Goal: Task Accomplishment & Management: Use online tool/utility

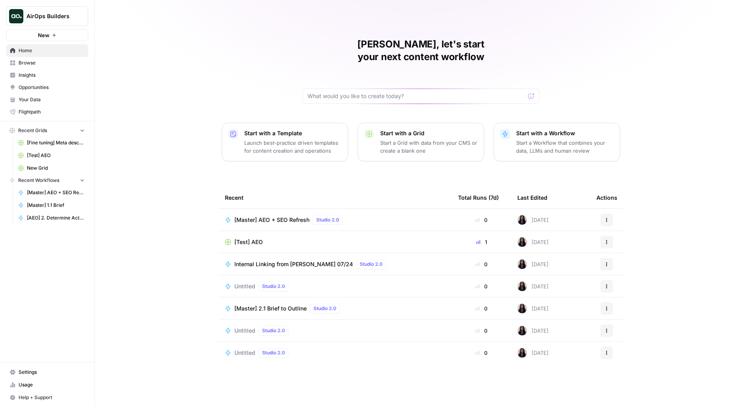
click at [65, 11] on button "AirOps Builders" at bounding box center [47, 16] width 82 height 20
type input "prepl"
click button "Preply" at bounding box center [71, 59] width 127 height 13
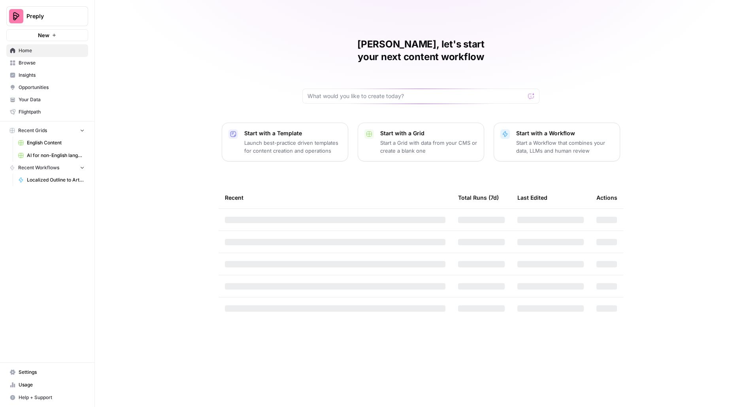
click at [53, 34] on icon "button" at bounding box center [54, 35] width 5 height 5
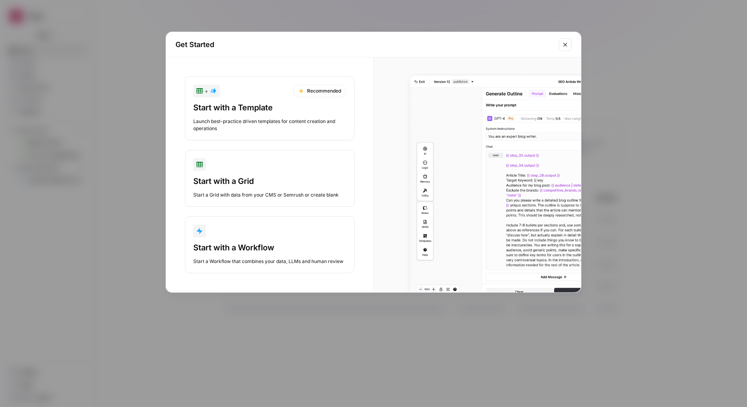
click at [234, 234] on div "button" at bounding box center [269, 231] width 153 height 13
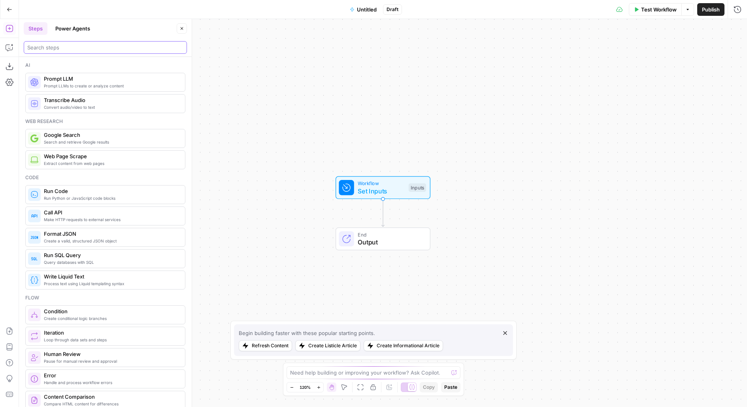
click at [110, 51] on input "search" at bounding box center [105, 47] width 156 height 8
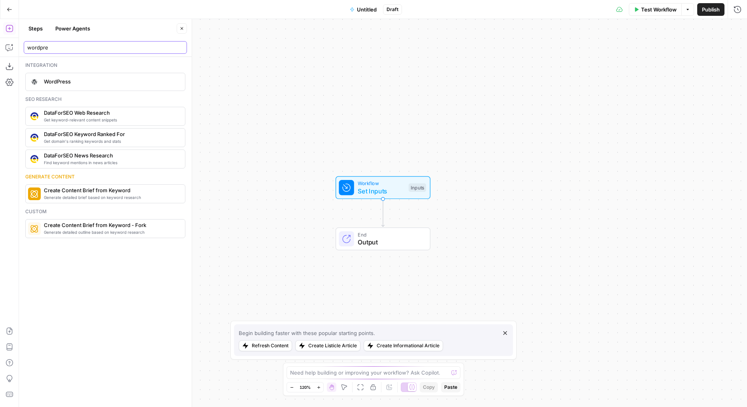
type input "wordpre"
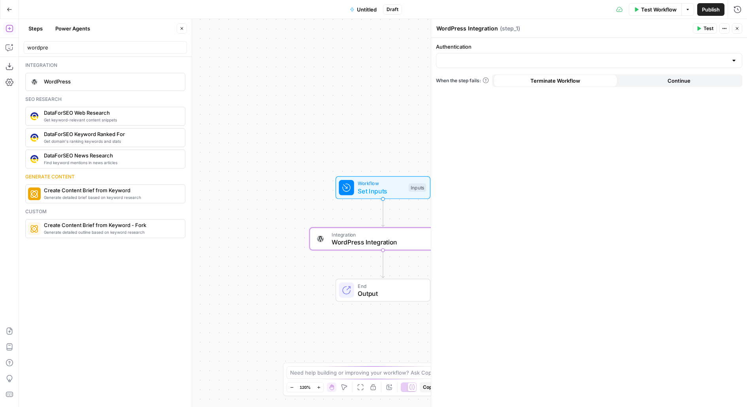
click at [532, 55] on div at bounding box center [589, 60] width 306 height 15
click at [524, 81] on span "EN Blog" at bounding box center [588, 80] width 290 height 8
type input "EN Blog"
click at [594, 77] on label "Action" at bounding box center [589, 78] width 306 height 8
click at [594, 88] on input "Action" at bounding box center [584, 92] width 287 height 8
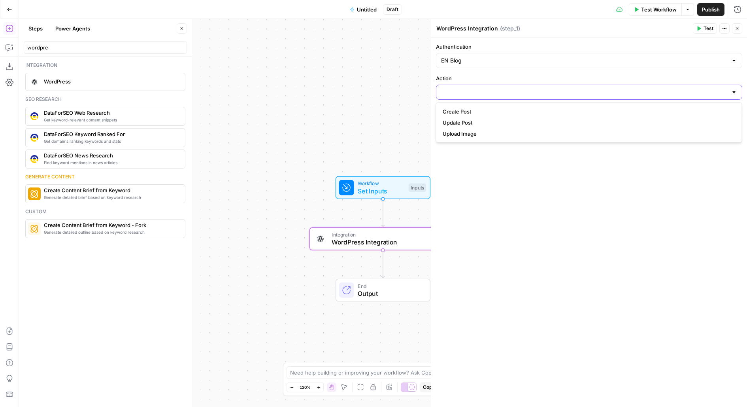
click at [590, 90] on input "Action" at bounding box center [584, 92] width 287 height 8
click at [555, 116] on button "Create Post" at bounding box center [589, 111] width 299 height 11
type input "Create Post"
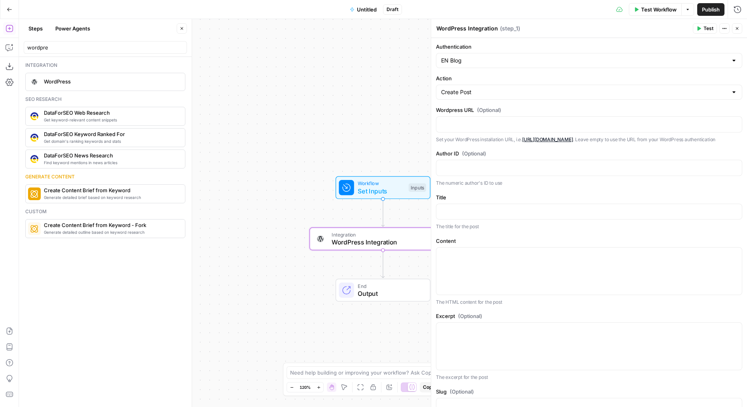
click at [13, 12] on button "Go Back" at bounding box center [9, 9] width 14 height 14
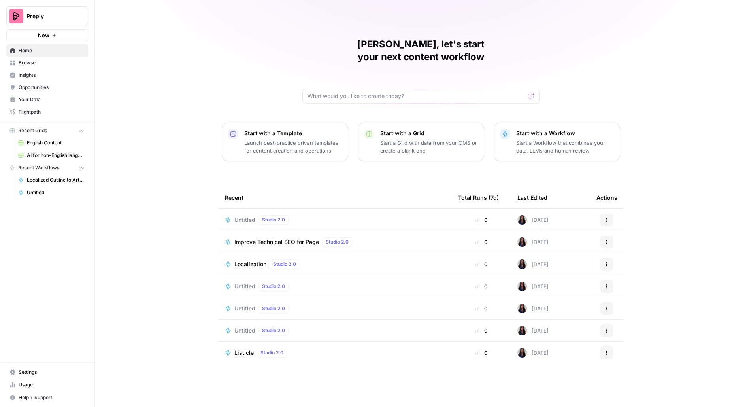
click at [57, 34] on button "New" at bounding box center [47, 35] width 82 height 12
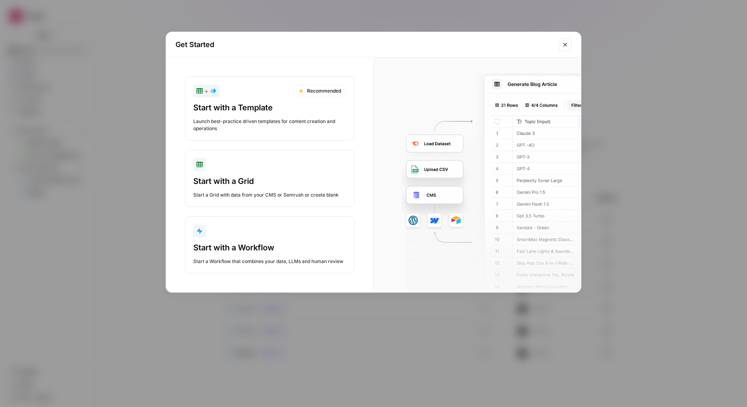
click at [229, 179] on div "Start with a Grid" at bounding box center [269, 181] width 153 height 11
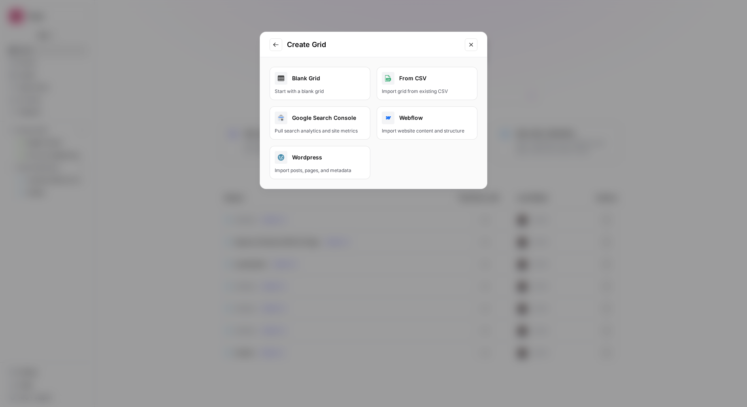
click at [306, 168] on div "Import posts, pages, and metadata" at bounding box center [320, 170] width 91 height 7
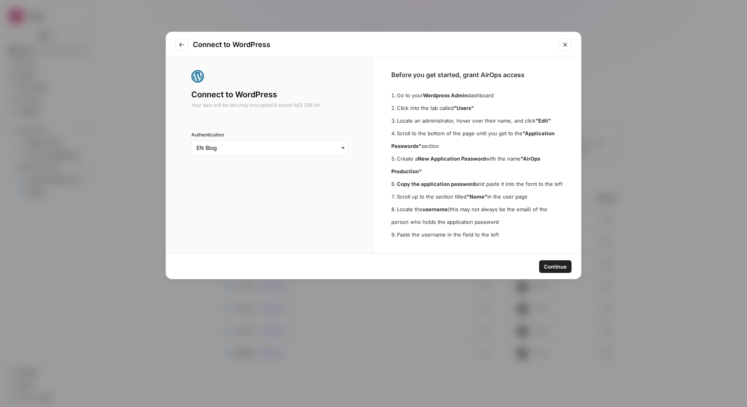
click at [565, 263] on span "Continue" at bounding box center [555, 267] width 23 height 8
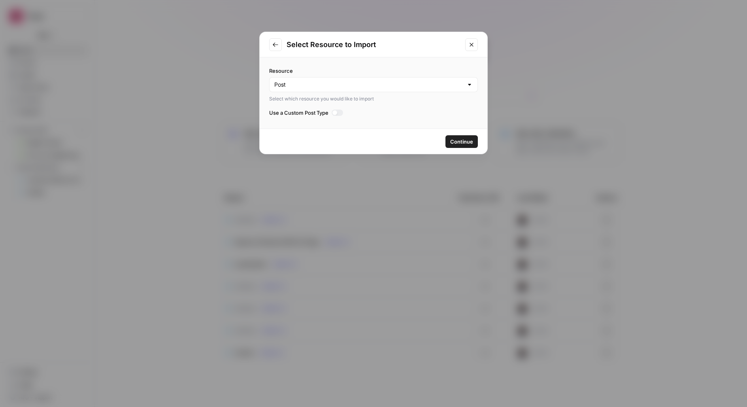
click at [461, 143] on span "Continue" at bounding box center [461, 142] width 23 height 8
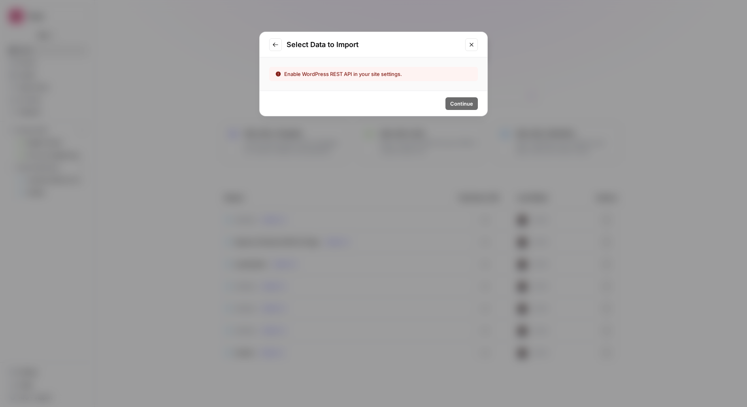
click at [474, 43] on icon "Close modal" at bounding box center [472, 45] width 6 height 6
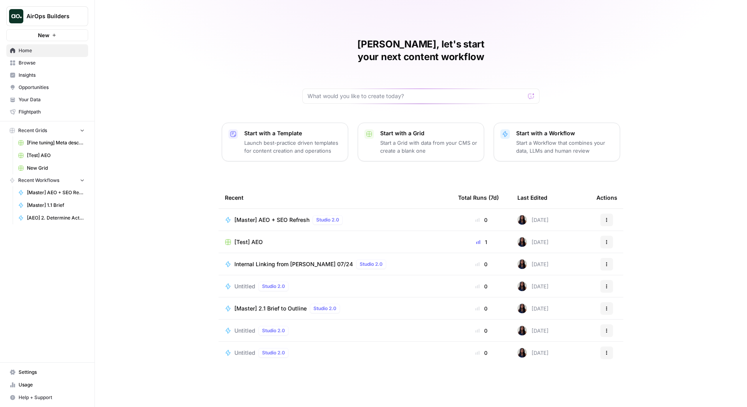
click at [49, 16] on span "AirOps Builders" at bounding box center [50, 16] width 48 height 8
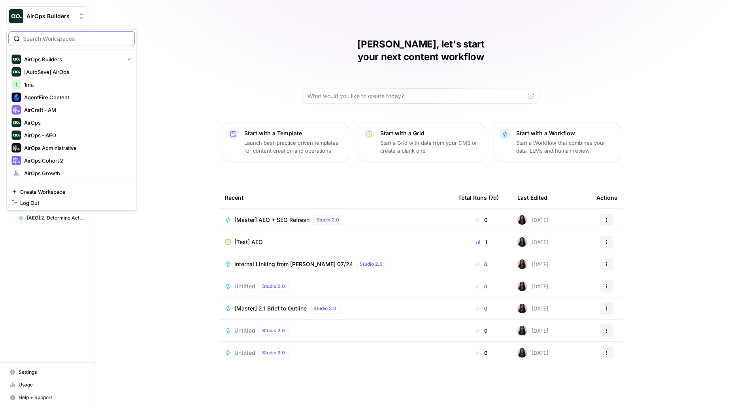
click at [54, 39] on input "search" at bounding box center [76, 39] width 107 height 8
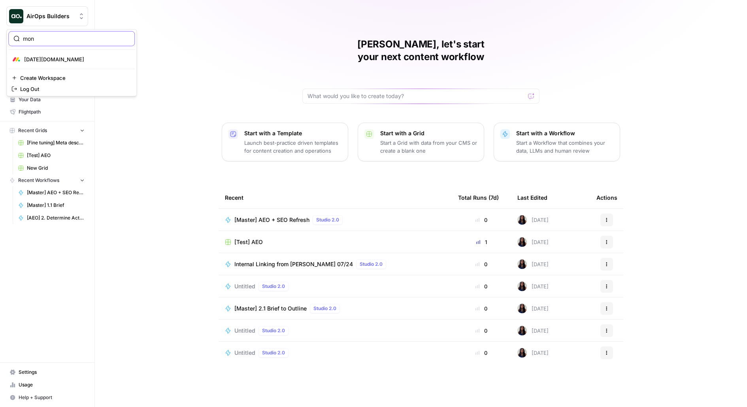
type input "mon"
click button "[DATE][DOMAIN_NAME]" at bounding box center [71, 59] width 127 height 13
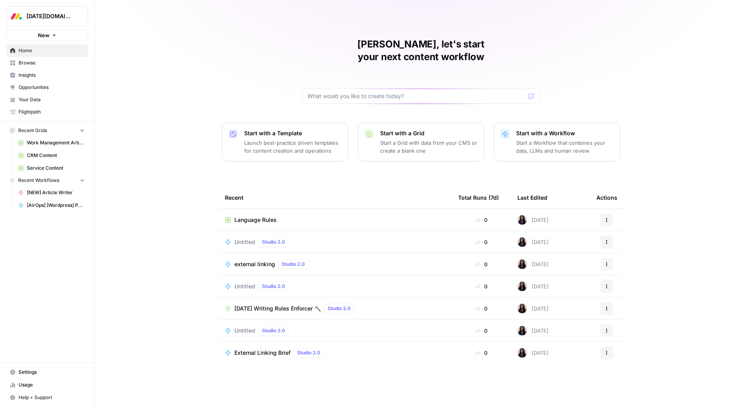
click at [50, 62] on span "Browse" at bounding box center [52, 62] width 66 height 7
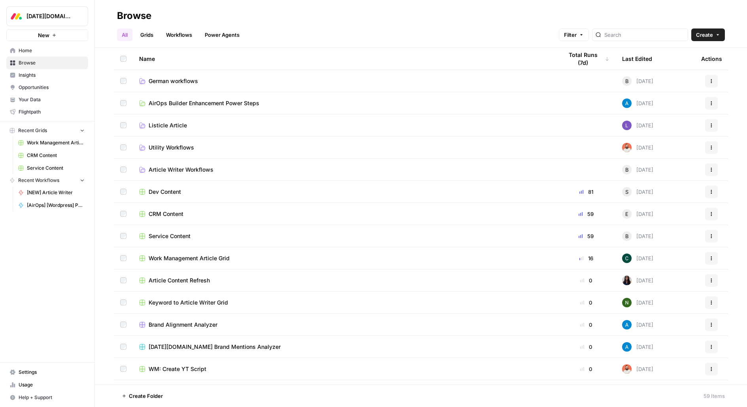
click at [166, 212] on span "CRM Content" at bounding box center [166, 214] width 35 height 8
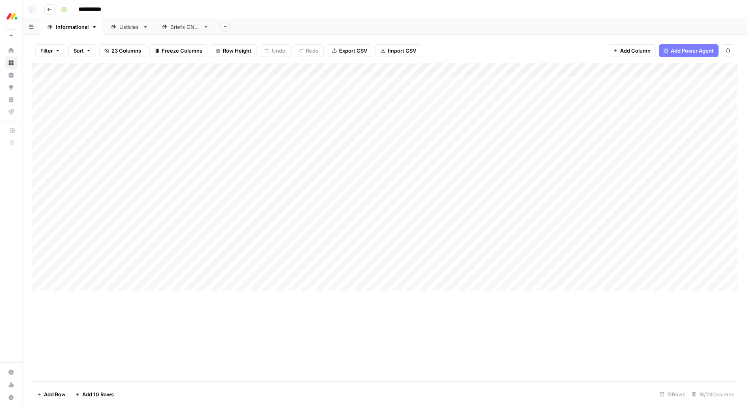
click at [51, 12] on button "Go back" at bounding box center [49, 9] width 10 height 10
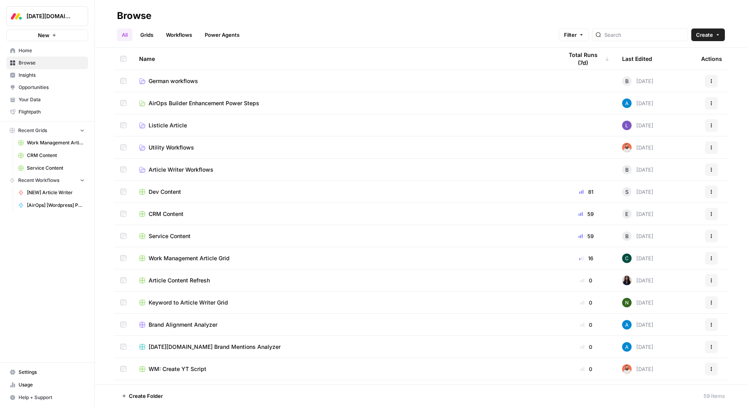
click at [155, 233] on span "Service Content" at bounding box center [170, 236] width 42 height 8
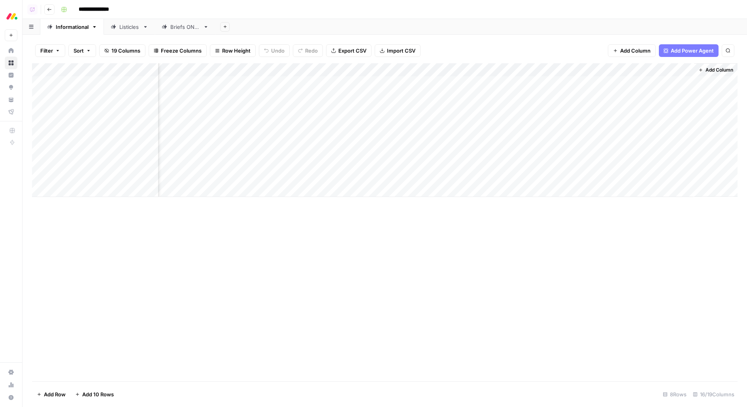
scroll to position [0, 620]
click at [134, 30] on link "Listicles" at bounding box center [129, 27] width 51 height 16
click at [498, 82] on div "Add Column" at bounding box center [385, 190] width 706 height 255
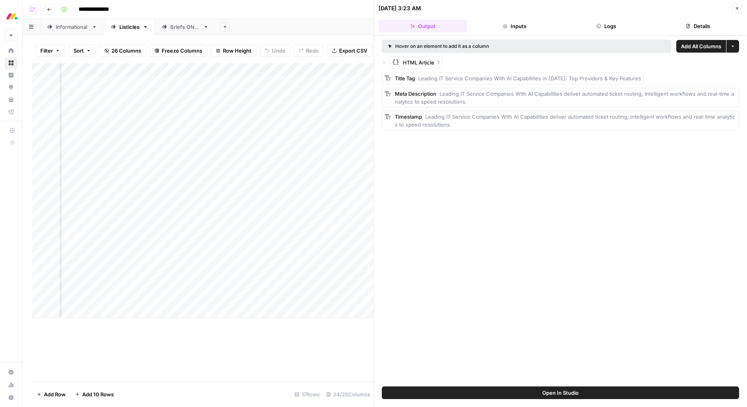
click at [612, 33] on header "09/19/25 at 3:23 AM Close Output Inputs Logs Details" at bounding box center [560, 18] width 373 height 36
click at [612, 25] on button "Logs" at bounding box center [606, 26] width 89 height 13
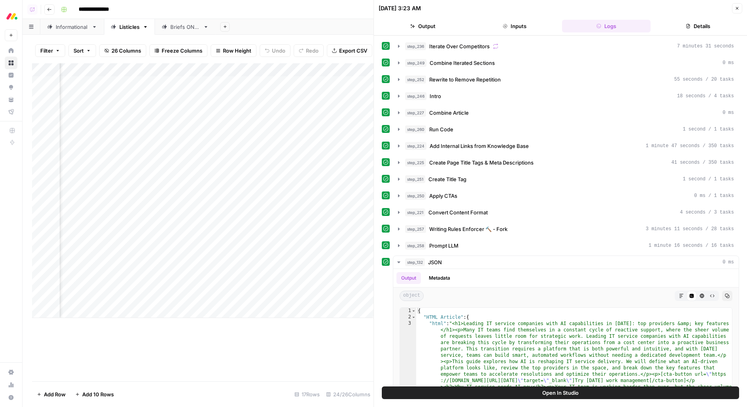
scroll to position [0, 1039]
click at [446, 161] on span "Create Page Title Tags & Meta Descriptions" at bounding box center [481, 163] width 104 height 8
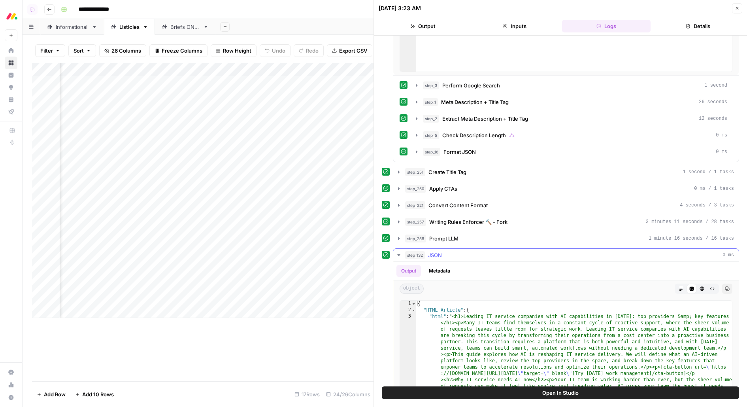
scroll to position [363, 0]
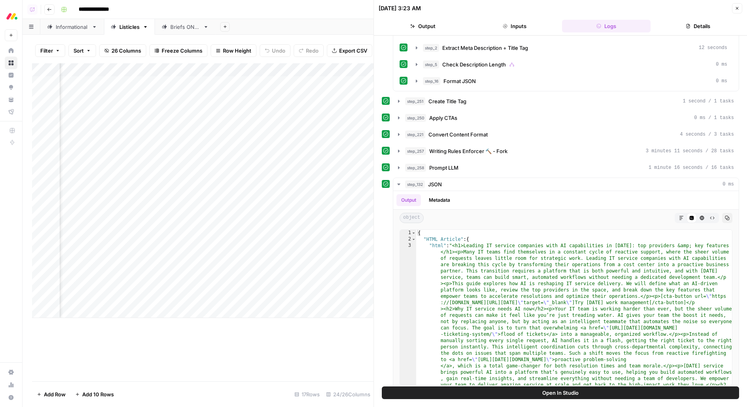
click at [404, 394] on button "Open In Studio" at bounding box center [560, 392] width 357 height 13
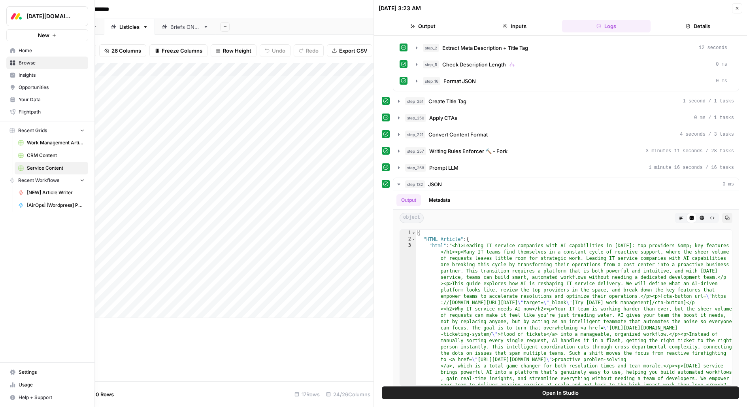
click at [27, 61] on span "Browse" at bounding box center [52, 62] width 66 height 7
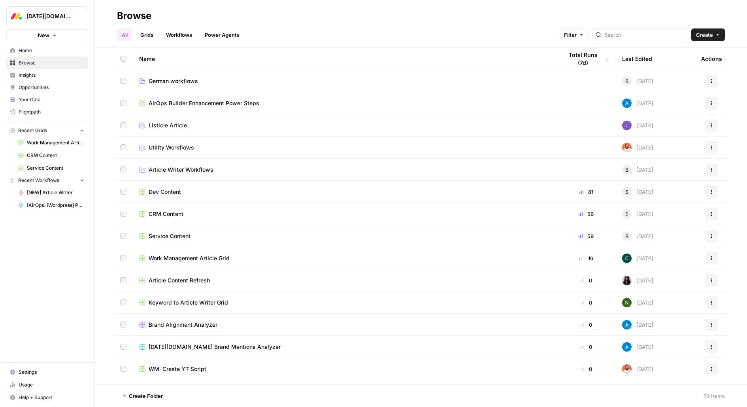
click at [47, 159] on link "CRM Content" at bounding box center [52, 155] width 74 height 13
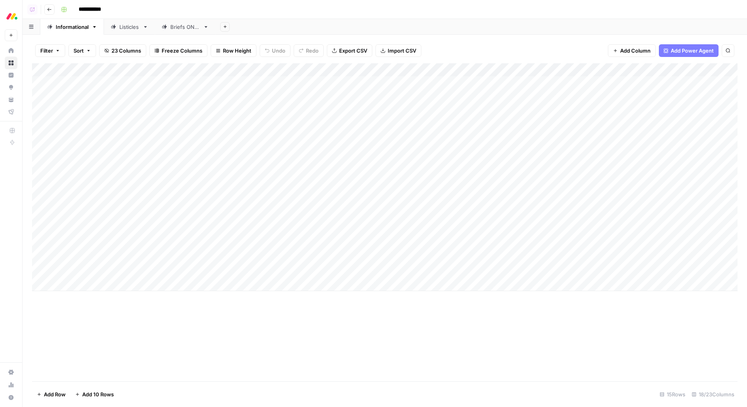
click at [130, 32] on link "Listicles" at bounding box center [129, 27] width 51 height 16
click at [145, 69] on div "Add Column" at bounding box center [385, 210] width 706 height 295
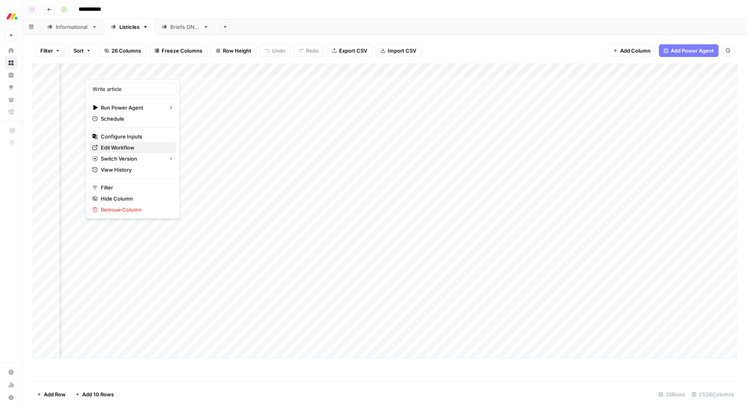
click at [126, 147] on span "Edit Workflow" at bounding box center [135, 148] width 69 height 8
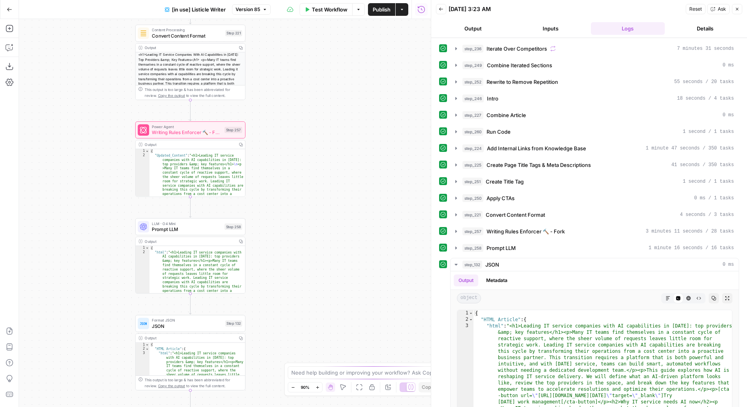
drag, startPoint x: 309, startPoint y: 268, endPoint x: 411, endPoint y: 121, distance: 179.2
click at [412, 121] on div "true false true false Workflow Set Inputs Inputs Loop Iteration Iterate Over Co…" at bounding box center [225, 213] width 412 height 388
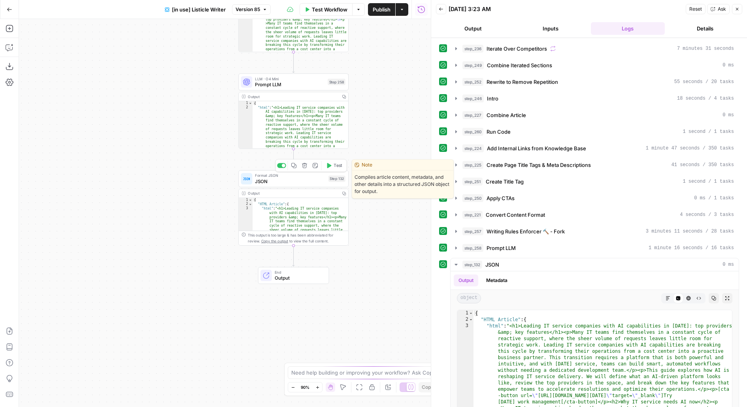
click at [330, 182] on div "Format JSON JSON Step 132 Copy step Delete step Edit Note Test" at bounding box center [293, 179] width 104 height 12
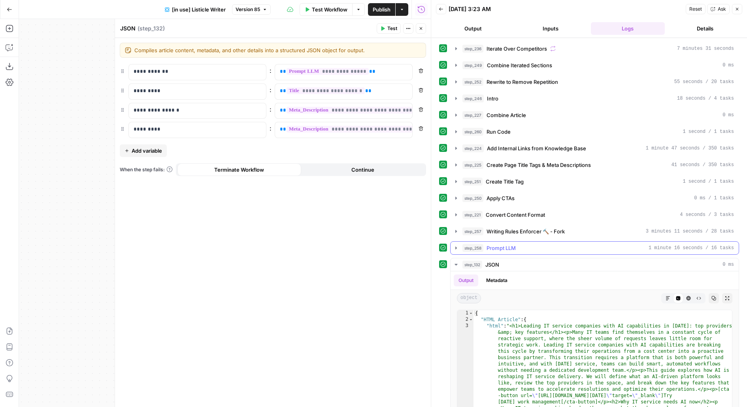
click at [490, 242] on button "step_258 Prompt LLM 1 minute 16 seconds / 16 tasks" at bounding box center [595, 248] width 288 height 13
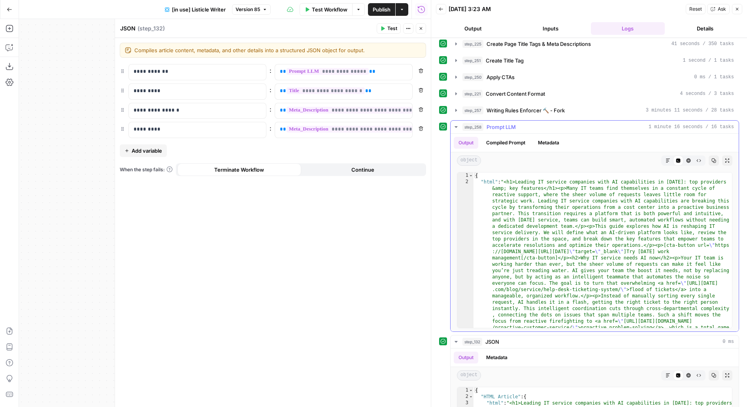
scroll to position [125, 0]
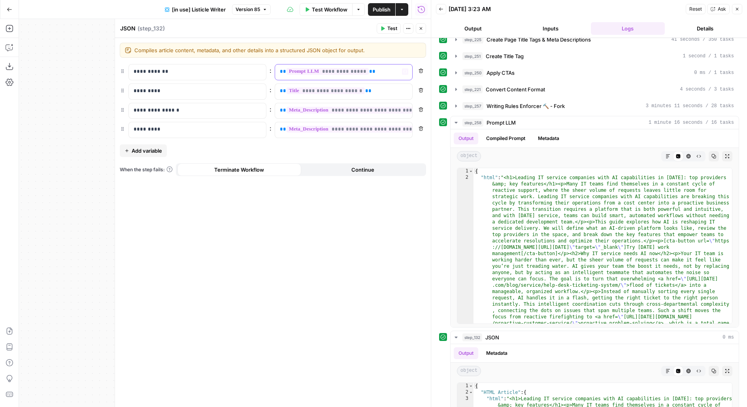
click at [378, 71] on p "**********" at bounding box center [337, 72] width 115 height 8
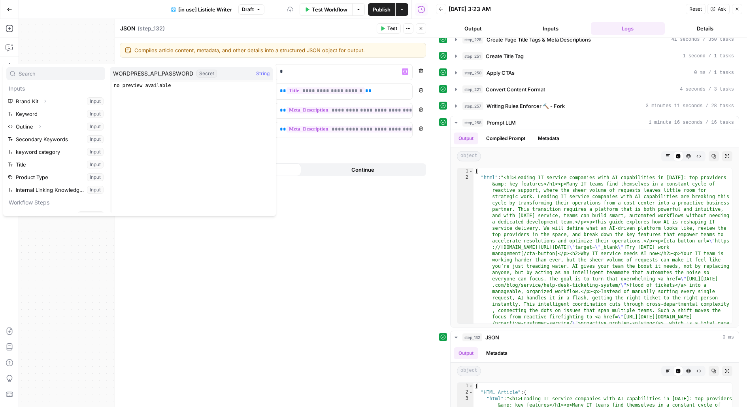
scroll to position [185, 0]
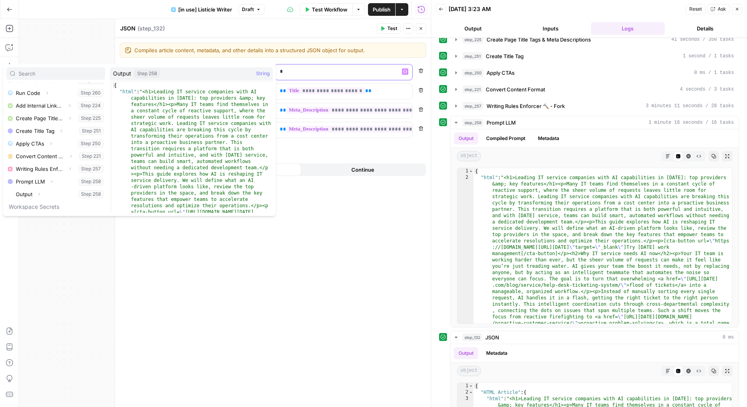
click at [306, 75] on div "*" at bounding box center [337, 71] width 125 height 15
click at [259, 1] on div "Go Back [in use] Listicle Writer Draft Test Workflow Options Publish Actions Ru…" at bounding box center [215, 9] width 431 height 19
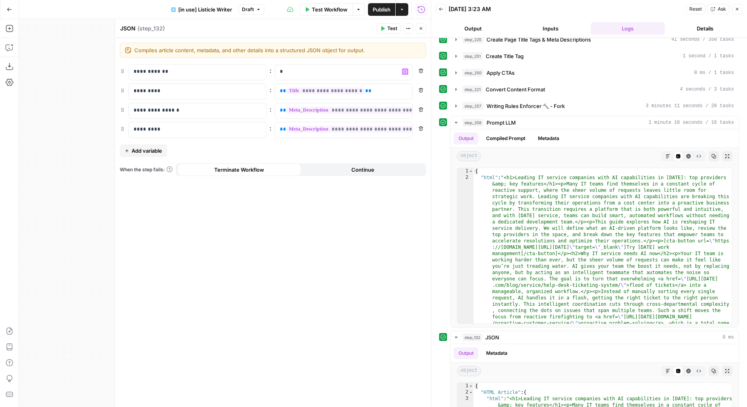
click at [259, 8] on icon "button" at bounding box center [258, 9] width 5 height 5
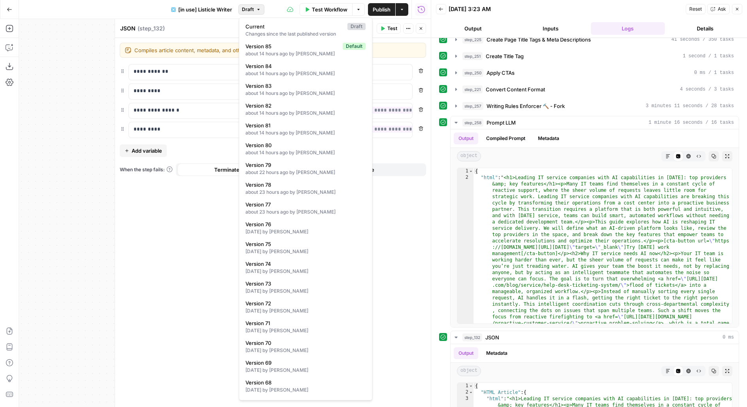
click at [397, 233] on div "**********" at bounding box center [273, 222] width 316 height 369
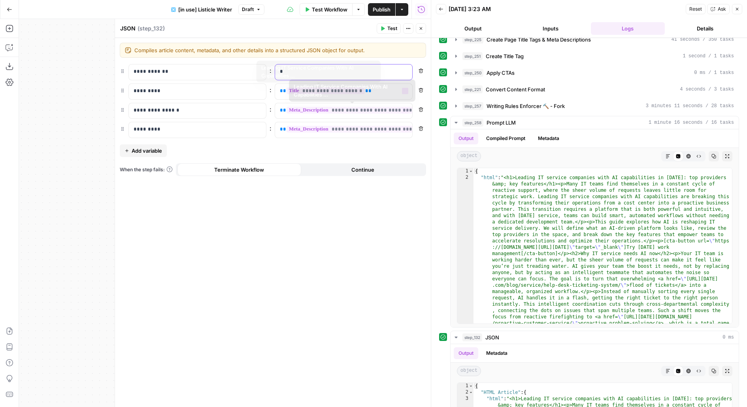
click at [344, 74] on p "*" at bounding box center [344, 72] width 128 height 8
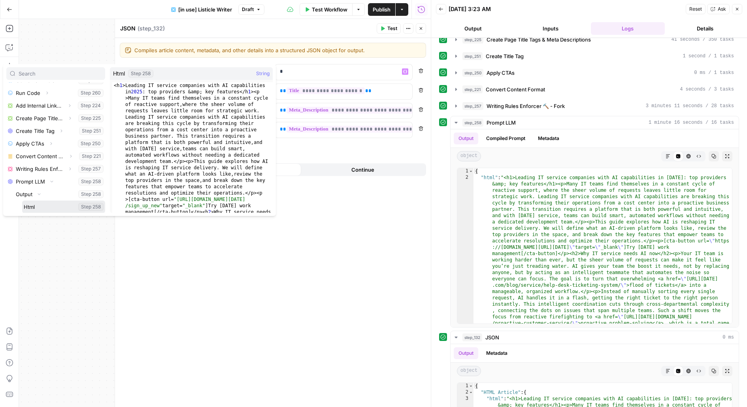
click at [22, 200] on button "Select variable Html" at bounding box center [63, 206] width 83 height 13
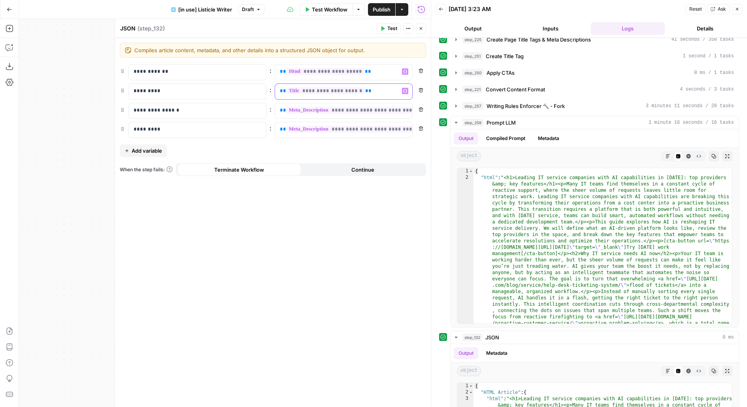
click at [390, 92] on p "**********" at bounding box center [337, 91] width 115 height 8
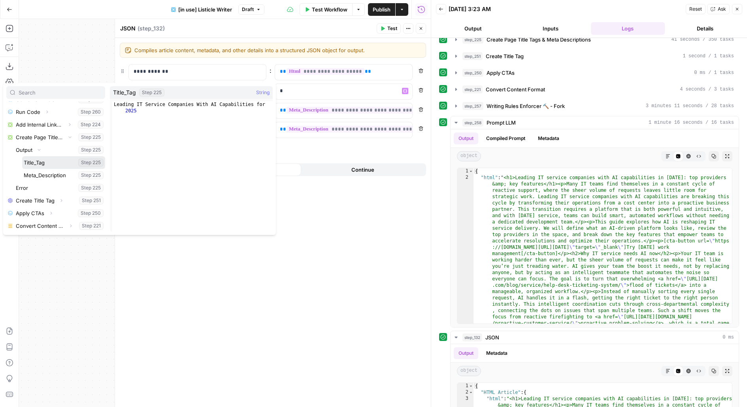
click at [22, 156] on button "Select variable Title_Tag" at bounding box center [63, 162] width 83 height 13
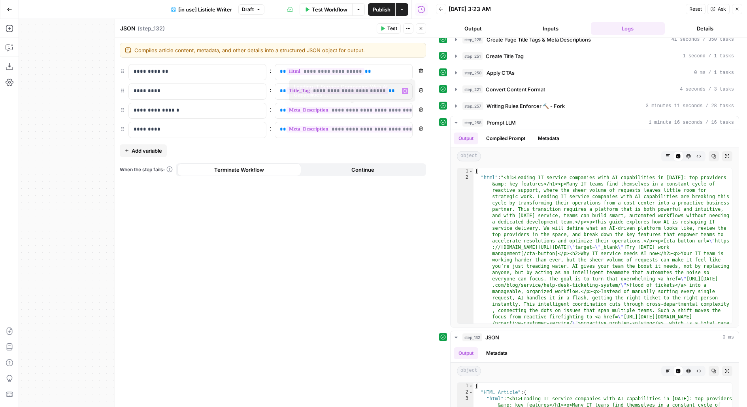
click at [368, 107] on span "**********" at bounding box center [356, 110] width 139 height 7
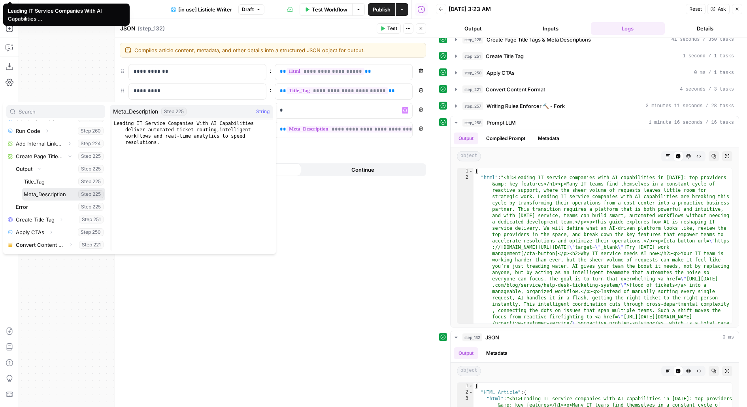
click at [22, 188] on button "Select variable Meta_Description" at bounding box center [63, 194] width 83 height 13
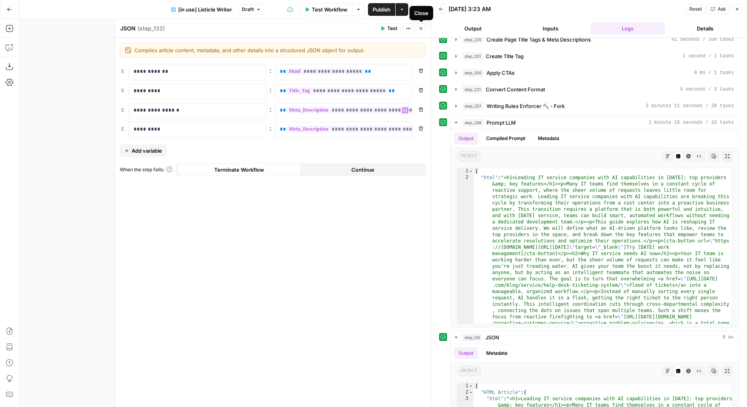
click at [423, 28] on span "Close" at bounding box center [423, 28] width 0 height 0
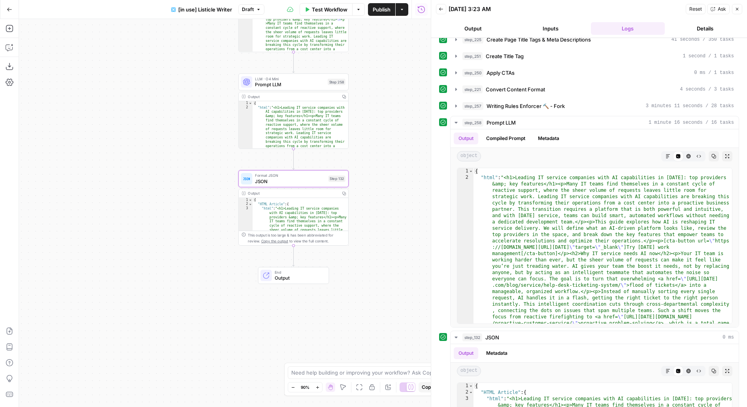
click at [382, 6] on span "Publish" at bounding box center [382, 10] width 18 height 8
click at [332, 85] on div "Step 258" at bounding box center [337, 82] width 18 height 6
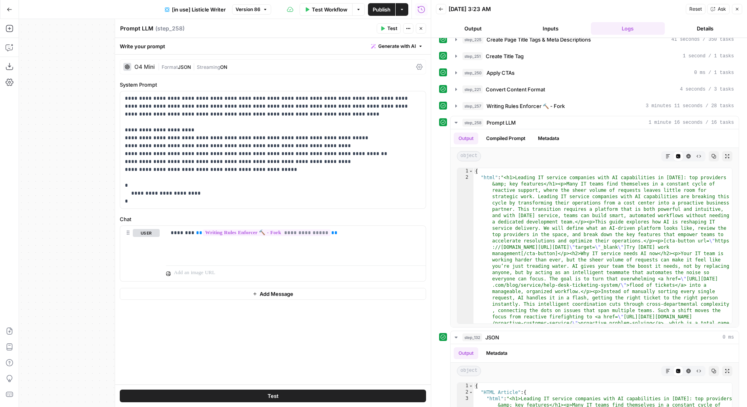
click at [423, 28] on button "Close" at bounding box center [421, 28] width 10 height 10
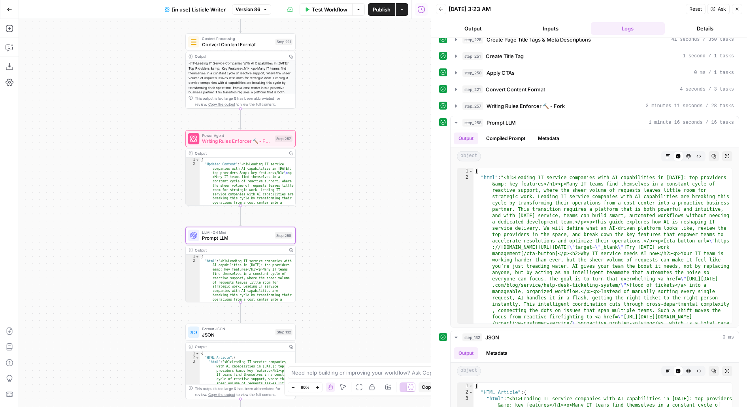
drag, startPoint x: 363, startPoint y: 183, endPoint x: 329, endPoint y: 245, distance: 71.1
click at [329, 246] on div "true false true false Workflow Set Inputs Inputs Loop Iteration Iterate Over Co…" at bounding box center [225, 213] width 412 height 388
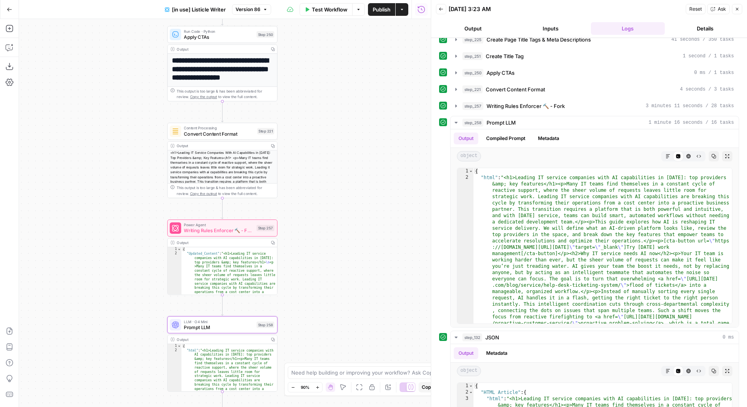
drag, startPoint x: 325, startPoint y: 122, endPoint x: 310, endPoint y: 211, distance: 90.2
click at [310, 211] on div "true false true false Workflow Set Inputs Inputs Loop Iteration Iterate Over Co…" at bounding box center [225, 213] width 412 height 388
click at [514, 69] on span "Apply CTAs" at bounding box center [501, 73] width 28 height 8
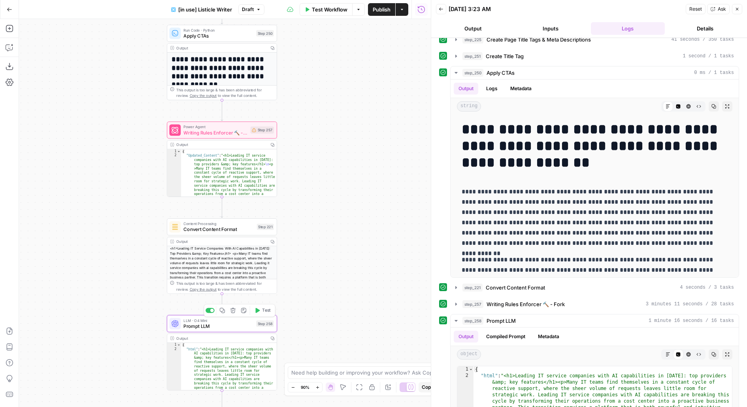
click at [210, 310] on div at bounding box center [210, 310] width 9 height 5
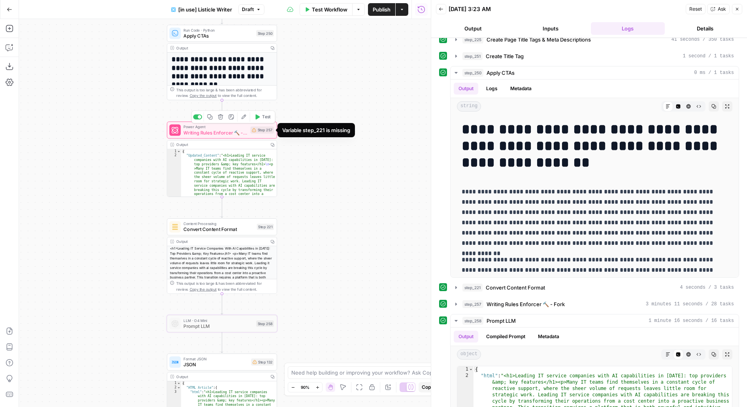
click at [255, 131] on icon at bounding box center [254, 130] width 4 height 4
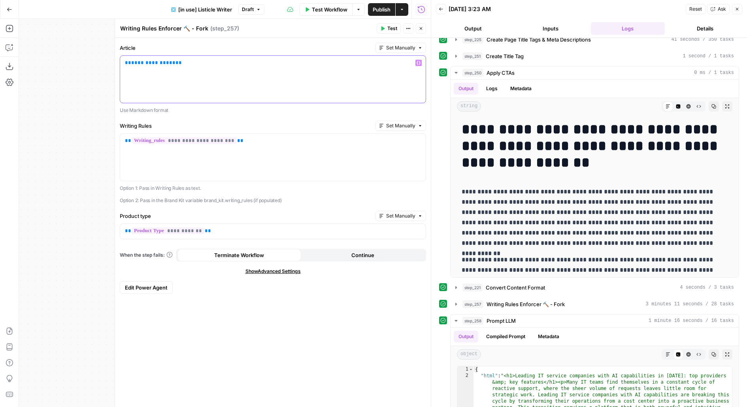
click at [149, 62] on span "**********" at bounding box center [153, 62] width 44 height 5
click at [421, 32] on button "Close" at bounding box center [421, 28] width 10 height 10
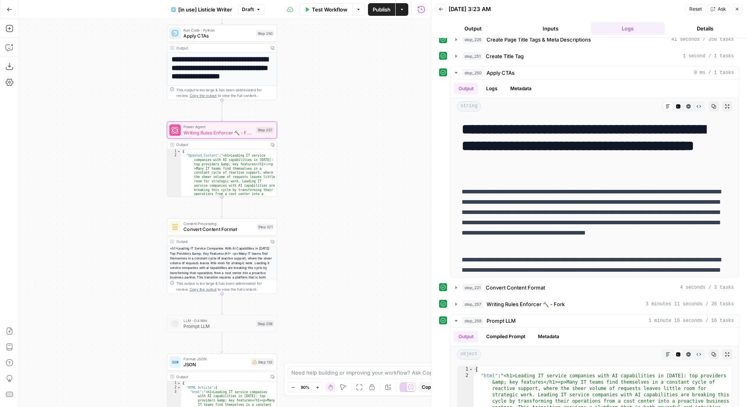
click at [385, 7] on span "Publish" at bounding box center [382, 10] width 18 height 8
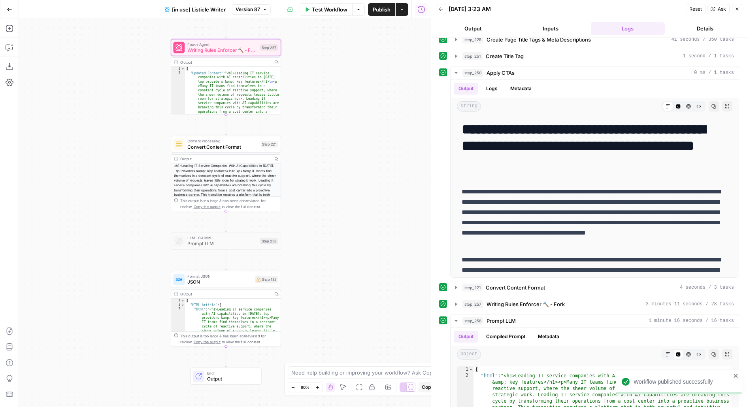
click at [197, 147] on span "Convert Content Format" at bounding box center [222, 146] width 70 height 7
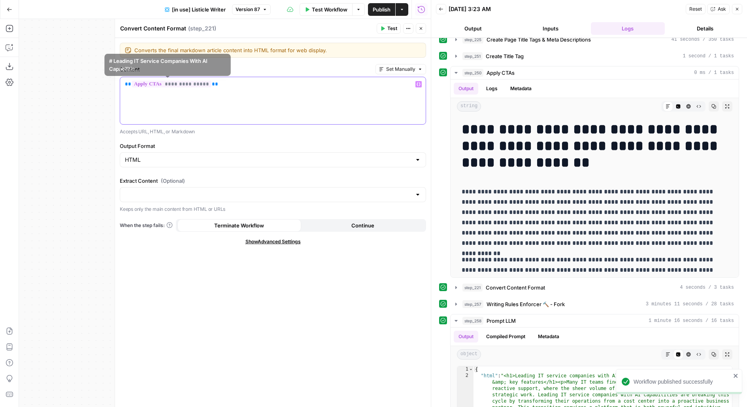
drag, startPoint x: 222, startPoint y: 84, endPoint x: 106, endPoint y: 81, distance: 116.3
click at [106, 82] on body "Workflow published successfully Monday.com New Home Browse Insights Opportuniti…" at bounding box center [373, 203] width 747 height 407
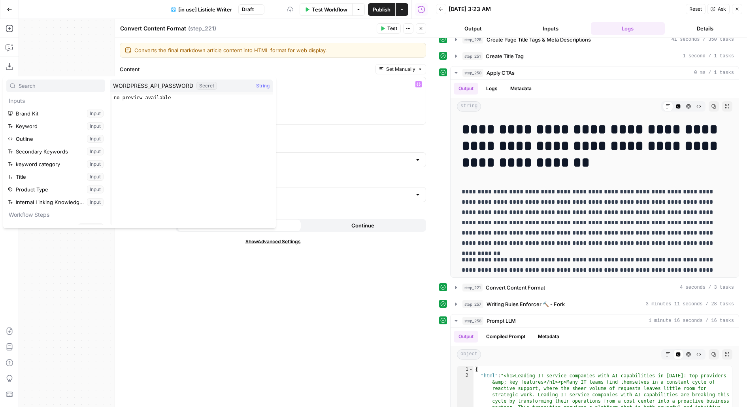
scroll to position [160, 0]
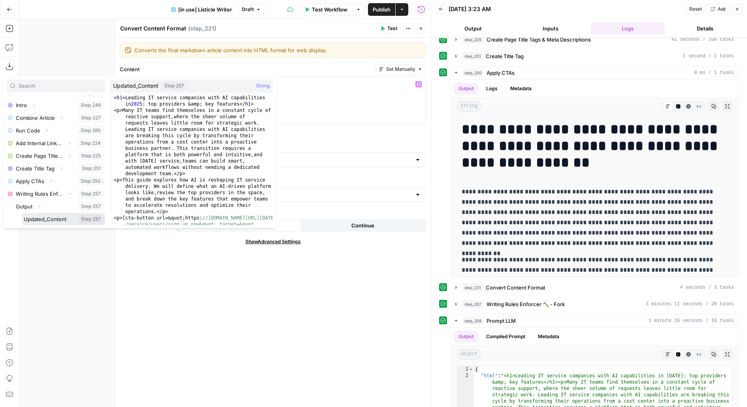
click at [22, 213] on button "Select variable Updated_Content" at bounding box center [63, 219] width 83 height 13
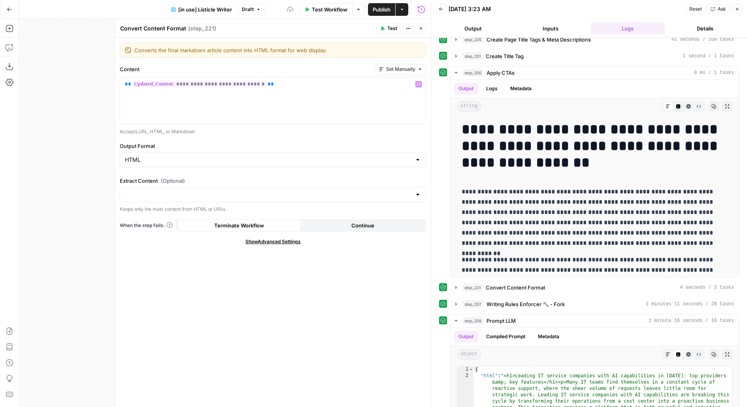
click at [382, 6] on span "Publish" at bounding box center [382, 10] width 18 height 8
click at [712, 105] on button "Copy" at bounding box center [714, 106] width 10 height 10
click at [391, 23] on button "Test" at bounding box center [389, 28] width 24 height 10
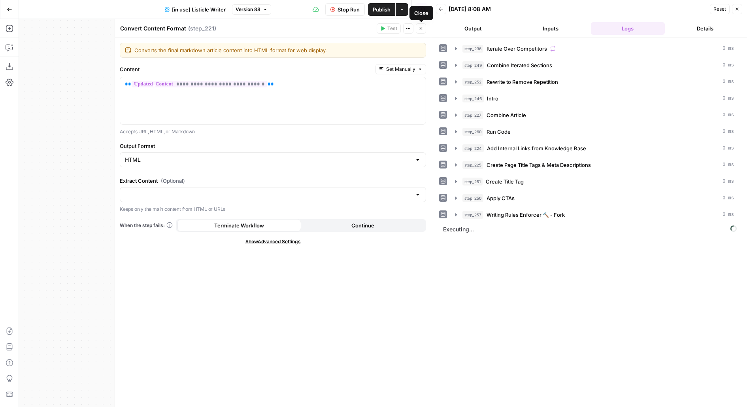
click at [424, 29] on button "Close" at bounding box center [421, 28] width 10 height 10
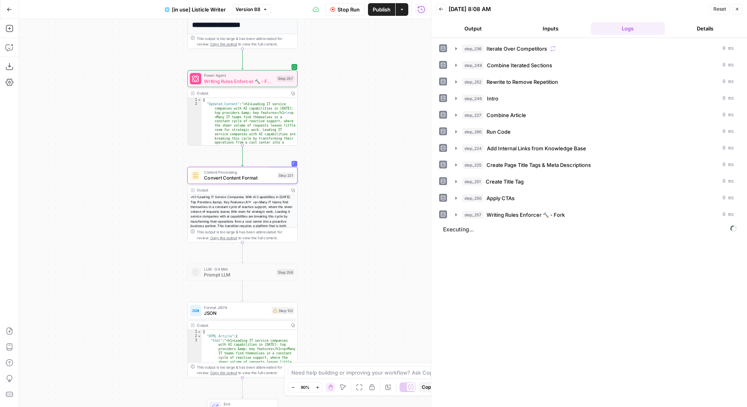
click at [256, 77] on div "Power Agent Writing Rules Enforcer 🔨 - Fork" at bounding box center [239, 79] width 70 height 12
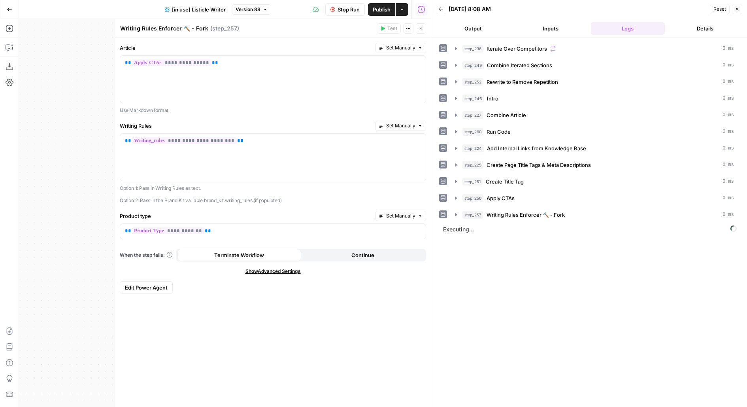
click at [132, 281] on button "Edit Power Agent" at bounding box center [146, 287] width 53 height 13
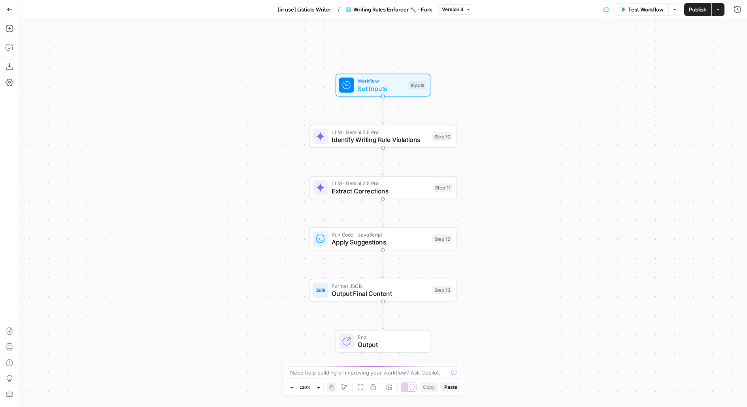
drag, startPoint x: 546, startPoint y: 201, endPoint x: 516, endPoint y: 140, distance: 67.5
click at [516, 140] on div "Workflow Set Inputs Inputs LLM · Gemini 2.5 Pro Identify Writing Rule Violation…" at bounding box center [383, 213] width 728 height 388
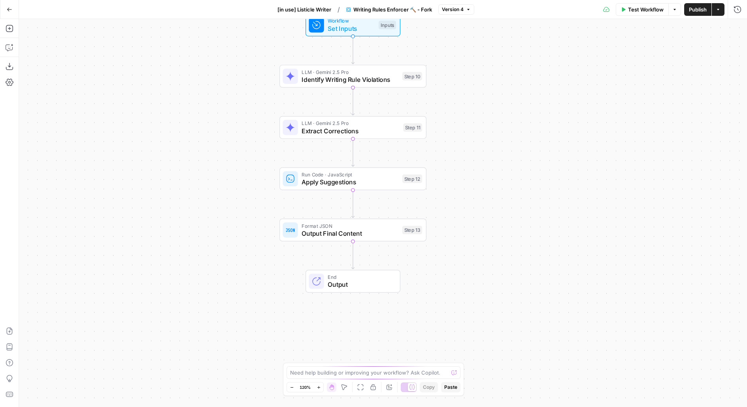
drag, startPoint x: 482, startPoint y: 134, endPoint x: 402, endPoint y: 211, distance: 111.0
click at [402, 211] on div "Workflow Set Inputs Inputs LLM · Gemini 2.5 Pro Identify Writing Rule Violation…" at bounding box center [383, 213] width 728 height 388
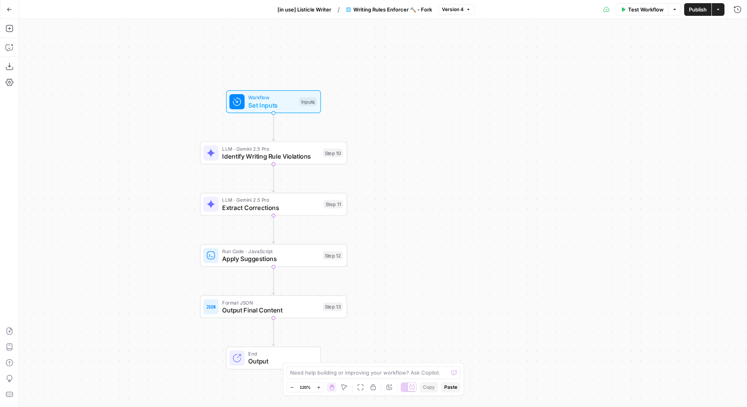
click at [328, 160] on div "LLM · Gemini 2.5 Pro Identify Writing Rule Violations Step 10 Copy step Delete …" at bounding box center [273, 153] width 140 height 16
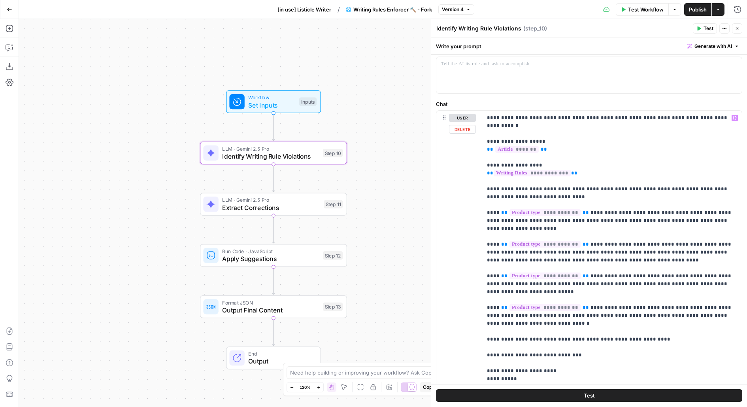
scroll to position [58, 0]
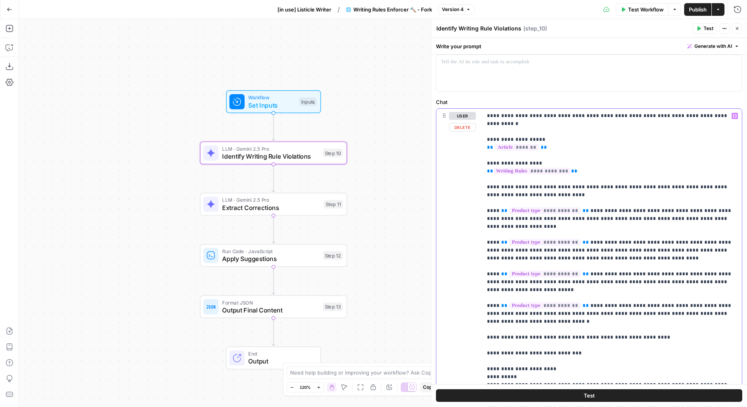
drag, startPoint x: 487, startPoint y: 176, endPoint x: 633, endPoint y: 324, distance: 208.0
click at [634, 324] on p "**********" at bounding box center [612, 266] width 251 height 308
click at [603, 317] on p "**********" at bounding box center [612, 266] width 251 height 308
drag, startPoint x: 587, startPoint y: 313, endPoint x: 480, endPoint y: 177, distance: 172.9
click at [480, 177] on div "**********" at bounding box center [589, 266] width 306 height 315
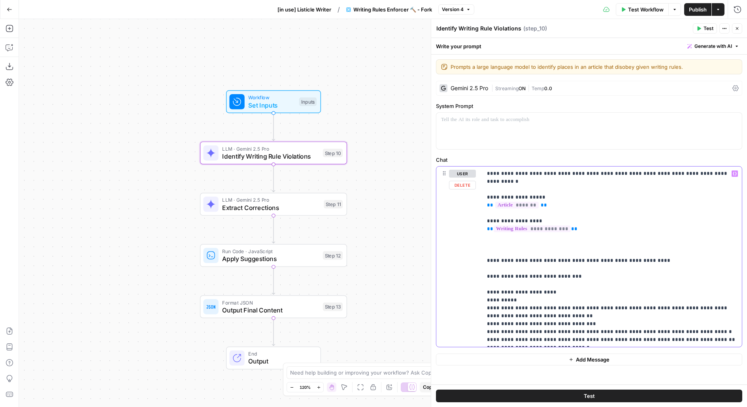
scroll to position [0, 0]
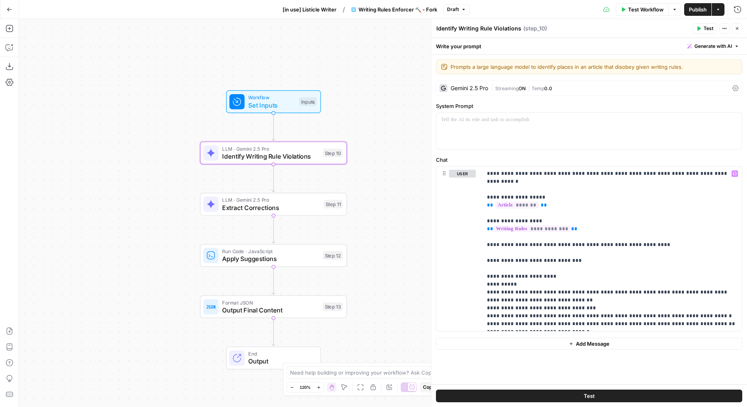
click at [695, 11] on span "Publish" at bounding box center [698, 10] width 18 height 8
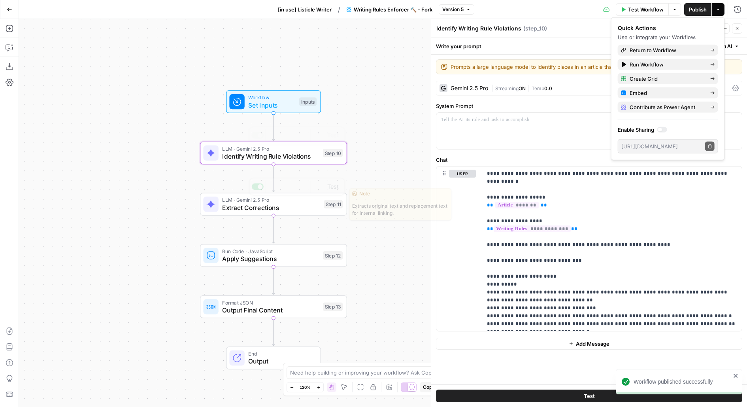
click at [257, 207] on span "Extract Corrections" at bounding box center [271, 207] width 98 height 9
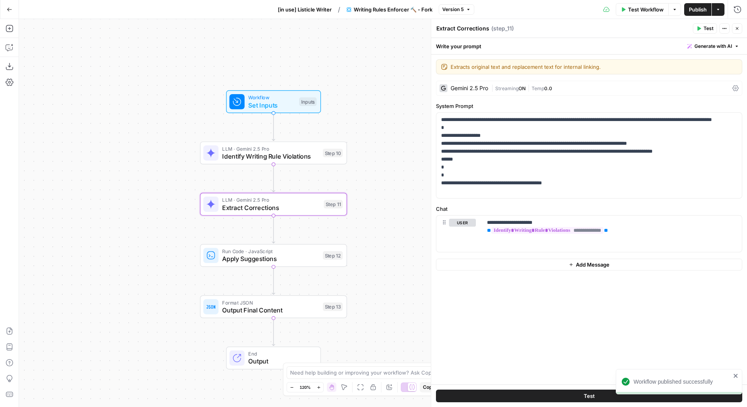
click at [323, 15] on button "[in use] Listicle Writer" at bounding box center [304, 9] width 63 height 13
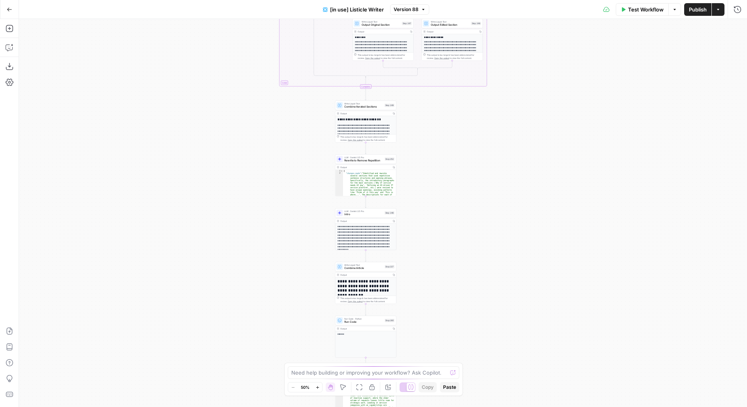
drag, startPoint x: 414, startPoint y: 274, endPoint x: 412, endPoint y: 181, distance: 93.3
click at [412, 181] on div "true false true false Workflow Set Inputs Inputs Loop Iteration Iterate Over Co…" at bounding box center [383, 213] width 728 height 388
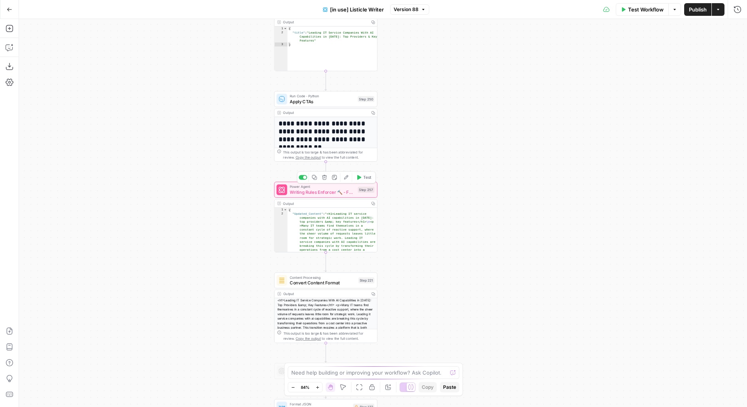
click at [365, 177] on span "Test" at bounding box center [367, 177] width 8 height 6
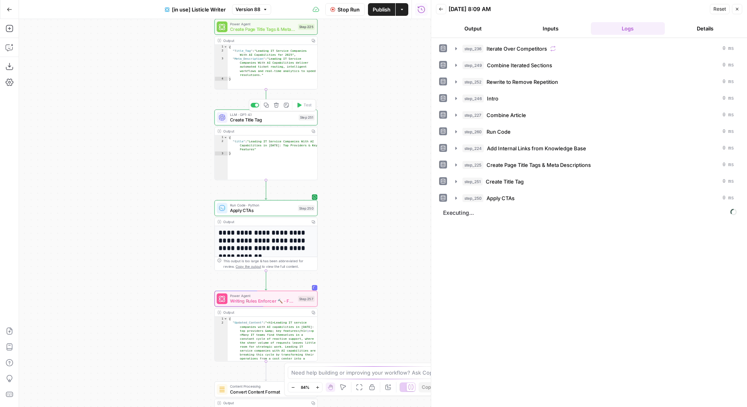
click at [300, 118] on div "Step 251" at bounding box center [307, 117] width 16 height 6
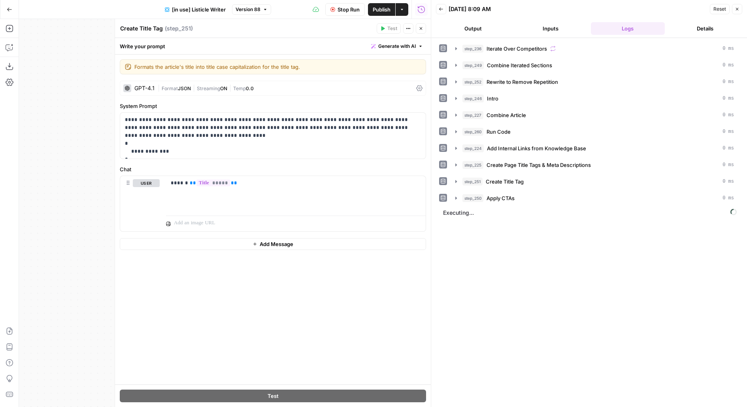
click at [421, 28] on icon "button" at bounding box center [421, 28] width 5 height 5
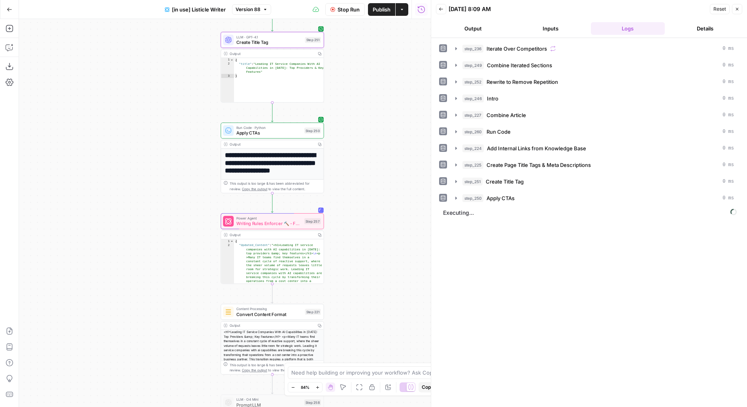
drag, startPoint x: 358, startPoint y: 233, endPoint x: 363, endPoint y: 148, distance: 85.6
click at [363, 148] on div "true false true false Workflow Set Inputs Inputs Loop Iteration Iterate Over Co…" at bounding box center [225, 213] width 412 height 388
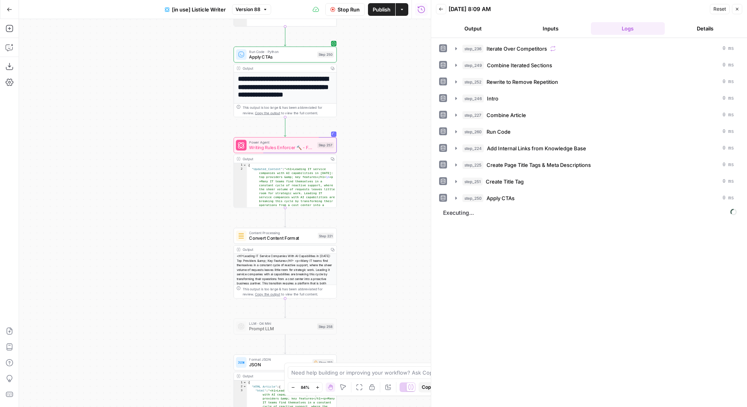
drag, startPoint x: 361, startPoint y: 272, endPoint x: 376, endPoint y: 89, distance: 184.5
click at [376, 89] on div "true false true false Workflow Set Inputs Inputs Loop Iteration Iterate Over Co…" at bounding box center [225, 213] width 412 height 388
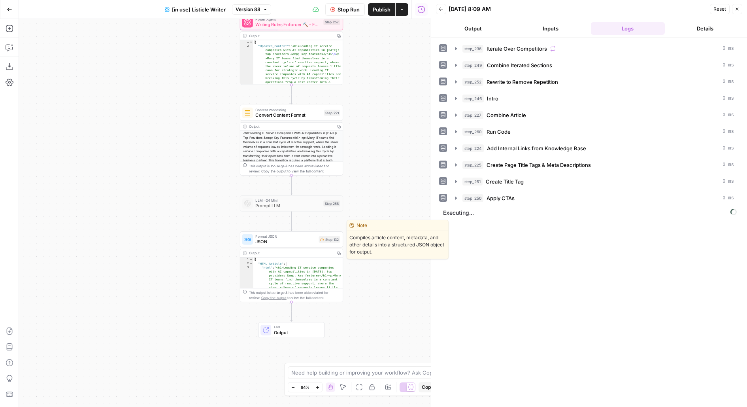
click at [285, 244] on span "JSON" at bounding box center [285, 241] width 60 height 7
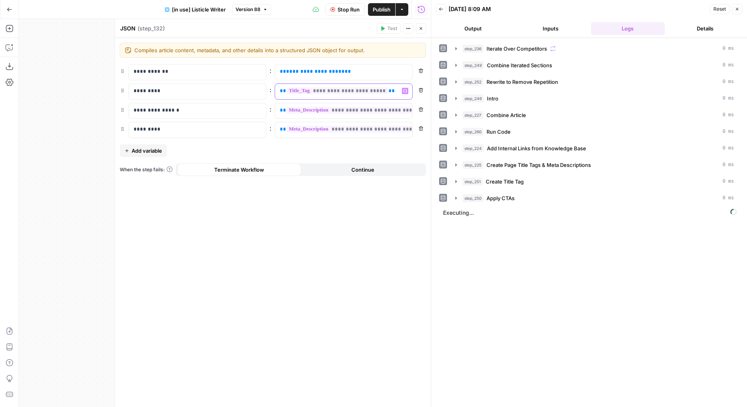
click at [258, 87] on div "**********" at bounding box center [273, 91] width 306 height 16
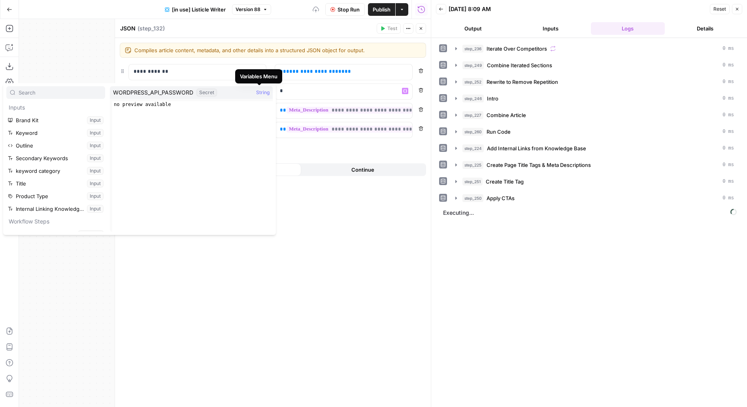
scroll to position [173, 0]
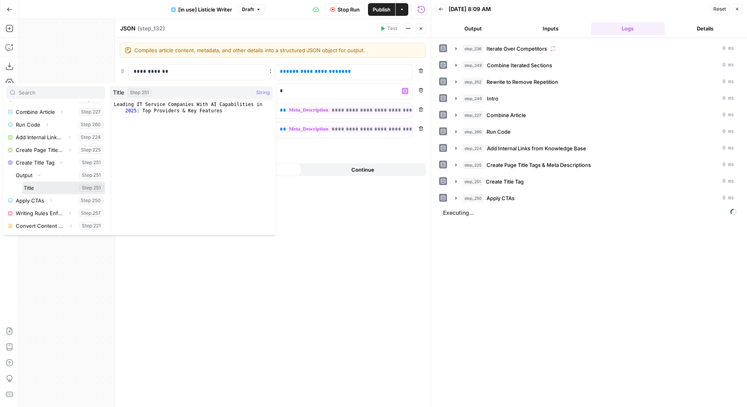
click at [22, 181] on button "Select variable Title" at bounding box center [63, 187] width 83 height 13
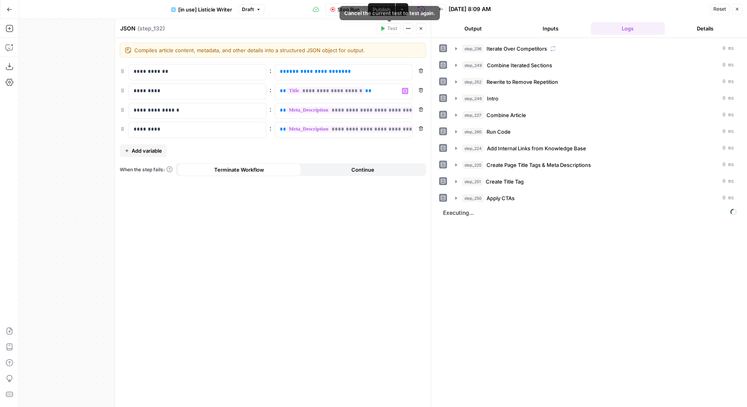
click at [421, 28] on icon "button" at bounding box center [421, 28] width 5 height 5
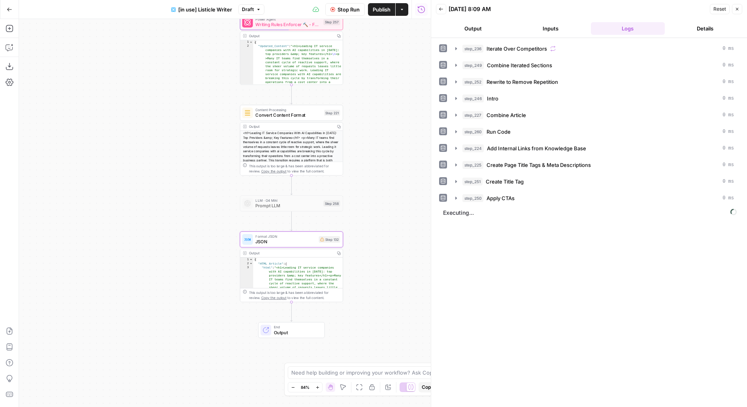
click at [391, 14] on button "Publish" at bounding box center [381, 9] width 27 height 13
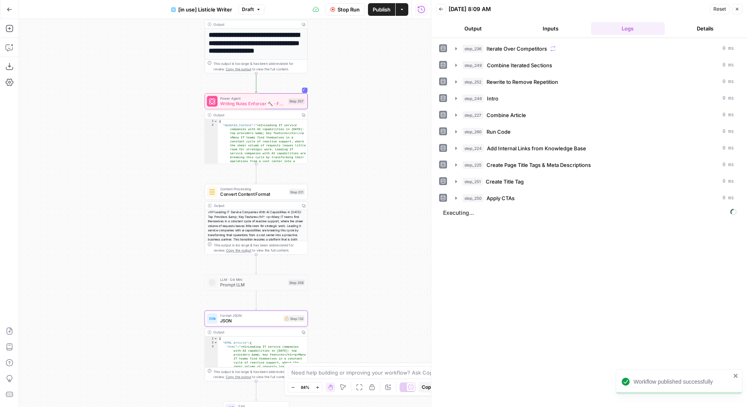
drag, startPoint x: 321, startPoint y: 220, endPoint x: 334, endPoint y: 168, distance: 52.8
click at [334, 168] on div "true false true false Workflow Set Inputs Inputs Loop Iteration Iterate Over Co…" at bounding box center [225, 213] width 412 height 388
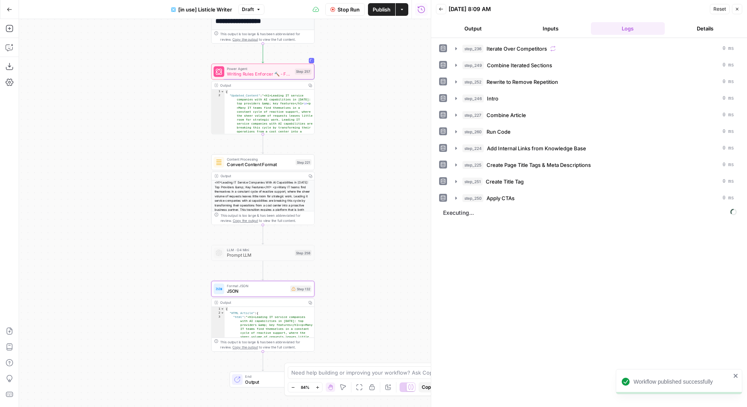
click at [296, 168] on div "Content Processing Convert Content Format Step 221 Copy step Delete step Edit N…" at bounding box center [263, 162] width 103 height 16
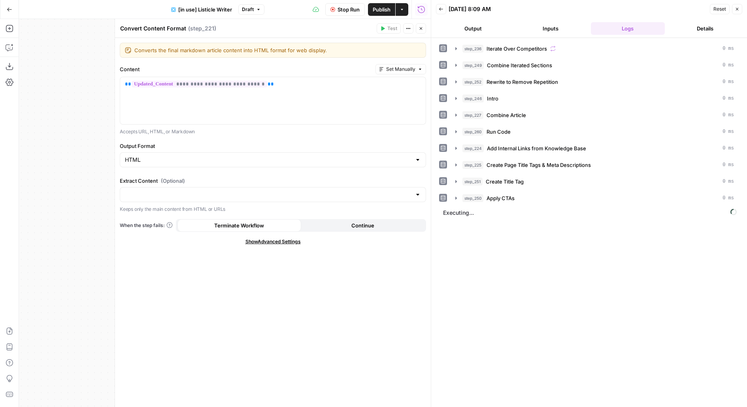
click at [423, 28] on icon "button" at bounding box center [421, 28] width 5 height 5
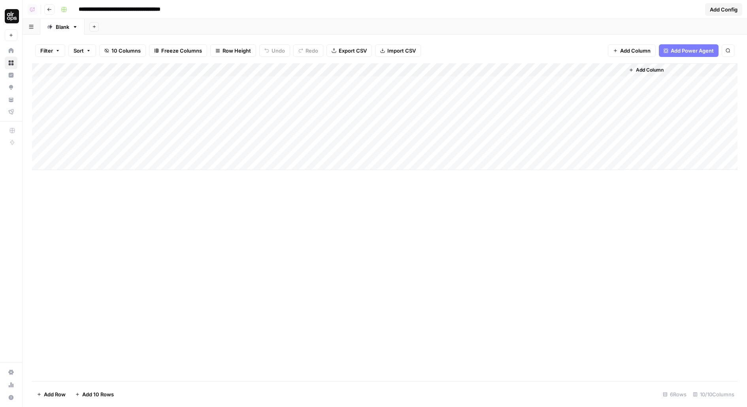
click at [363, 76] on div "Add Column" at bounding box center [385, 116] width 706 height 107
click at [424, 42] on div "Filter Sort 10 Columns Freeze Columns Row Height Undo Redo Export CSV Import CS…" at bounding box center [385, 50] width 706 height 25
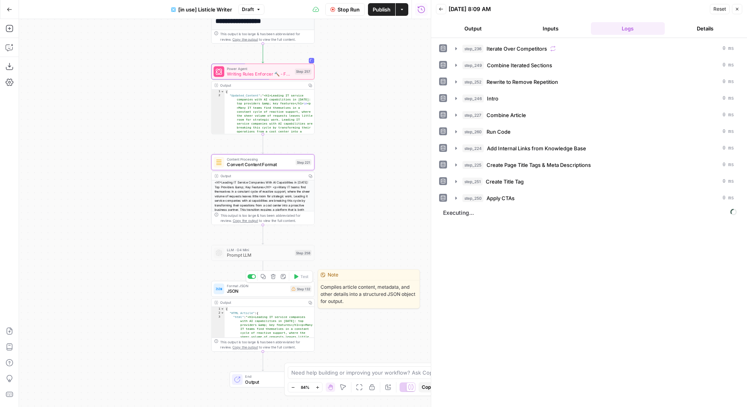
click at [274, 289] on span "JSON" at bounding box center [257, 291] width 60 height 7
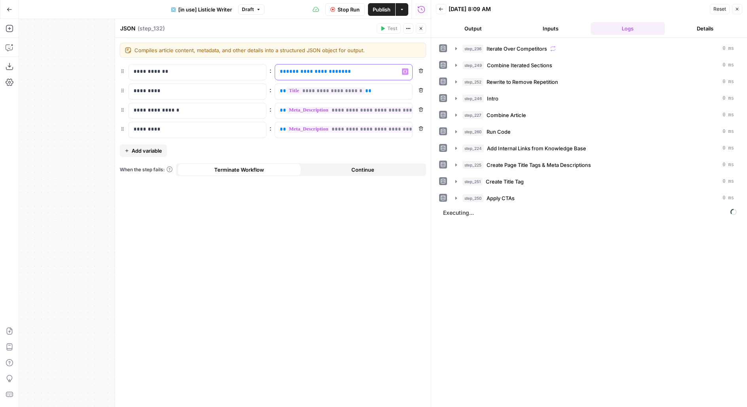
click at [305, 74] on span "**********" at bounding box center [315, 71] width 59 height 5
click at [348, 71] on span "**********" at bounding box center [326, 71] width 78 height 7
click at [421, 28] on icon "button" at bounding box center [421, 28] width 5 height 5
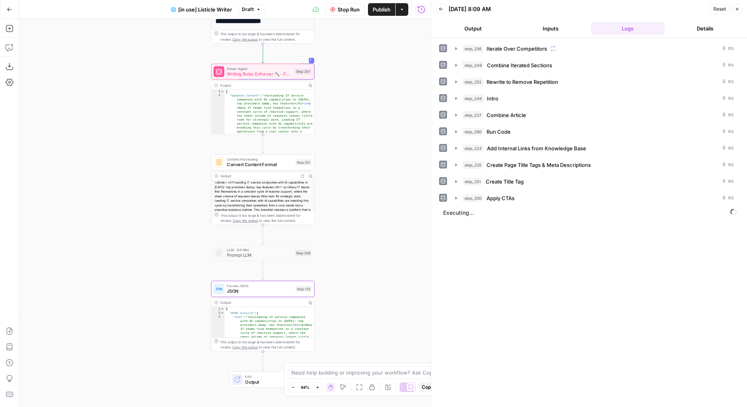
click at [378, 9] on span "Publish" at bounding box center [382, 10] width 18 height 8
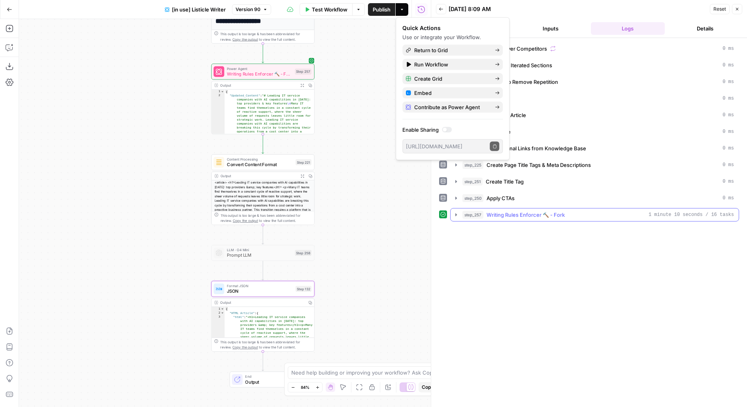
click at [512, 215] on button "step_257 Writing Rules Enforcer 🔨 - Fork 1 minute 10 seconds / 16 tasks" at bounding box center [595, 214] width 288 height 13
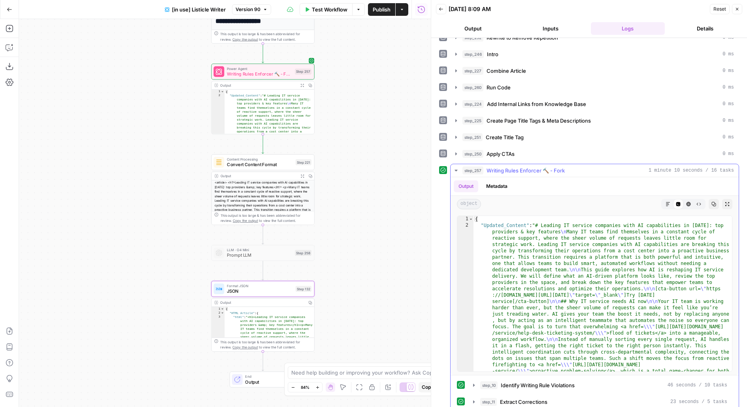
scroll to position [81, 0]
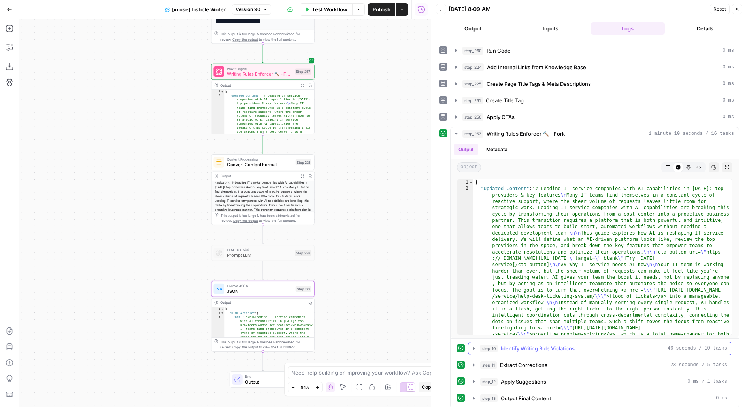
click at [552, 349] on button "step_10 Identify Writing Rule Violations 46 seconds / 10 tasks" at bounding box center [601, 348] width 264 height 13
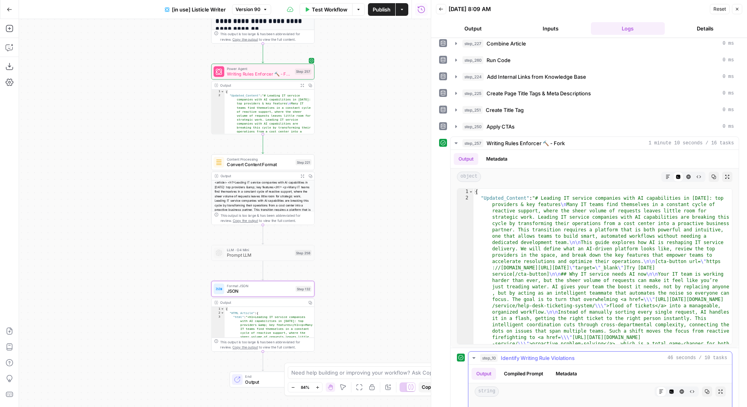
scroll to position [50, 0]
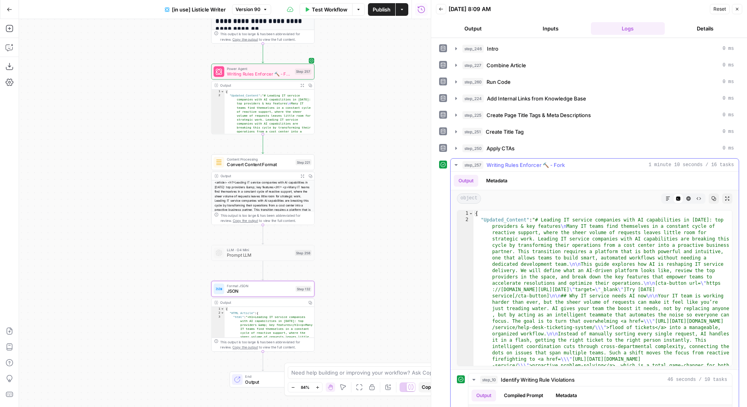
click at [670, 193] on button "Markdown" at bounding box center [668, 198] width 10 height 10
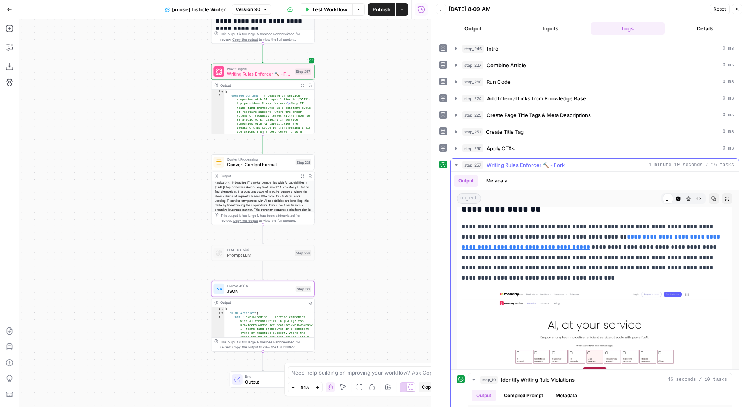
scroll to position [838, 0]
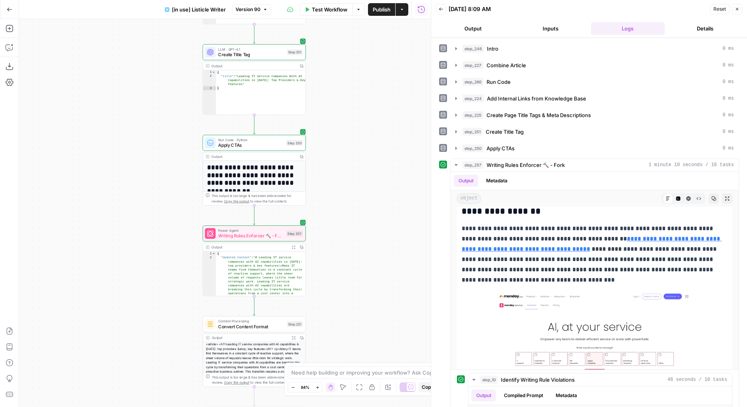
drag, startPoint x: 383, startPoint y: 100, endPoint x: 383, endPoint y: 87, distance: 12.7
click at [383, 91] on div "true false true false Workflow Set Inputs Inputs Loop Iteration Iterate Over Co…" at bounding box center [225, 213] width 412 height 388
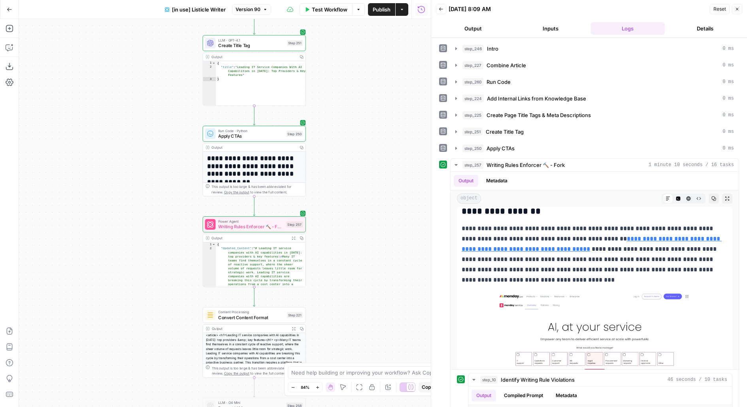
click at [389, 151] on div "true false true false Workflow Set Inputs Inputs Loop Iteration Iterate Over Co…" at bounding box center [225, 213] width 412 height 388
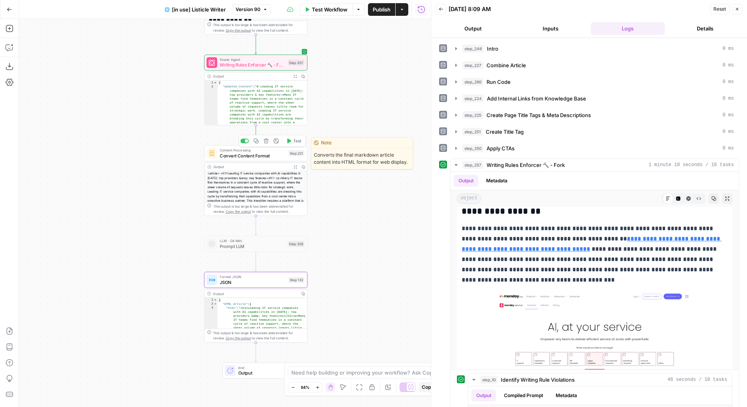
click at [295, 142] on span "Test" at bounding box center [297, 141] width 8 height 6
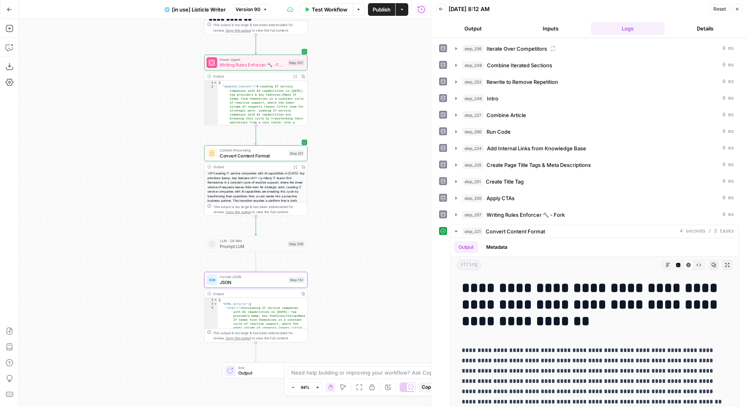
scroll to position [29, 0]
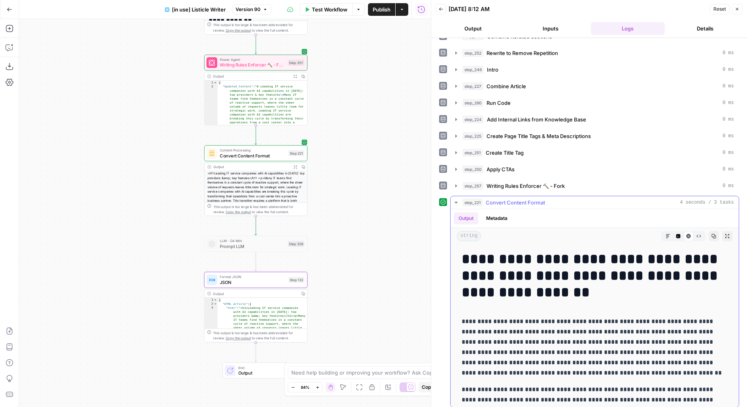
click at [724, 231] on button "Expand Output" at bounding box center [727, 236] width 10 height 10
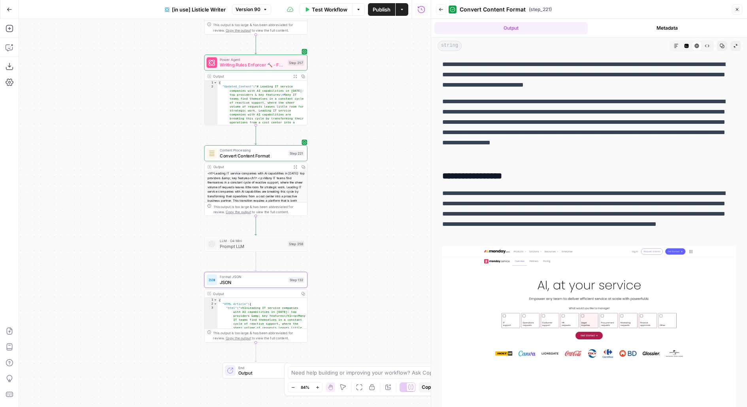
scroll to position [636, 0]
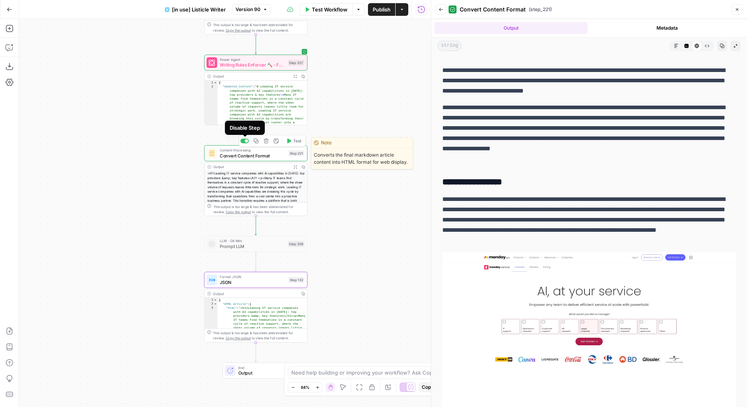
click at [245, 142] on div at bounding box center [244, 140] width 8 height 5
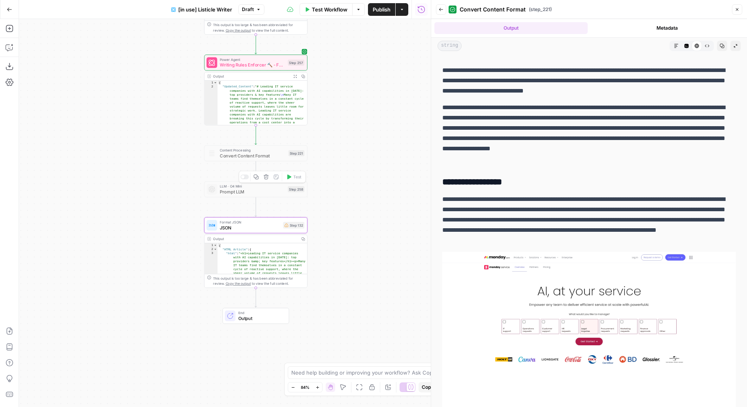
click at [243, 177] on div at bounding box center [242, 176] width 3 height 3
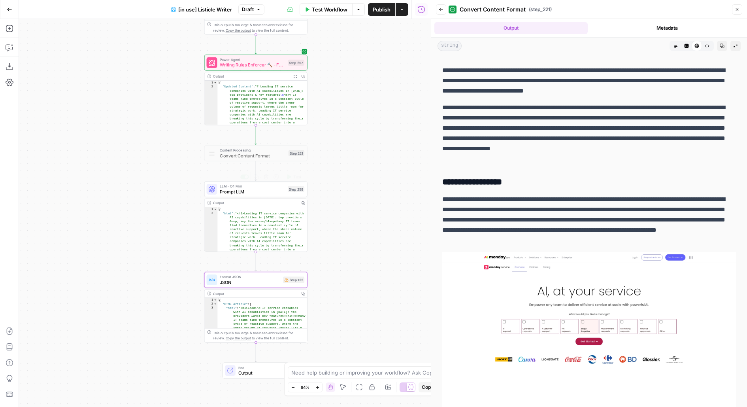
click at [234, 190] on span "Prompt LLM" at bounding box center [252, 191] width 65 height 7
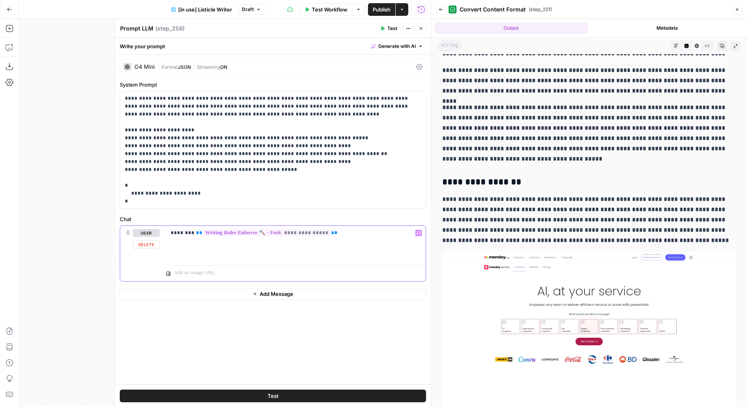
drag, startPoint x: 343, startPoint y: 235, endPoint x: 191, endPoint y: 232, distance: 151.8
click at [192, 233] on p "**********" at bounding box center [296, 233] width 251 height 8
click at [196, 232] on span "**" at bounding box center [199, 232] width 6 height 5
drag, startPoint x: 188, startPoint y: 232, endPoint x: 357, endPoint y: 232, distance: 169.2
click at [358, 232] on p "**********" at bounding box center [296, 233] width 251 height 8
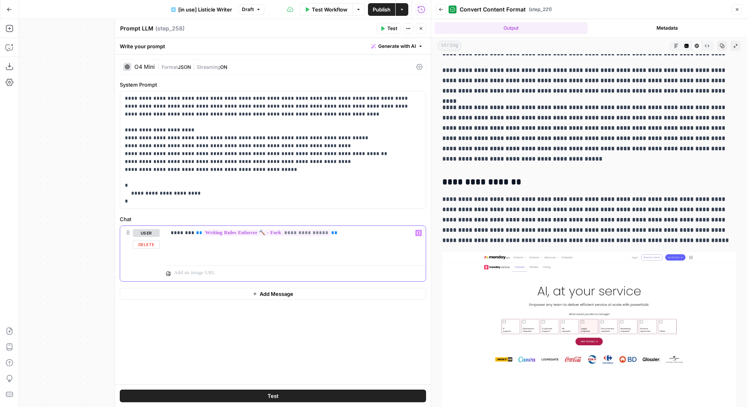
drag, startPoint x: 357, startPoint y: 232, endPoint x: 148, endPoint y: 229, distance: 209.2
click at [148, 229] on div "**********" at bounding box center [273, 253] width 306 height 55
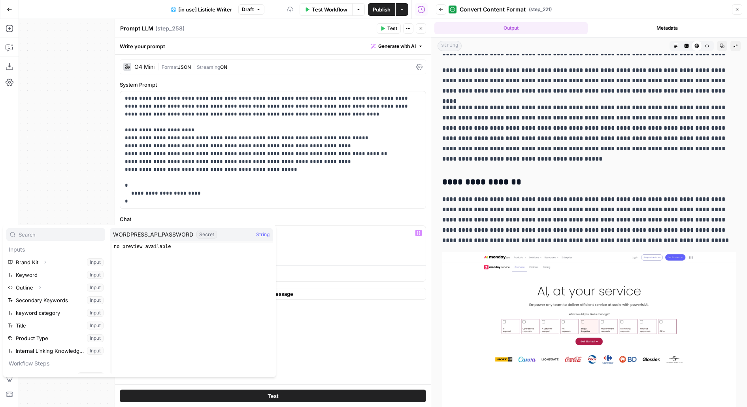
scroll to position [160, 0]
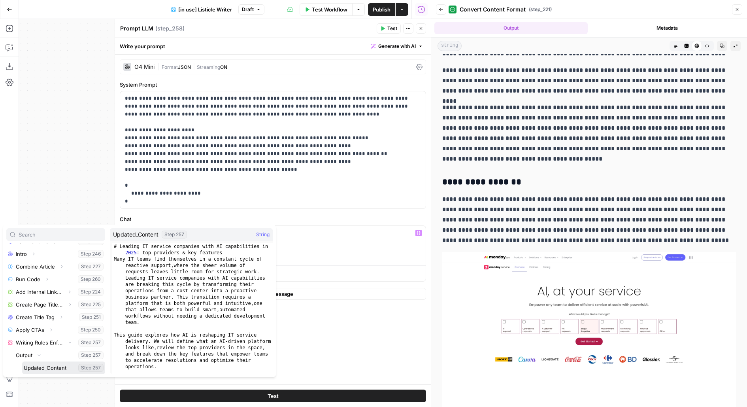
click at [22, 361] on button "Select variable Updated_Content" at bounding box center [63, 367] width 83 height 13
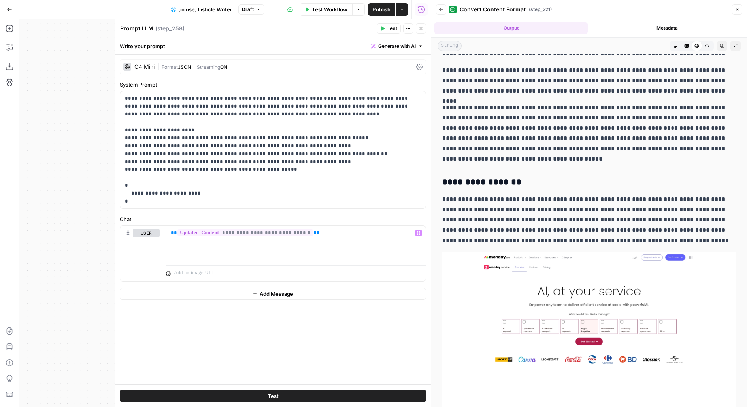
click at [423, 29] on icon "button" at bounding box center [421, 28] width 5 height 5
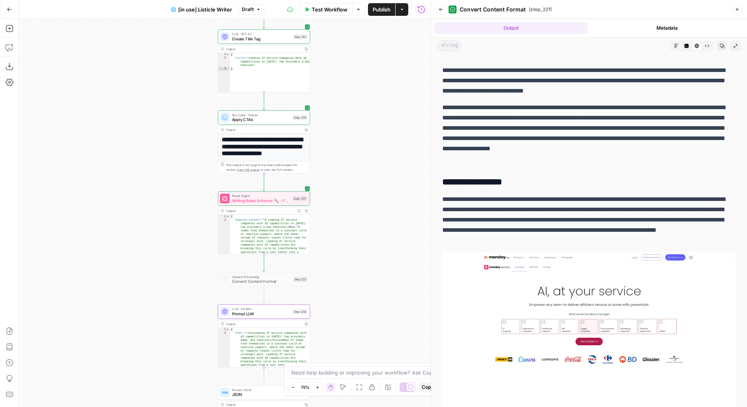
drag, startPoint x: 365, startPoint y: 188, endPoint x: 364, endPoint y: 126, distance: 62.5
click at [364, 126] on div "true false true false Workflow Set Inputs Inputs Loop Iteration Iterate Over Co…" at bounding box center [225, 213] width 412 height 388
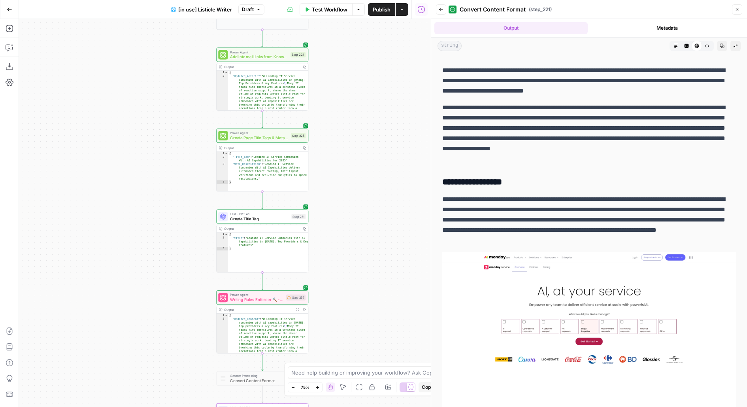
click at [264, 295] on span "Power Agent" at bounding box center [256, 294] width 53 height 5
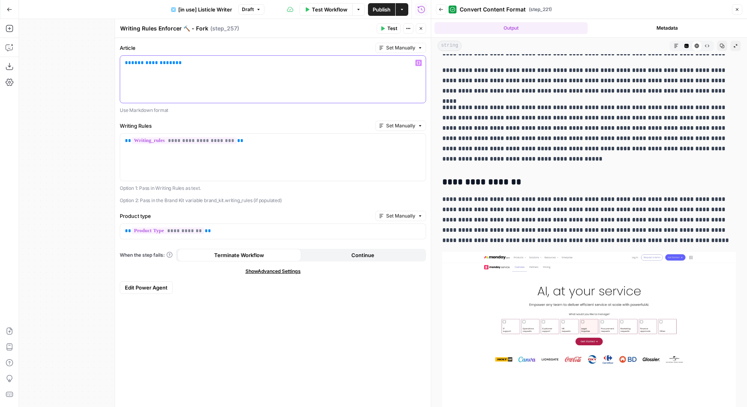
drag, startPoint x: 185, startPoint y: 59, endPoint x: 134, endPoint y: 57, distance: 51.0
click at [134, 58] on div "**********" at bounding box center [273, 79] width 306 height 47
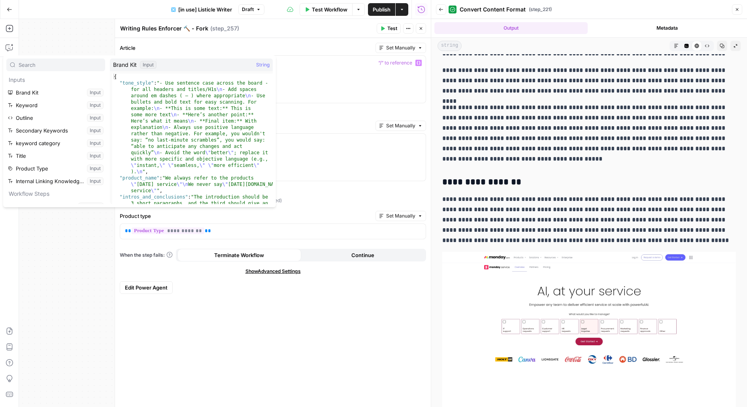
scroll to position [135, 0]
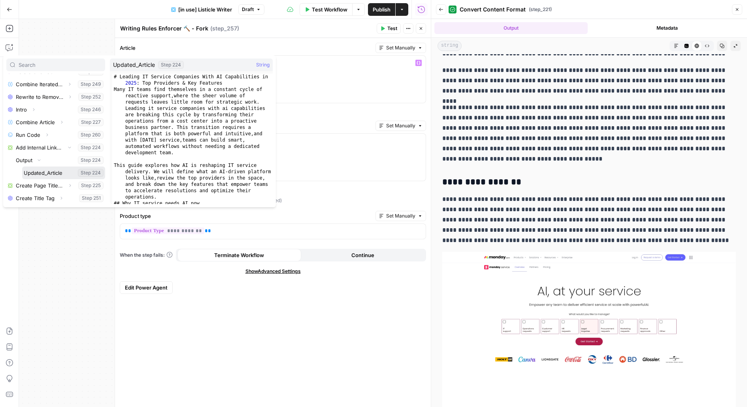
click at [22, 166] on button "Select variable Updated_Article" at bounding box center [63, 172] width 83 height 13
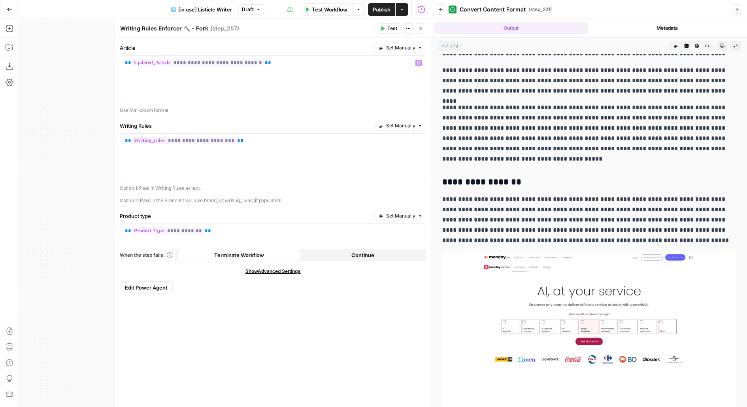
click at [421, 31] on button "Close" at bounding box center [421, 28] width 10 height 10
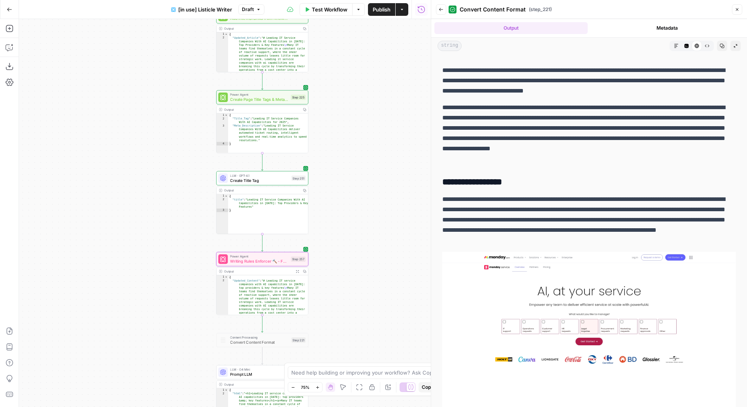
click at [365, 191] on div "true false true false Workflow Set Inputs Inputs Loop Iteration Iterate Over Co…" at bounding box center [225, 213] width 412 height 388
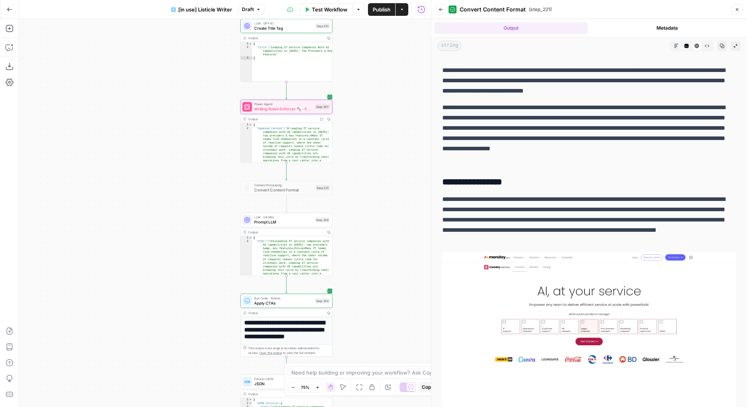
drag, startPoint x: 340, startPoint y: 266, endPoint x: 367, endPoint y: 84, distance: 183.4
click at [367, 85] on div "true false true false Workflow Set Inputs Inputs Loop Iteration Iterate Over Co…" at bounding box center [225, 213] width 412 height 388
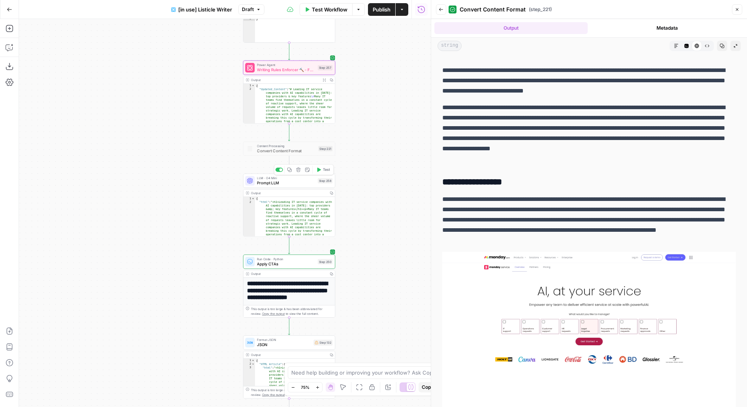
click at [293, 185] on span "Prompt LLM" at bounding box center [286, 183] width 58 height 6
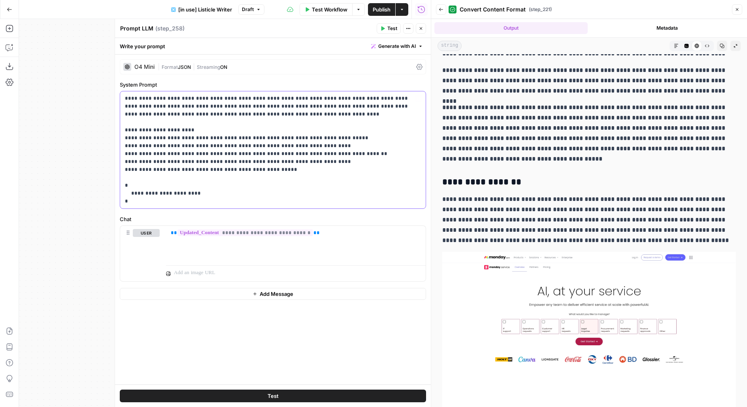
click at [297, 195] on p "**********" at bounding box center [273, 149] width 297 height 111
drag, startPoint x: 136, startPoint y: 201, endPoint x: 118, endPoint y: 70, distance: 132.2
click at [118, 70] on div "**********" at bounding box center [273, 213] width 316 height 388
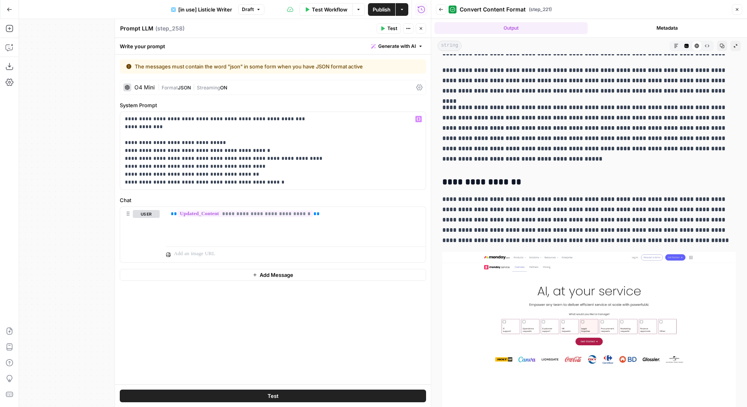
click at [191, 90] on span "|" at bounding box center [194, 87] width 6 height 8
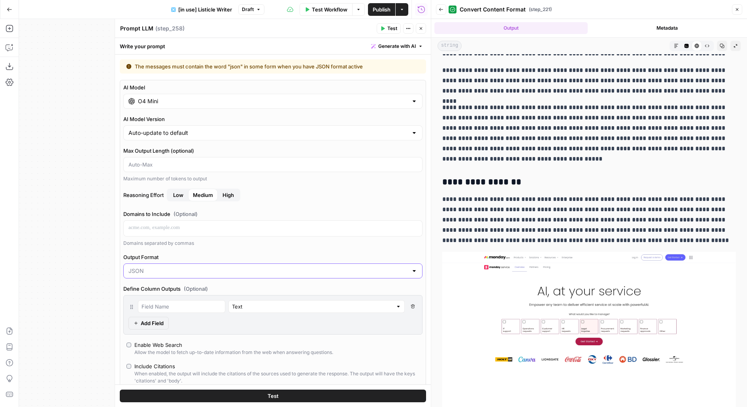
click at [147, 270] on input "Output Format" at bounding box center [268, 271] width 280 height 8
click at [146, 290] on span "Text" at bounding box center [271, 289] width 283 height 8
type input "Text"
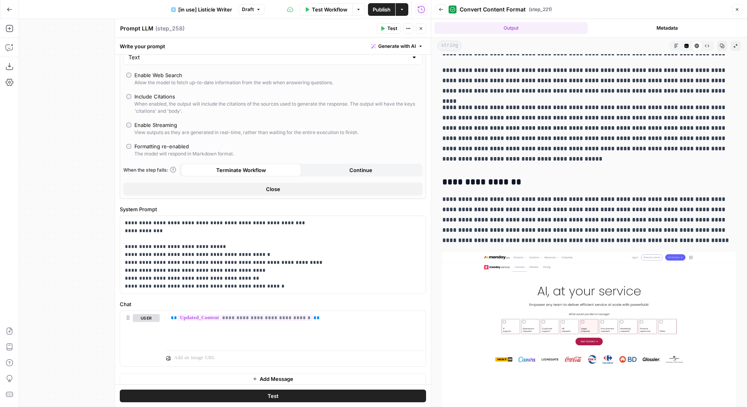
scroll to position [195, 0]
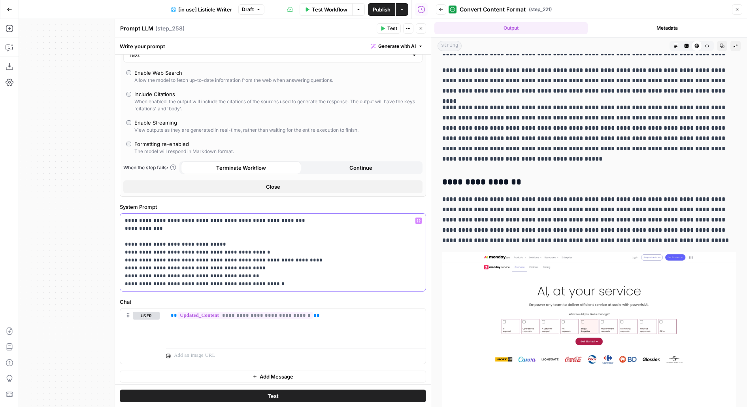
click at [151, 217] on p "**********" at bounding box center [273, 252] width 297 height 71
click at [125, 227] on p "**********" at bounding box center [273, 252] width 297 height 71
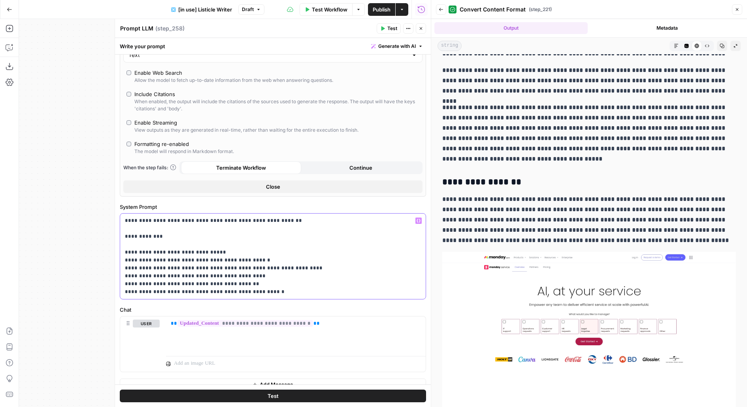
click at [125, 251] on p "**********" at bounding box center [273, 256] width 297 height 79
click at [124, 259] on div "**********" at bounding box center [273, 255] width 306 height 85
click at [127, 268] on p "**********" at bounding box center [273, 256] width 297 height 79
click at [128, 270] on p "**********" at bounding box center [273, 256] width 297 height 79
click at [125, 282] on p "**********" at bounding box center [273, 256] width 297 height 79
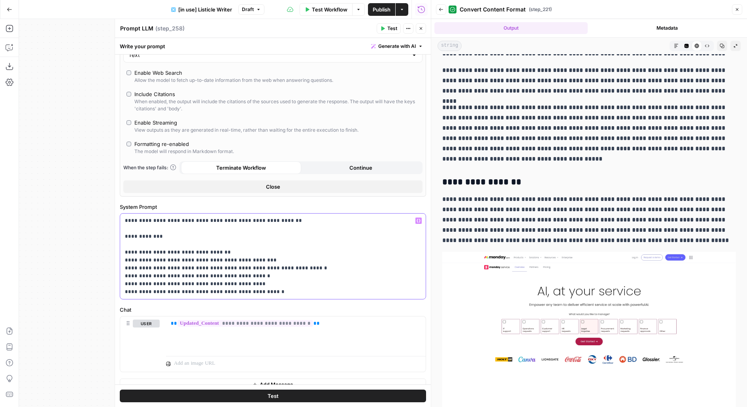
click at [128, 293] on p "**********" at bounding box center [273, 256] width 297 height 79
click at [221, 398] on button "Test" at bounding box center [273, 395] width 306 height 13
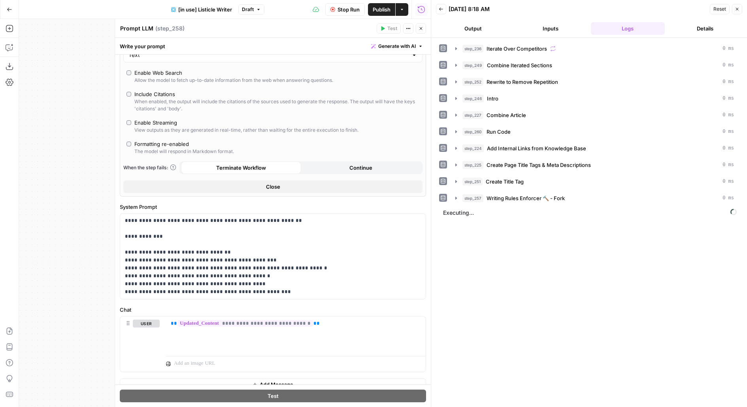
click at [421, 30] on icon "button" at bounding box center [421, 28] width 5 height 5
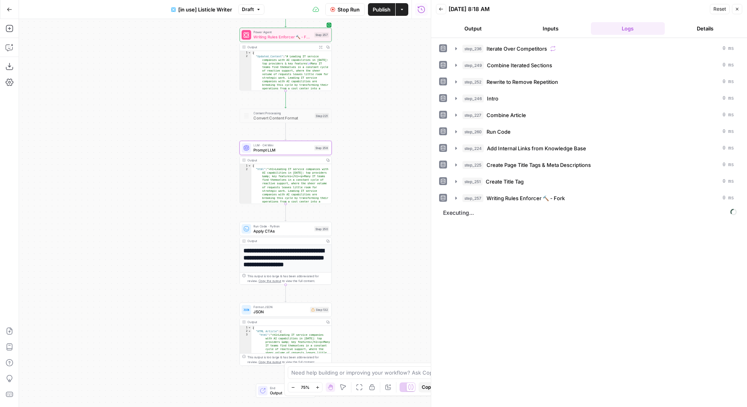
drag, startPoint x: 358, startPoint y: 200, endPoint x: 355, endPoint y: 150, distance: 49.9
click at [351, 151] on div "true false true false Workflow Set Inputs Inputs Loop Iteration Iterate Over Co…" at bounding box center [225, 213] width 412 height 388
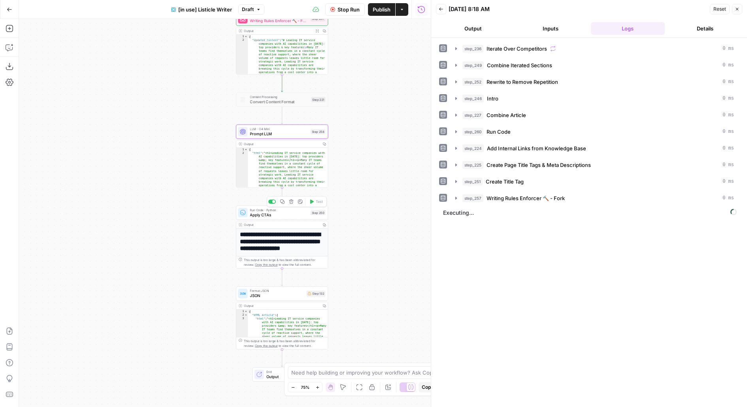
click at [313, 210] on div "Step 250" at bounding box center [318, 213] width 15 height 6
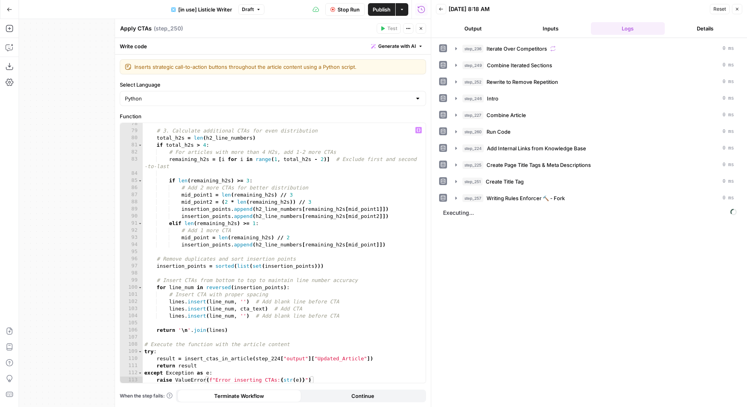
scroll to position [593, 0]
drag, startPoint x: 255, startPoint y: 359, endPoint x: 368, endPoint y: 359, distance: 113.1
click at [368, 359] on div "# 3. Calculate additional CTAs for even distribution total_h2s = len ( h2_line_…" at bounding box center [284, 257] width 283 height 275
type textarea "**********"
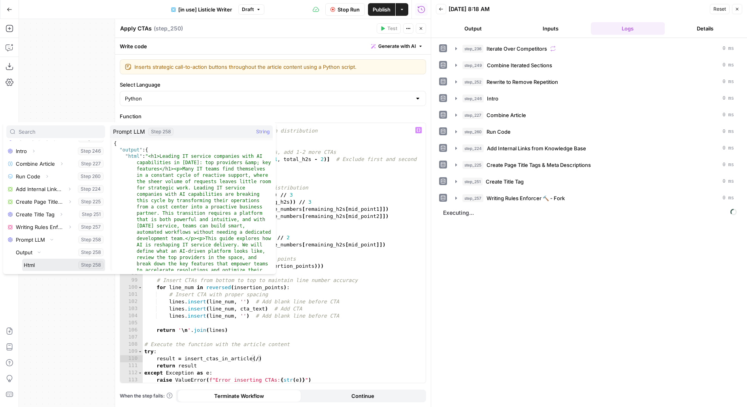
scroll to position [185, 0]
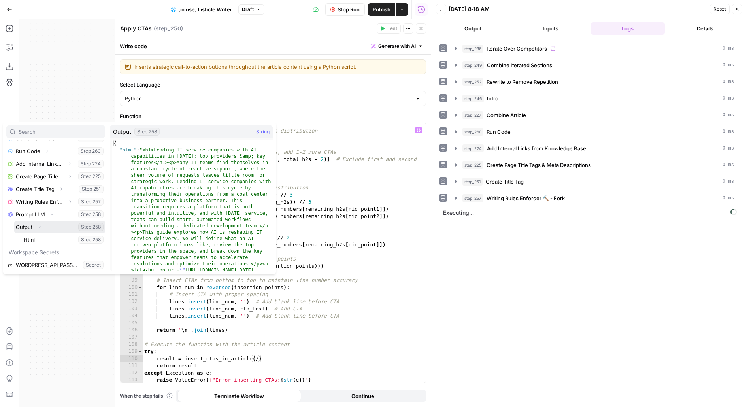
click at [45, 226] on button "Select variable Output" at bounding box center [59, 227] width 91 height 13
type textarea "**********"
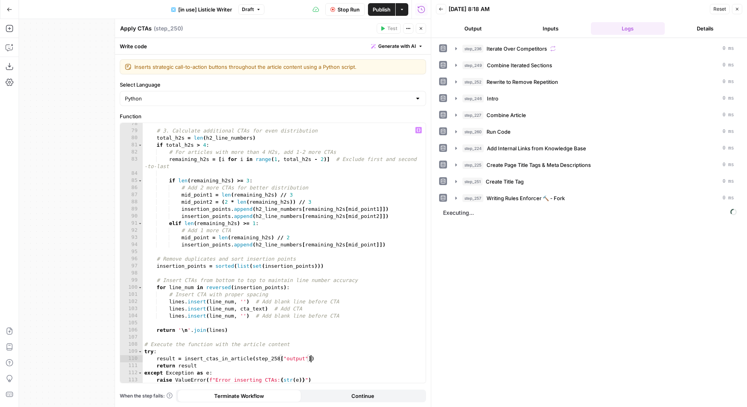
click at [425, 29] on button "Close" at bounding box center [421, 28] width 10 height 10
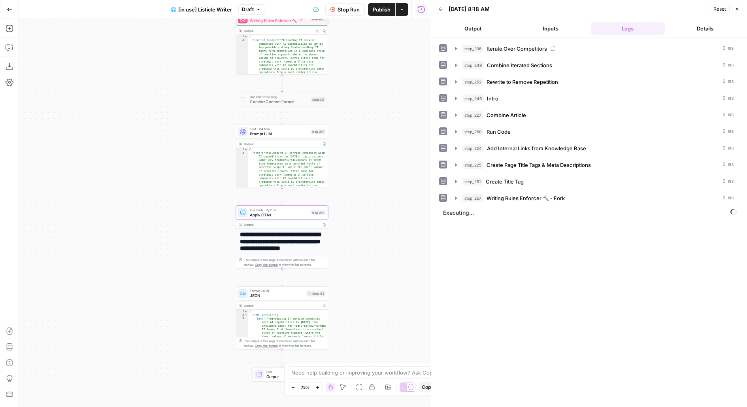
click at [271, 134] on span "Prompt LLM" at bounding box center [279, 134] width 58 height 6
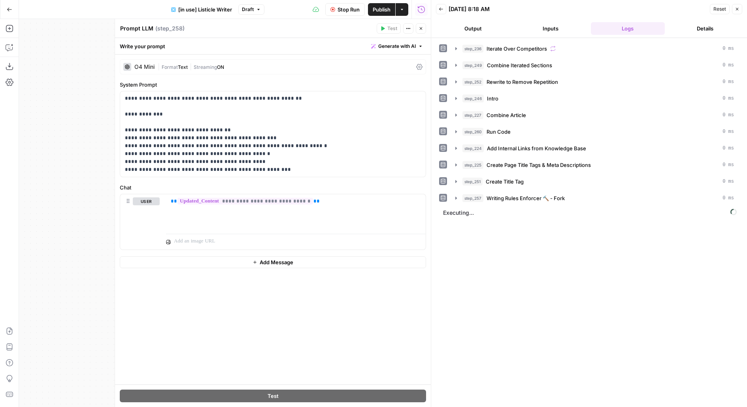
click at [144, 28] on textarea "Prompt LLM" at bounding box center [136, 29] width 33 height 8
type textarea "Convert to HTML"
click at [421, 29] on icon "button" at bounding box center [421, 28] width 5 height 5
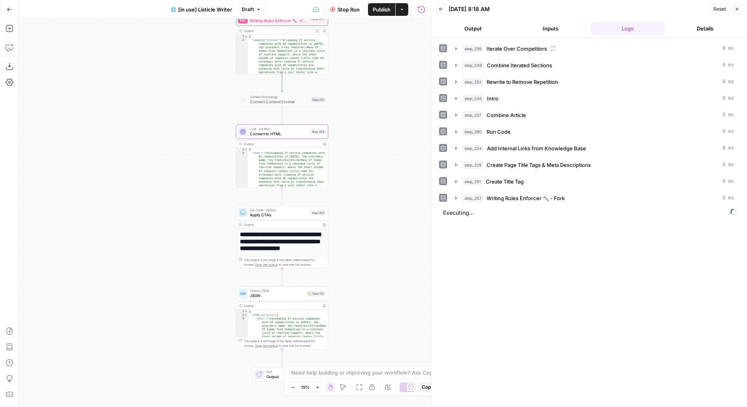
click at [388, 14] on button "Publish" at bounding box center [381, 9] width 27 height 13
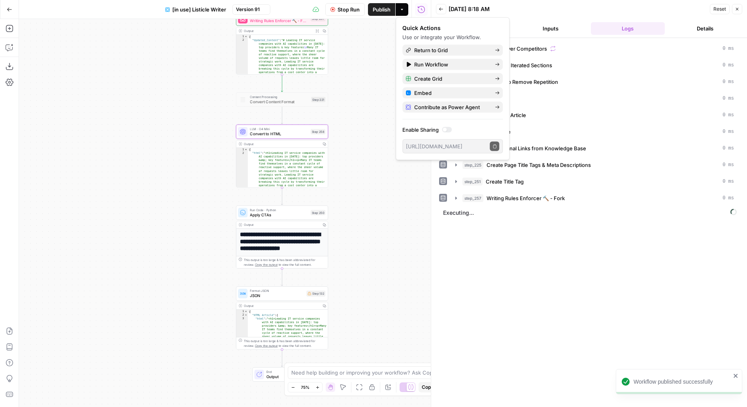
click at [310, 294] on icon at bounding box center [310, 293] width 4 height 3
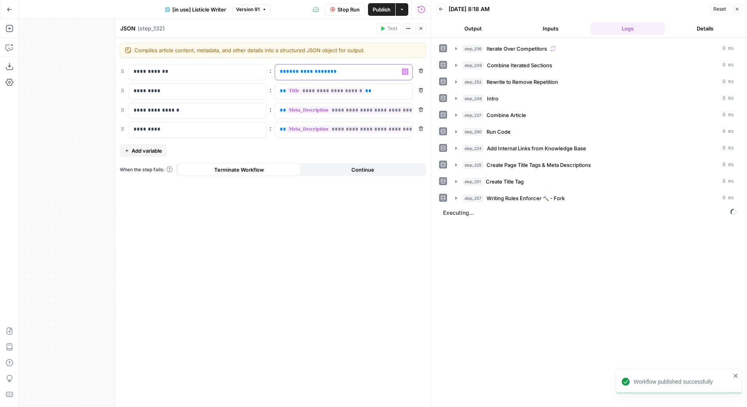
click at [344, 72] on p "**********" at bounding box center [337, 72] width 115 height 8
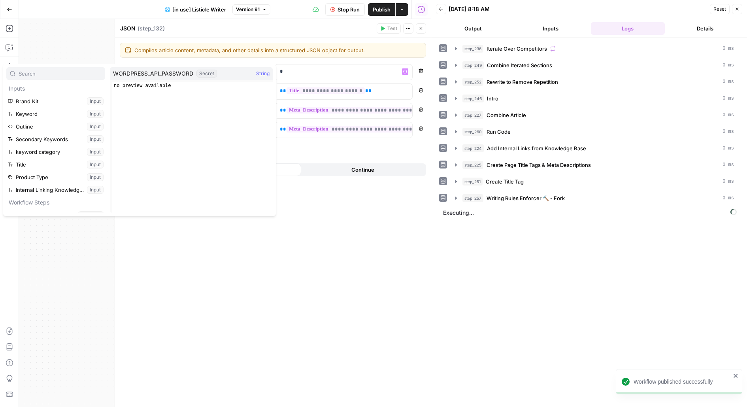
scroll to position [173, 0]
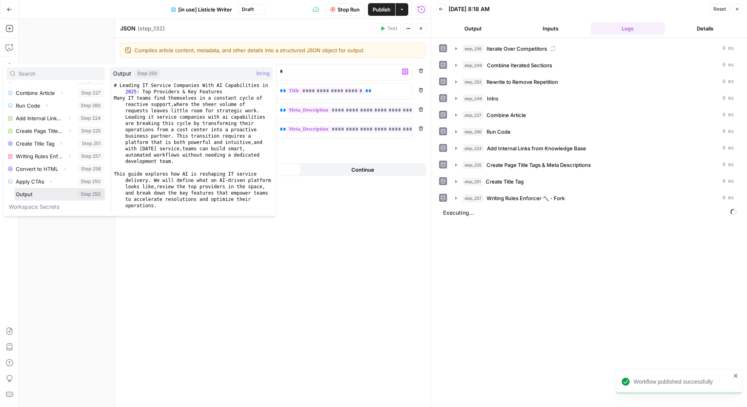
click at [14, 188] on button "Select variable Output" at bounding box center [59, 194] width 91 height 13
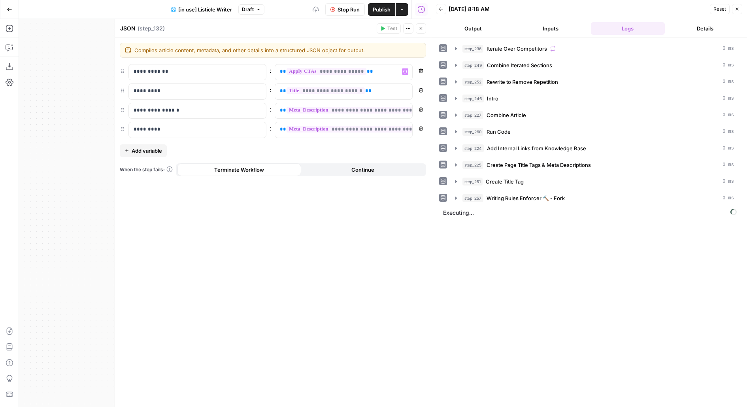
click at [423, 27] on button "Close" at bounding box center [421, 28] width 10 height 10
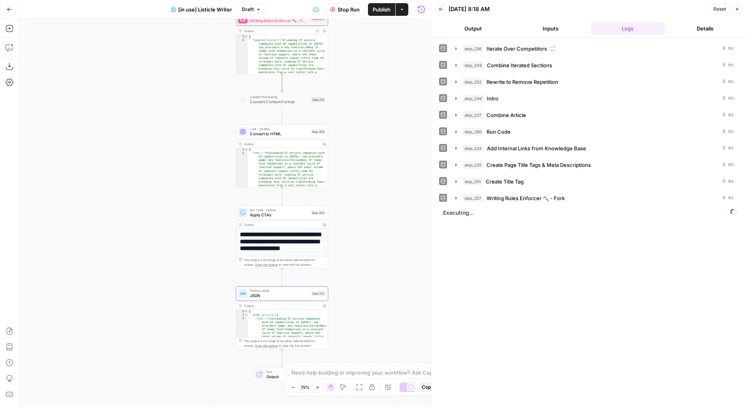
click at [382, 11] on span "Publish" at bounding box center [382, 10] width 18 height 8
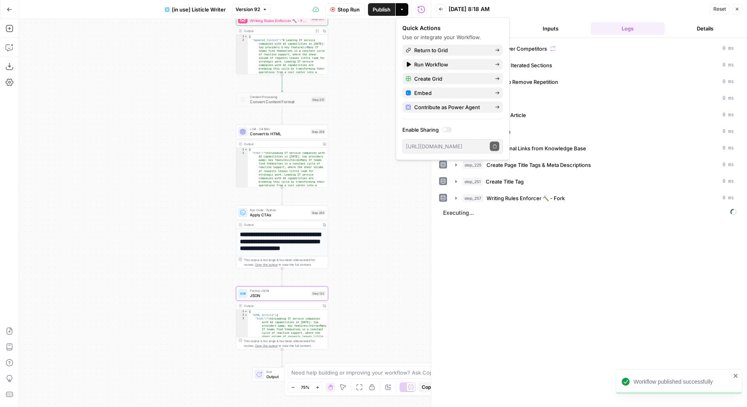
click at [559, 7] on div "09/19/25 at 8:18 AM" at bounding box center [578, 9] width 259 height 8
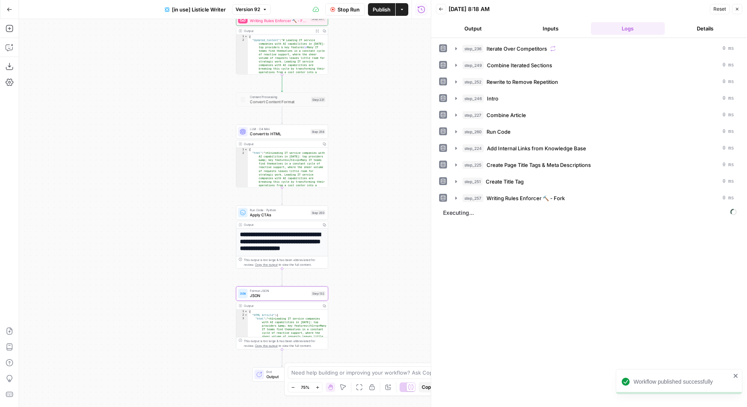
click at [483, 27] on button "Output" at bounding box center [473, 28] width 74 height 13
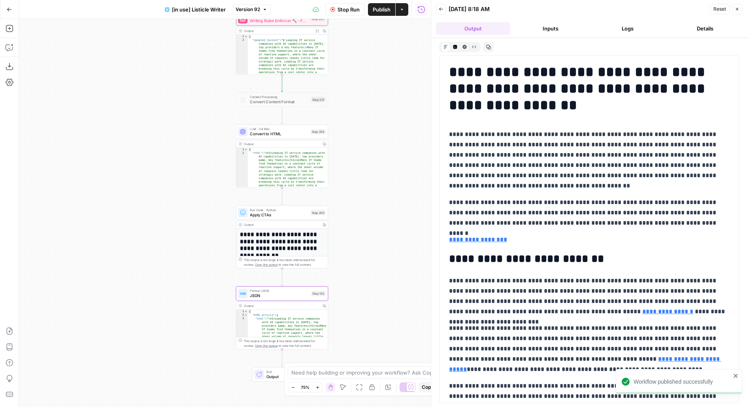
scroll to position [12, 0]
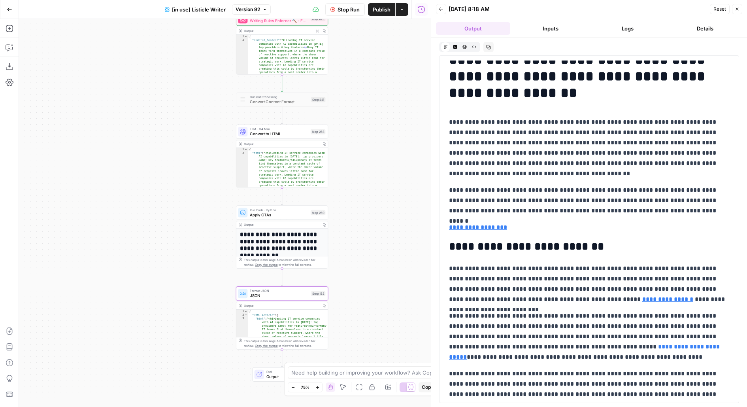
click at [296, 212] on span "Apply CTAs" at bounding box center [279, 215] width 58 height 6
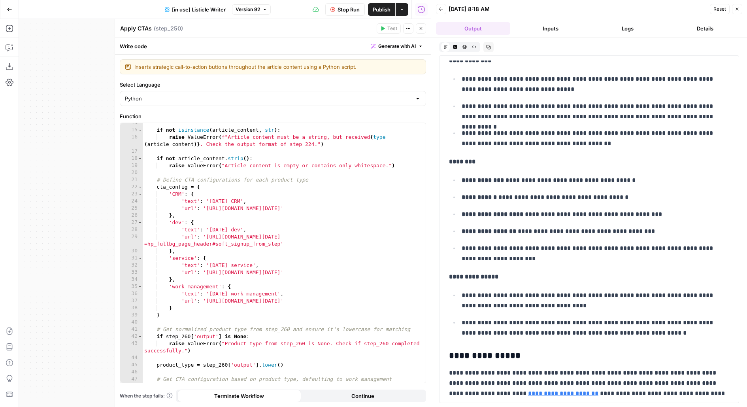
scroll to position [2579, 0]
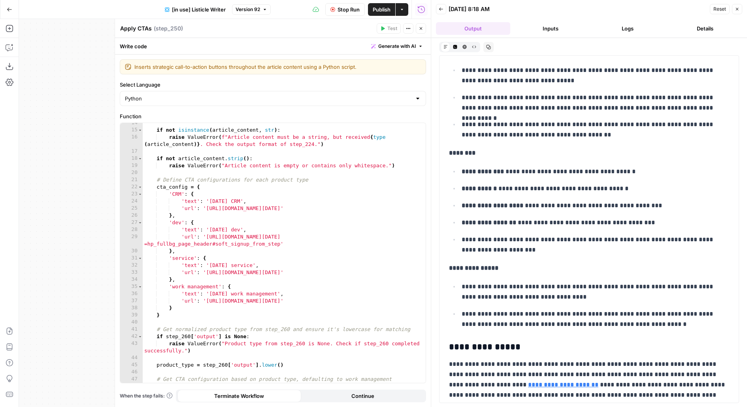
click at [421, 29] on icon "button" at bounding box center [421, 28] width 5 height 5
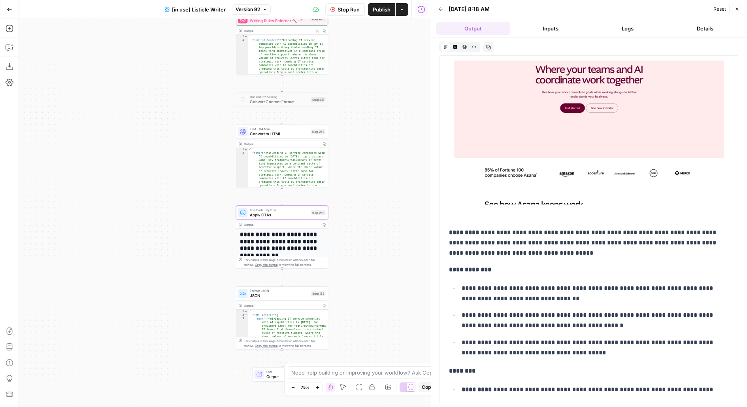
scroll to position [3532, 0]
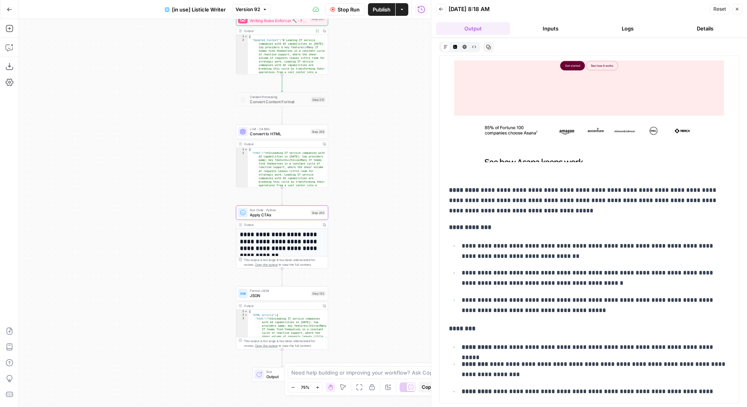
click at [442, 9] on icon "button" at bounding box center [441, 9] width 5 height 5
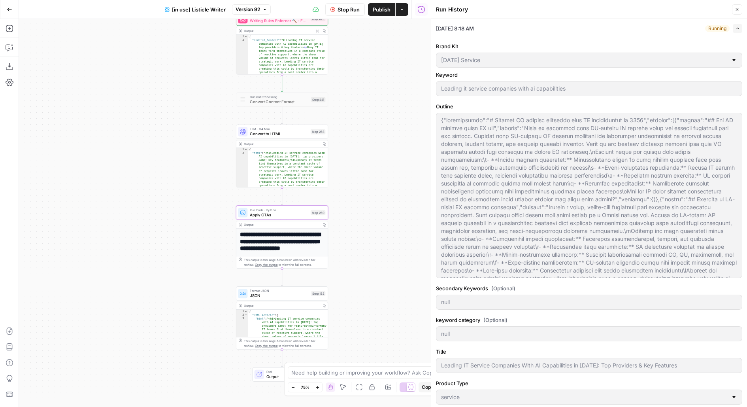
click at [387, 10] on span "Publish" at bounding box center [382, 10] width 18 height 8
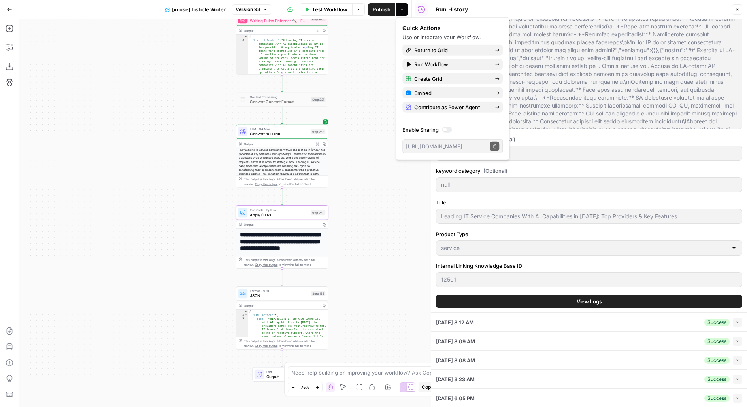
scroll to position [266, 0]
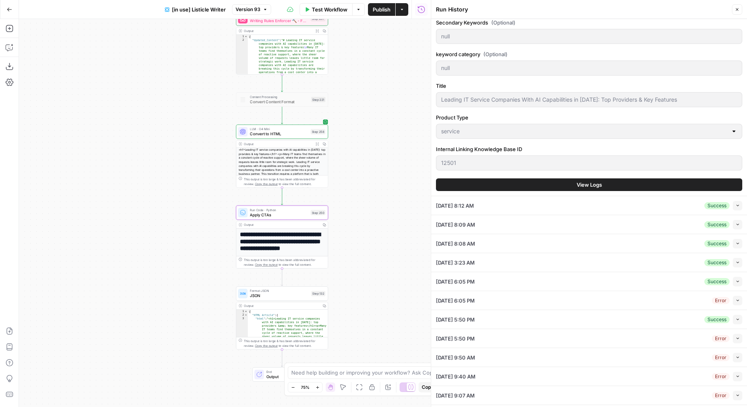
click at [601, 182] on span "View Logs" at bounding box center [589, 185] width 25 height 8
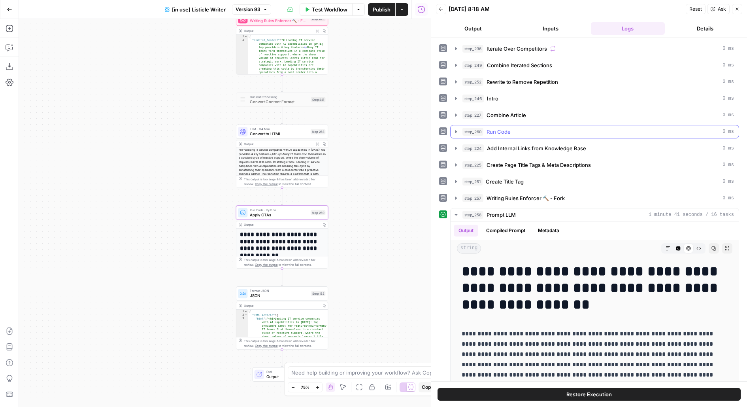
scroll to position [38, 0]
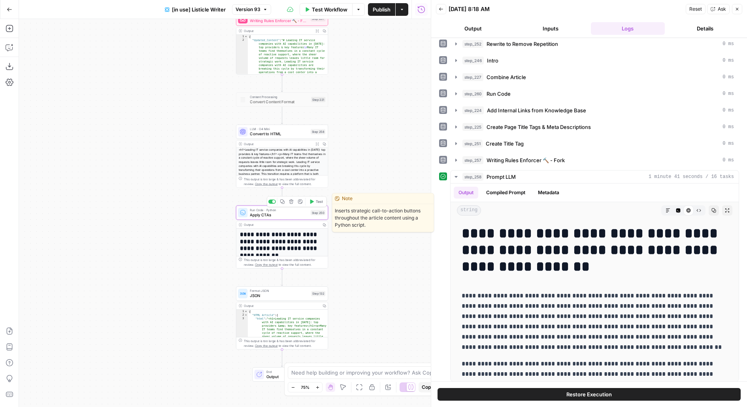
click at [323, 200] on span "Test" at bounding box center [319, 202] width 7 height 6
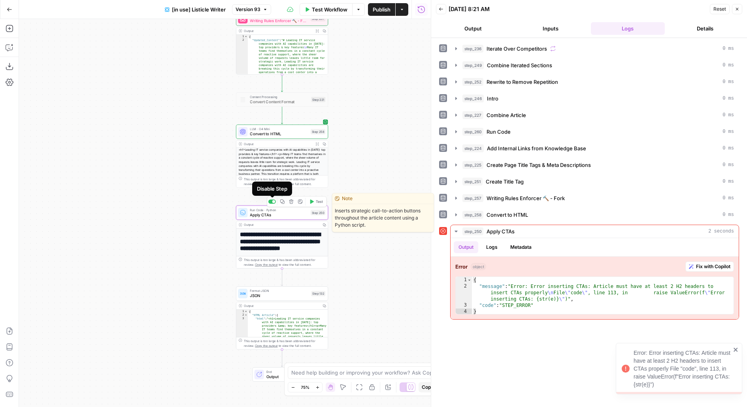
click at [268, 212] on span "Apply CTAs" at bounding box center [279, 215] width 58 height 6
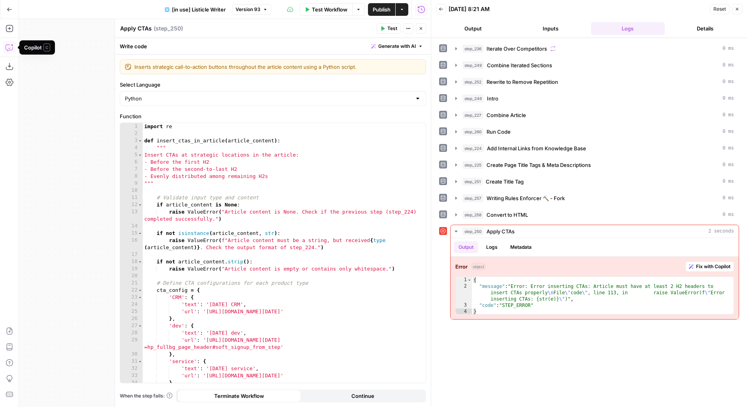
click at [11, 47] on icon "button" at bounding box center [10, 47] width 8 height 8
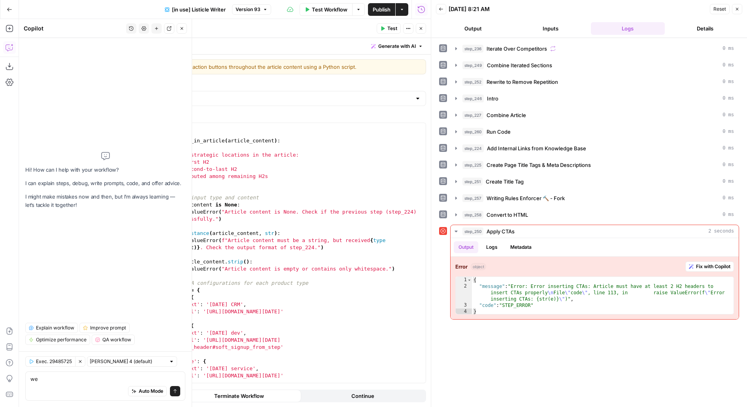
type textarea "w"
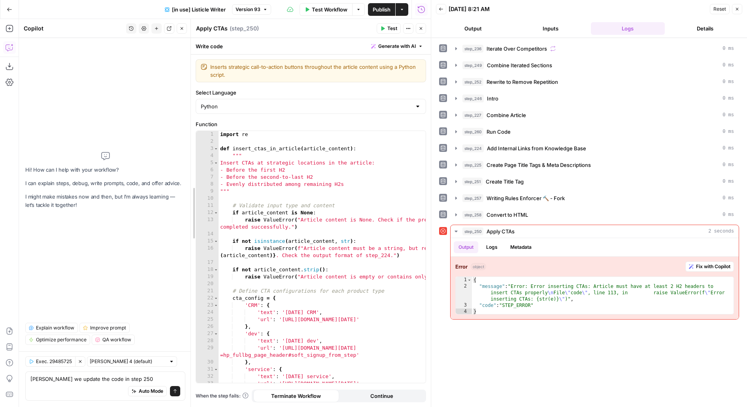
drag, startPoint x: 115, startPoint y: 212, endPoint x: 190, endPoint y: 208, distance: 75.3
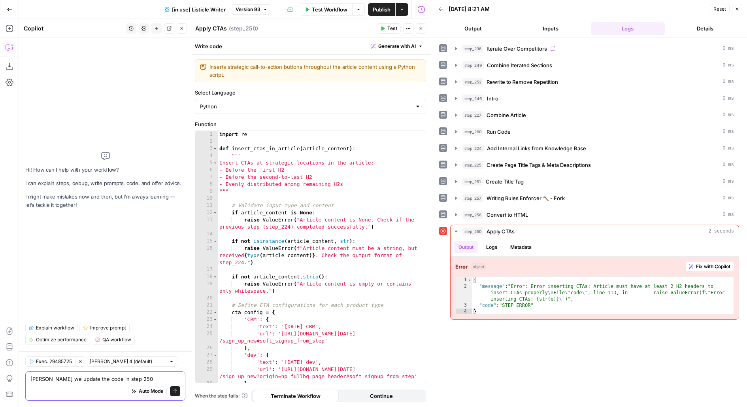
click at [147, 380] on textarea "cann we update the code in step 250" at bounding box center [105, 379] width 150 height 8
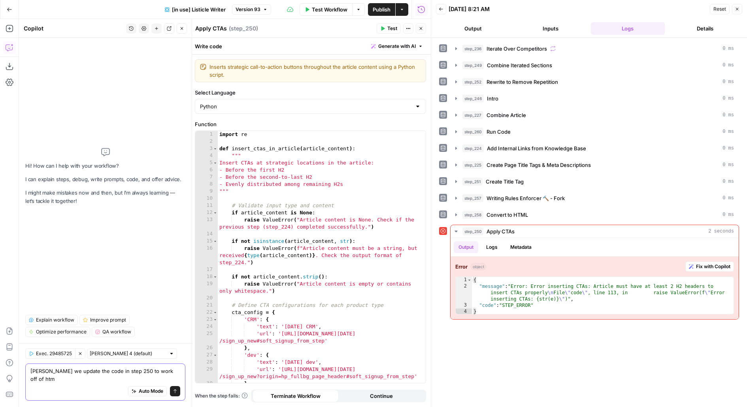
type textarea "cann we update the code in step 250 to work off of html"
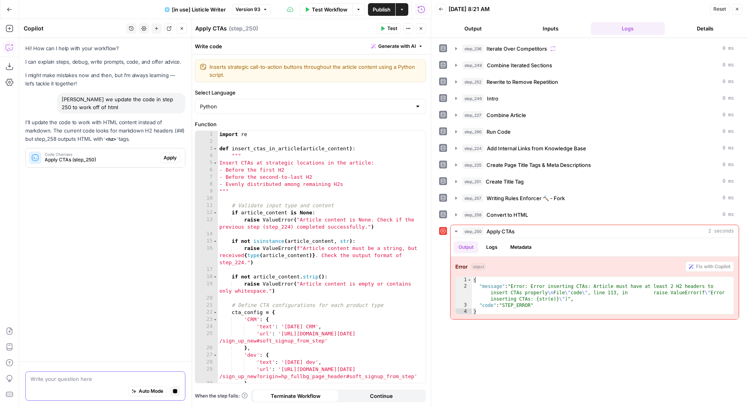
scroll to position [0, 0]
click at [387, 8] on span "Publish" at bounding box center [382, 10] width 18 height 8
click at [170, 159] on span "Apply" at bounding box center [170, 157] width 13 height 7
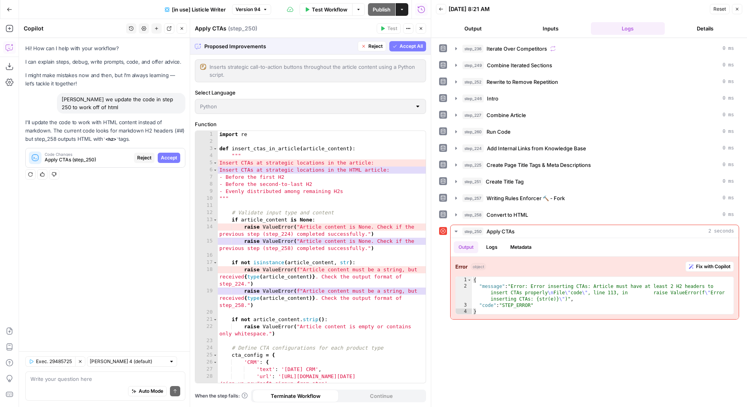
click at [397, 48] on button "Accept All" at bounding box center [407, 46] width 37 height 10
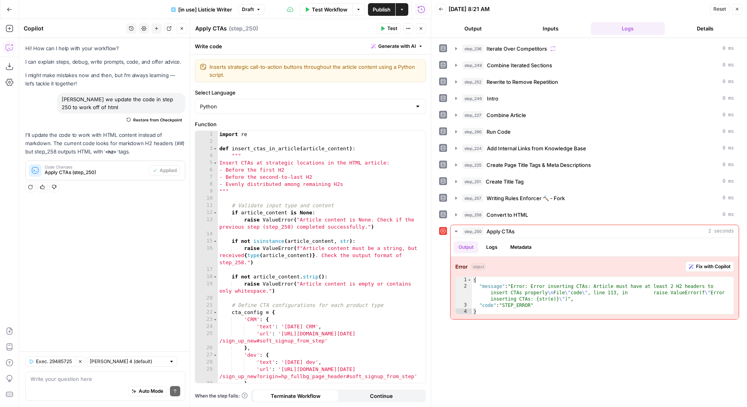
click at [389, 30] on span "Test" at bounding box center [392, 28] width 10 height 7
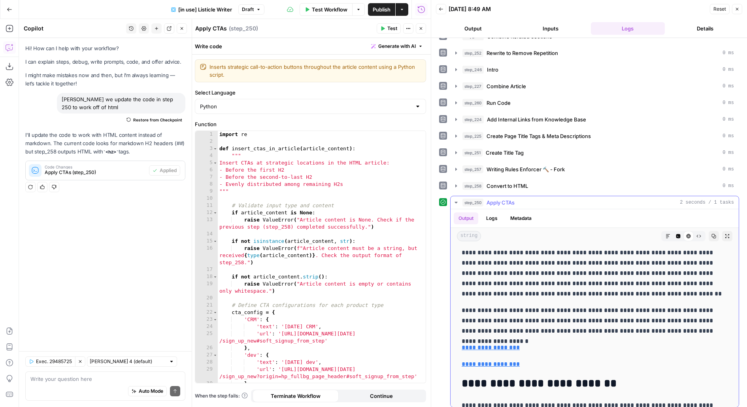
scroll to position [91, 0]
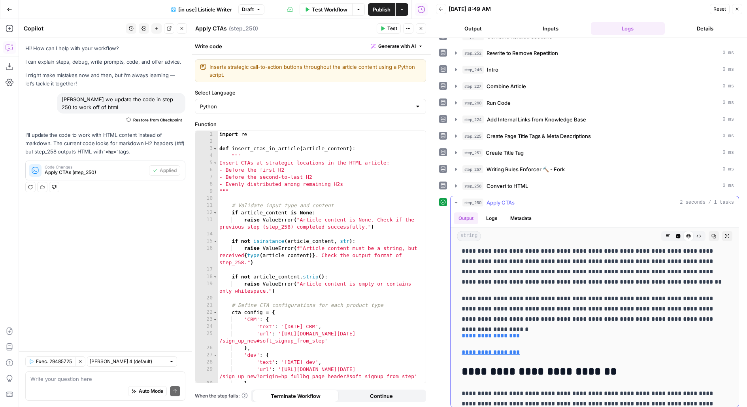
click at [676, 234] on icon "button" at bounding box center [678, 236] width 5 height 5
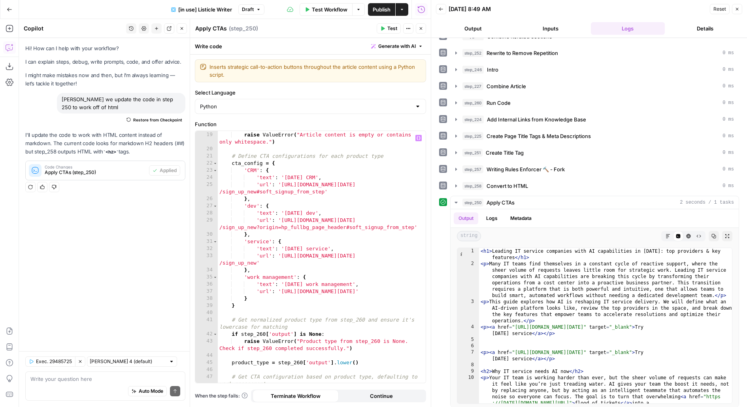
scroll to position [149, 0]
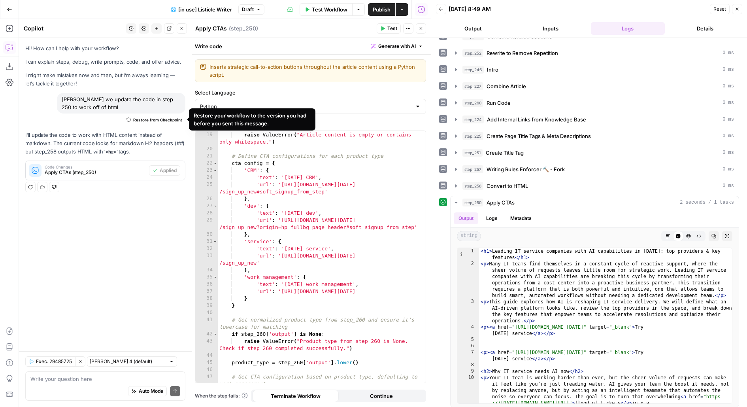
click at [138, 120] on span "Restore from Checkpoint" at bounding box center [157, 120] width 49 height 6
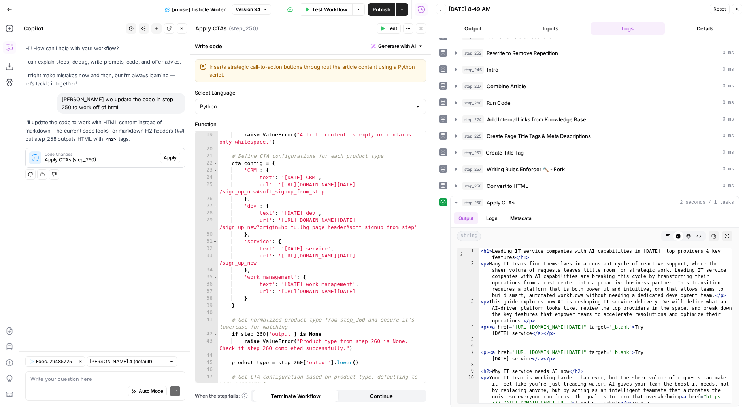
click at [394, 27] on span "Test" at bounding box center [392, 28] width 10 height 7
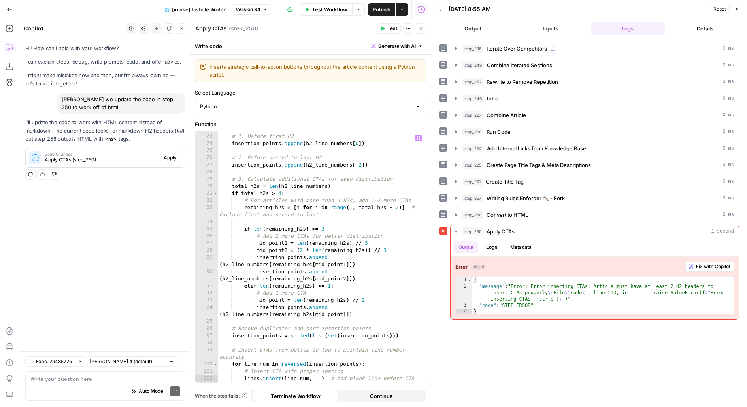
scroll to position [627, 0]
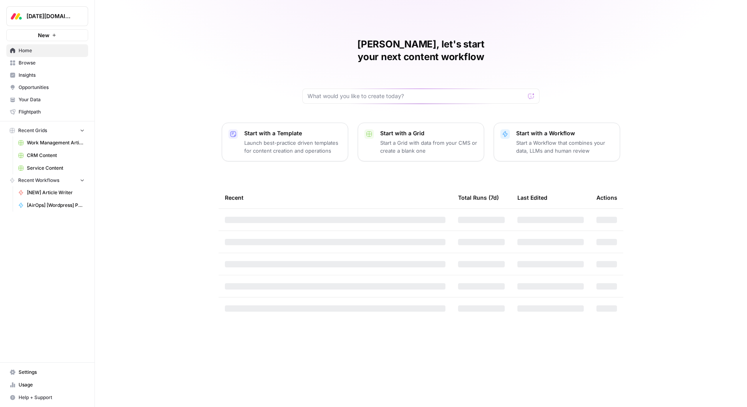
click at [42, 21] on button "[DATE][DOMAIN_NAME]" at bounding box center [47, 16] width 82 height 20
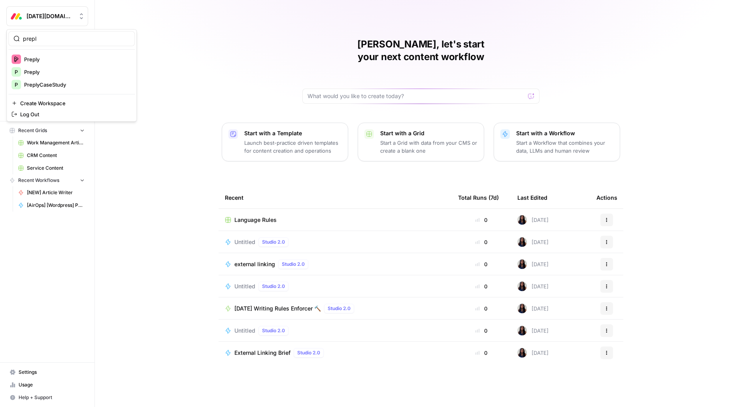
type input "prepl"
click button "Preply" at bounding box center [71, 59] width 127 height 13
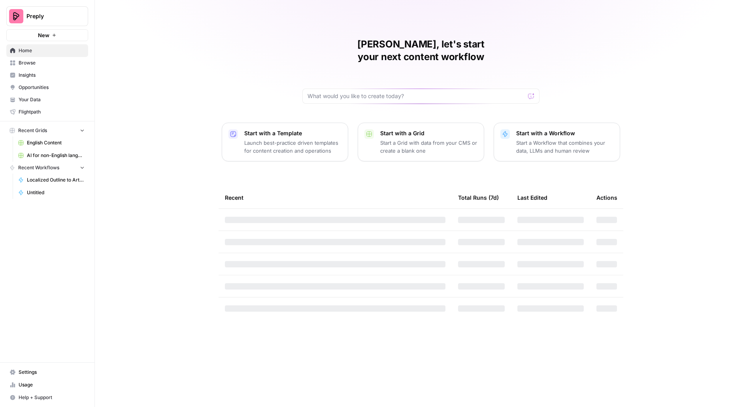
click at [32, 375] on span "Settings" at bounding box center [52, 371] width 66 height 7
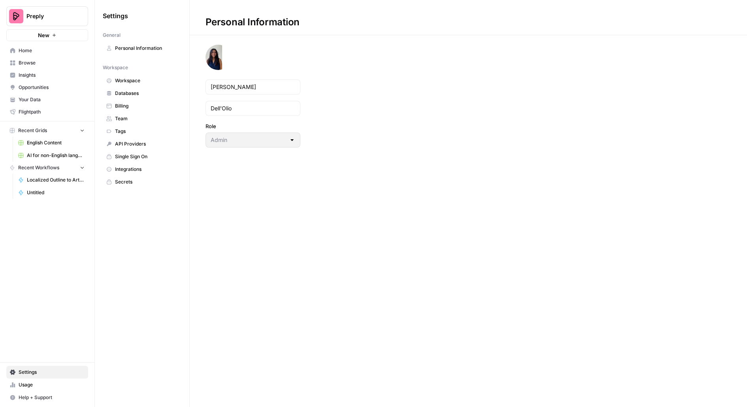
click at [135, 78] on span "Workspace" at bounding box center [146, 80] width 63 height 7
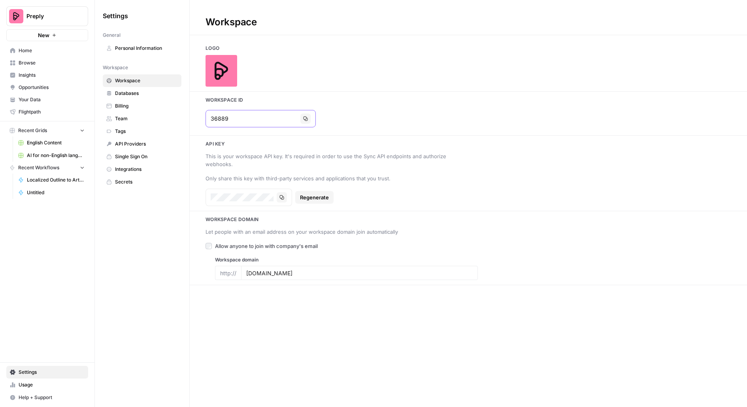
click at [300, 121] on button "Copy" at bounding box center [305, 118] width 10 height 10
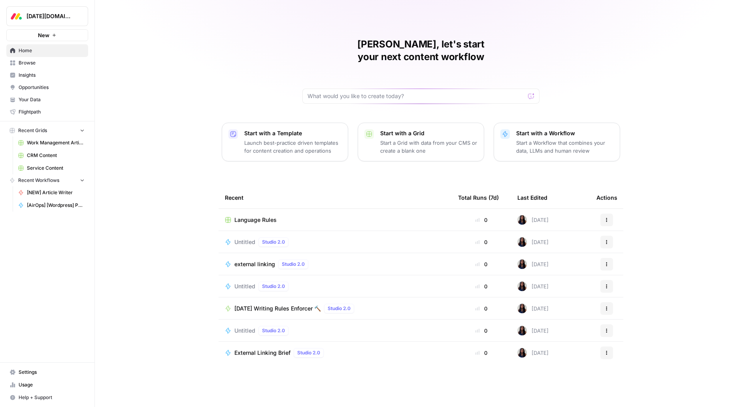
click at [23, 375] on span "Settings" at bounding box center [52, 371] width 66 height 7
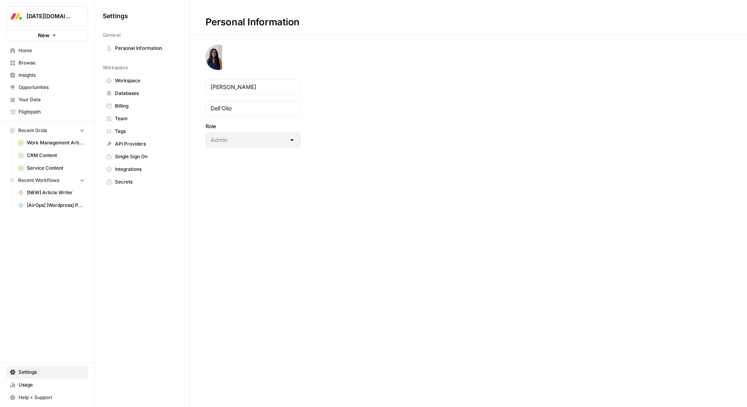
click at [136, 166] on span "Integrations" at bounding box center [146, 169] width 63 height 7
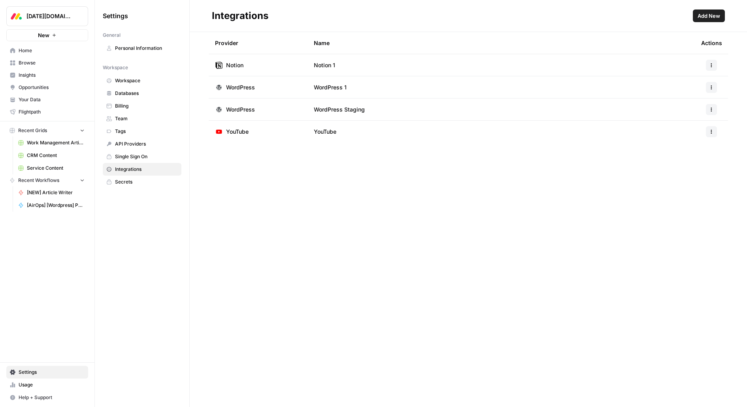
click at [712, 16] on span "Add New" at bounding box center [709, 16] width 23 height 8
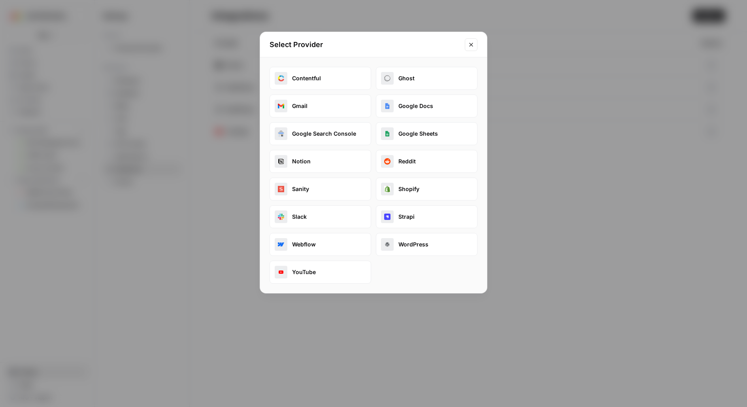
click at [416, 241] on button "WordPress" at bounding box center [427, 244] width 102 height 23
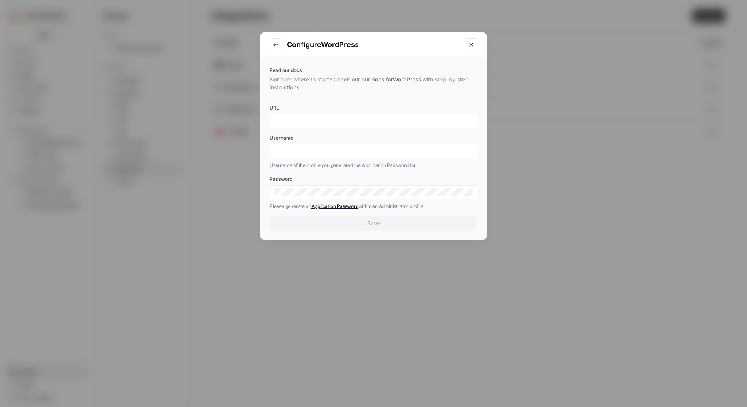
click at [352, 116] on div at bounding box center [374, 121] width 208 height 14
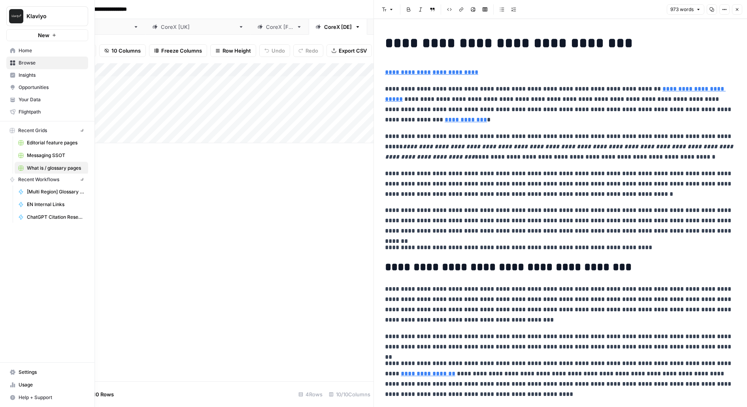
scroll to position [824, 0]
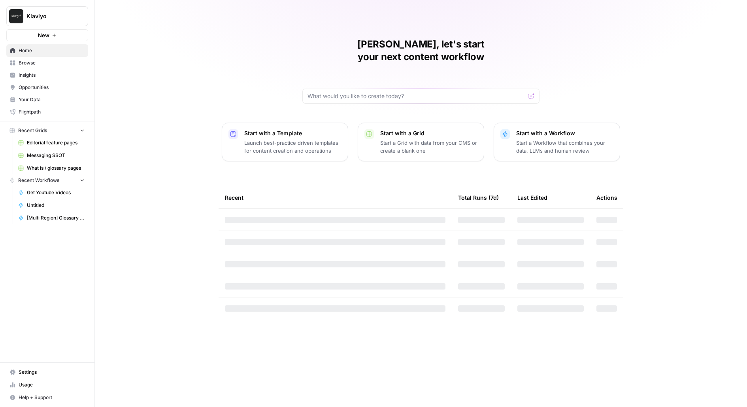
click at [62, 20] on span "Klaviyo" at bounding box center [50, 16] width 48 height 8
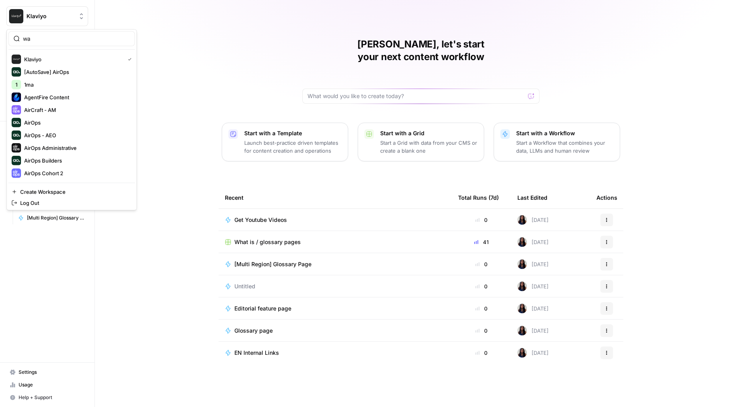
type input "way"
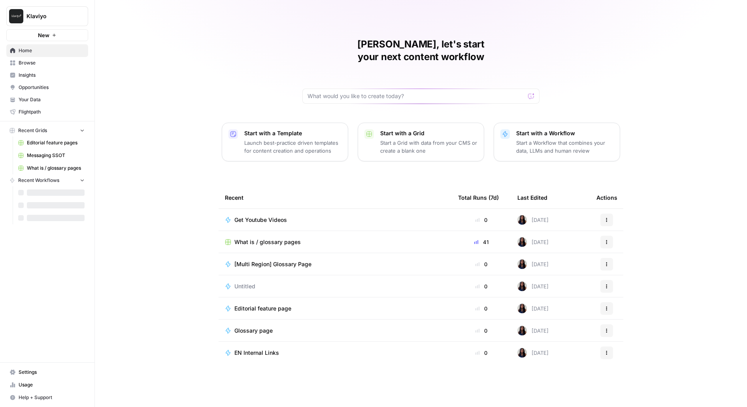
click at [52, 18] on span "Klaviyo" at bounding box center [50, 16] width 48 height 8
type input "chime"
click button "Chime" at bounding box center [71, 59] width 127 height 13
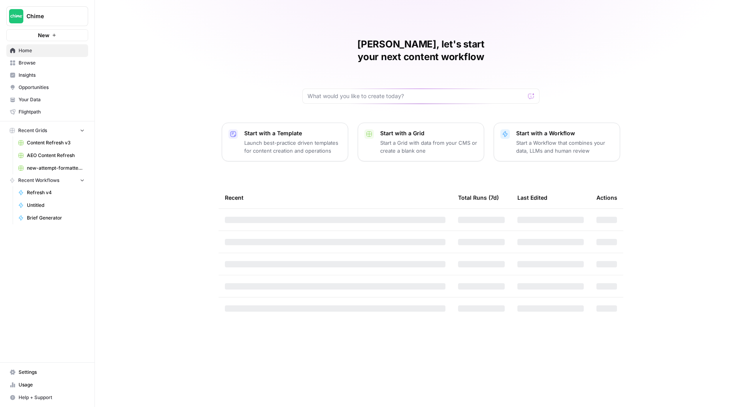
click at [47, 85] on span "Opportunities" at bounding box center [52, 87] width 66 height 7
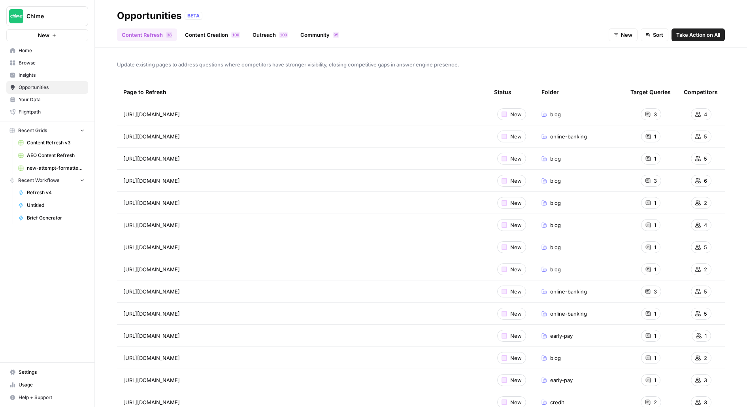
click at [306, 141] on td "[URL][DOMAIN_NAME] Go to page" at bounding box center [302, 136] width 371 height 22
click at [193, 138] on icon "Go to page https://www.chime.com/online-banking/bank-fees/chase-banking-fees/" at bounding box center [191, 136] width 4 height 4
click at [38, 16] on span "Chime" at bounding box center [50, 16] width 48 height 8
type input "prepl"
click button "Preply" at bounding box center [71, 59] width 127 height 13
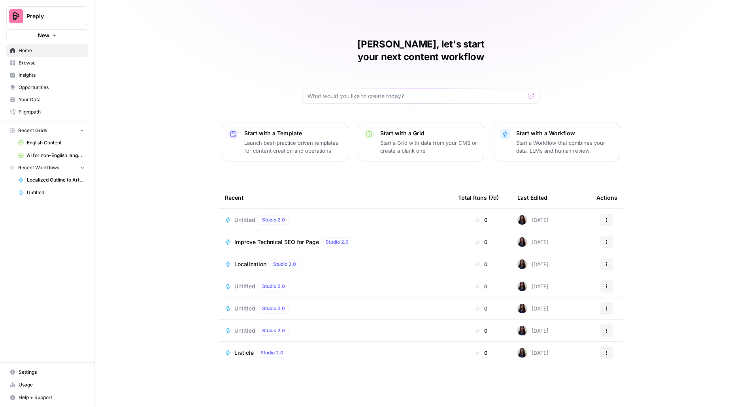
click at [42, 33] on span "New" at bounding box center [43, 35] width 11 height 8
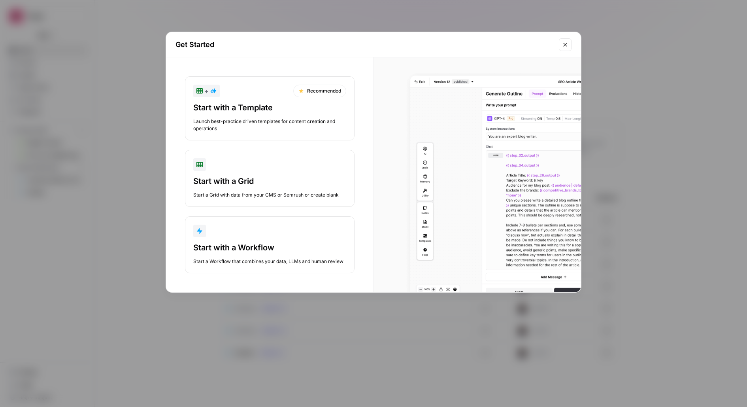
click at [226, 228] on div "button" at bounding box center [269, 231] width 153 height 13
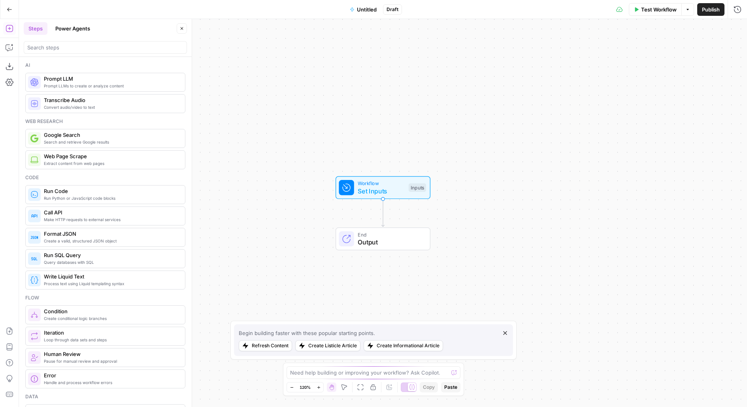
click at [9, 5] on button "Go Back" at bounding box center [9, 9] width 14 height 14
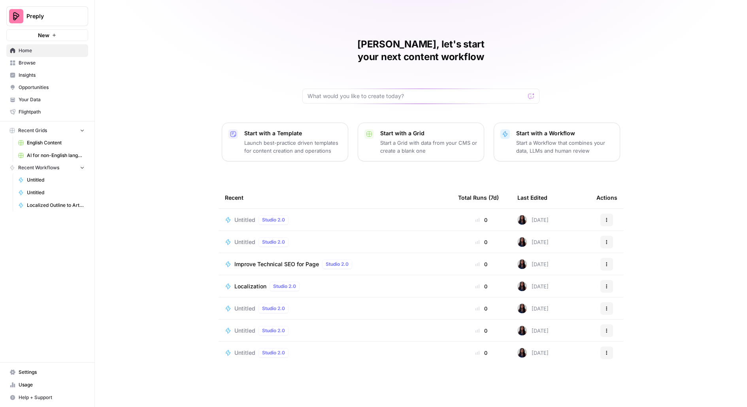
click at [606, 219] on icon "button" at bounding box center [606, 219] width 1 height 1
click at [626, 241] on span "Delete" at bounding box center [647, 243] width 63 height 8
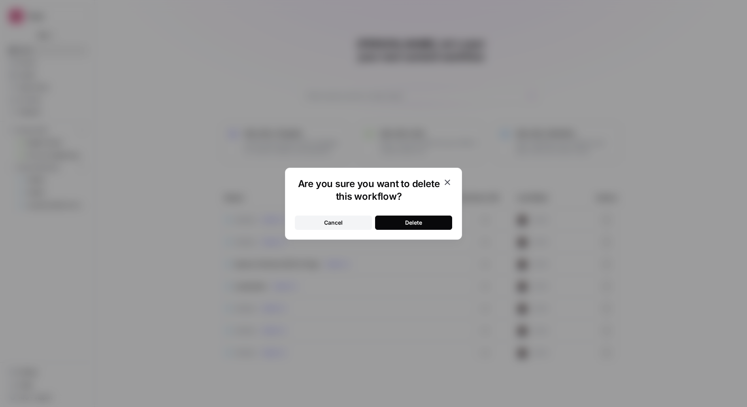
click at [436, 228] on button "Delete" at bounding box center [413, 222] width 77 height 14
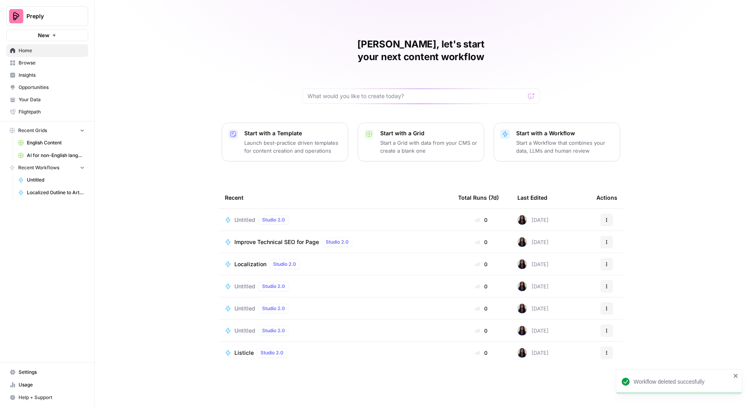
click at [37, 12] on span "Preply" at bounding box center [50, 16] width 48 height 8
click at [183, 48] on div "Melanie, let's start your next content workflow Start with a Template Launch be…" at bounding box center [421, 203] width 652 height 407
click at [48, 35] on span "New" at bounding box center [43, 35] width 11 height 8
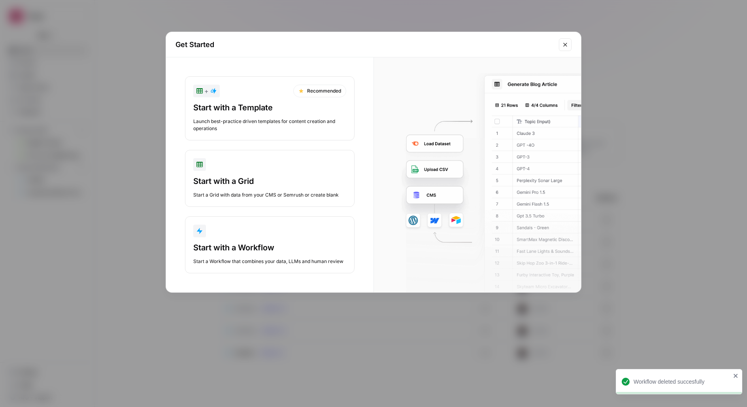
click at [246, 179] on div "Start with a Grid" at bounding box center [269, 181] width 153 height 11
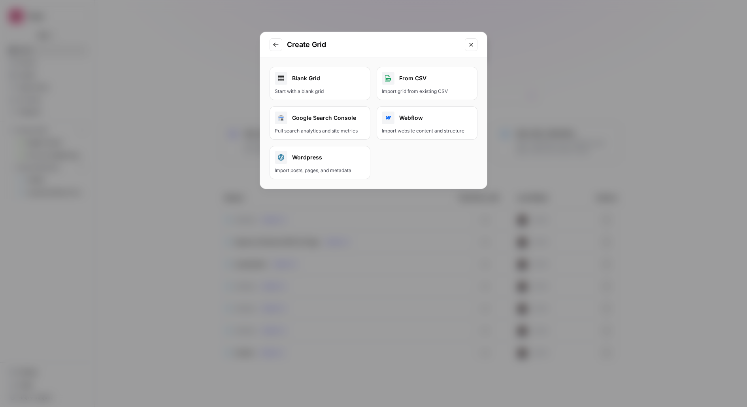
click at [352, 162] on div "Wordpress" at bounding box center [320, 157] width 91 height 13
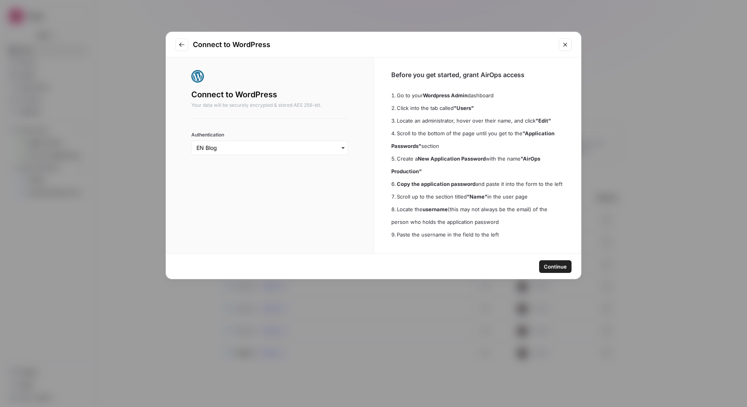
click at [548, 270] on button "Continue" at bounding box center [555, 266] width 32 height 13
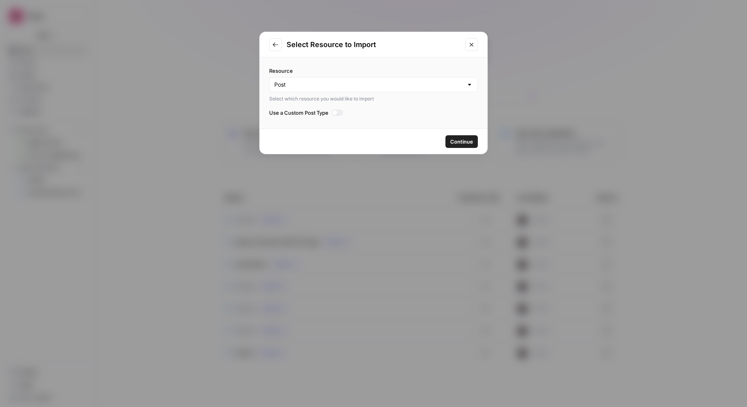
click at [460, 140] on span "Continue" at bounding box center [461, 142] width 23 height 8
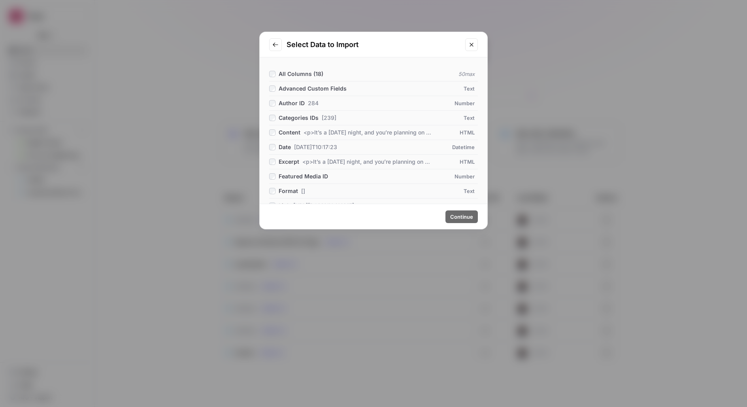
click at [298, 72] on span "All Columns ( 18 )" at bounding box center [301, 73] width 45 height 7
click at [475, 215] on button "Continue" at bounding box center [462, 216] width 32 height 13
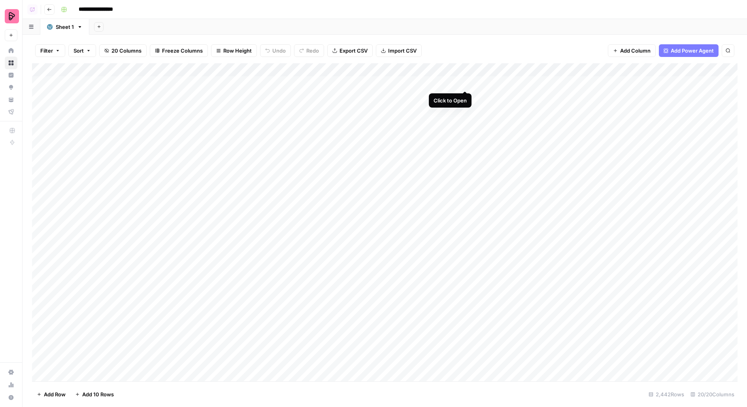
click at [466, 83] on div "Add Column" at bounding box center [385, 222] width 706 height 318
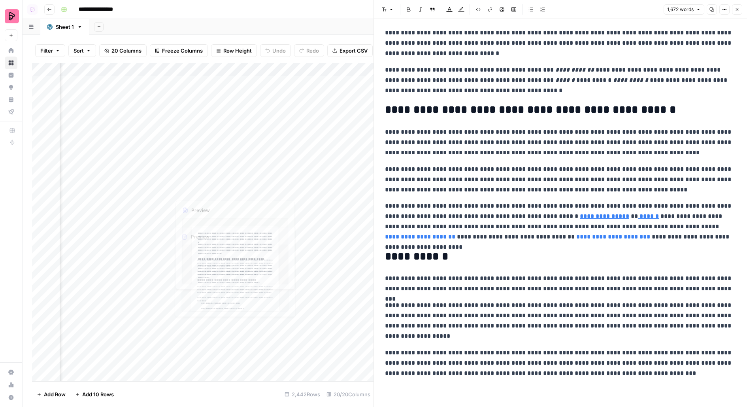
scroll to position [3199, 0]
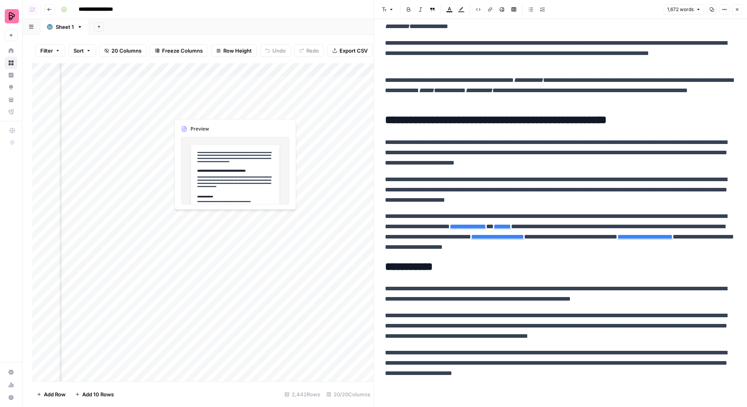
click at [273, 96] on div "Add Column" at bounding box center [203, 222] width 342 height 318
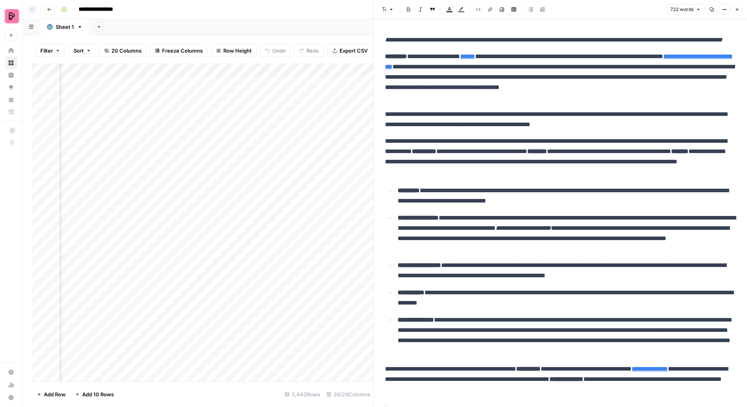
scroll to position [0, 387]
click at [308, 95] on div "Add Column" at bounding box center [203, 222] width 342 height 318
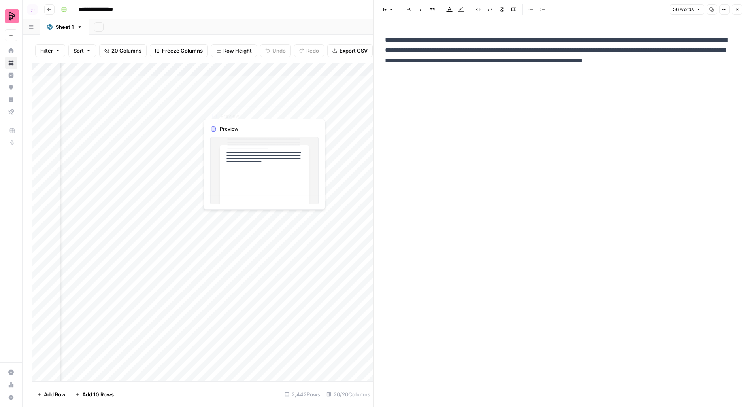
click at [189, 96] on div "Add Column" at bounding box center [203, 222] width 342 height 318
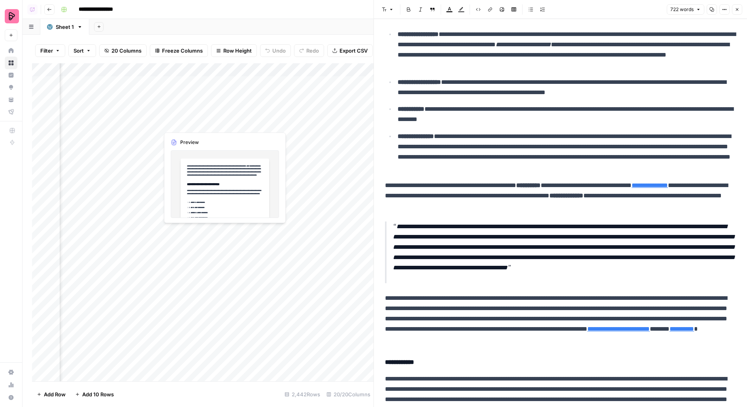
scroll to position [0, 334]
click at [739, 11] on icon "button" at bounding box center [737, 9] width 5 height 5
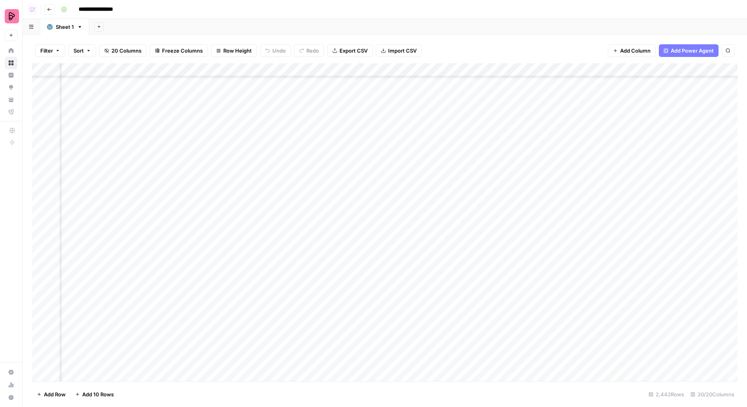
scroll to position [349, 353]
click at [339, 124] on div "Add Column" at bounding box center [385, 222] width 706 height 318
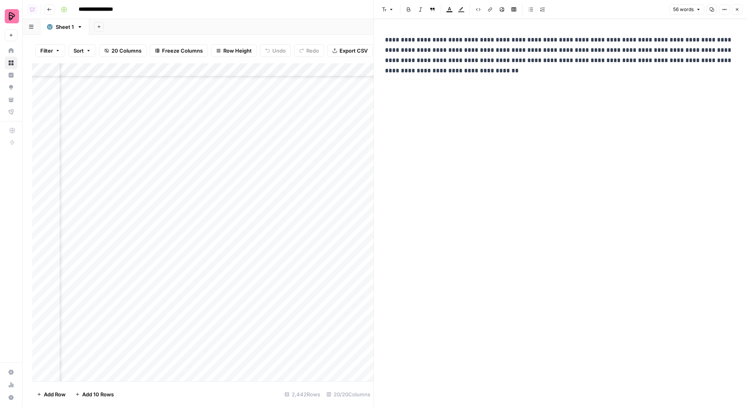
click at [427, 48] on p "**********" at bounding box center [560, 55] width 351 height 41
drag, startPoint x: 405, startPoint y: 45, endPoint x: 517, endPoint y: 94, distance: 121.6
click at [517, 94] on div "**********" at bounding box center [560, 207] width 361 height 350
click at [604, 60] on p "**********" at bounding box center [560, 55] width 351 height 41
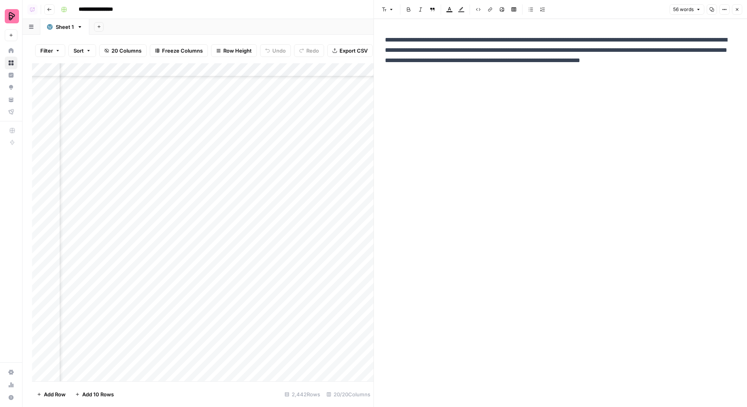
click at [416, 51] on p "**********" at bounding box center [560, 55] width 351 height 41
click at [514, 97] on div "**********" at bounding box center [560, 207] width 361 height 350
click at [554, 47] on p "**********" at bounding box center [560, 55] width 351 height 41
click at [736, 8] on icon "button" at bounding box center [737, 9] width 5 height 5
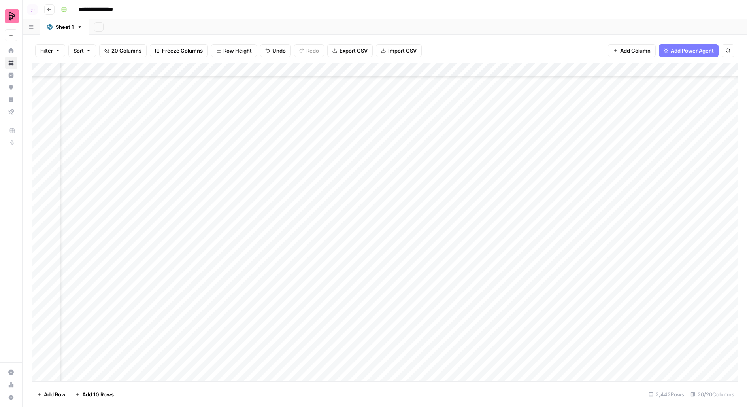
scroll to position [348, 1123]
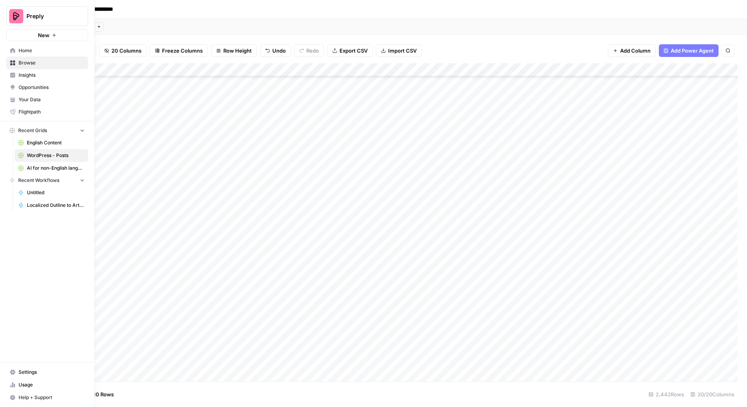
click at [40, 144] on span "English Content" at bounding box center [56, 142] width 58 height 7
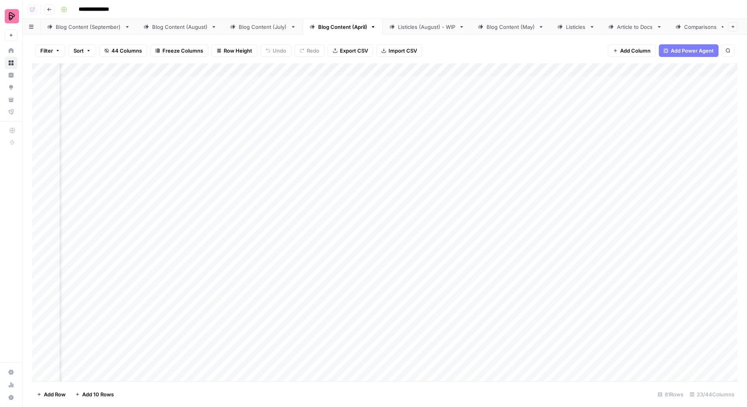
scroll to position [0, 1219]
click at [86, 21] on link "Blog Content (September)" at bounding box center [88, 27] width 96 height 16
click at [492, 85] on div "Add Column" at bounding box center [385, 222] width 706 height 318
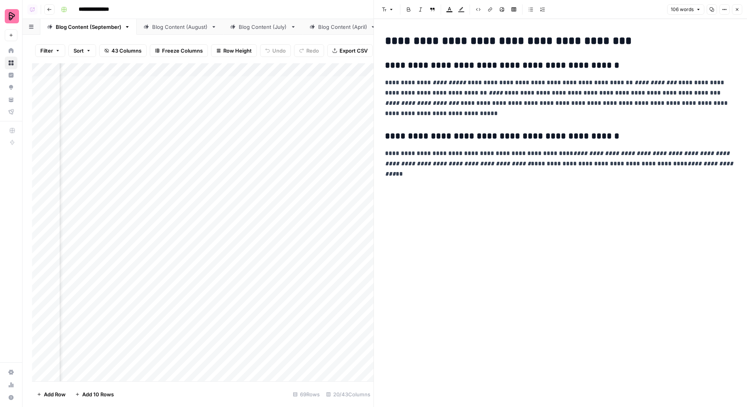
click at [739, 8] on icon "button" at bounding box center [737, 9] width 5 height 5
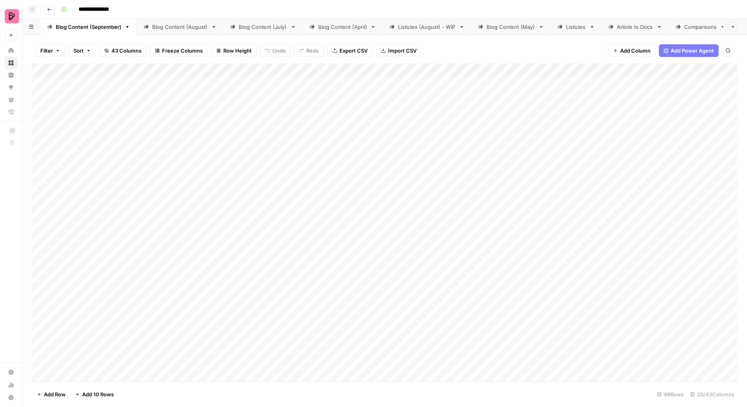
click at [163, 28] on div "Blog Content (August)" at bounding box center [180, 27] width 56 height 8
click at [83, 30] on div "Blog Content (September)" at bounding box center [89, 27] width 66 height 8
click at [717, 72] on span "Add Column" at bounding box center [720, 69] width 28 height 7
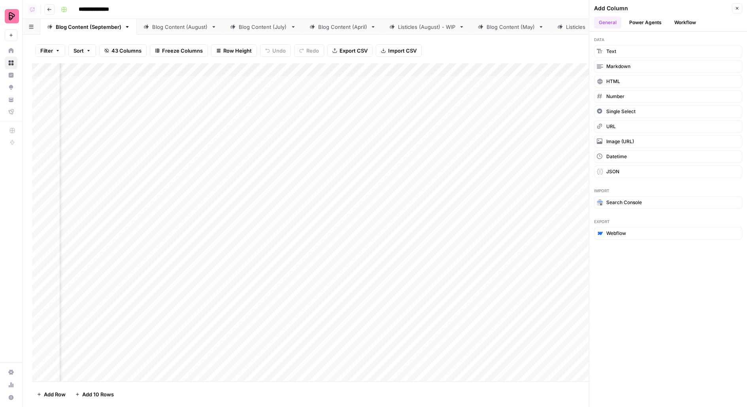
click at [691, 20] on button "Workflow" at bounding box center [685, 23] width 31 height 12
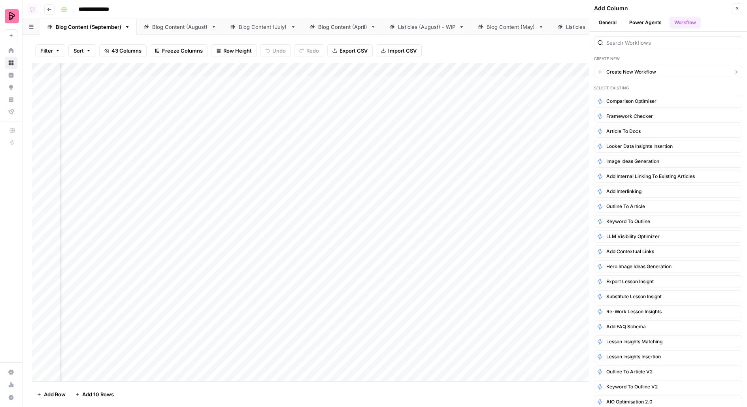
click at [633, 72] on span "Create New Workflow" at bounding box center [631, 71] width 50 height 7
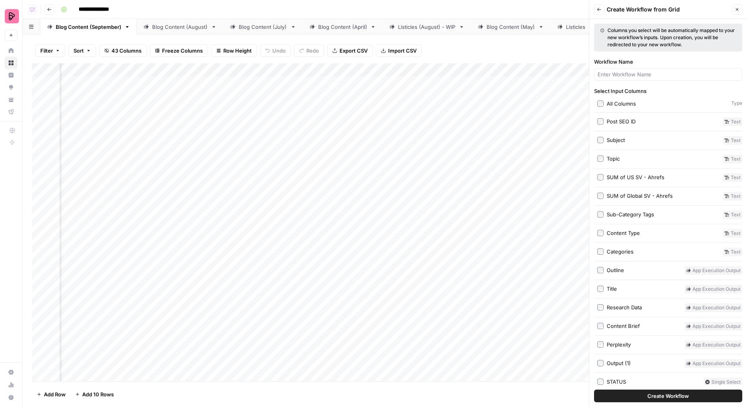
click at [737, 11] on icon "button" at bounding box center [737, 9] width 5 height 5
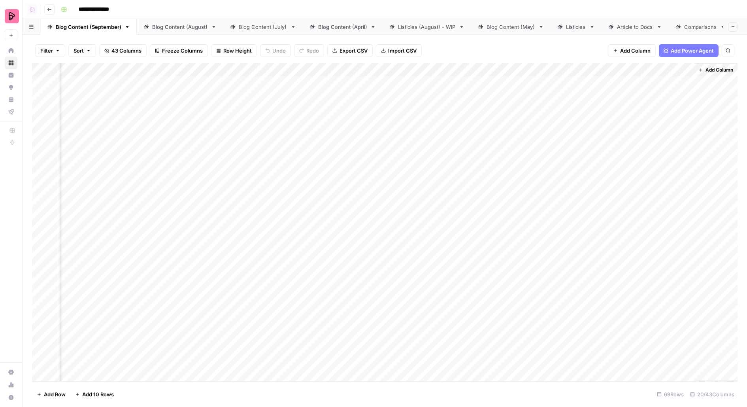
click at [700, 70] on icon "button" at bounding box center [701, 70] width 5 height 5
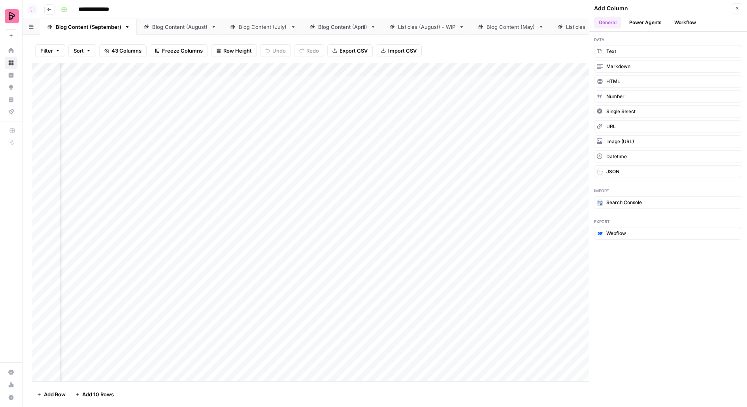
click at [699, 21] on button "Workflow" at bounding box center [685, 23] width 31 height 12
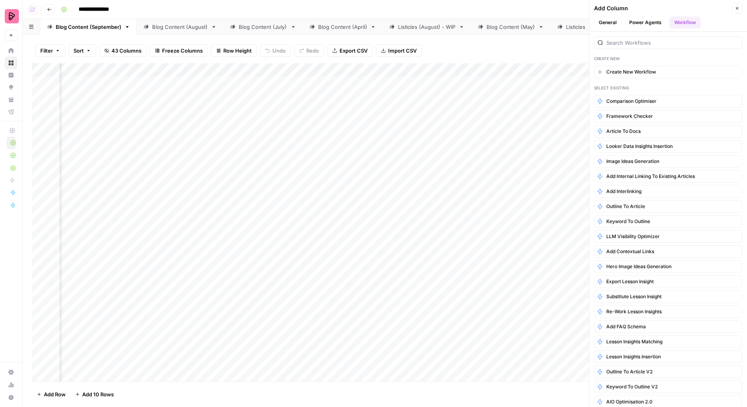
scroll to position [0, 829]
click at [623, 70] on span "Create New Workflow" at bounding box center [631, 71] width 50 height 7
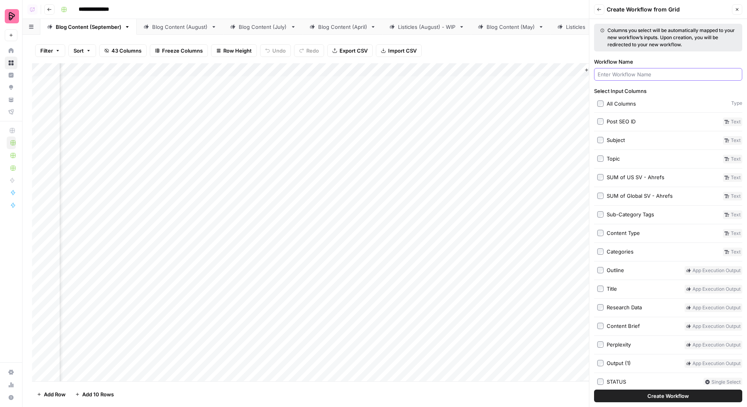
click at [627, 73] on input "Workflow Name" at bounding box center [668, 74] width 141 height 8
type input "W"
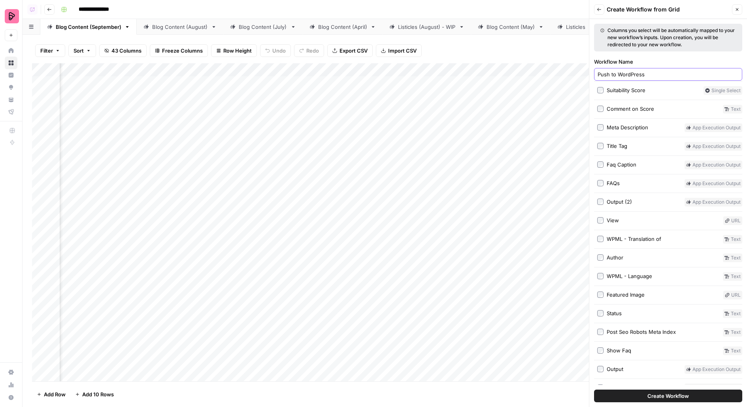
scroll to position [447, 0]
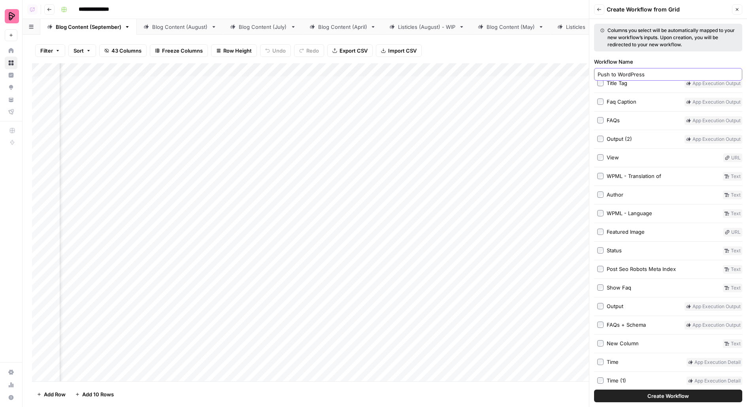
type input "Push to WordPress"
click at [610, 191] on div "Author" at bounding box center [615, 195] width 17 height 8
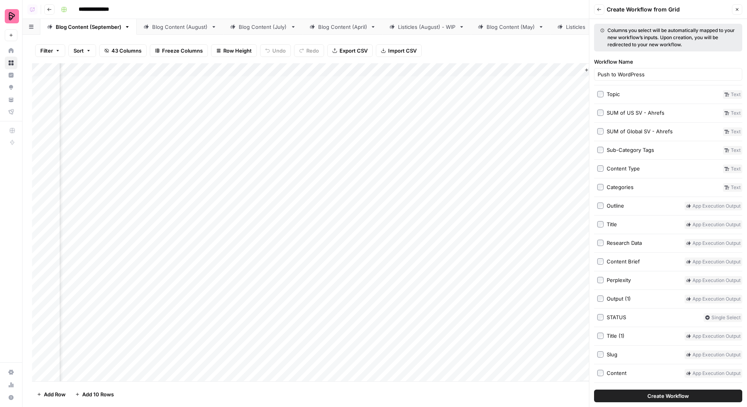
scroll to position [0, 0]
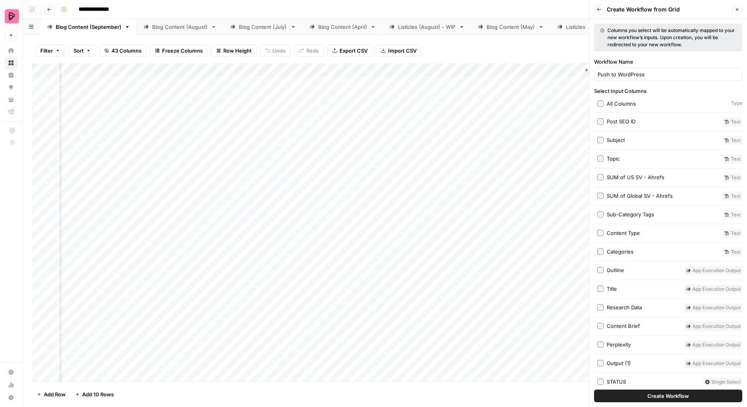
click at [617, 270] on div "Outline" at bounding box center [615, 270] width 17 height 8
click at [610, 267] on div "Outline" at bounding box center [615, 270] width 17 height 8
click at [611, 286] on div "Title" at bounding box center [612, 289] width 10 height 8
click at [619, 391] on button "Create Workflow" at bounding box center [668, 395] width 148 height 13
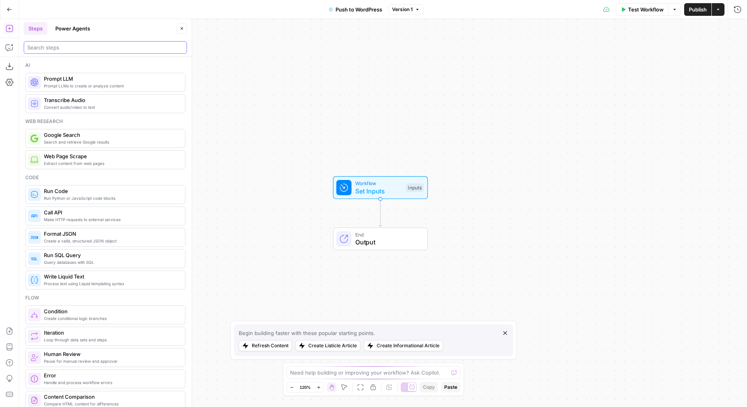
click at [106, 46] on input "search" at bounding box center [105, 47] width 156 height 8
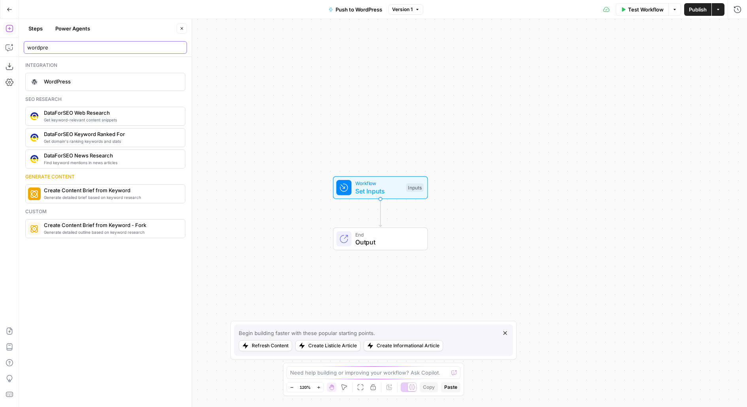
type input "wordpre"
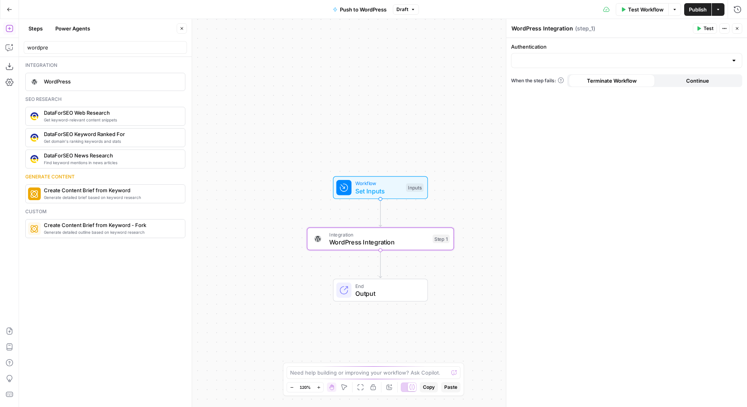
click at [517, 66] on div at bounding box center [626, 60] width 231 height 15
click at [550, 79] on span "EN Blog" at bounding box center [625, 80] width 215 height 8
type input "EN Blog"
click at [548, 90] on input "Action" at bounding box center [622, 92] width 212 height 8
click at [548, 111] on span "Create Post" at bounding box center [625, 112] width 215 height 8
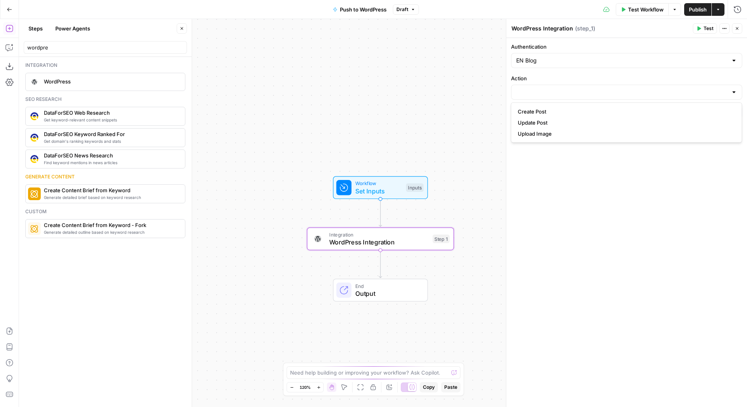
type input "Create Post"
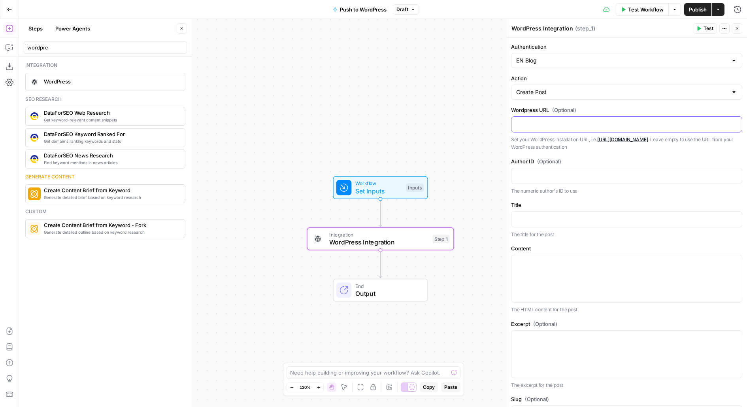
click at [521, 122] on p at bounding box center [626, 124] width 221 height 8
click at [555, 178] on p at bounding box center [626, 175] width 221 height 8
drag, startPoint x: 470, startPoint y: 206, endPoint x: 376, endPoint y: 156, distance: 106.1
click at [376, 157] on div "Workflow Set Inputs Inputs Integration WordPress Integration Step 1 End Output" at bounding box center [383, 213] width 728 height 388
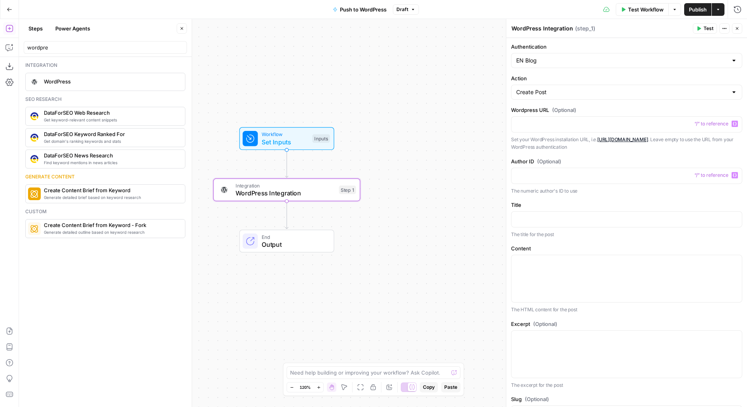
click at [311, 145] on div "Workflow Set Inputs Inputs Test Step" at bounding box center [286, 138] width 87 height 16
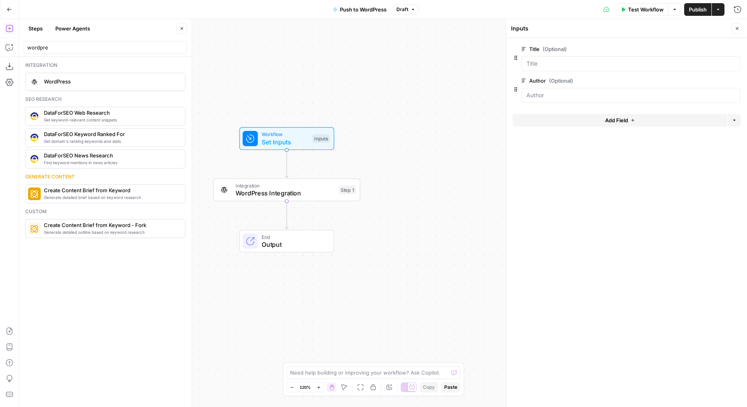
click at [319, 193] on span "WordPress Integration" at bounding box center [286, 192] width 100 height 9
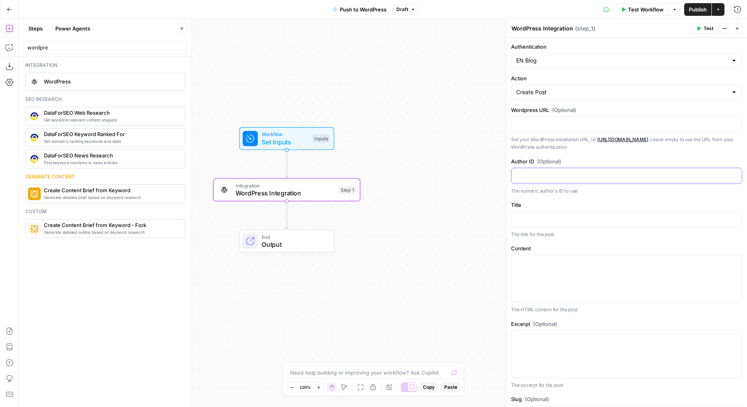
click at [543, 176] on p at bounding box center [626, 175] width 221 height 8
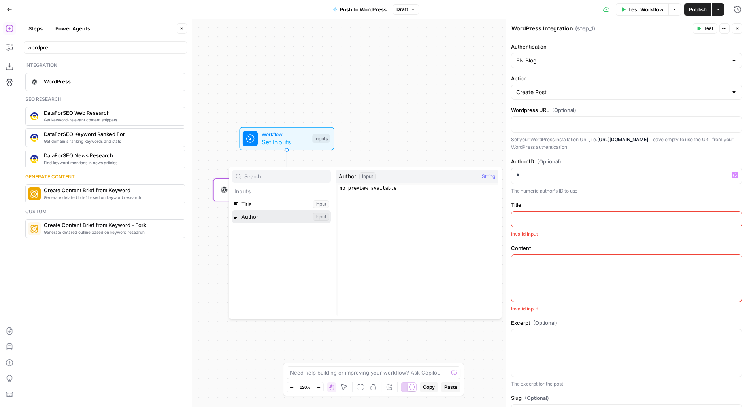
click at [232, 210] on button "Select variable Author" at bounding box center [281, 216] width 99 height 13
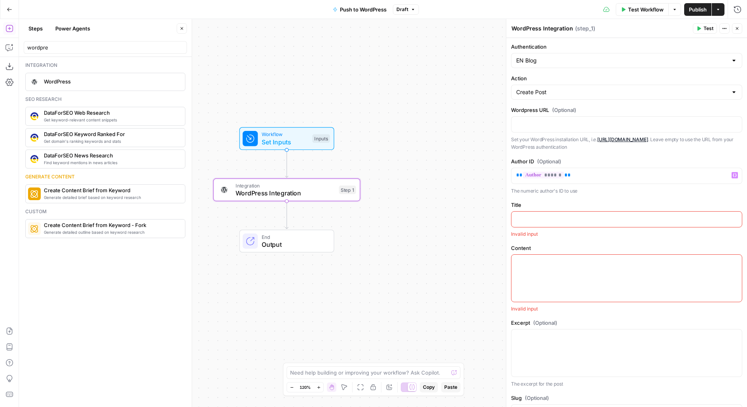
click at [525, 219] on p at bounding box center [626, 219] width 221 height 8
click at [232, 241] on button "Select variable Title" at bounding box center [281, 247] width 99 height 13
click at [544, 268] on div at bounding box center [627, 278] width 230 height 47
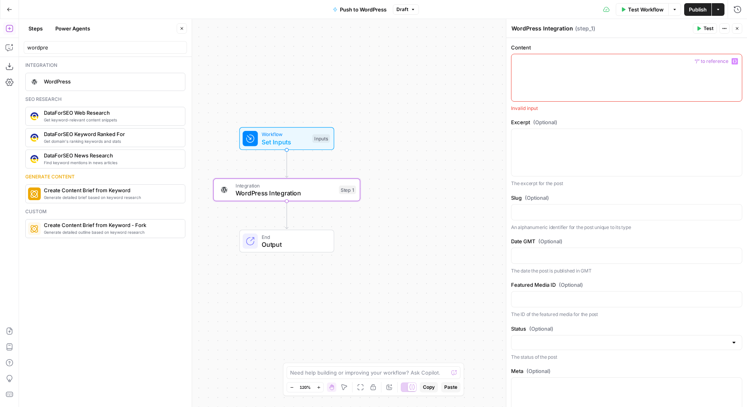
scroll to position [172, 0]
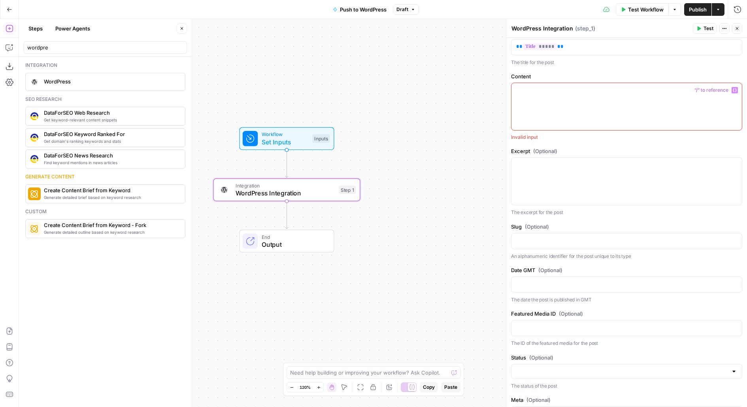
click at [320, 143] on div "Workflow Set Inputs Inputs Test Step" at bounding box center [286, 138] width 87 height 16
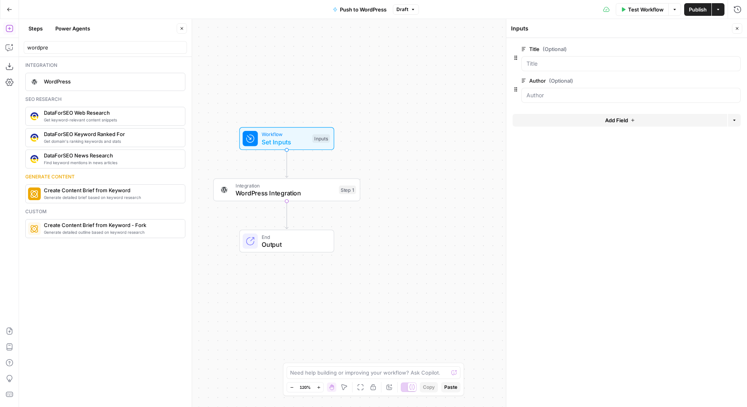
click at [568, 119] on button "Add Field" at bounding box center [620, 120] width 215 height 13
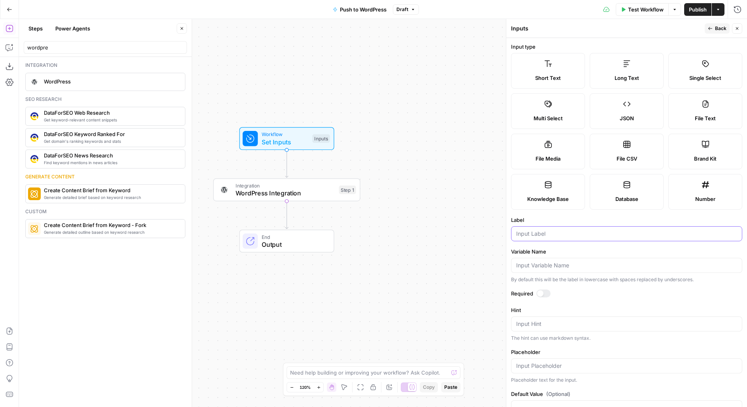
click at [531, 230] on input "Label" at bounding box center [626, 234] width 221 height 8
type input "Content"
click at [547, 291] on div at bounding box center [544, 293] width 14 height 8
click at [717, 33] on button "Back" at bounding box center [717, 28] width 25 height 10
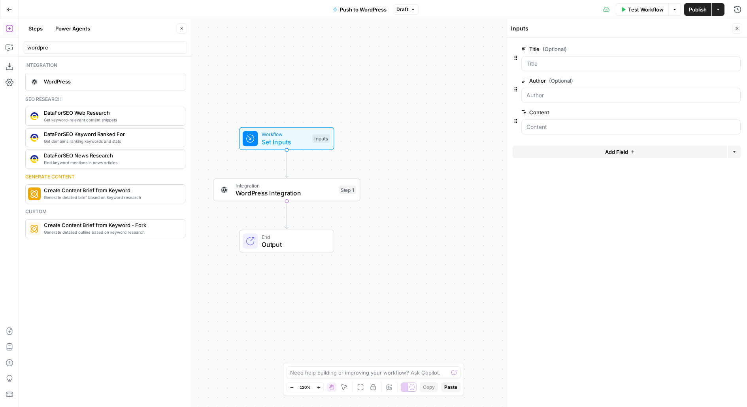
click at [721, 79] on button "edit field" at bounding box center [714, 80] width 30 height 9
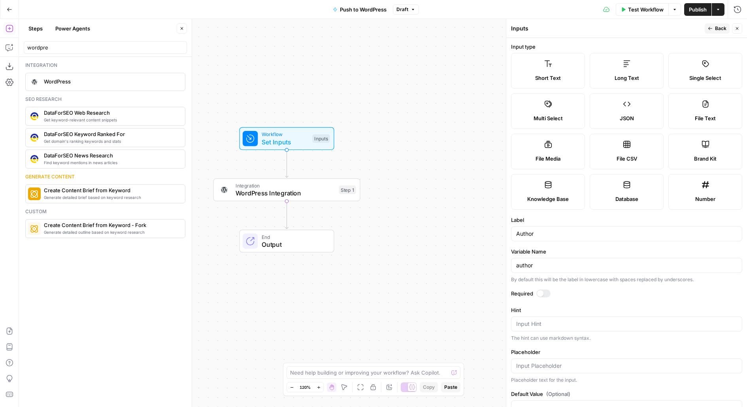
click at [541, 287] on form "Input type Short Text Long Text Single Select Multi Select JSON File Text File …" at bounding box center [626, 222] width 241 height 369
click at [541, 292] on div at bounding box center [540, 293] width 6 height 6
click at [713, 27] on button "Back" at bounding box center [717, 28] width 25 height 10
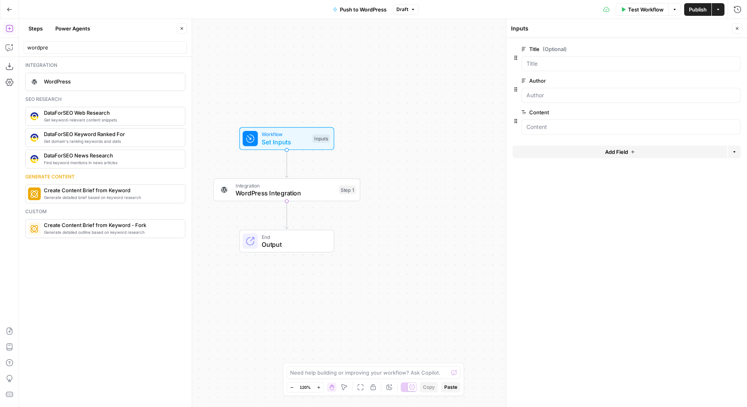
click at [717, 45] on button "edit field" at bounding box center [714, 48] width 30 height 9
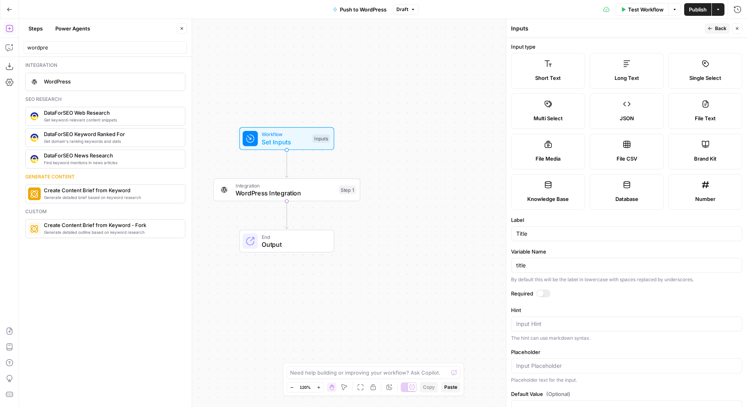
click at [541, 289] on div at bounding box center [544, 293] width 14 height 8
click at [719, 27] on span "Back" at bounding box center [720, 28] width 11 height 7
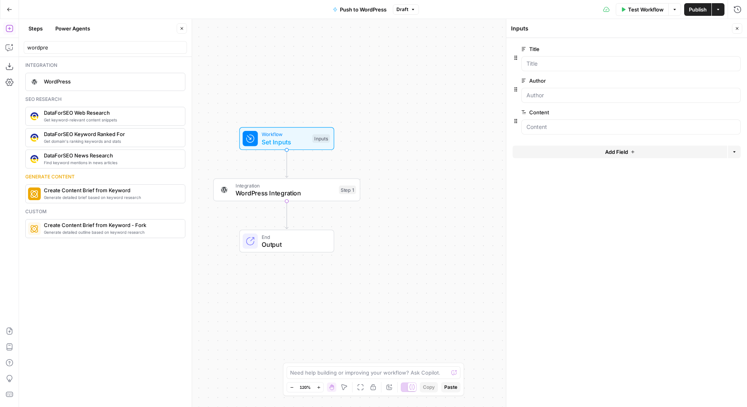
click at [573, 153] on button "Add Field" at bounding box center [620, 151] width 215 height 13
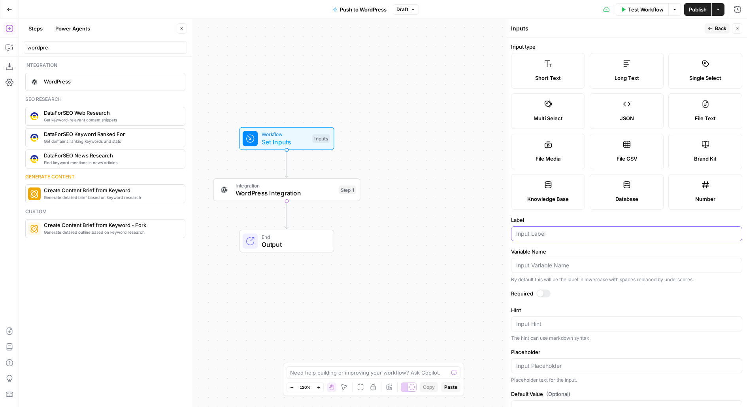
click at [537, 232] on input "Label" at bounding box center [626, 234] width 221 height 8
type input "Slug"
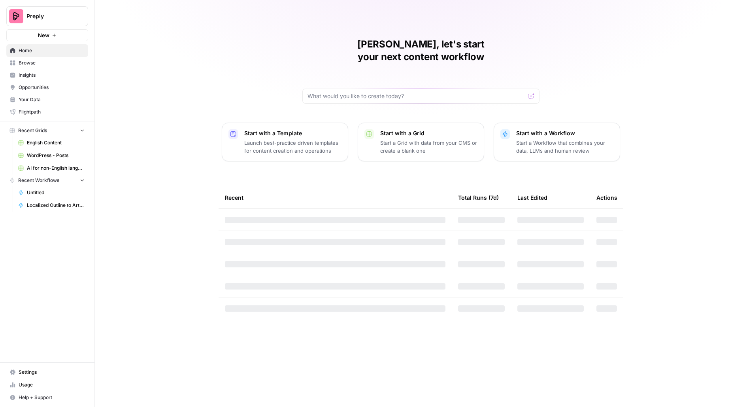
click at [18, 21] on img "Workspace: Preply" at bounding box center [16, 16] width 14 height 14
type input "[PERSON_NAME]"
click button "AirOps Builders" at bounding box center [71, 59] width 127 height 13
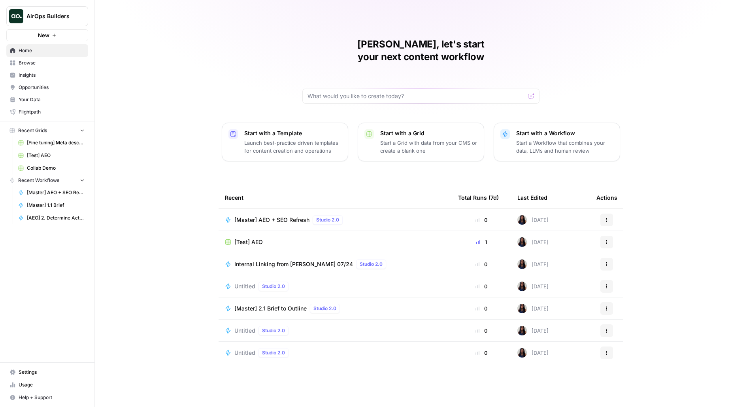
click at [255, 238] on span "[Test] AEO" at bounding box center [248, 242] width 28 height 8
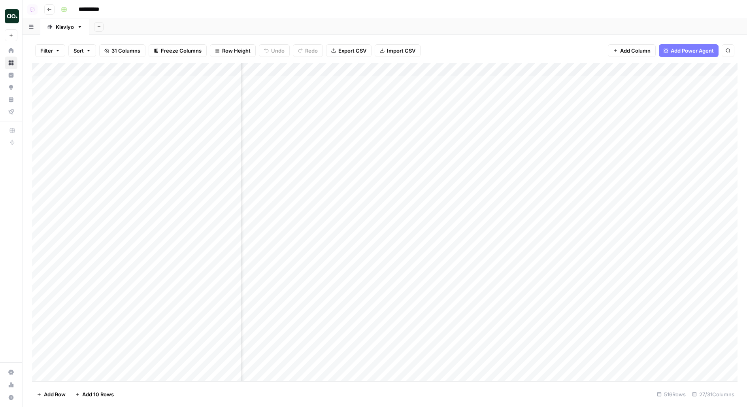
scroll to position [0, 42]
click at [601, 100] on div "Add Column" at bounding box center [385, 222] width 706 height 318
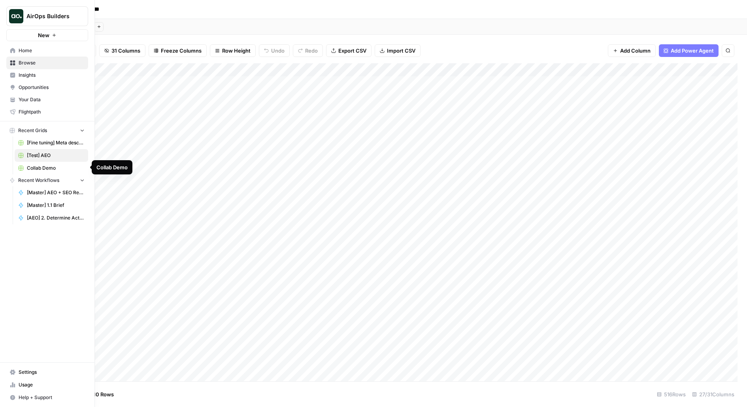
click at [38, 167] on span "Collab Demo" at bounding box center [56, 167] width 58 height 7
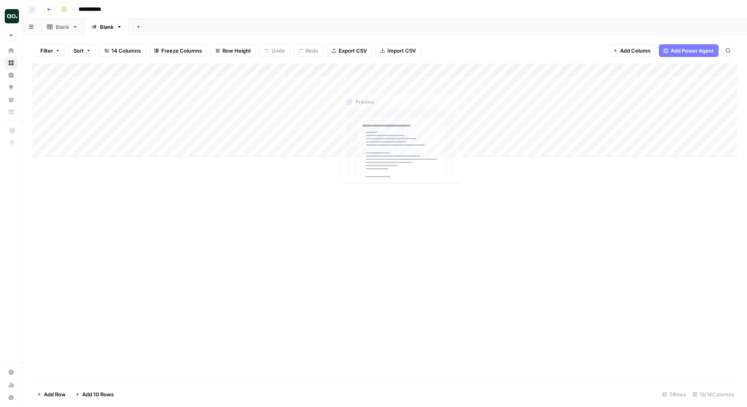
click at [328, 84] on div "Add Column" at bounding box center [385, 109] width 706 height 93
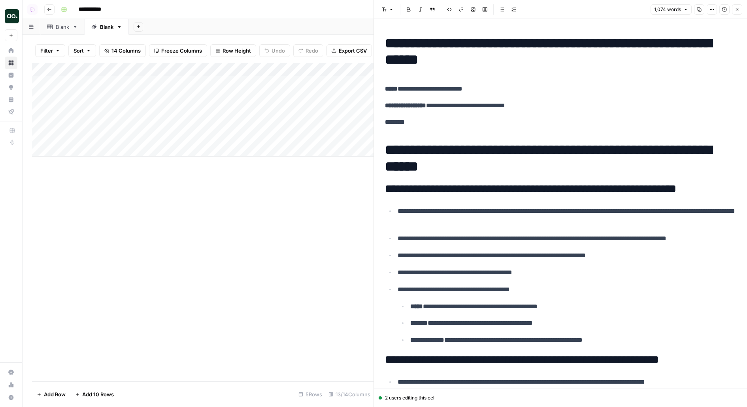
click at [289, 262] on div "Add Column" at bounding box center [203, 222] width 342 height 318
drag, startPoint x: 385, startPoint y: 41, endPoint x: 563, endPoint y: 44, distance: 177.9
click at [563, 44] on h1 "**********" at bounding box center [560, 51] width 351 height 33
click at [536, 89] on p "**********" at bounding box center [560, 89] width 351 height 10
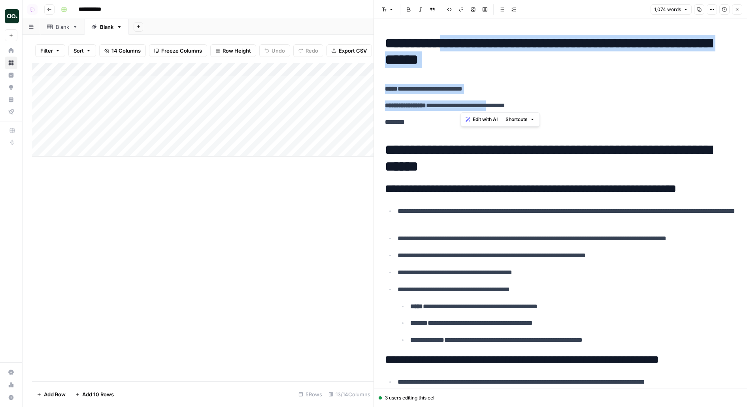
drag, startPoint x: 459, startPoint y: 44, endPoint x: 514, endPoint y: 108, distance: 84.7
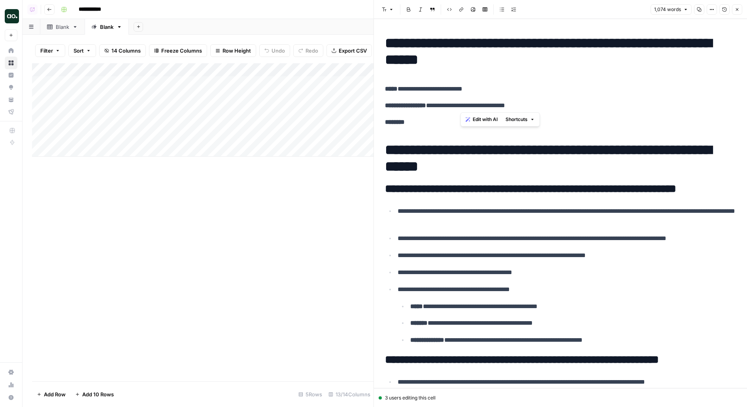
click at [513, 308] on p "**********" at bounding box center [573, 306] width 326 height 10
drag, startPoint x: 384, startPoint y: 397, endPoint x: 453, endPoint y: 395, distance: 69.2
click at [453, 395] on div "3 users editing this cell" at bounding box center [561, 397] width 364 height 7
click at [430, 397] on div "3 users editing this cell" at bounding box center [561, 397] width 364 height 7
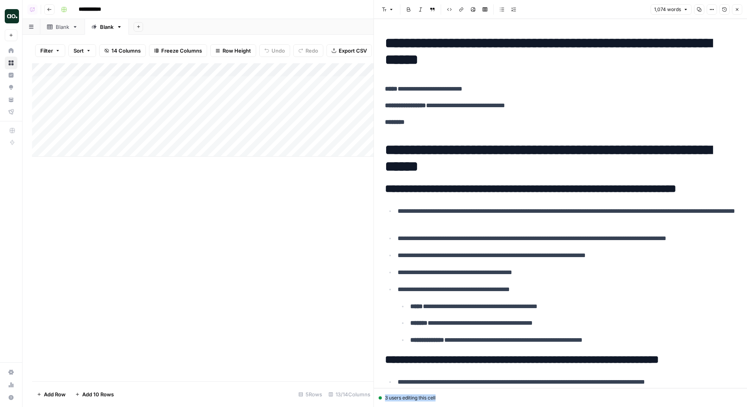
click at [430, 397] on div "3 users editing this cell" at bounding box center [561, 397] width 364 height 7
click at [438, 159] on h1 "**********" at bounding box center [560, 158] width 351 height 33
click at [728, 9] on button "Version History" at bounding box center [725, 9] width 10 height 10
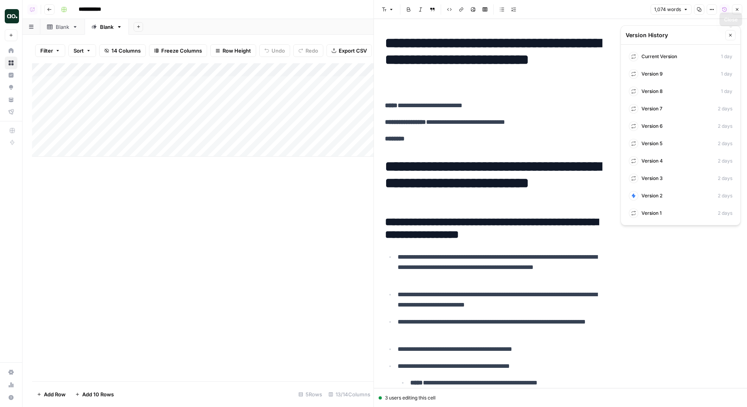
click at [733, 36] on icon "button" at bounding box center [730, 35] width 5 height 5
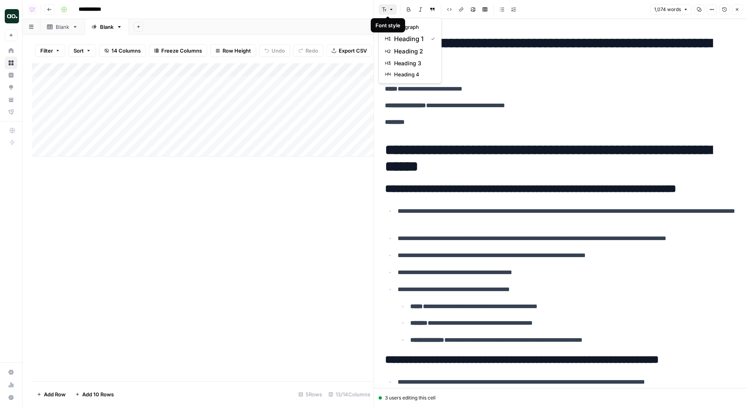
click at [389, 9] on icon "button" at bounding box center [391, 9] width 5 height 5
click at [541, 8] on div "Font style Bold Italic Block quote Code block Link Image Insert Table Bulleted …" at bounding box center [514, 9] width 270 height 10
click at [617, 49] on h1 "**********" at bounding box center [560, 51] width 351 height 33
drag, startPoint x: 388, startPoint y: 45, endPoint x: 421, endPoint y: 47, distance: 33.3
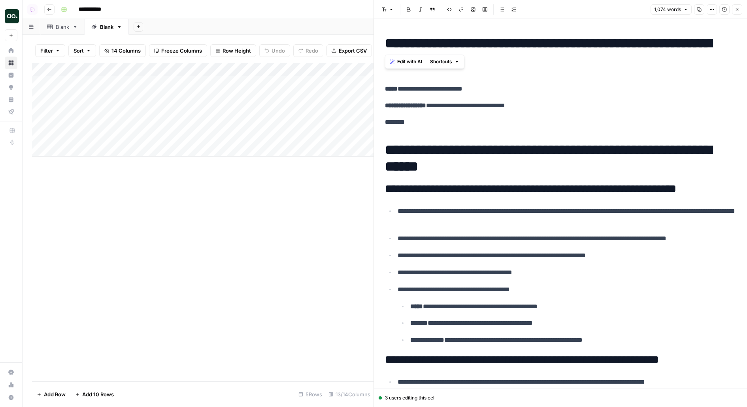
click at [421, 47] on h1 "**********" at bounding box center [560, 51] width 351 height 33
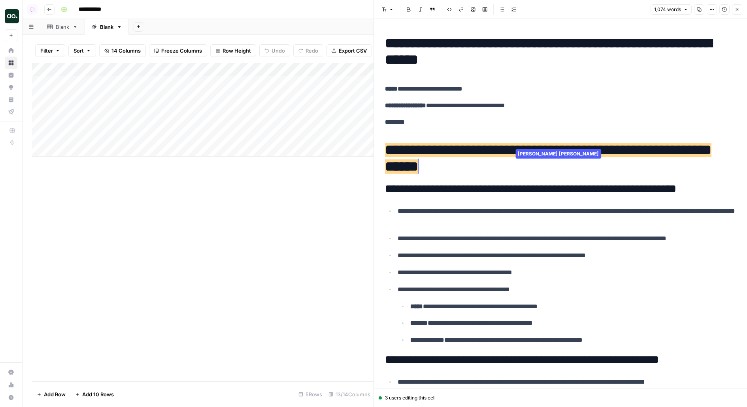
drag, startPoint x: 384, startPoint y: 399, endPoint x: 429, endPoint y: 399, distance: 44.3
click at [429, 399] on div "3 users editing this cell" at bounding box center [561, 397] width 364 height 7
click at [616, 155] on span "**********" at bounding box center [548, 158] width 327 height 31
click at [724, 8] on icon "button" at bounding box center [724, 9] width 5 height 5
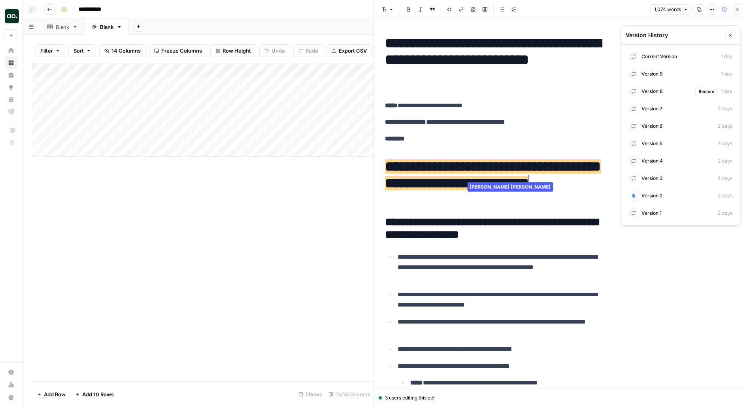
click at [669, 94] on div "Version 8 Restore 1 day" at bounding box center [681, 91] width 110 height 14
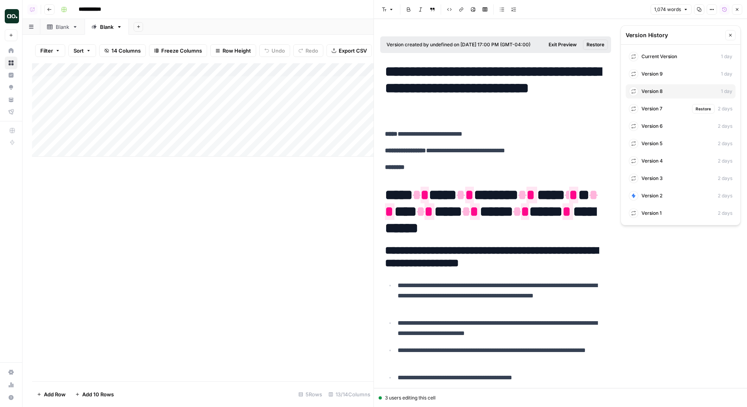
click at [665, 112] on div "Version 7 Restore 2 days" at bounding box center [681, 109] width 110 height 14
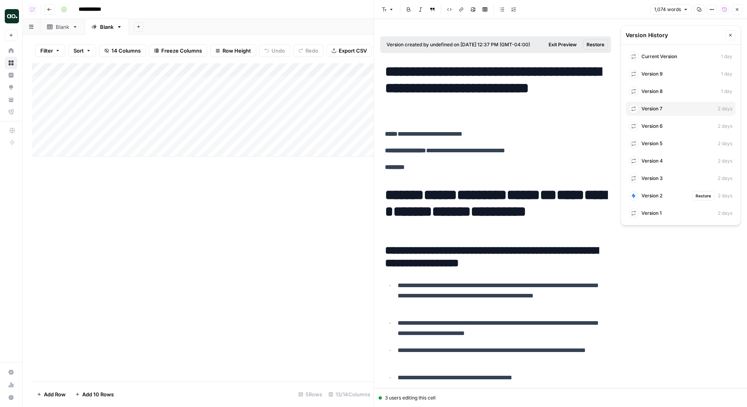
click at [658, 199] on div "Version 2 Restore 2 days" at bounding box center [681, 196] width 110 height 14
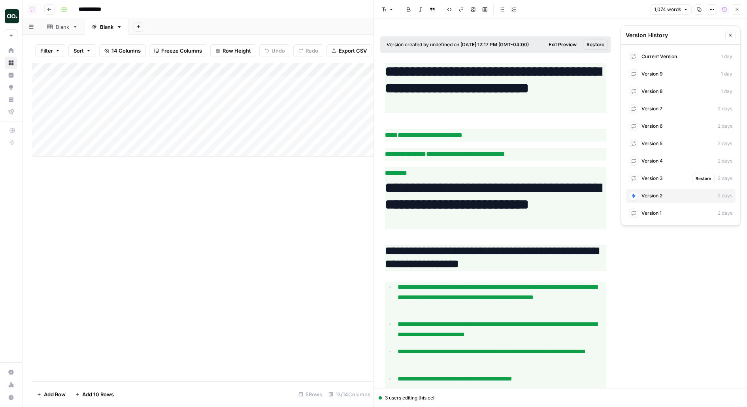
click at [653, 177] on span "Version 3" at bounding box center [652, 178] width 21 height 7
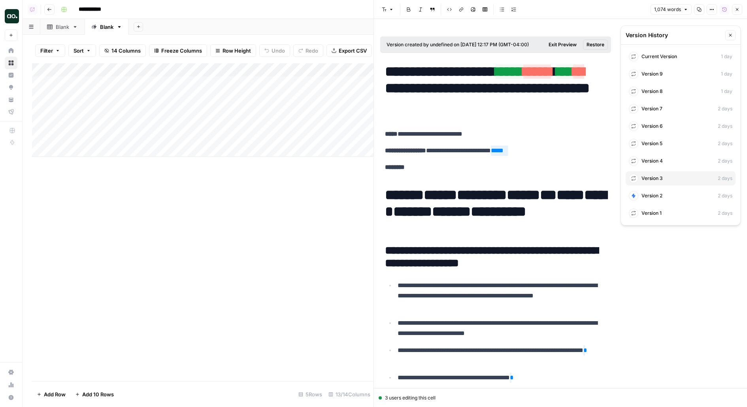
click at [496, 79] on span "*****" at bounding box center [510, 71] width 28 height 14
click at [523, 79] on span "*****" at bounding box center [537, 71] width 28 height 14
click at [725, 11] on icon "button" at bounding box center [724, 9] width 5 height 5
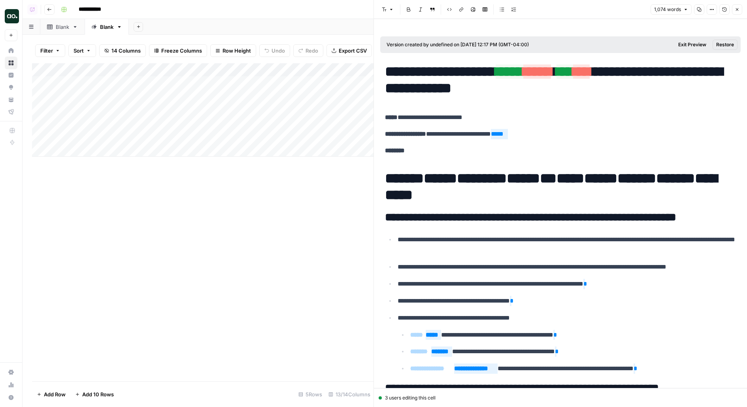
click at [725, 11] on icon "button" at bounding box center [724, 9] width 5 height 5
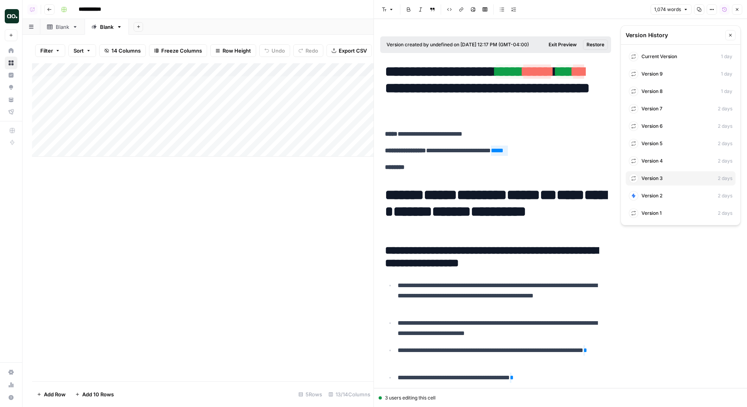
click at [684, 52] on div "Current Version 1 day" at bounding box center [681, 56] width 110 height 14
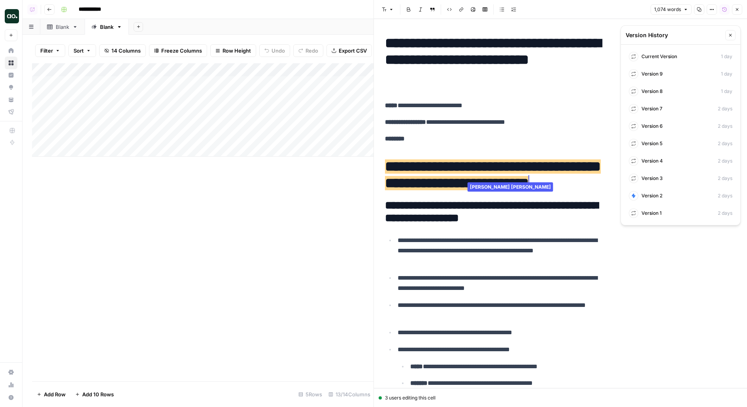
click at [479, 125] on p "**********" at bounding box center [495, 122] width 221 height 10
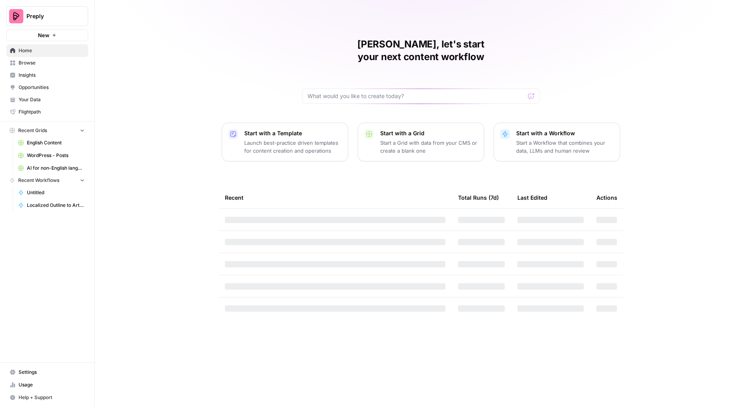
click at [44, 23] on button "Preply" at bounding box center [47, 16] width 82 height 20
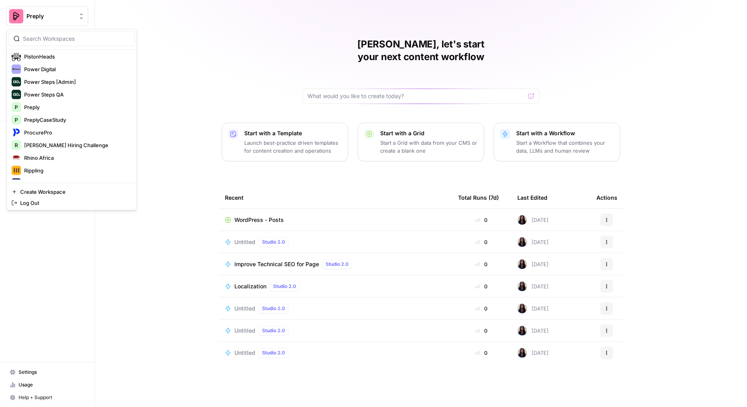
scroll to position [1103, 0]
click at [74, 39] on input "search" at bounding box center [76, 39] width 107 height 8
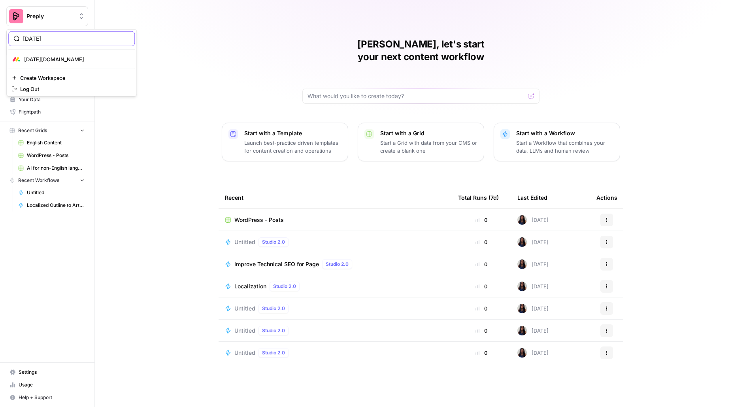
type input "[DATE]"
click at [51, 59] on span "[DATE][DOMAIN_NAME]" at bounding box center [76, 59] width 104 height 8
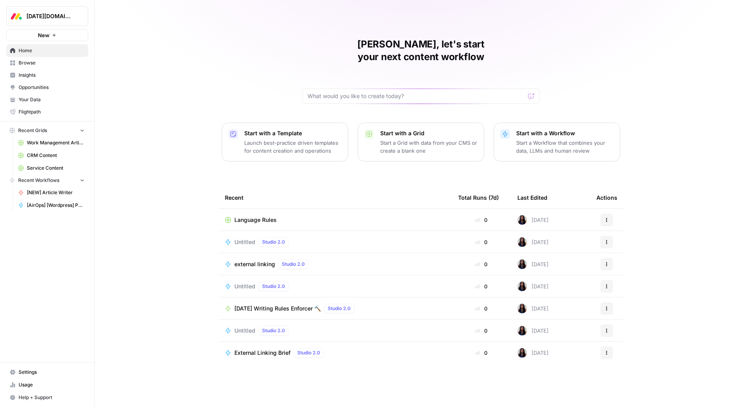
click at [51, 143] on span "Work Management Article Grid" at bounding box center [56, 142] width 58 height 7
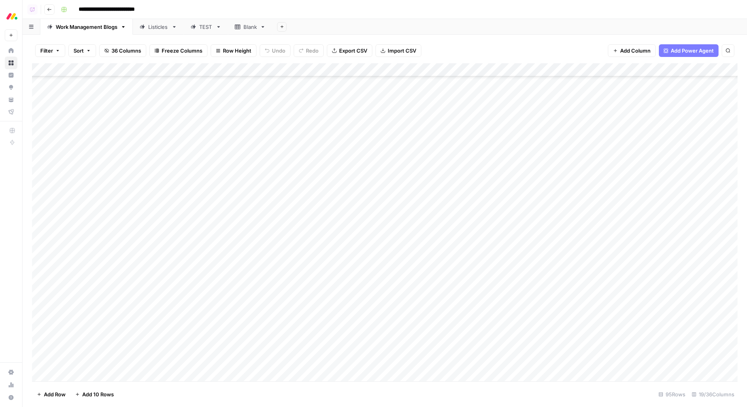
scroll to position [965, 0]
click at [51, 14] on button "Go back" at bounding box center [49, 9] width 10 height 10
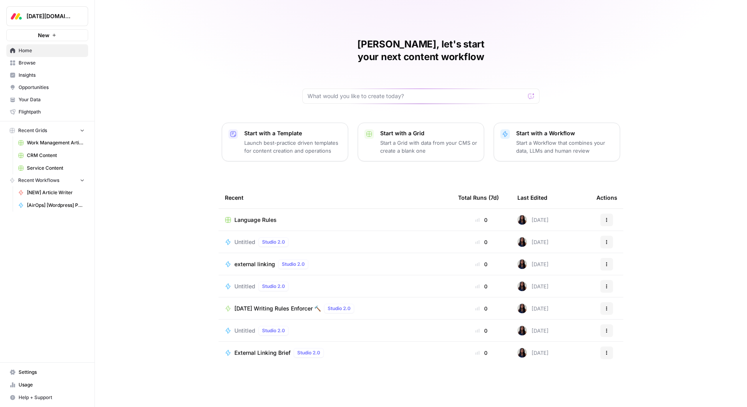
click at [56, 62] on span "Browse" at bounding box center [52, 62] width 66 height 7
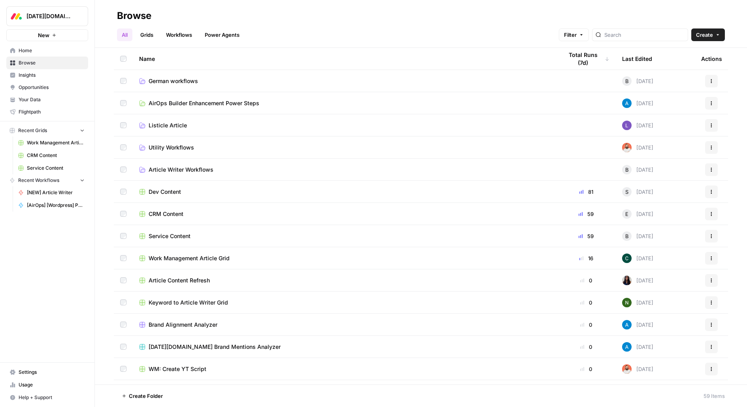
click at [74, 72] on span "Insights" at bounding box center [52, 75] width 66 height 7
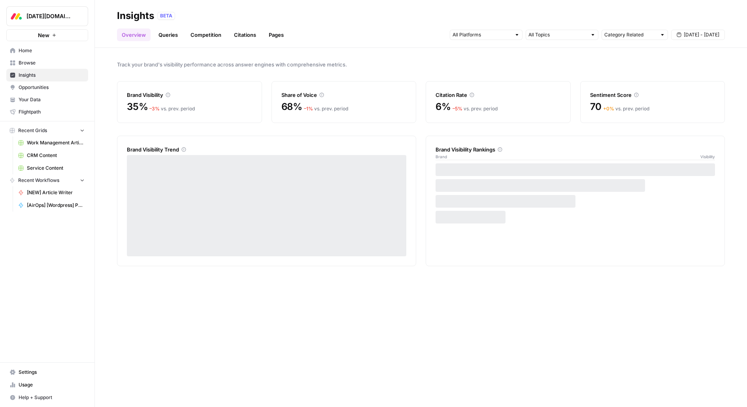
click at [72, 60] on span "Browse" at bounding box center [52, 62] width 66 height 7
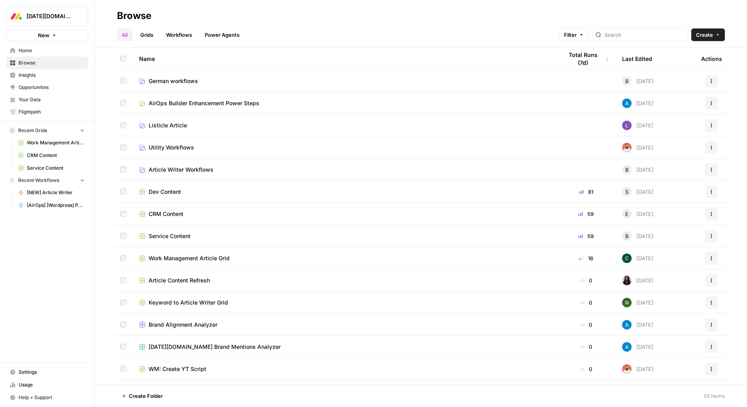
click at [160, 218] on td "CRM Content" at bounding box center [345, 214] width 424 height 22
click at [159, 214] on span "CRM Content" at bounding box center [166, 214] width 35 height 8
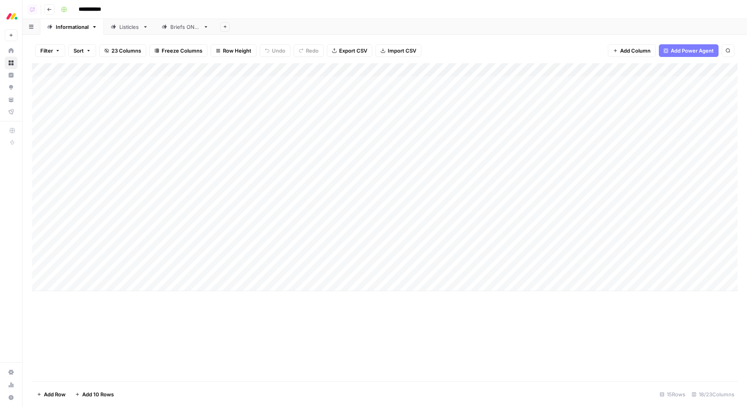
click at [106, 27] on link "Listicles" at bounding box center [129, 27] width 51 height 16
click at [52, 6] on button "Go back" at bounding box center [49, 9] width 10 height 10
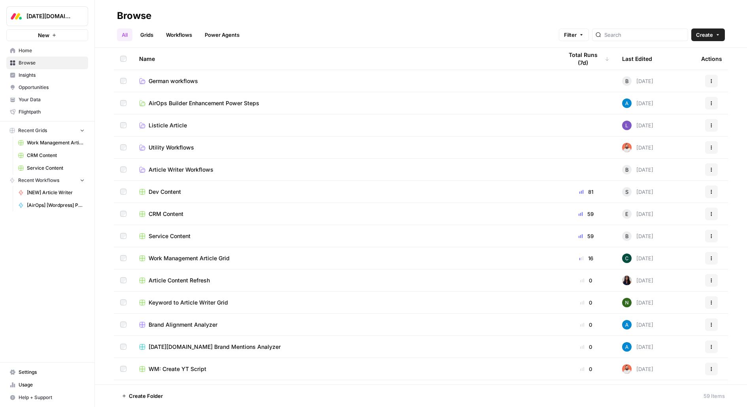
click at [169, 258] on span "Work Management Article Grid" at bounding box center [189, 258] width 81 height 8
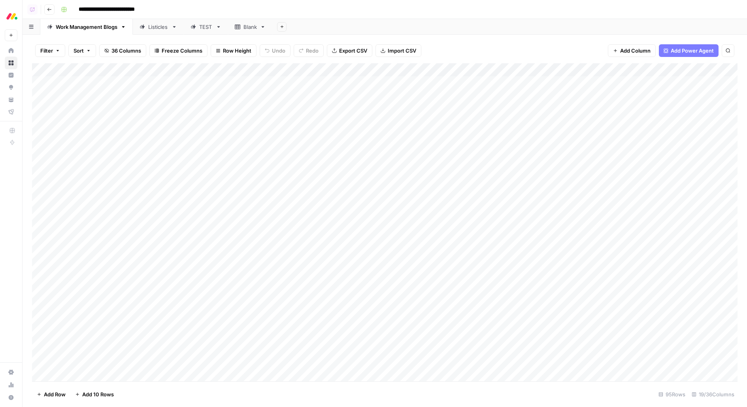
click at [163, 29] on div "Listicles" at bounding box center [158, 27] width 20 height 8
click at [65, 35] on div "Filter Sort 39 Columns Freeze Columns Row Height Undo Redo Export CSV Import CS…" at bounding box center [385, 221] width 725 height 372
click at [71, 21] on link "Work Management Blogs" at bounding box center [86, 27] width 93 height 16
click at [150, 28] on div "Listicles" at bounding box center [158, 27] width 20 height 8
click at [83, 25] on div "Work Management Blogs" at bounding box center [87, 27] width 62 height 8
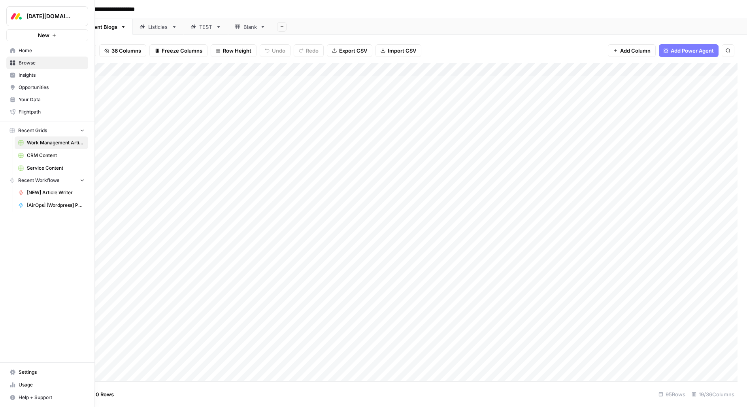
click at [15, 374] on link "Settings" at bounding box center [47, 372] width 82 height 13
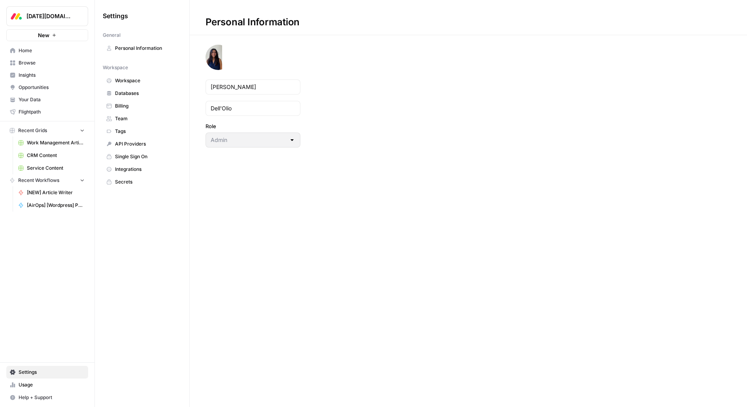
click at [154, 120] on span "Team" at bounding box center [146, 118] width 63 height 7
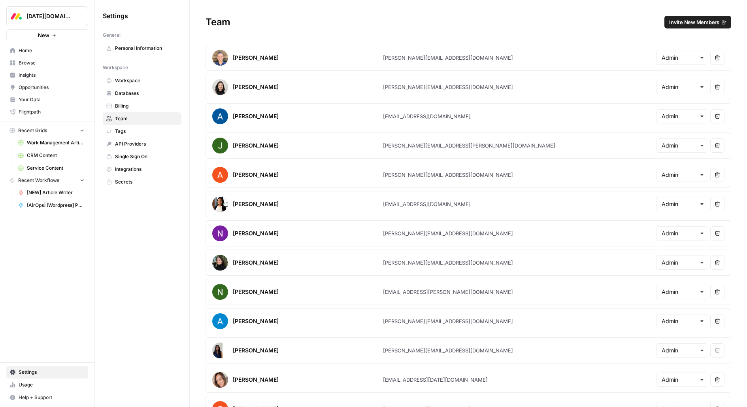
click at [63, 13] on span "[DATE][DOMAIN_NAME]" at bounding box center [50, 16] width 48 height 8
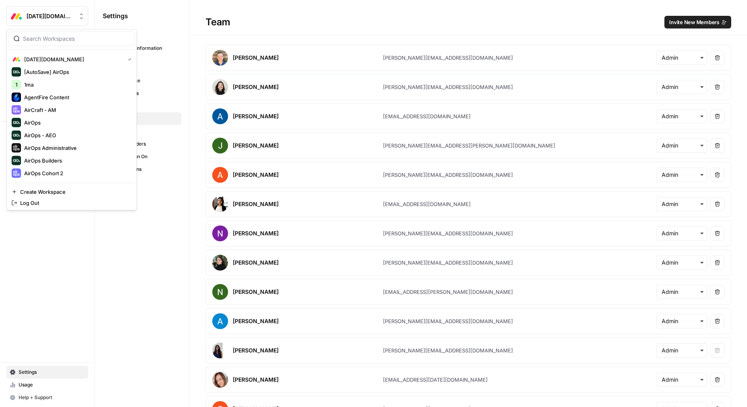
click at [70, 34] on div at bounding box center [71, 38] width 127 height 15
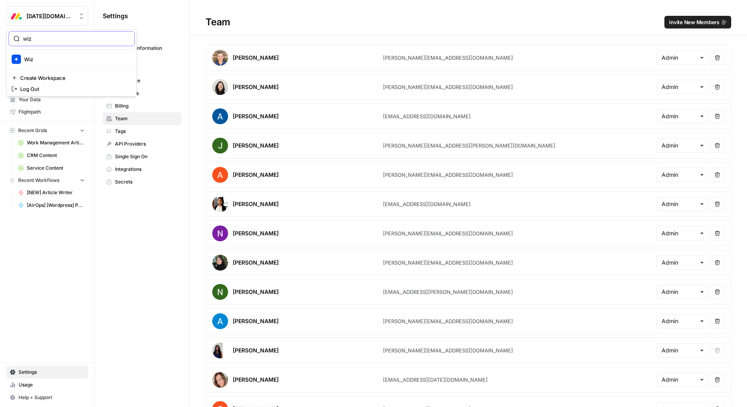
type input "wiz"
click button "Wiz" at bounding box center [71, 59] width 127 height 13
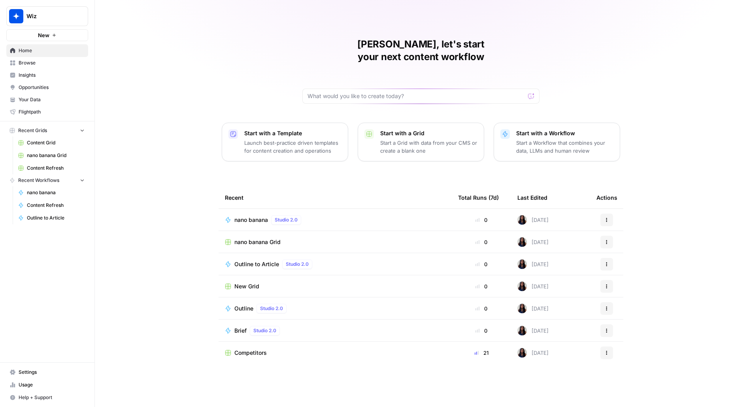
click at [45, 168] on span "Content Refresh" at bounding box center [56, 167] width 58 height 7
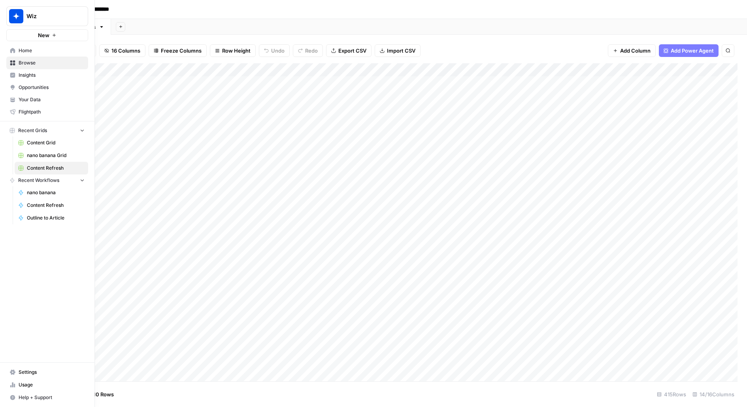
click at [51, 142] on span "Content Grid" at bounding box center [56, 142] width 58 height 7
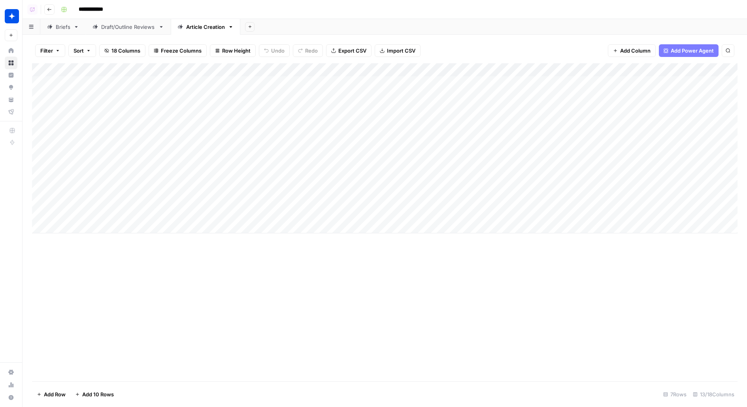
click at [62, 26] on div "Briefs" at bounding box center [63, 27] width 15 height 8
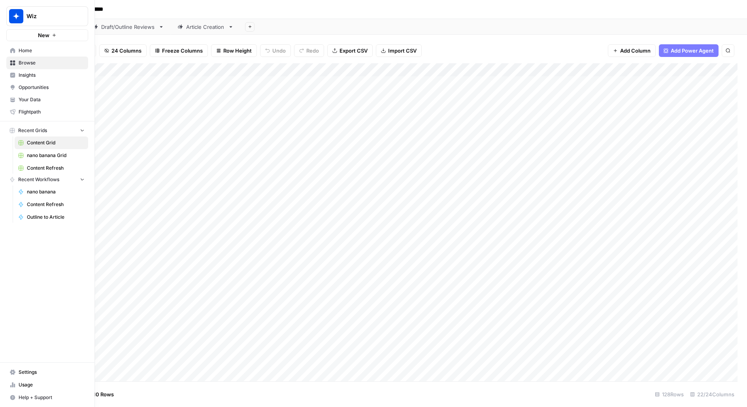
click at [13, 372] on icon at bounding box center [13, 371] width 6 height 5
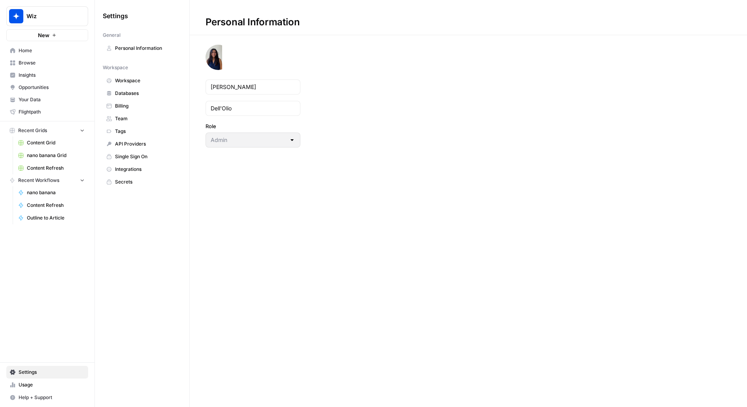
click at [147, 119] on span "Team" at bounding box center [146, 118] width 63 height 7
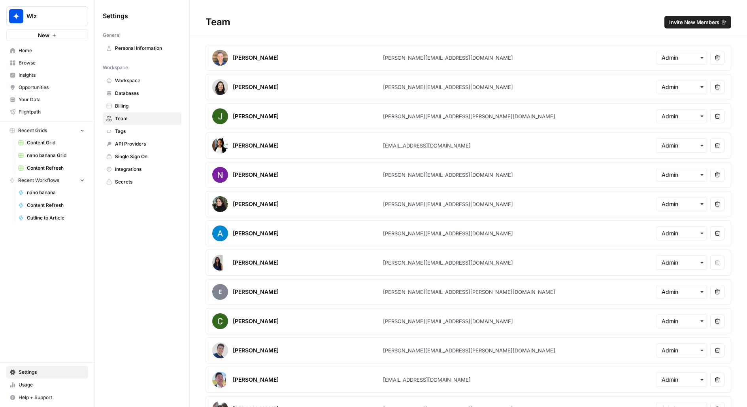
click at [706, 25] on span "Invite New Members" at bounding box center [694, 22] width 50 height 8
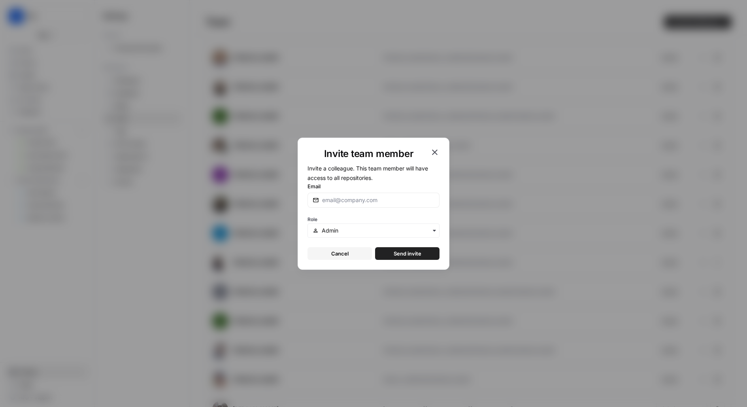
click at [557, 111] on div "Invite team member Invite a colleague. This team member will have access to all…" at bounding box center [373, 203] width 747 height 407
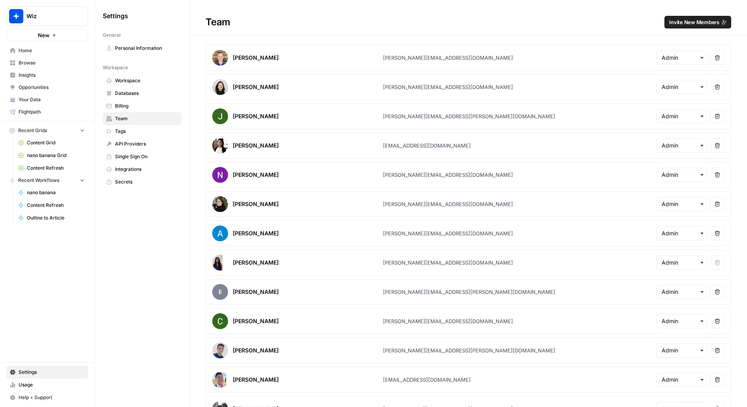
click at [10, 8] on button "Wiz" at bounding box center [47, 16] width 82 height 20
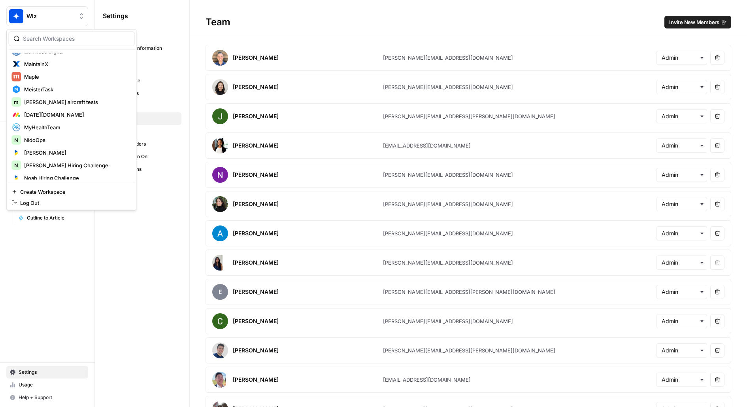
scroll to position [969, 0]
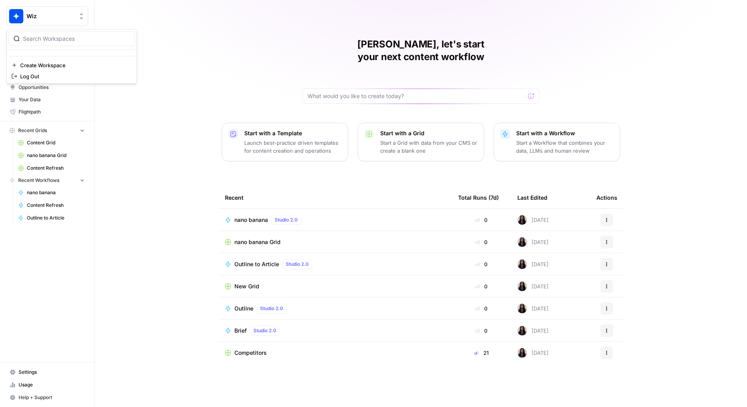
click at [49, 23] on button "Wiz" at bounding box center [47, 16] width 82 height 20
type input "carta"
click button "Carta" at bounding box center [71, 59] width 127 height 13
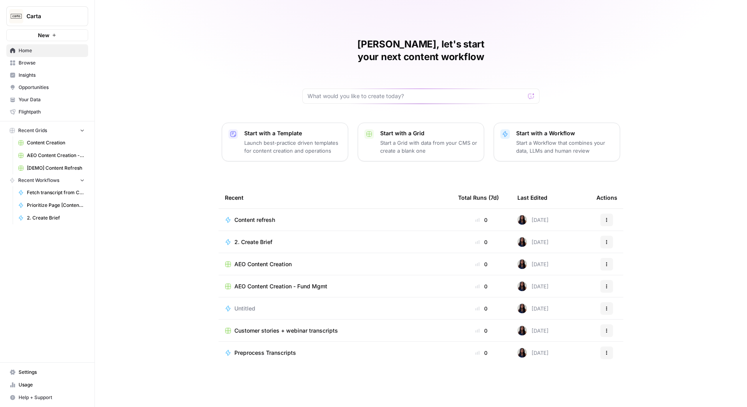
click at [36, 68] on link "Browse" at bounding box center [47, 63] width 82 height 13
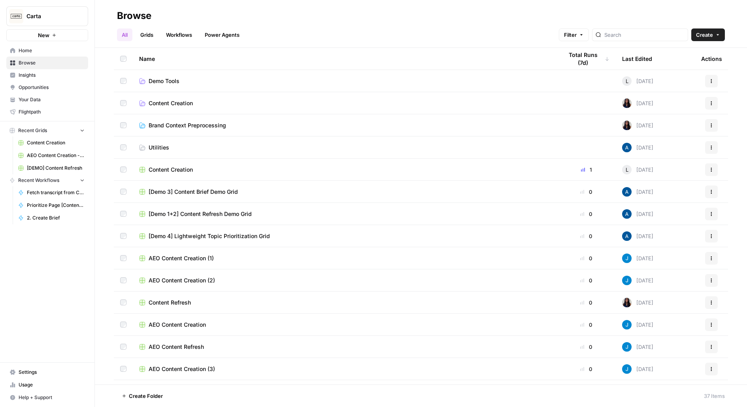
click at [179, 171] on span "Content Creation" at bounding box center [171, 170] width 44 height 8
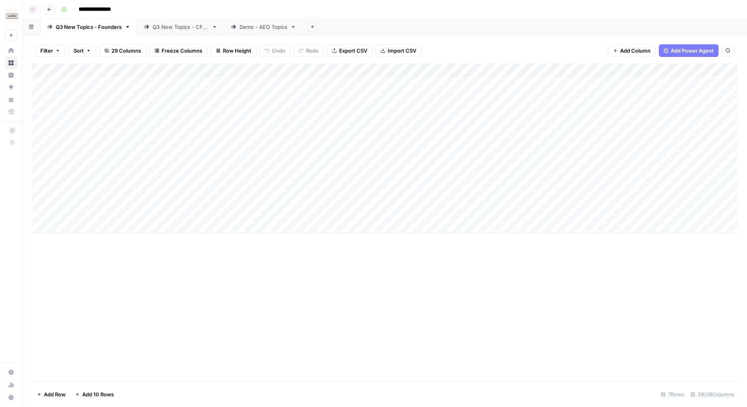
click at [173, 29] on div "Q3 New Topics - CFOs" at bounding box center [181, 27] width 56 height 8
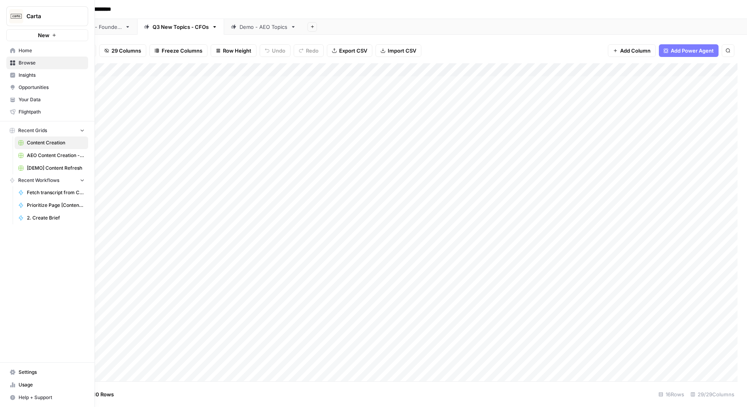
click at [45, 373] on span "Settings" at bounding box center [52, 371] width 66 height 7
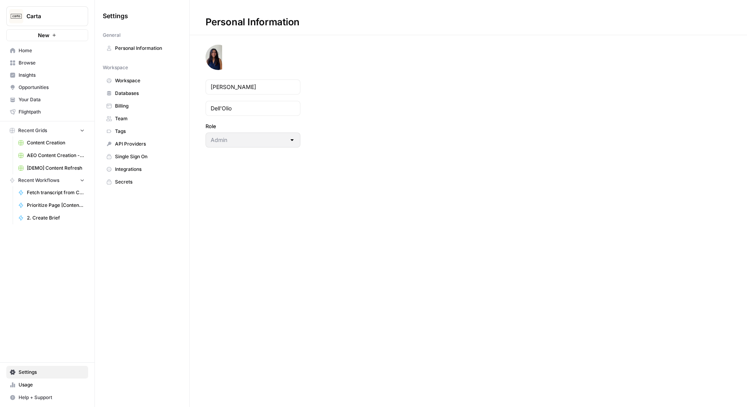
click at [147, 86] on link "Workspace" at bounding box center [142, 80] width 79 height 13
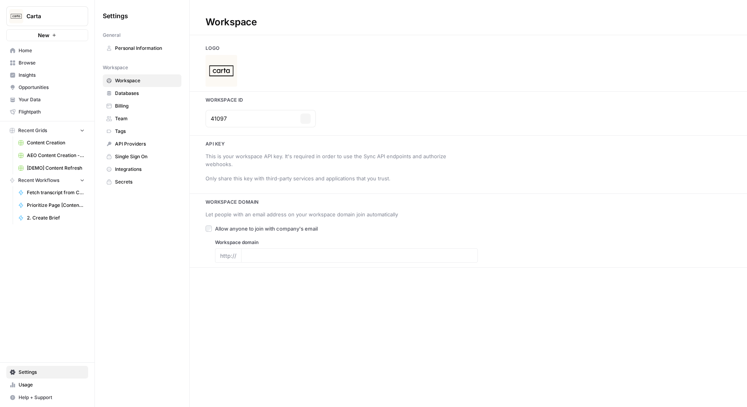
type input "[DOMAIN_NAME]"
click at [139, 113] on link "Team" at bounding box center [142, 118] width 79 height 13
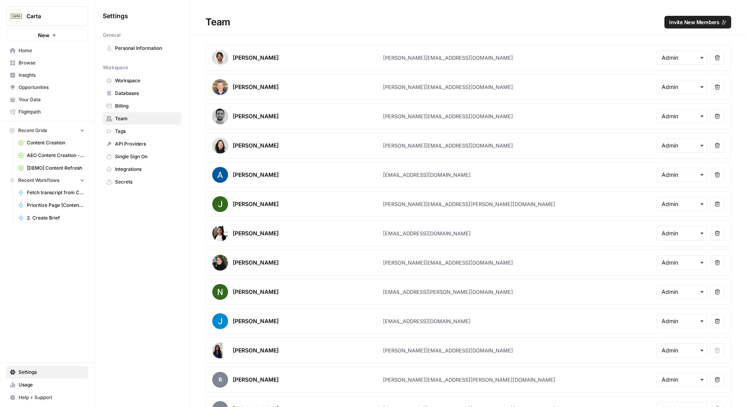
click at [57, 69] on link "Insights" at bounding box center [47, 75] width 82 height 13
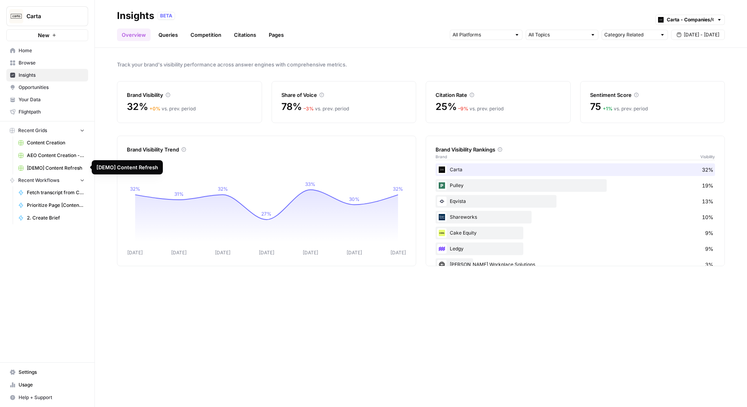
click at [69, 167] on span "[DEMO] Content Refresh" at bounding box center [56, 167] width 58 height 7
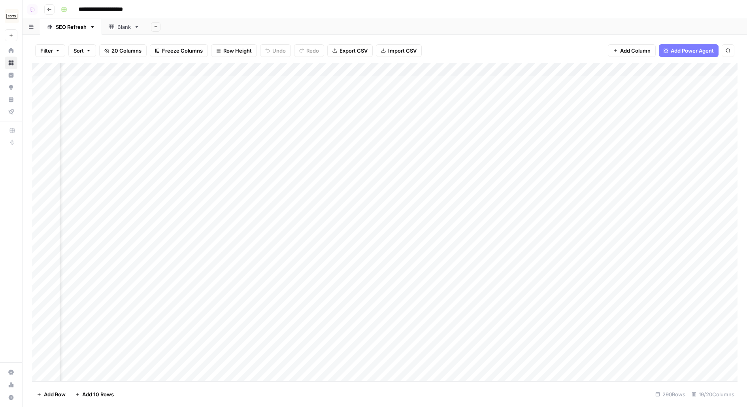
scroll to position [0, 0]
click at [13, 12] on img "Workspace: Carta" at bounding box center [12, 16] width 14 height 14
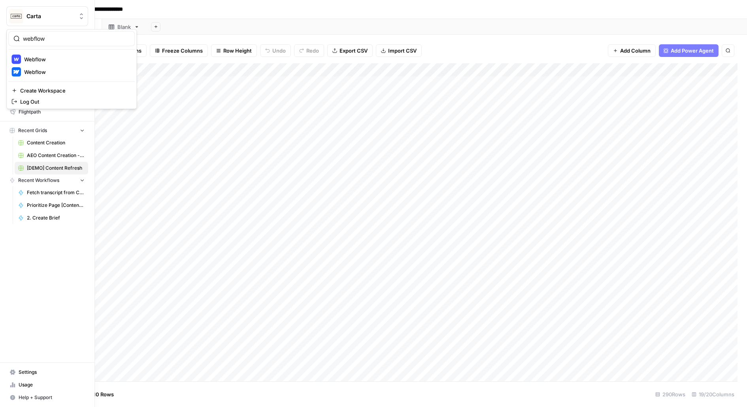
type input "webflow"
click button "Webflow" at bounding box center [71, 59] width 127 height 13
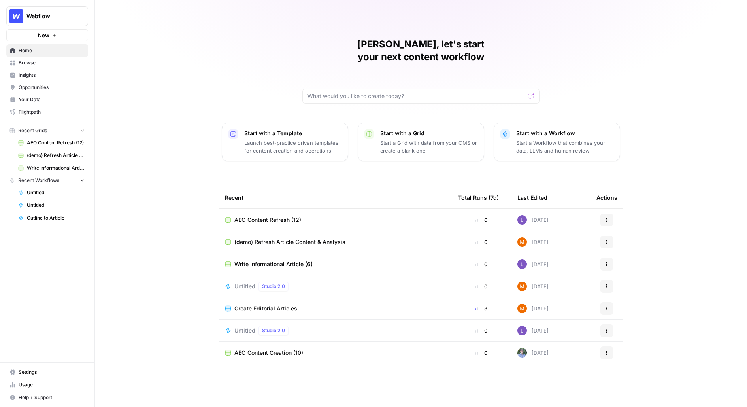
click at [38, 20] on button "Webflow" at bounding box center [47, 16] width 82 height 20
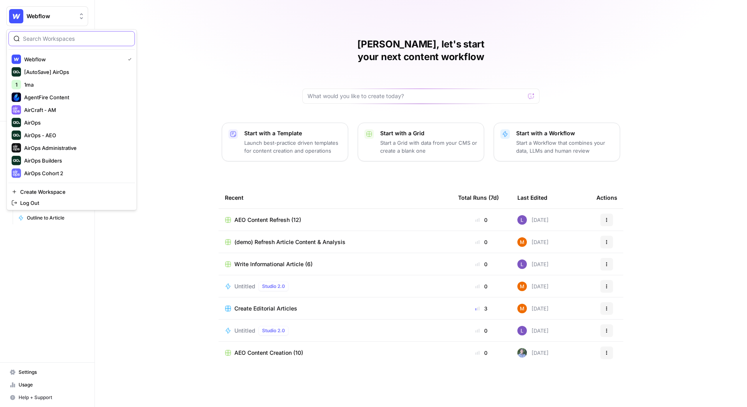
click at [74, 35] on input "search" at bounding box center [76, 39] width 107 height 8
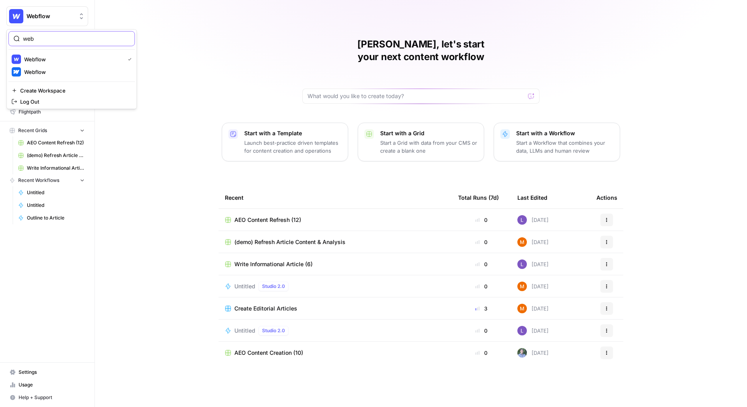
type input "web"
click button "Webflow" at bounding box center [71, 72] width 127 height 13
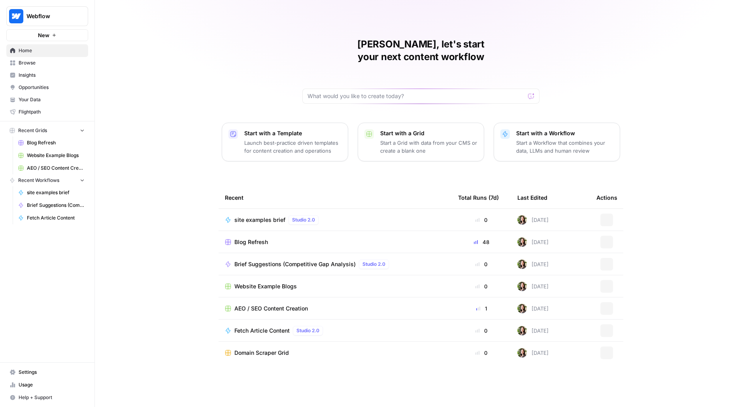
click at [60, 169] on span "AEO / SEO Content Creation" at bounding box center [56, 167] width 58 height 7
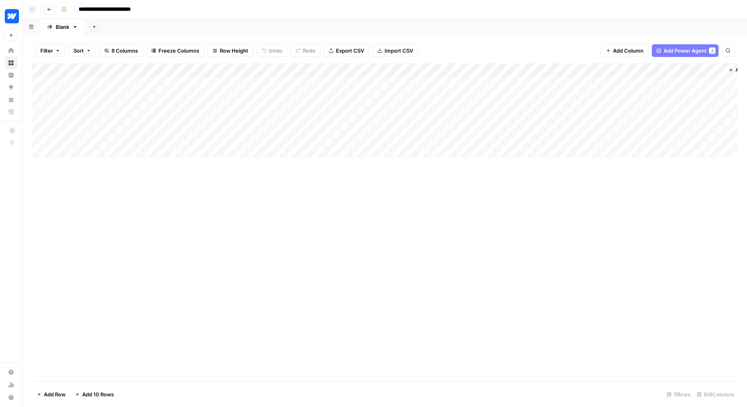
click at [49, 8] on icon "button" at bounding box center [49, 9] width 5 height 5
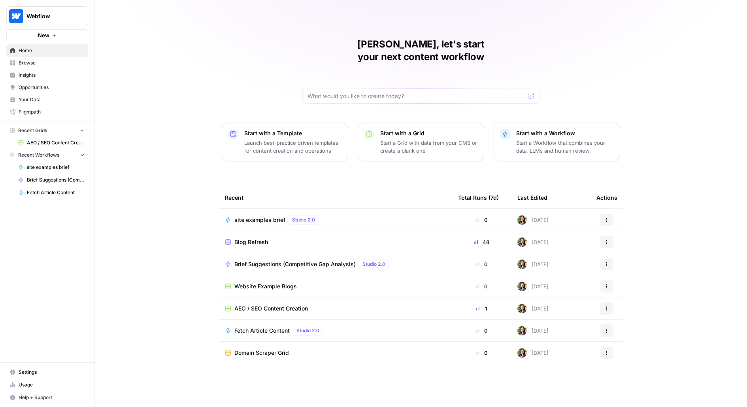
click at [258, 238] on span "Blog Refresh" at bounding box center [251, 242] width 34 height 8
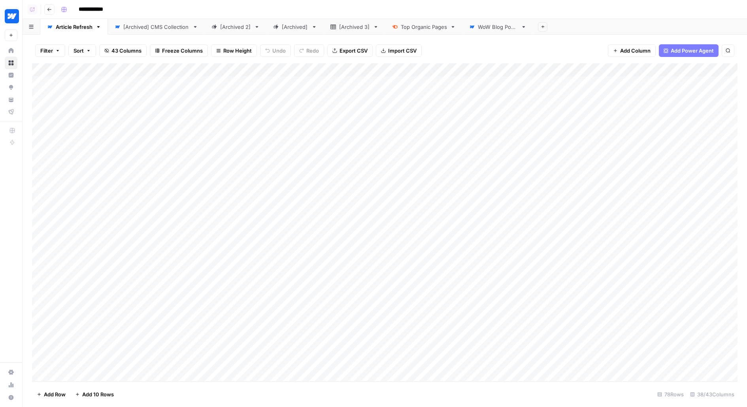
click at [18, 13] on img "Workspace: Webflow" at bounding box center [12, 16] width 14 height 14
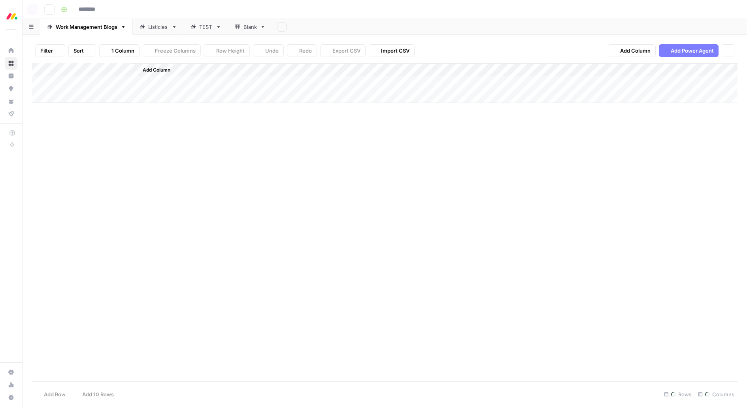
type input "**********"
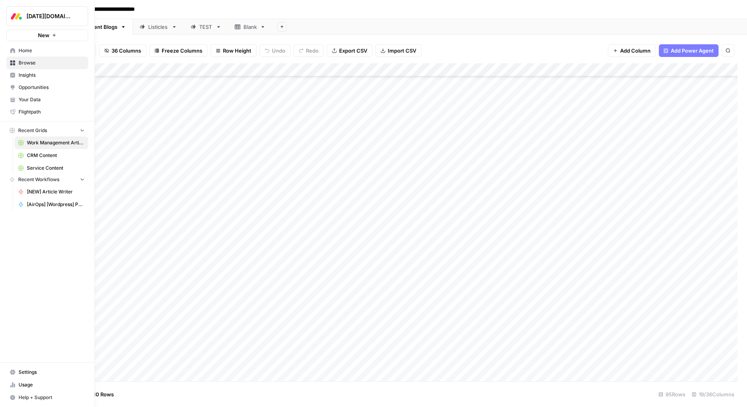
click at [26, 19] on button "[DATE][DOMAIN_NAME]" at bounding box center [47, 16] width 82 height 20
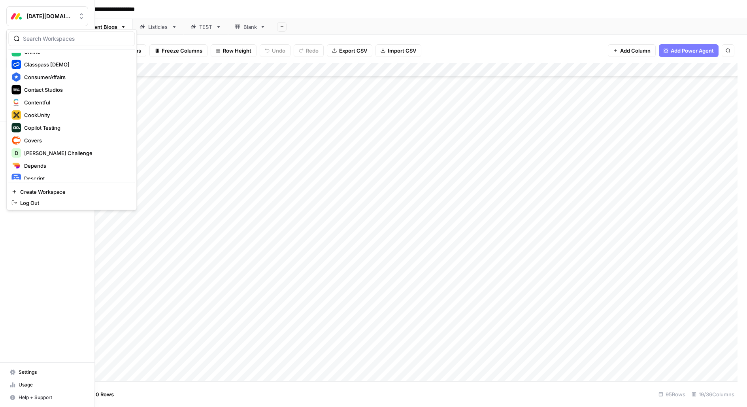
scroll to position [478, 0]
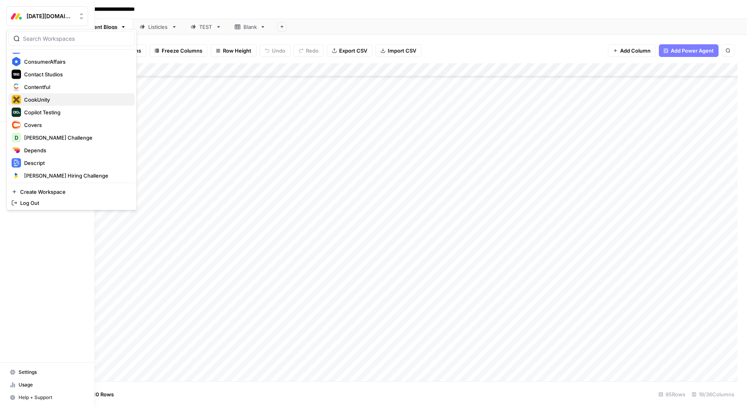
click at [70, 101] on span "CookUnity" at bounding box center [76, 100] width 104 height 8
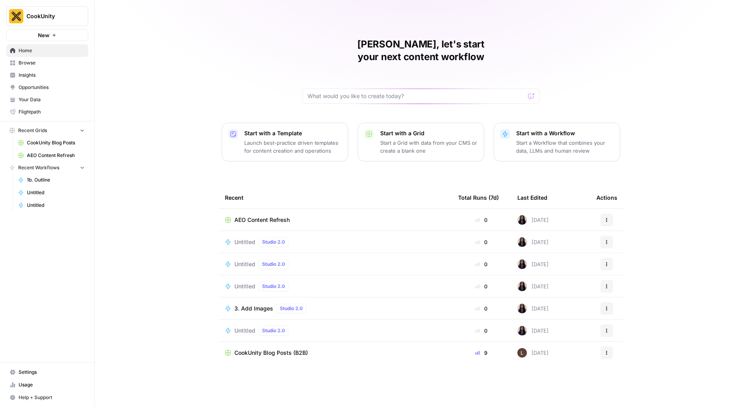
drag, startPoint x: 9, startPoint y: 20, endPoint x: 30, endPoint y: 28, distance: 22.9
click at [9, 20] on img "Workspace: CookUnity" at bounding box center [16, 16] width 14 height 14
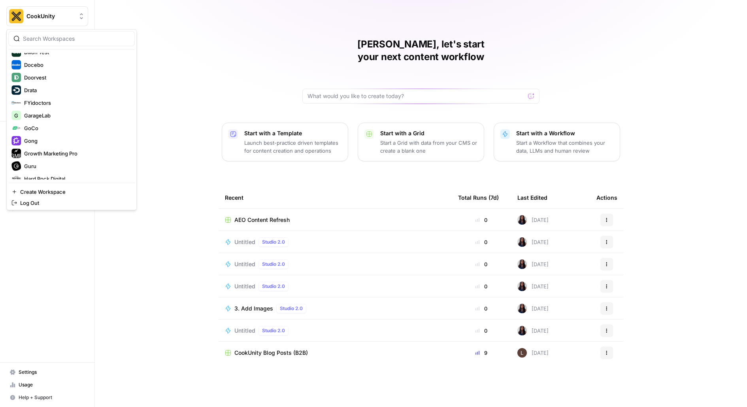
scroll to position [604, 0]
click at [70, 140] on span "Gong" at bounding box center [76, 138] width 104 height 8
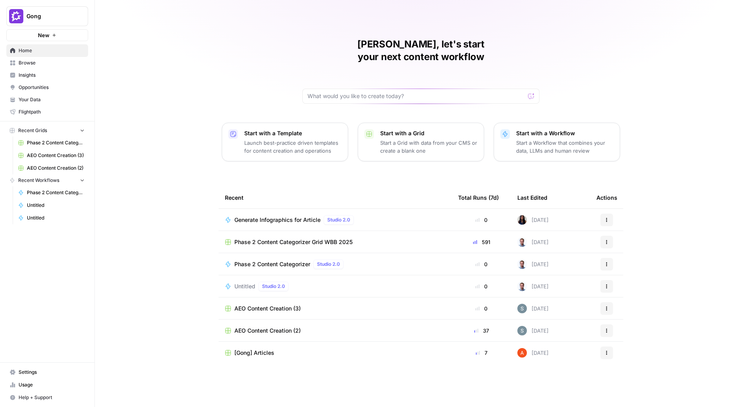
click at [267, 349] on span "[Gong] Articles" at bounding box center [254, 353] width 40 height 8
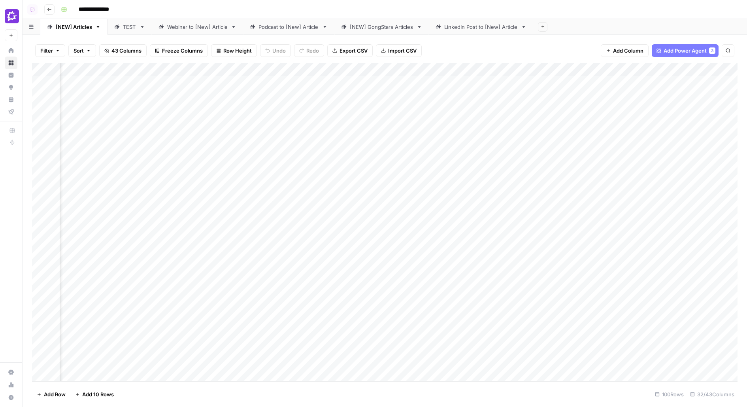
scroll to position [0, 1831]
click at [389, 20] on link "[NEW] GongStars Articles" at bounding box center [381, 27] width 94 height 16
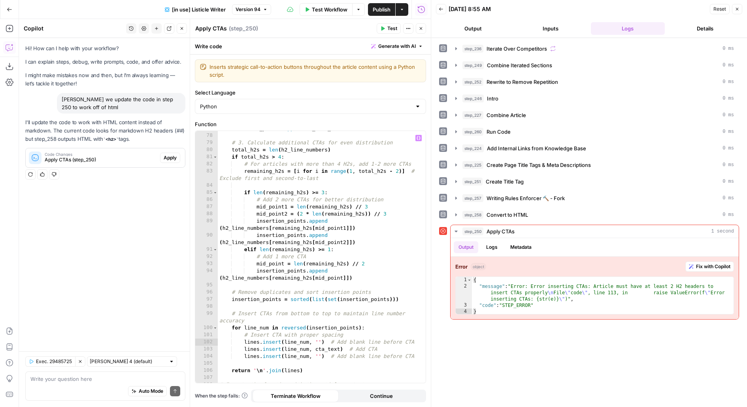
scroll to position [654, 0]
drag, startPoint x: 194, startPoint y: 188, endPoint x: 200, endPoint y: 182, distance: 8.1
click at [200, 182] on div at bounding box center [199, 213] width 8 height 388
drag, startPoint x: 200, startPoint y: 183, endPoint x: 189, endPoint y: 183, distance: 11.1
click at [194, 183] on div at bounding box center [198, 213] width 8 height 388
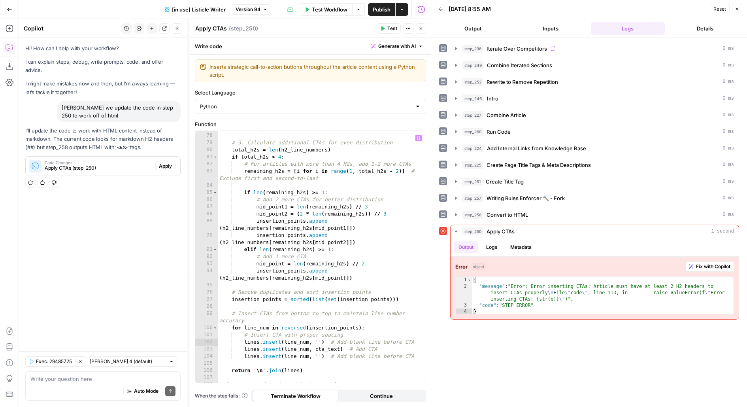
click at [309, 186] on div "insertion_points . append ( h2_line_numbers [ - 2 ]) # 3. Calculate additional …" at bounding box center [322, 258] width 208 height 267
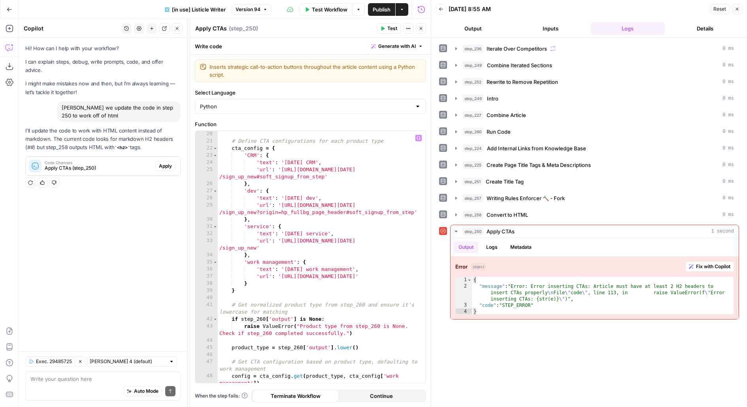
scroll to position [135, 0]
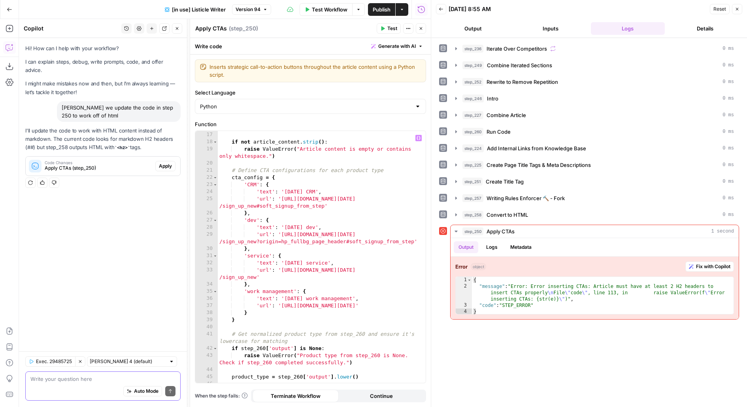
click at [97, 379] on textarea at bounding box center [102, 379] width 145 height 8
type textarea "update"
click at [541, 211] on div "step_258 Convert to HTML 0 ms" at bounding box center [599, 215] width 272 height 8
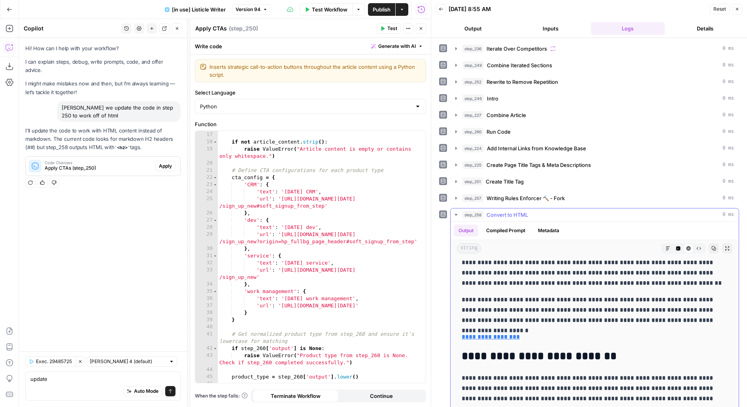
scroll to position [144, 0]
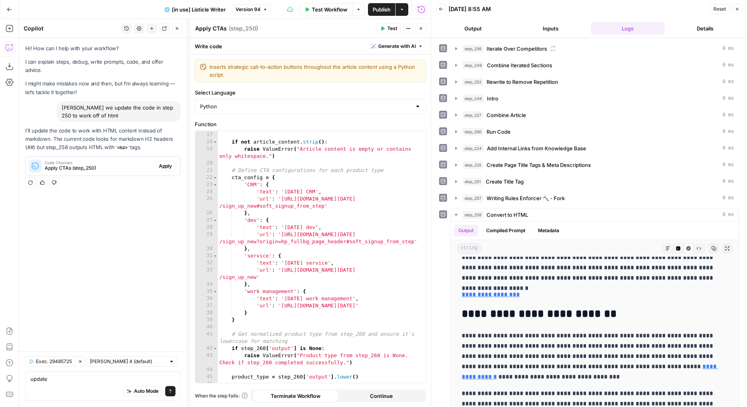
click at [179, 30] on icon "button" at bounding box center [177, 28] width 5 height 5
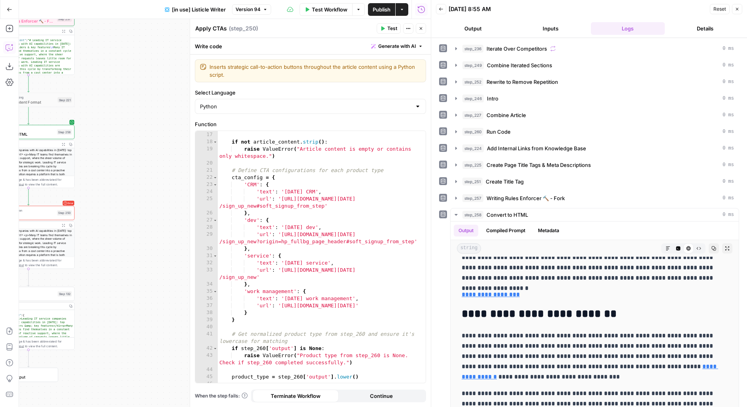
click at [420, 31] on button "Close" at bounding box center [421, 28] width 10 height 10
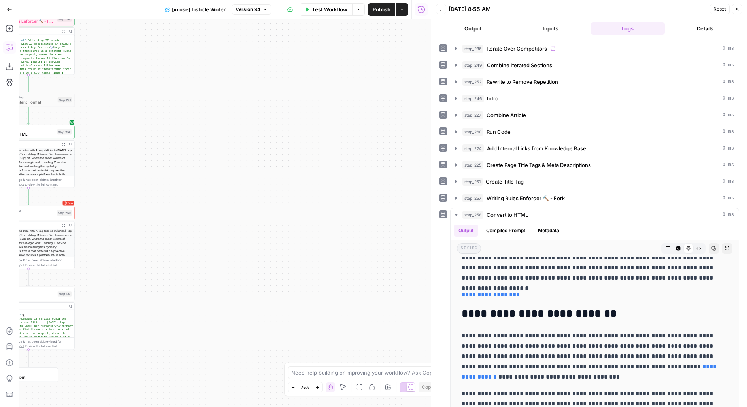
drag, startPoint x: 176, startPoint y: 148, endPoint x: 236, endPoint y: 298, distance: 161.4
click at [236, 297] on div "true false true false Workflow Set Inputs Inputs Loop Iteration Iterate Over Co…" at bounding box center [225, 213] width 412 height 388
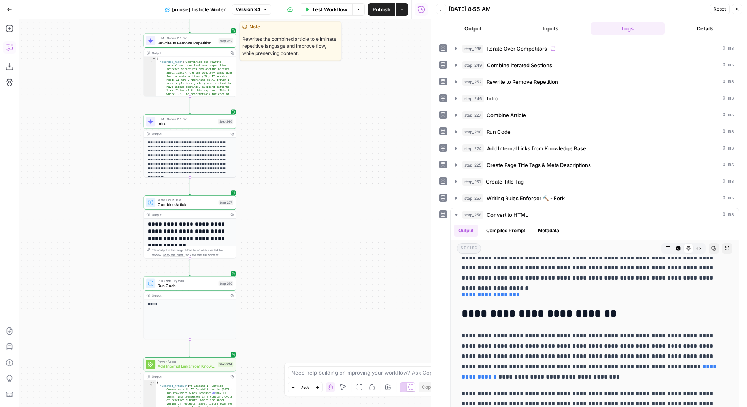
click at [193, 44] on span "Rewrite to Remove Repetition" at bounding box center [187, 43] width 58 height 6
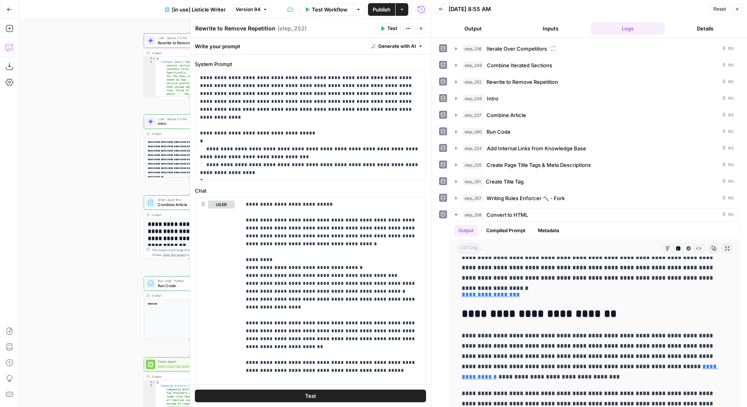
scroll to position [97, 0]
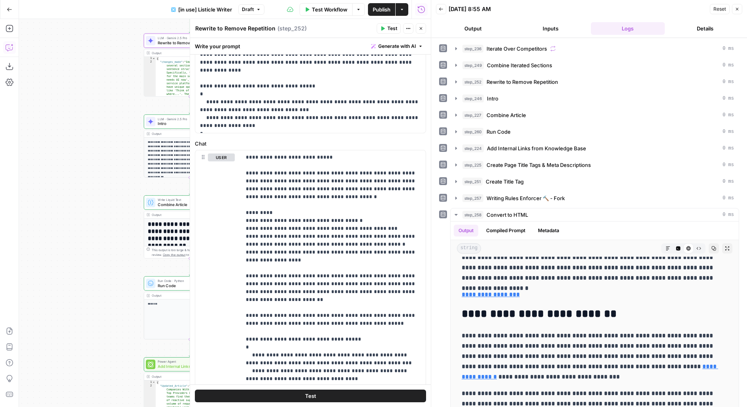
click at [419, 28] on icon "button" at bounding box center [421, 28] width 5 height 5
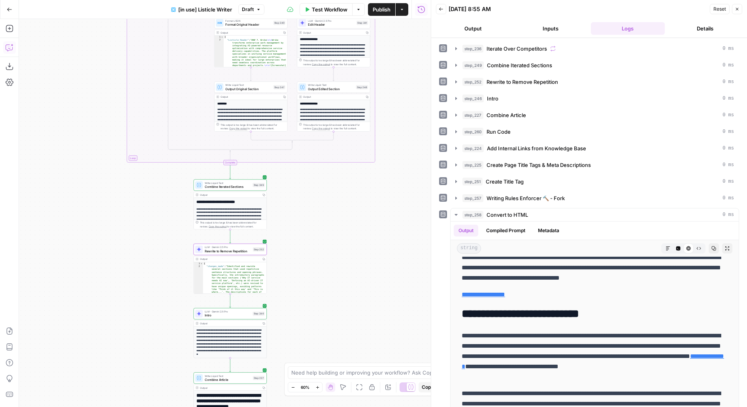
drag, startPoint x: 300, startPoint y: 261, endPoint x: 300, endPoint y: 120, distance: 140.8
click at [300, 120] on div "true false true false Workflow Set Inputs Inputs Loop Iteration Iterate Over Co…" at bounding box center [225, 213] width 412 height 388
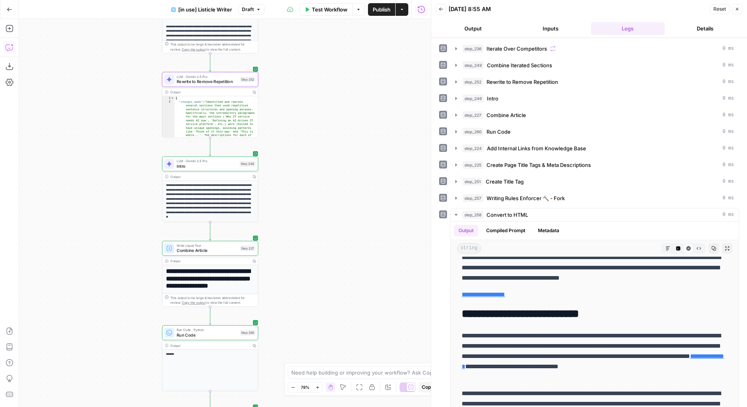
drag, startPoint x: 285, startPoint y: 201, endPoint x: 293, endPoint y: 149, distance: 52.0
click at [293, 151] on div "true false true false Workflow Set Inputs Inputs Loop Iteration Iterate Over Co…" at bounding box center [225, 213] width 412 height 388
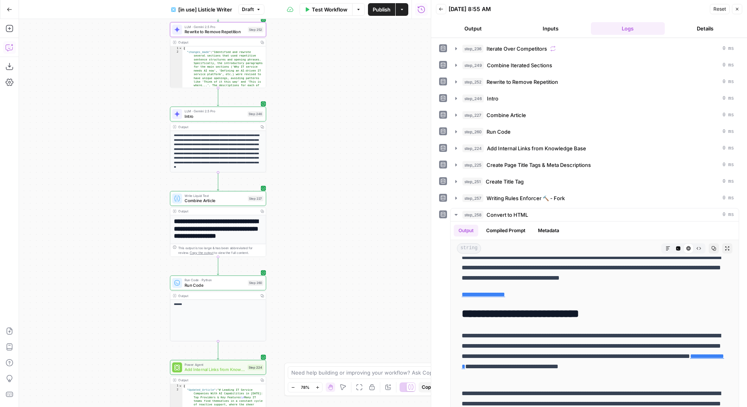
drag, startPoint x: 297, startPoint y: 210, endPoint x: 297, endPoint y: 138, distance: 71.6
click at [297, 138] on div "true false true false Workflow Set Inputs Inputs Loop Iteration Iterate Over Co…" at bounding box center [225, 213] width 412 height 388
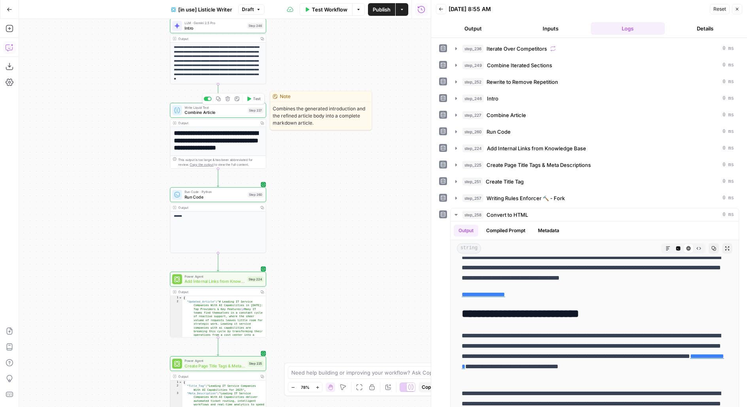
click at [254, 97] on span "Test" at bounding box center [257, 99] width 8 height 6
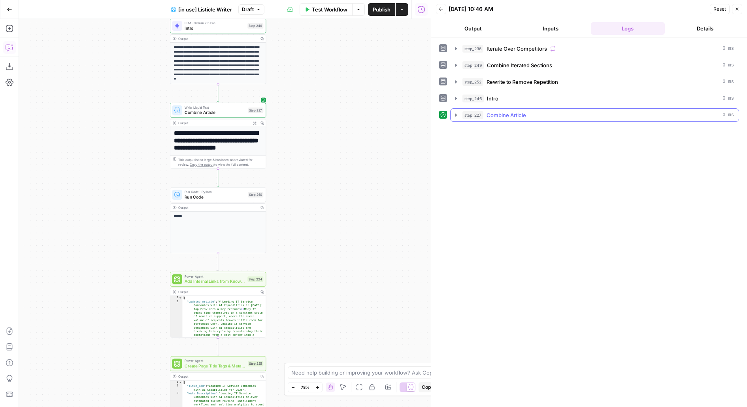
click at [526, 111] on div "step_227 Combine Article 0 ms" at bounding box center [599, 115] width 272 height 8
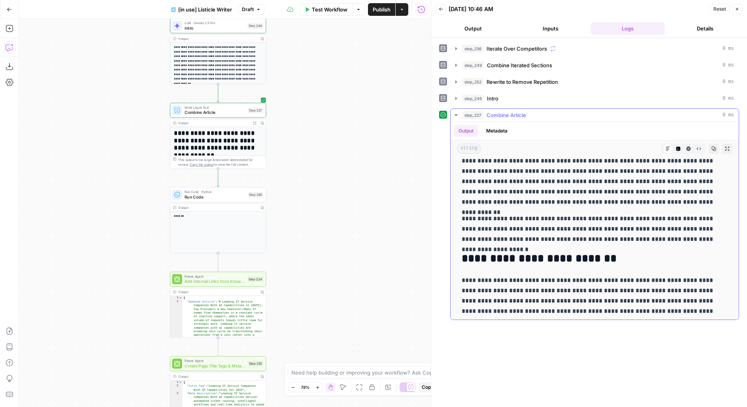
scroll to position [89, 0]
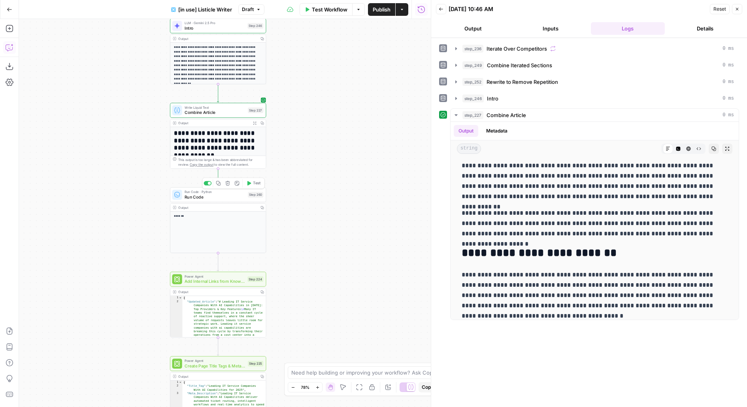
click at [252, 182] on button "Test" at bounding box center [253, 183] width 19 height 8
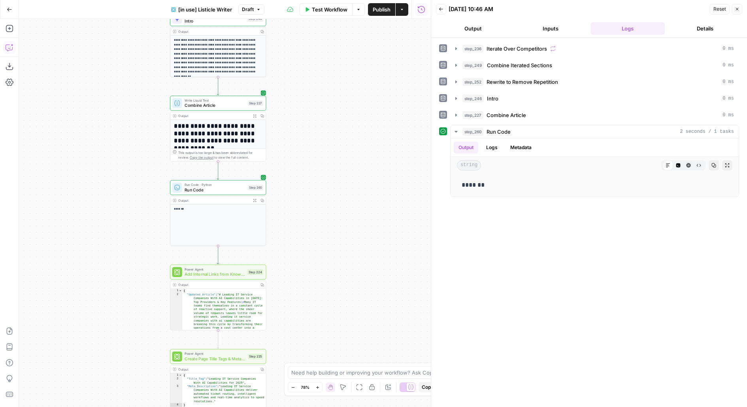
drag, startPoint x: 377, startPoint y: 250, endPoint x: 401, endPoint y: 161, distance: 92.8
click at [401, 161] on div "true false true false Workflow Set Inputs Inputs Loop Iteration Iterate Over Co…" at bounding box center [225, 213] width 412 height 388
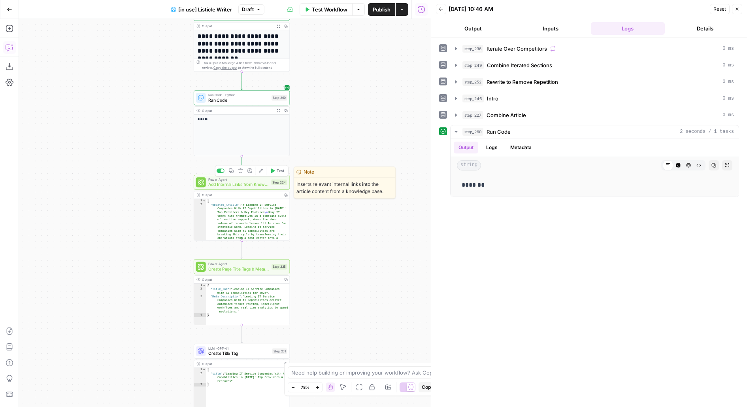
click at [272, 172] on icon "button" at bounding box center [273, 170] width 4 height 4
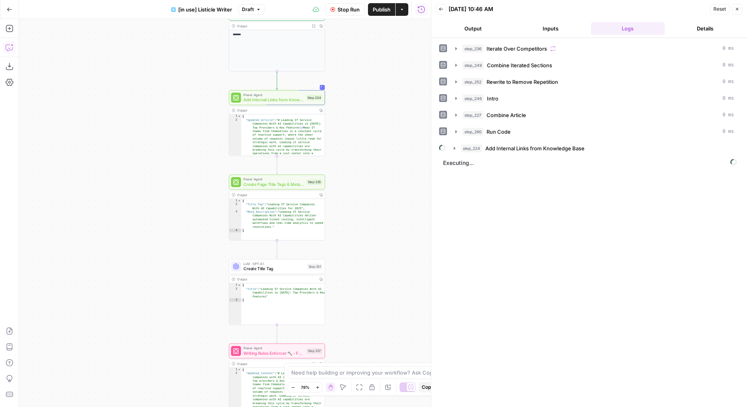
drag, startPoint x: 369, startPoint y: 205, endPoint x: 403, endPoint y: 120, distance: 91.3
click at [404, 120] on div "true false true false Workflow Set Inputs Inputs Loop Iteration Iterate Over Co…" at bounding box center [225, 213] width 412 height 388
click at [527, 150] on button "step_224 Add Internal Links from Knowledge Base" at bounding box center [594, 148] width 290 height 13
click at [521, 182] on span "Run Code" at bounding box center [513, 182] width 24 height 8
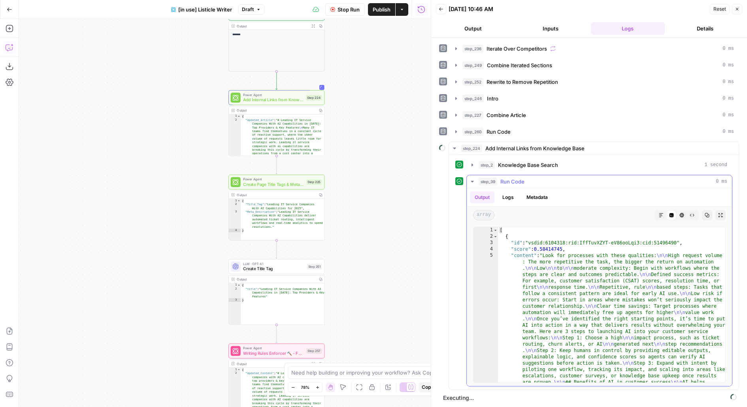
click at [521, 182] on span "Run Code" at bounding box center [513, 182] width 24 height 8
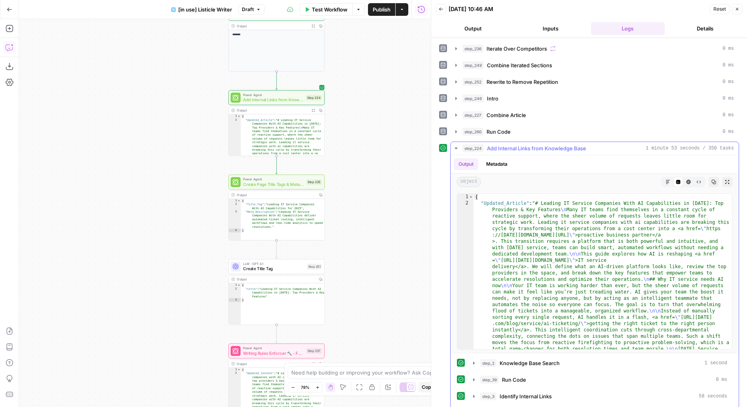
scroll to position [49, 0]
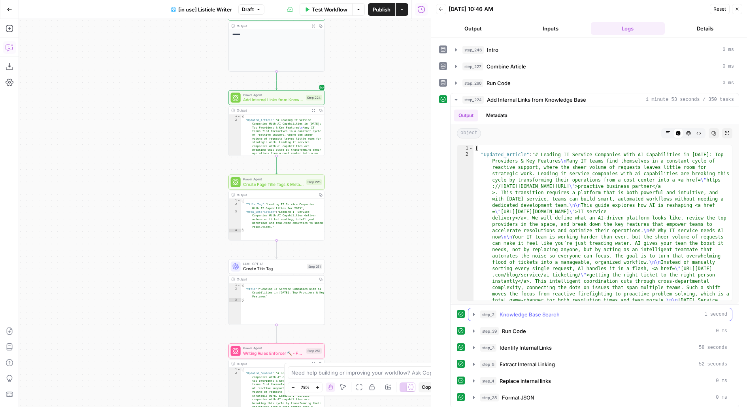
click at [586, 311] on div "step_2 Knowledge Base Search 1 second" at bounding box center [603, 314] width 247 height 8
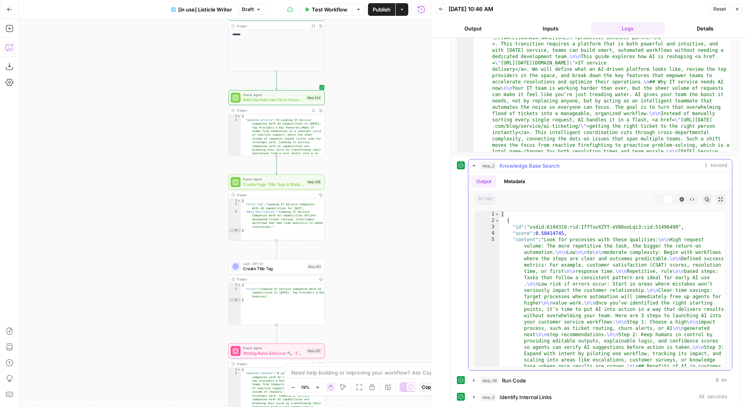
scroll to position [246, 0]
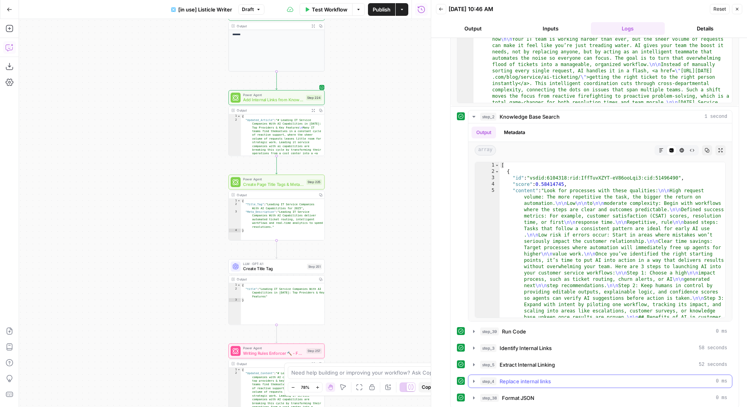
click at [564, 377] on div "step_4 Replace internal links 0 ms" at bounding box center [603, 381] width 247 height 8
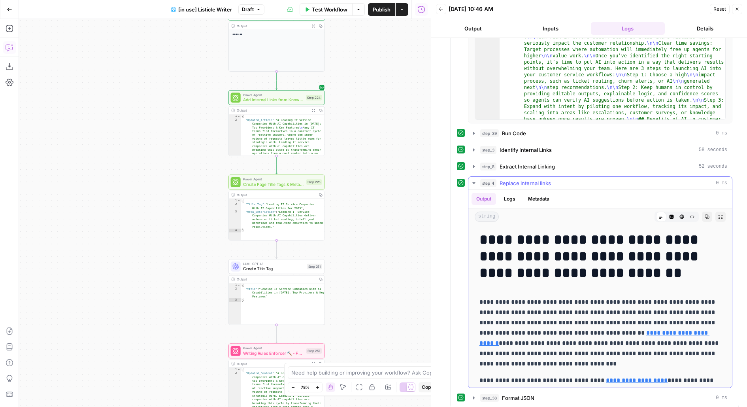
scroll to position [20, 0]
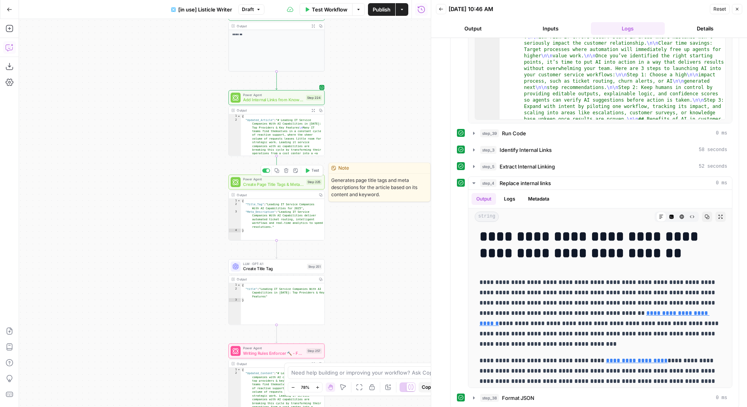
click at [308, 174] on button "Test" at bounding box center [311, 170] width 19 height 8
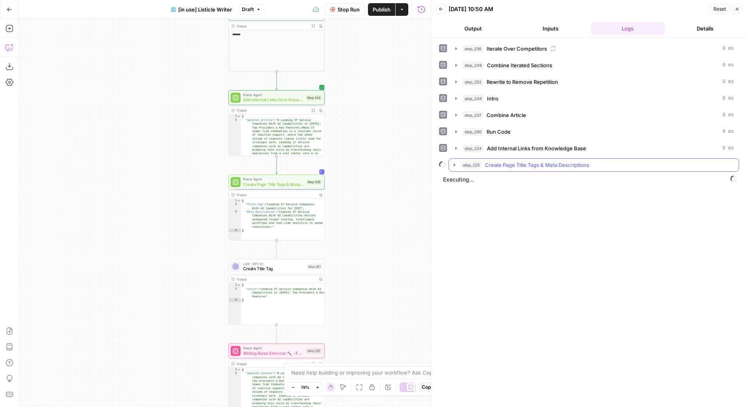
click at [569, 162] on span "Create Page Title Tags & Meta Descriptions" at bounding box center [537, 165] width 104 height 8
click at [563, 182] on div "step_3 Perform Google Search 2 seconds" at bounding box center [603, 182] width 249 height 8
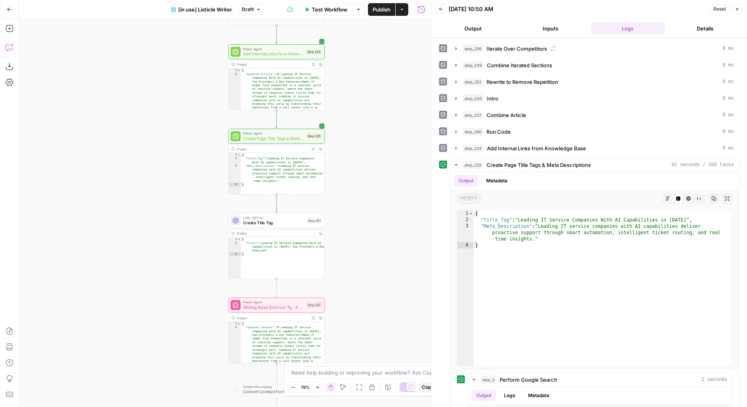
drag, startPoint x: 408, startPoint y: 216, endPoint x: 407, endPoint y: 211, distance: 5.2
click at [408, 211] on div "true false true false Workflow Set Inputs Inputs Loop Iteration Iterate Over Co…" at bounding box center [225, 213] width 412 height 388
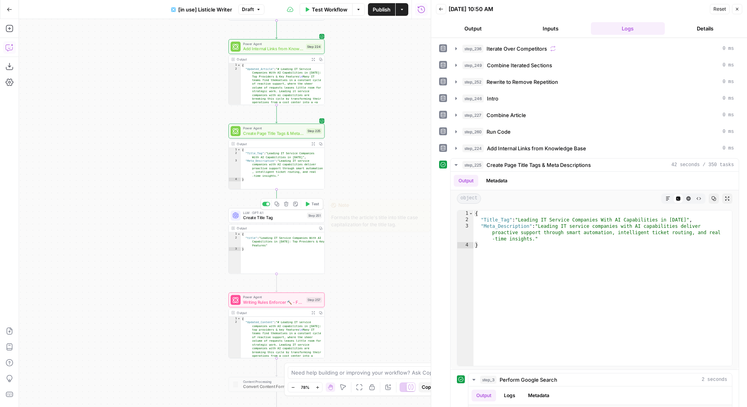
click at [314, 205] on span "Test" at bounding box center [316, 204] width 8 height 6
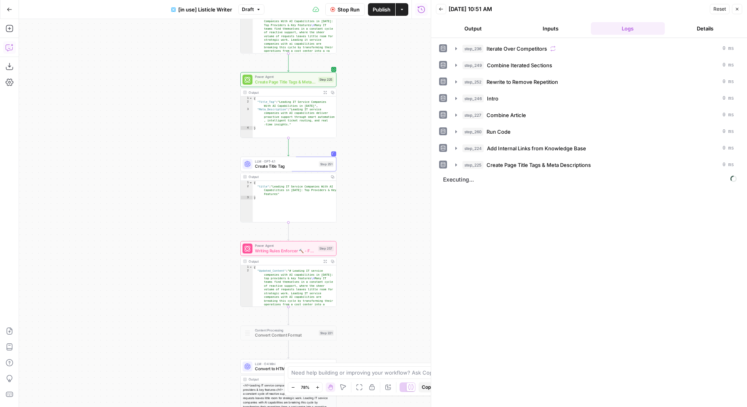
drag, startPoint x: 369, startPoint y: 282, endPoint x: 381, endPoint y: 230, distance: 52.7
click at [381, 230] on div "true false true false Workflow Set Inputs Inputs Loop Iteration Iterate Over Co…" at bounding box center [225, 213] width 412 height 388
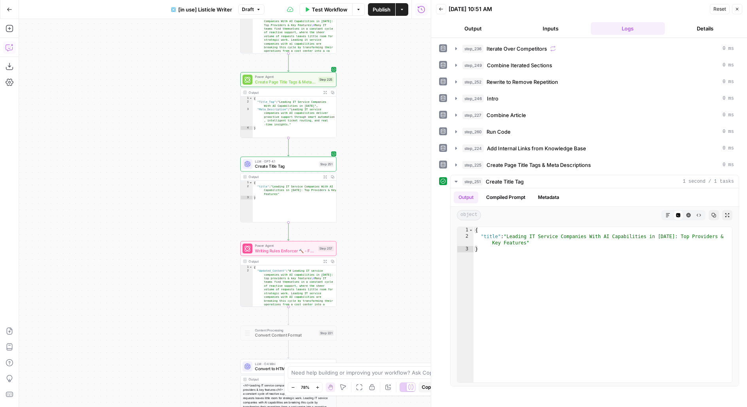
drag, startPoint x: 380, startPoint y: 301, endPoint x: 380, endPoint y: 260, distance: 41.5
click at [380, 261] on div "true false true false Workflow Set Inputs Inputs Loop Iteration Iterate Over Co…" at bounding box center [225, 213] width 412 height 388
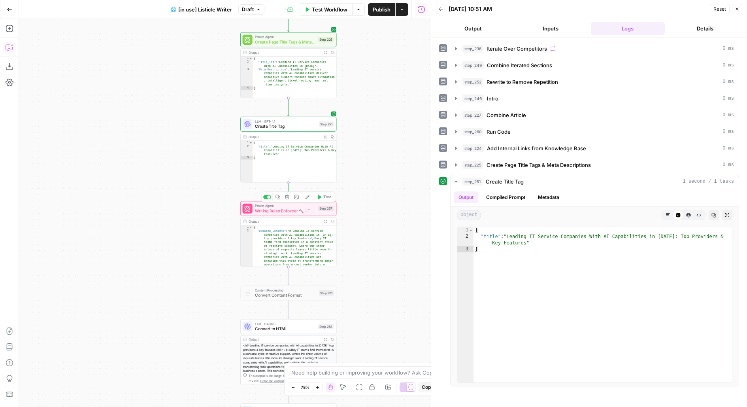
click at [327, 197] on span "Test" at bounding box center [327, 197] width 8 height 6
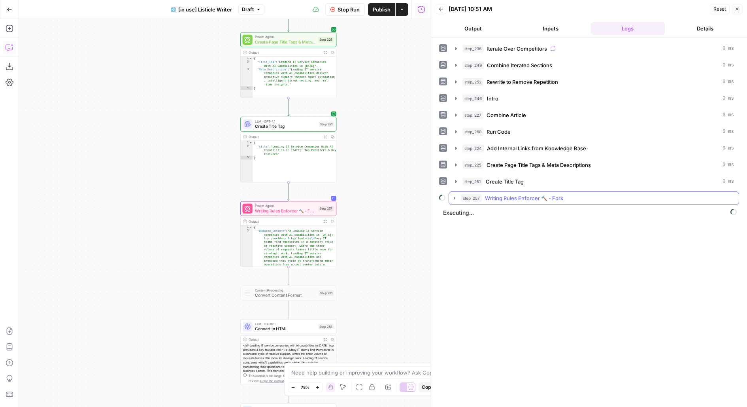
click at [476, 197] on span "step_257" at bounding box center [471, 198] width 21 height 8
click at [533, 219] on div "step_10 Identify Writing Rule Violations 1 minute 12 seconds / 9 tasks" at bounding box center [594, 215] width 290 height 20
click at [525, 211] on span "Identify Writing Rule Violations" at bounding box center [536, 215] width 74 height 8
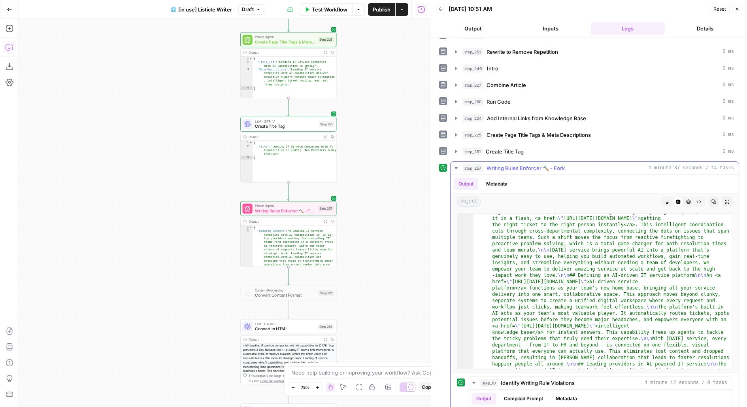
scroll to position [125, 0]
click at [665, 197] on button "Markdown" at bounding box center [668, 201] width 10 height 10
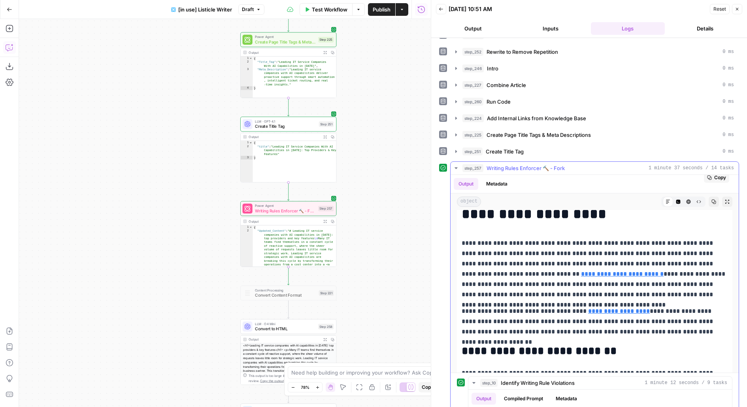
scroll to position [81, 0]
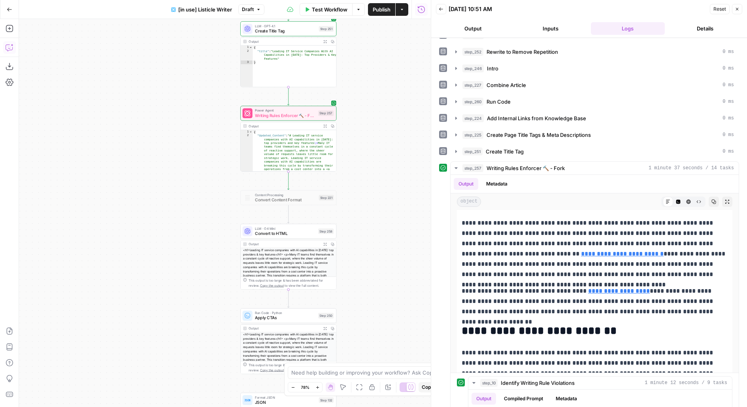
drag, startPoint x: 419, startPoint y: 291, endPoint x: 419, endPoint y: 157, distance: 133.2
click at [419, 161] on div "true false true false Workflow Set Inputs Inputs Loop Iteration Iterate Over Co…" at bounding box center [225, 213] width 412 height 388
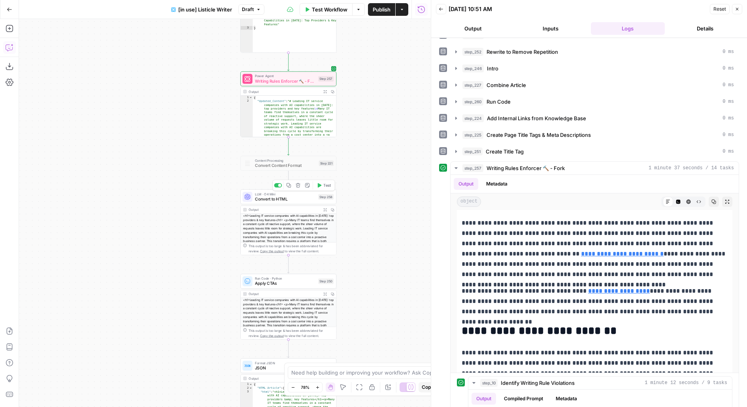
click at [320, 183] on icon "button" at bounding box center [319, 185] width 5 height 5
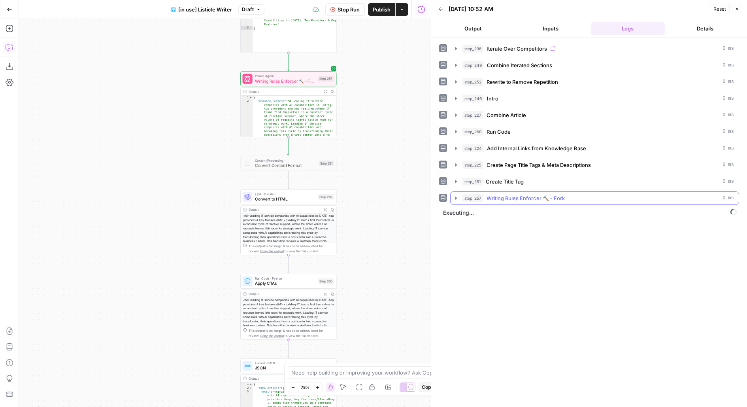
click at [509, 196] on span "Writing Rules Enforcer 🔨 - Fork" at bounding box center [526, 198] width 78 height 8
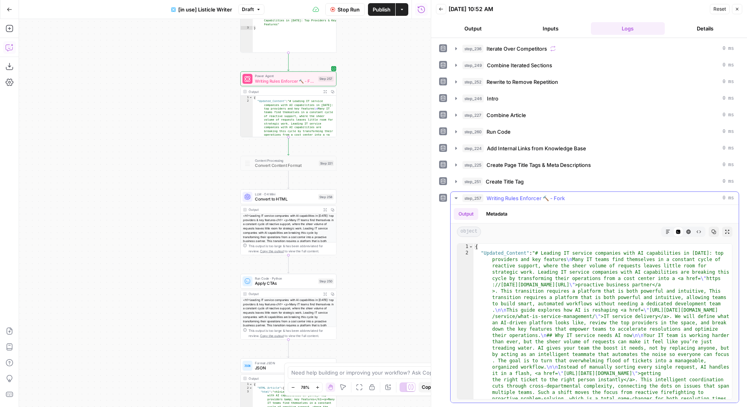
scroll to position [10, 0]
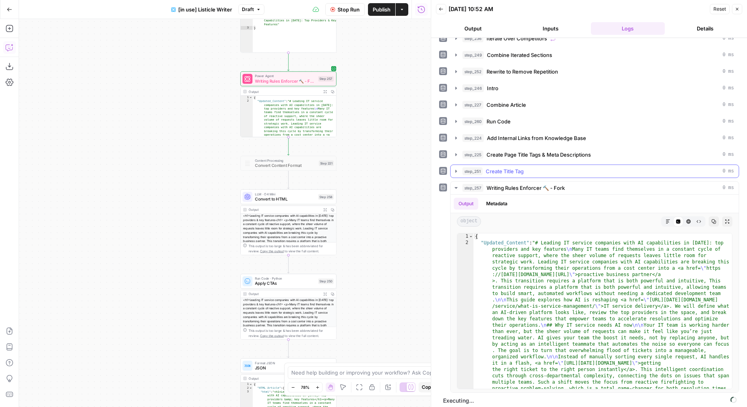
click at [618, 184] on div "step_257 Writing Rules Enforcer 🔨 - Fork 0 ms" at bounding box center [599, 188] width 272 height 8
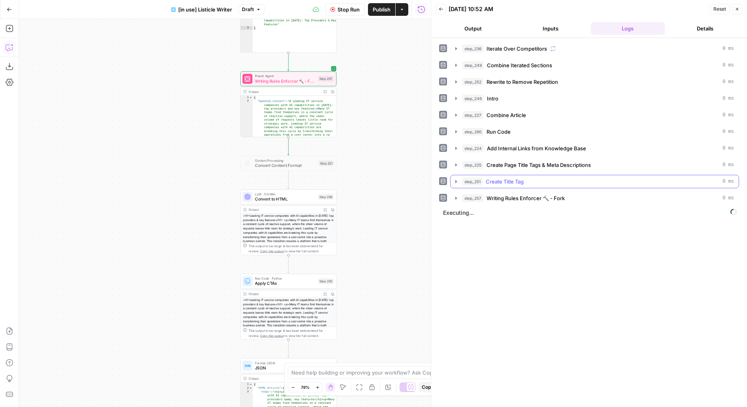
scroll to position [0, 0]
click at [595, 149] on div "step_224 Add Internal Links from Knowledge Base 0 ms" at bounding box center [599, 148] width 272 height 8
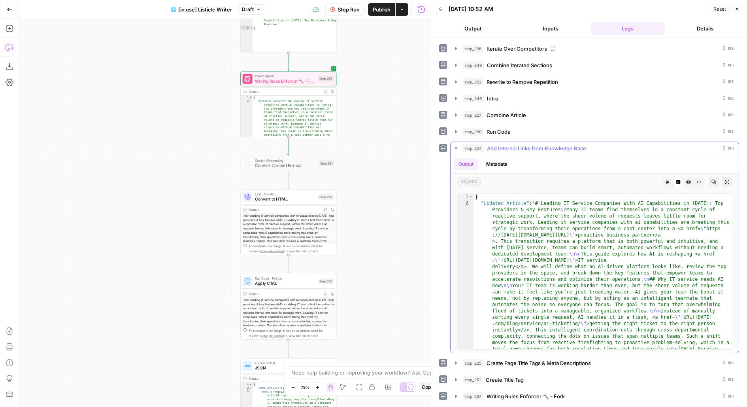
scroll to position [14, 0]
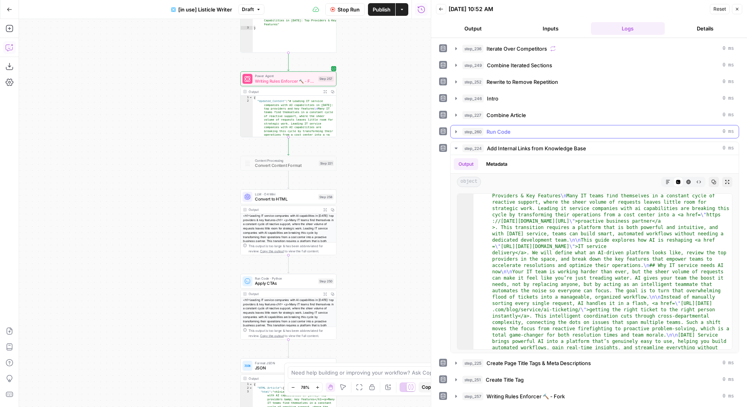
click at [576, 144] on span "Add Internal Links from Knowledge Base" at bounding box center [536, 148] width 99 height 8
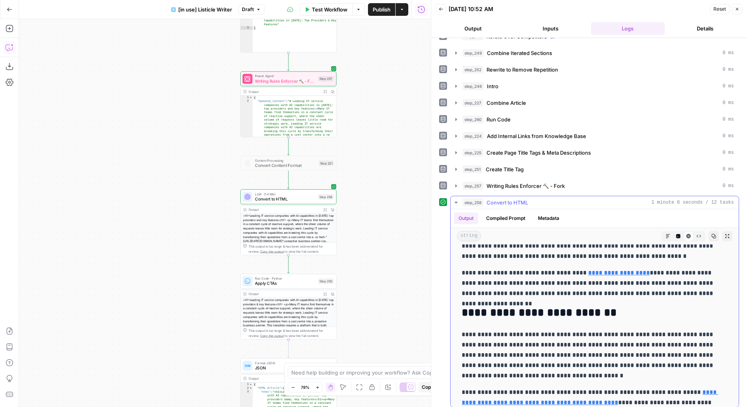
scroll to position [125, 0]
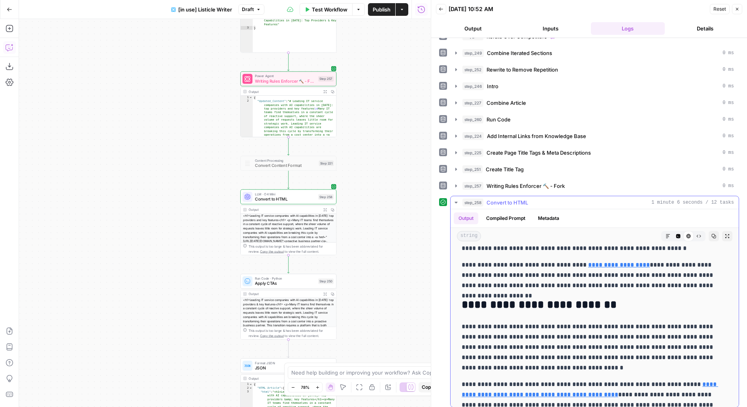
click at [680, 234] on icon "button" at bounding box center [678, 236] width 4 height 4
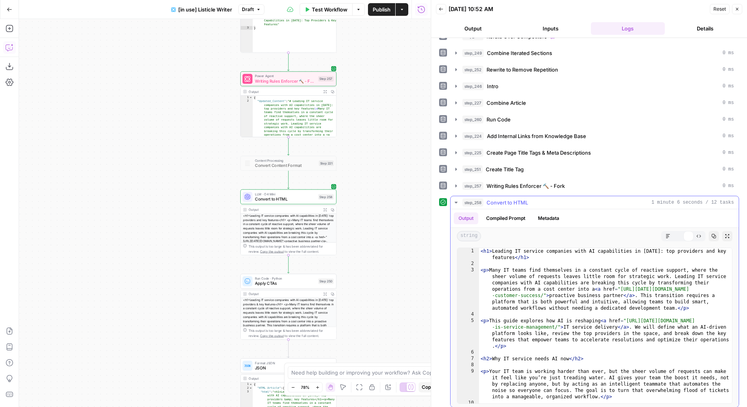
scroll to position [0, 0]
click at [686, 234] on icon "button" at bounding box center [688, 236] width 5 height 5
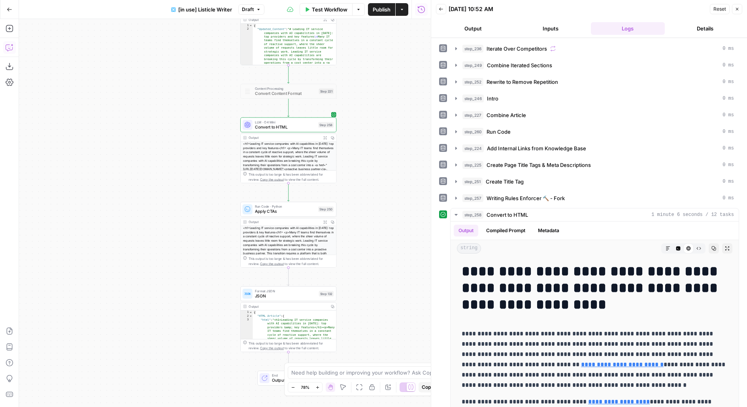
drag, startPoint x: 388, startPoint y: 282, endPoint x: 388, endPoint y: 210, distance: 72.0
click at [388, 210] on div "true false true false Workflow Set Inputs Inputs Loop Iteration Iterate Over Co…" at bounding box center [225, 213] width 412 height 388
click at [324, 197] on span "Test" at bounding box center [327, 198] width 8 height 6
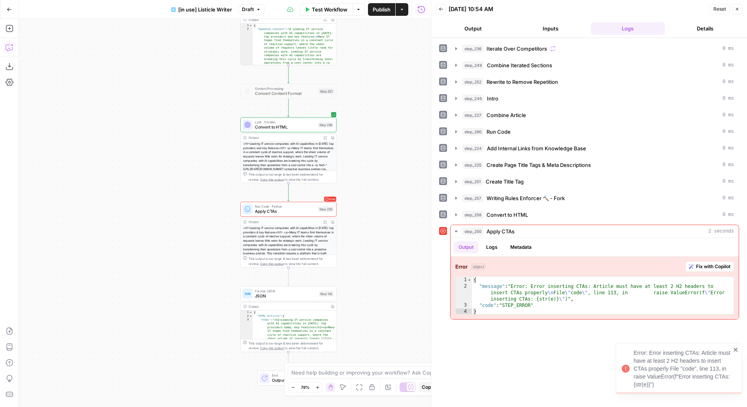
click at [295, 211] on span "Apply CTAs" at bounding box center [285, 211] width 61 height 6
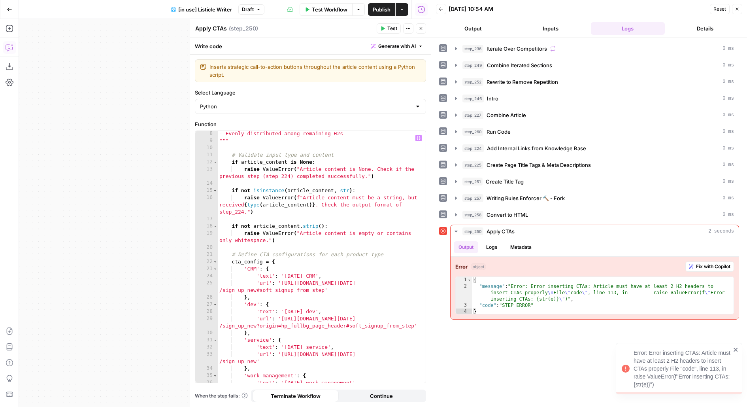
scroll to position [58, 0]
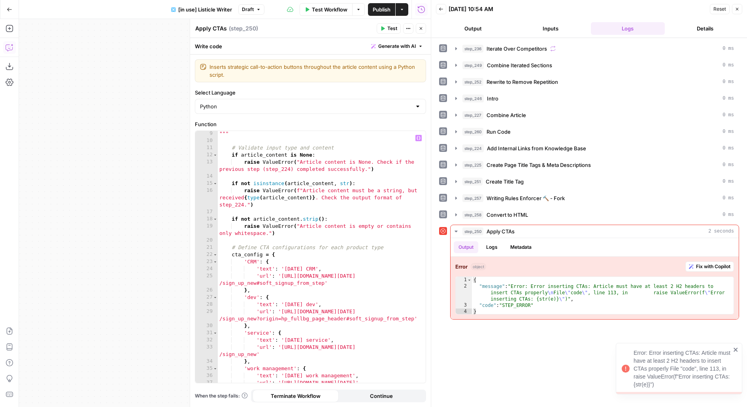
type textarea "**********"
click at [310, 192] on div """" # Validate input type and content if article_content is None : raise ValueE…" at bounding box center [322, 263] width 208 height 267
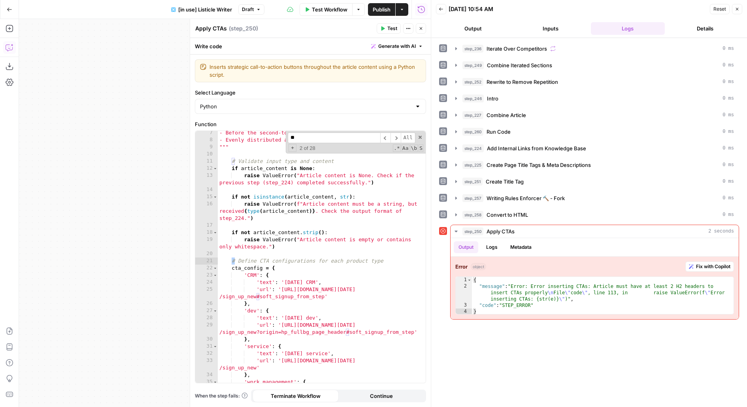
scroll to position [343, 0]
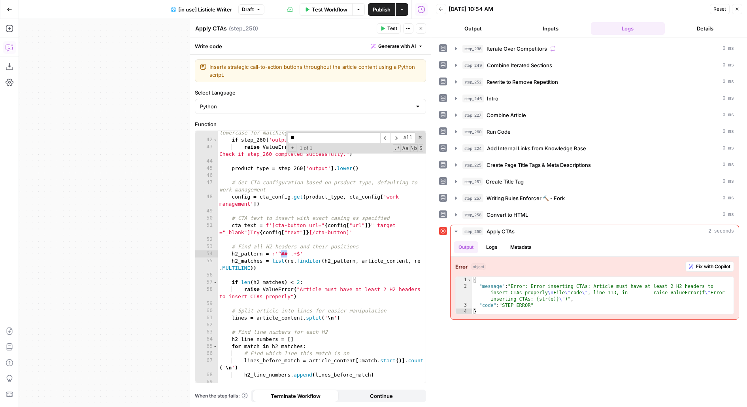
type input "**"
click at [285, 253] on div "# Get normalized product type from step_260 and ensure it's lowercase for match…" at bounding box center [322, 257] width 208 height 252
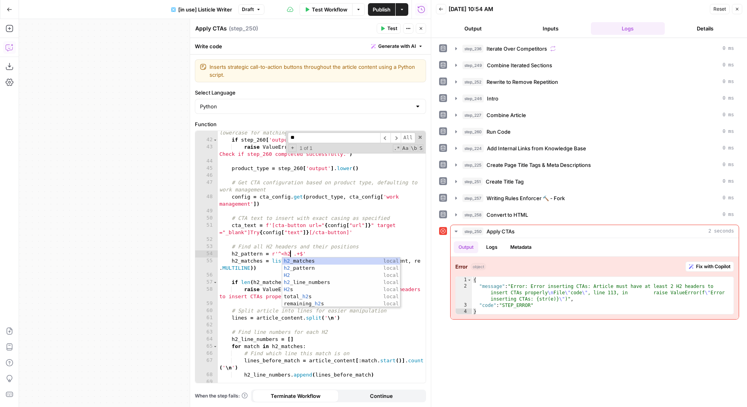
scroll to position [0, 6]
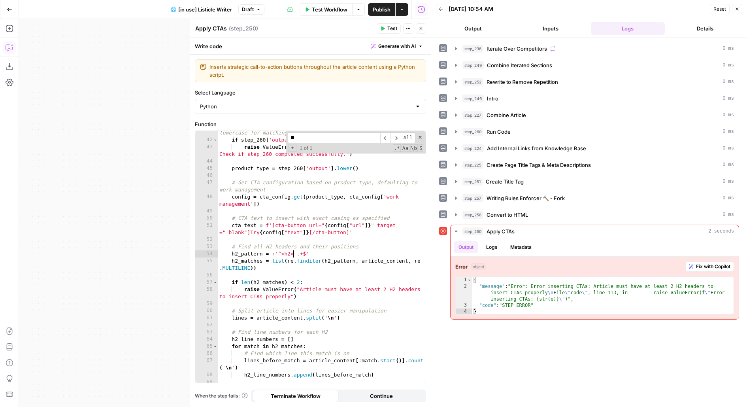
click at [397, 30] on span "Test" at bounding box center [392, 28] width 10 height 7
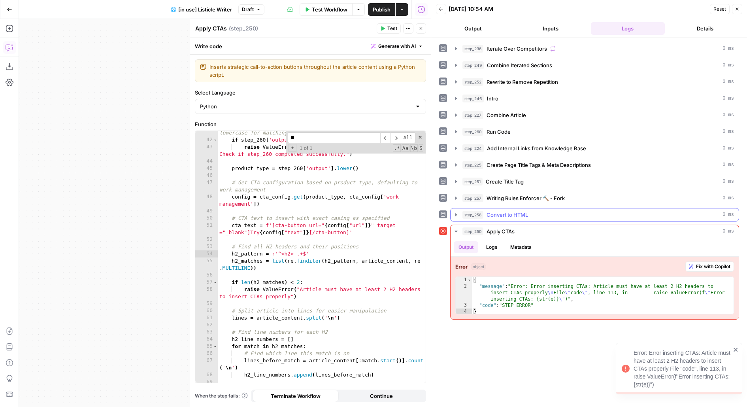
click at [500, 214] on span "Convert to HTML" at bounding box center [508, 215] width 42 height 8
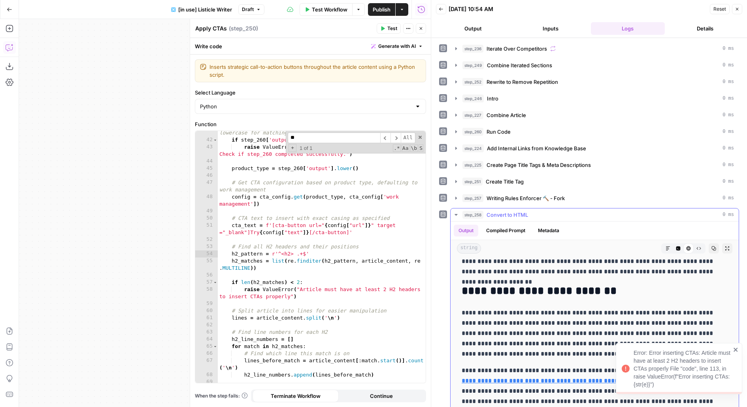
scroll to position [152, 0]
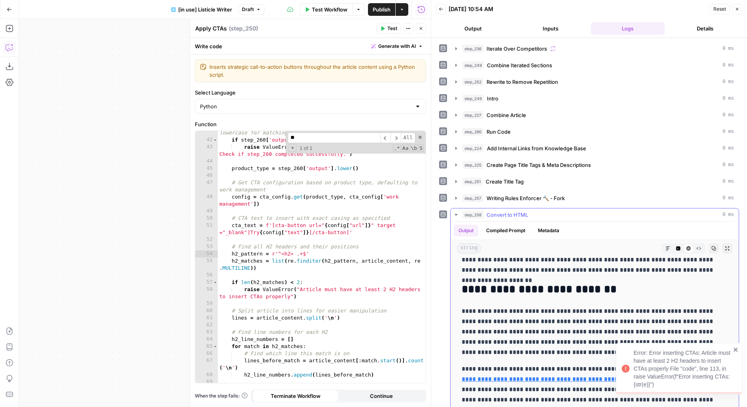
click at [680, 246] on icon "button" at bounding box center [678, 248] width 4 height 4
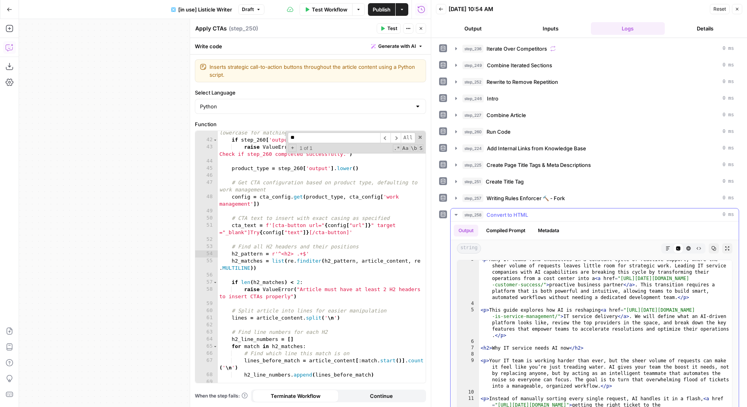
scroll to position [23, 0]
click at [422, 137] on span at bounding box center [421, 137] width 6 height 6
click at [256, 262] on div "# Get normalized product type from step_260 and ensure it's lowercase for match…" at bounding box center [322, 259] width 208 height 274
type textarea "**********"
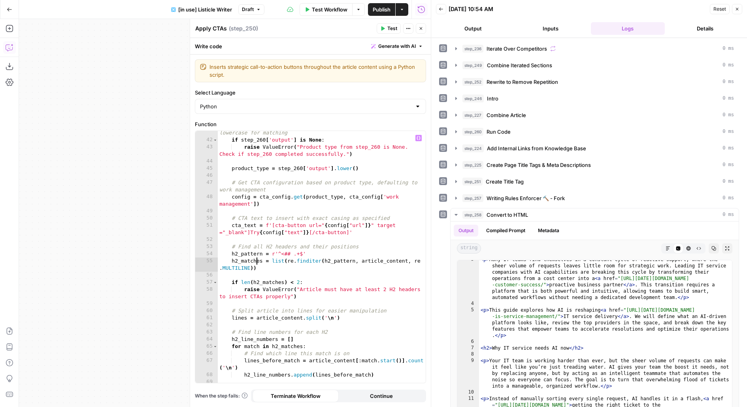
click at [8, 47] on icon "button" at bounding box center [10, 47] width 8 height 8
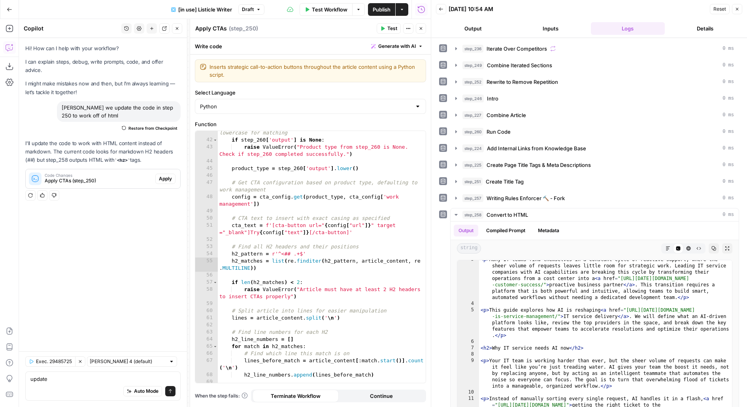
click at [84, 379] on textarea "update" at bounding box center [102, 379] width 145 height 8
type textarea "update the code"
click at [579, 215] on button "step_258 Convert to HTML 0 ms" at bounding box center [595, 214] width 288 height 13
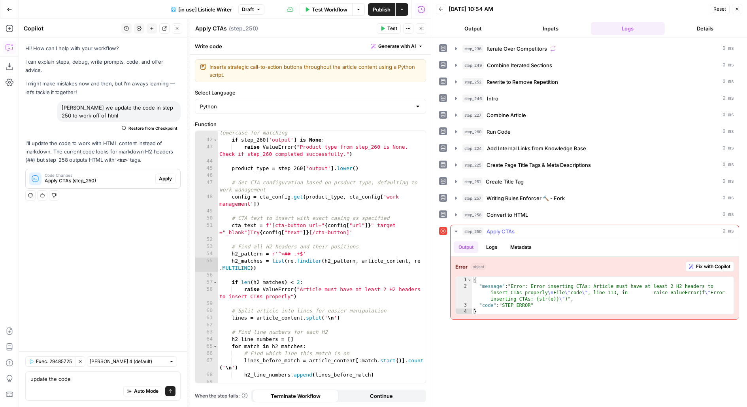
click at [696, 265] on span "Fix with Copilot" at bounding box center [713, 266] width 34 height 7
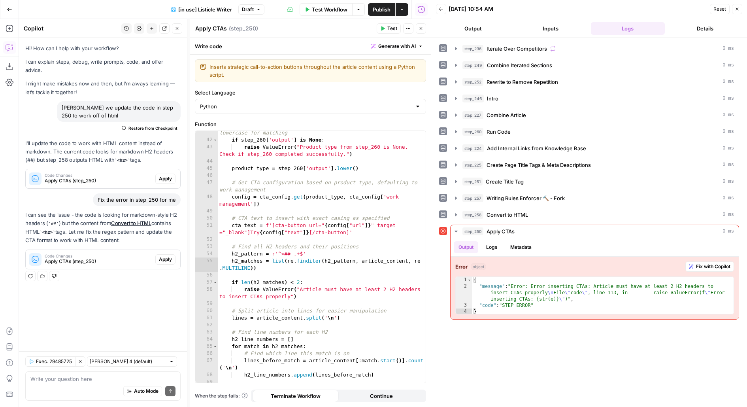
click at [166, 256] on span "Apply" at bounding box center [165, 259] width 13 height 7
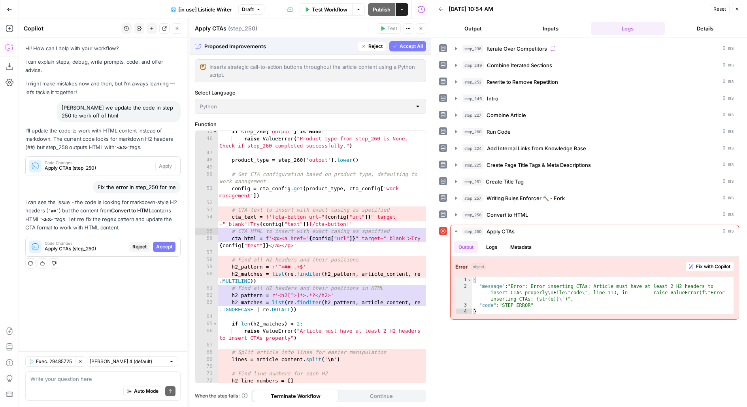
scroll to position [398, 0]
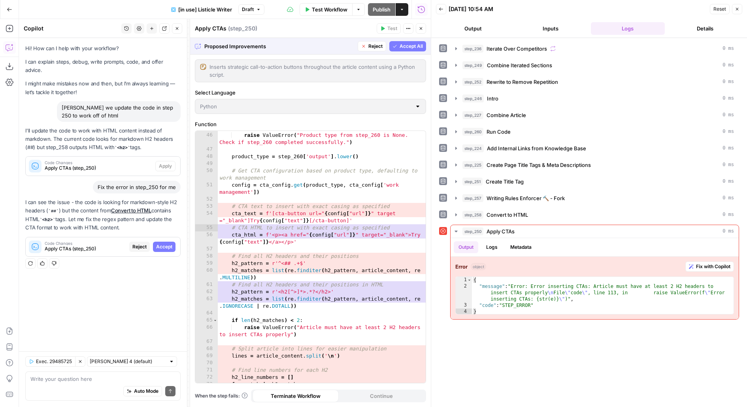
click at [268, 222] on div "**********" at bounding box center [310, 257] width 230 height 252
click at [266, 232] on div "**********" at bounding box center [310, 257] width 230 height 252
click at [258, 211] on div "**********" at bounding box center [310, 257] width 230 height 252
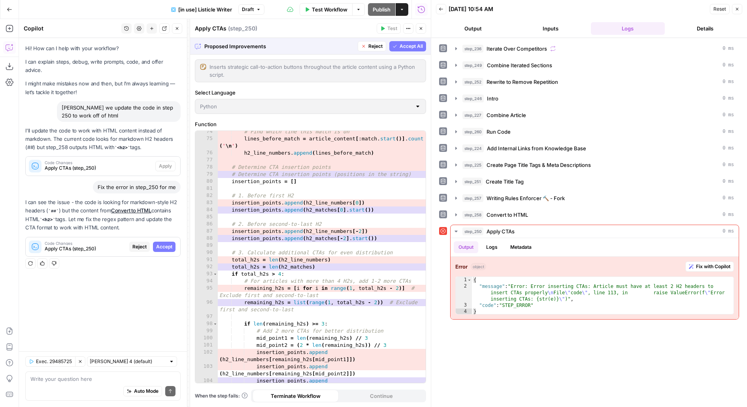
scroll to position [657, 0]
click at [141, 243] on span "Reject" at bounding box center [139, 246] width 14 height 7
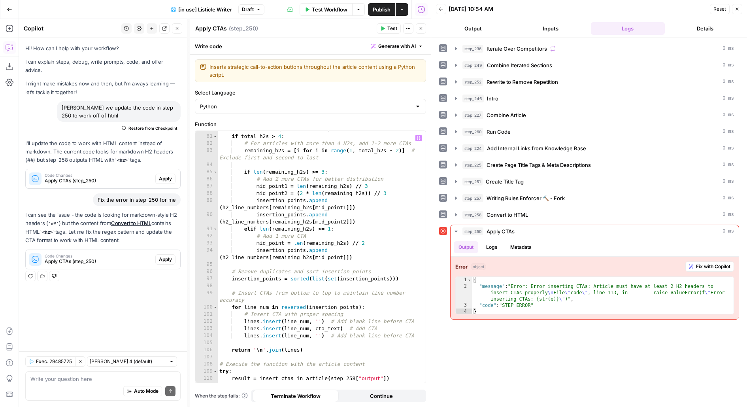
scroll to position [694, 0]
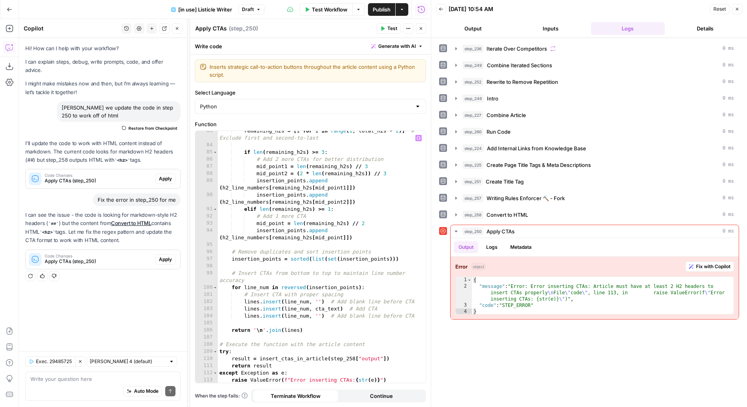
click at [274, 237] on div "remaining_h2s = [ i for i in range ( 1 , total_h2s - 2 )] # Exclude first and s…" at bounding box center [322, 264] width 208 height 274
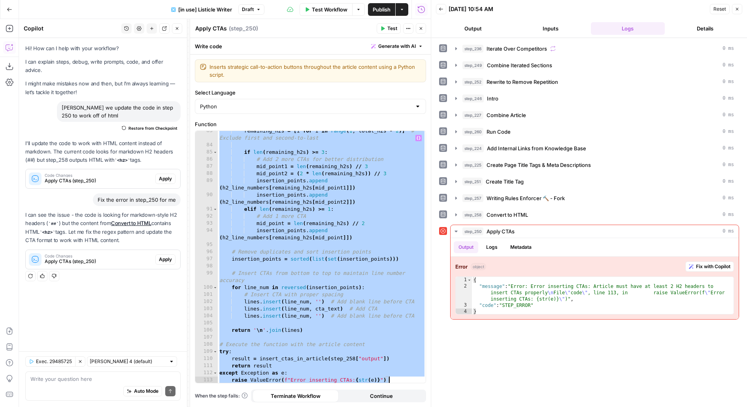
click at [294, 259] on div "remaining_h2s = [ i for i in range ( 1 , total_h2s - 2 )] # Exclude first and s…" at bounding box center [322, 264] width 208 height 274
paste textarea
type textarea "**********"
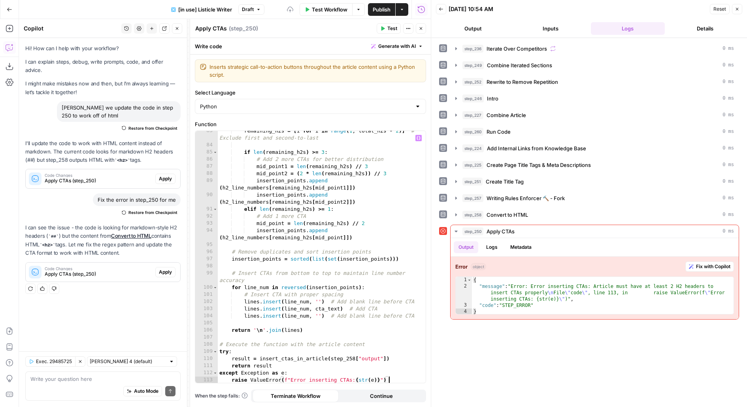
click at [392, 31] on span "Test" at bounding box center [392, 28] width 10 height 7
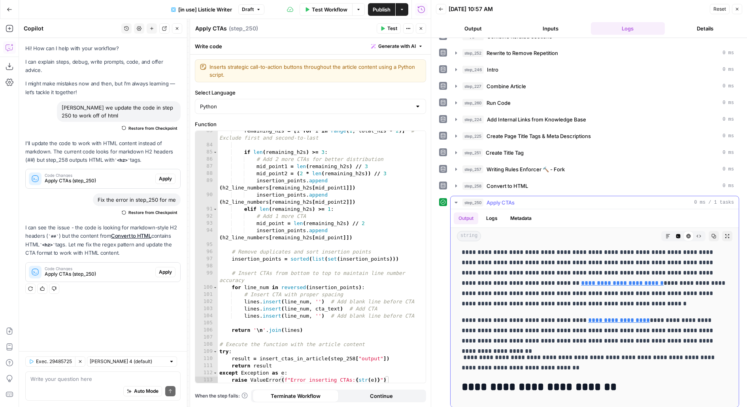
scroll to position [80, 0]
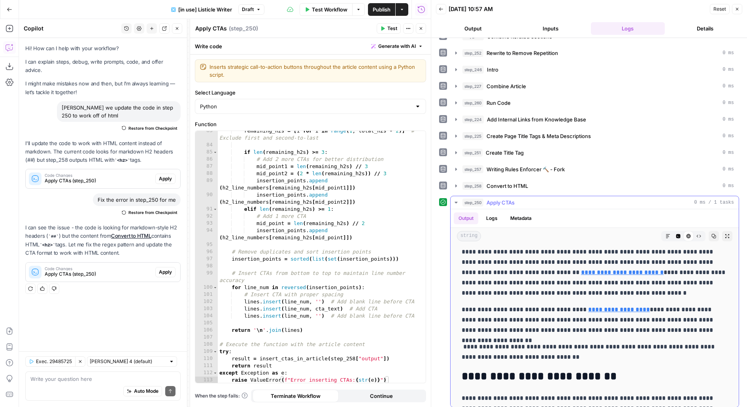
click at [679, 234] on icon "button" at bounding box center [678, 236] width 5 height 5
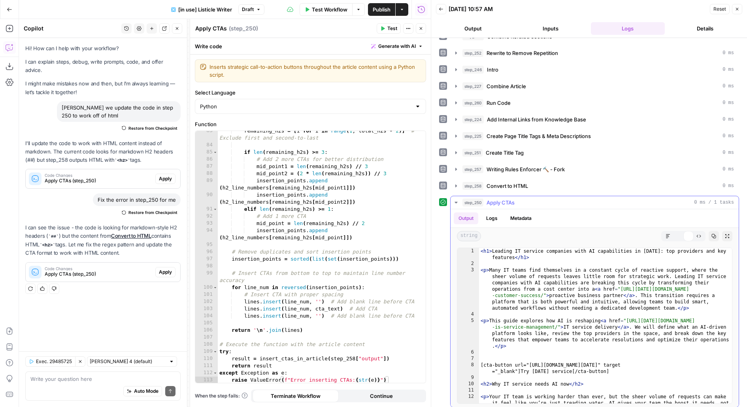
scroll to position [0, 0]
click at [689, 234] on icon "button" at bounding box center [688, 236] width 5 height 5
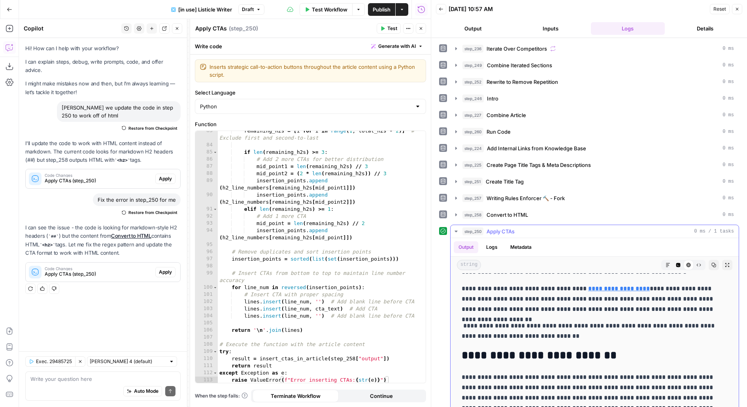
scroll to position [156, 0]
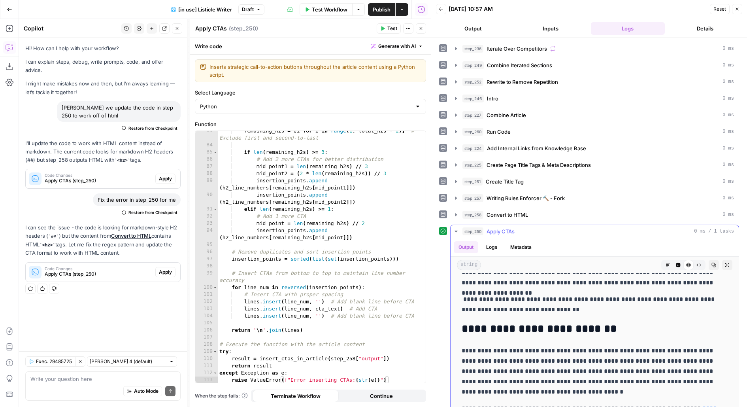
click at [730, 265] on button "Expand Output" at bounding box center [727, 265] width 10 height 10
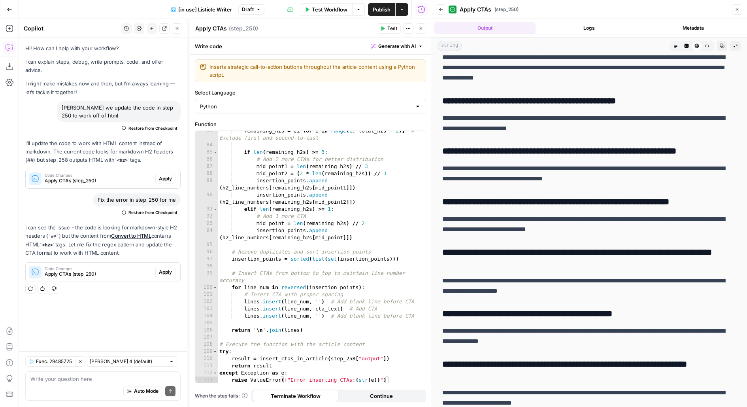
scroll to position [5226, 0]
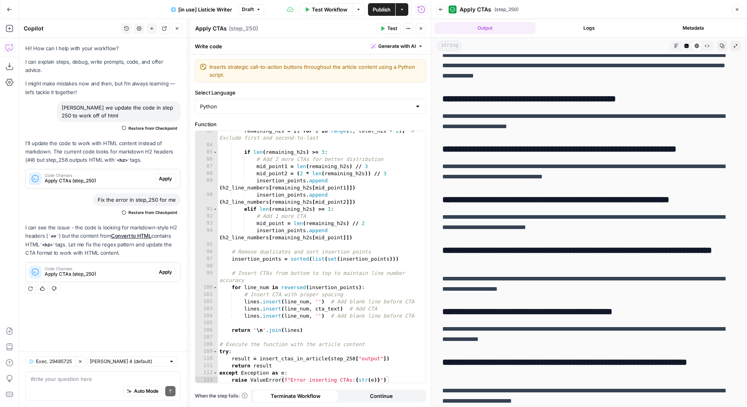
click at [421, 32] on button "Close" at bounding box center [421, 28] width 10 height 10
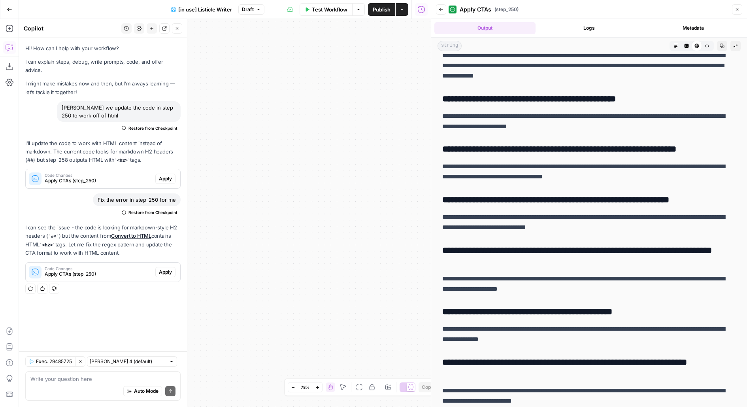
click at [379, 9] on span "Publish" at bounding box center [382, 10] width 18 height 8
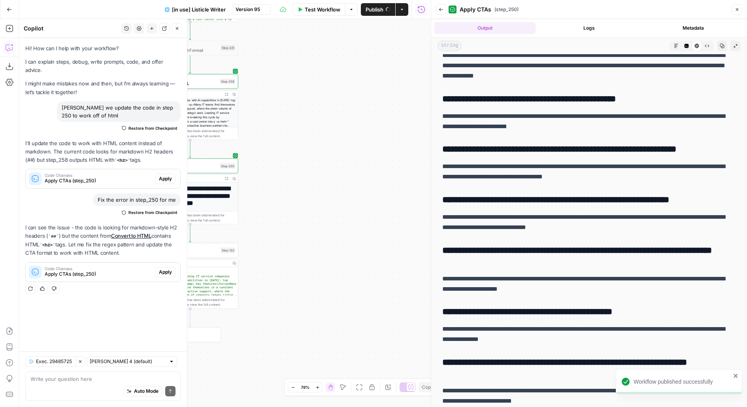
drag, startPoint x: 452, startPoint y: 146, endPoint x: 458, endPoint y: 145, distance: 5.8
click at [458, 145] on body "Workflow published successfully Monday.com New Home Browse Insights Opportuniti…" at bounding box center [373, 203] width 747 height 407
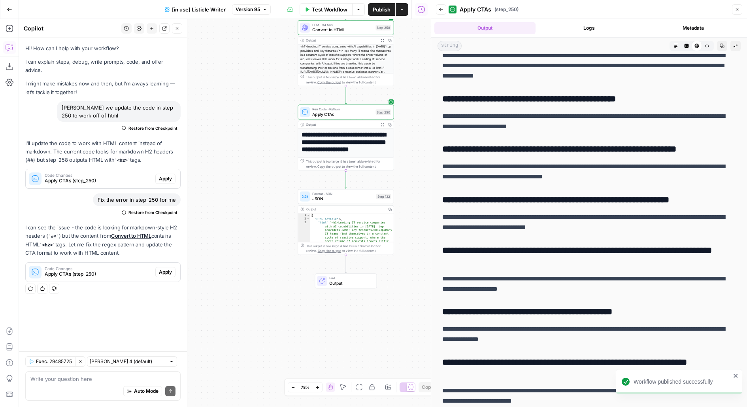
drag, startPoint x: 344, startPoint y: 242, endPoint x: 481, endPoint y: 195, distance: 145.0
click at [481, 195] on body "Workflow published successfully Monday.com New Home Browse Insights Opportuniti…" at bounding box center [373, 203] width 747 height 407
click at [384, 186] on span "Test" at bounding box center [385, 185] width 8 height 6
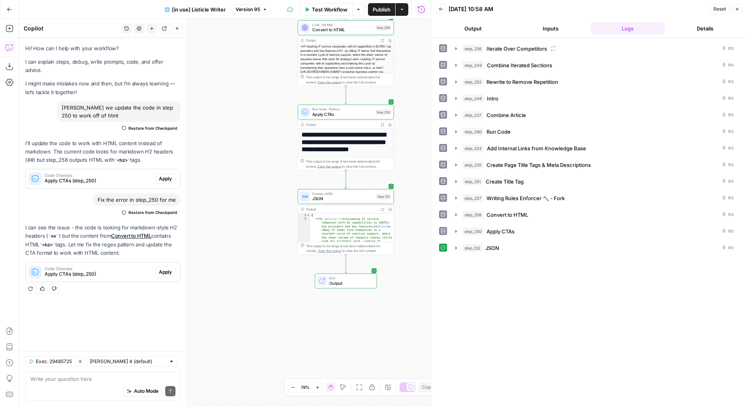
click at [484, 244] on div "step_132 JSON 0 ms" at bounding box center [599, 248] width 272 height 8
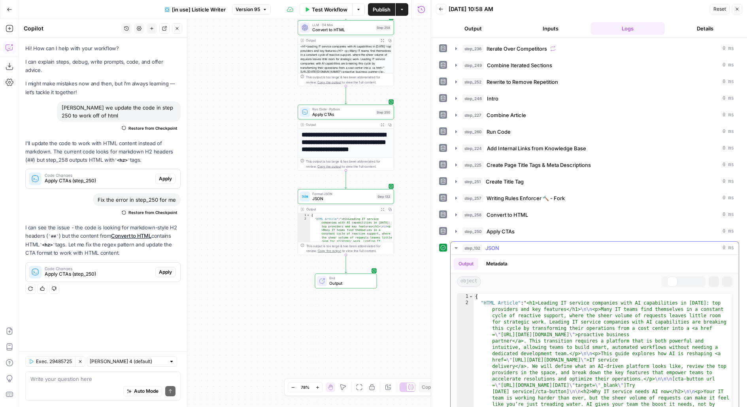
scroll to position [45, 0]
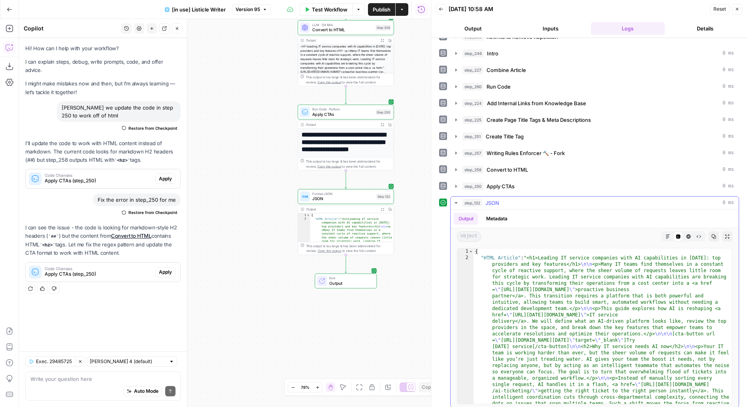
click at [669, 234] on button "Markdown" at bounding box center [668, 236] width 10 height 10
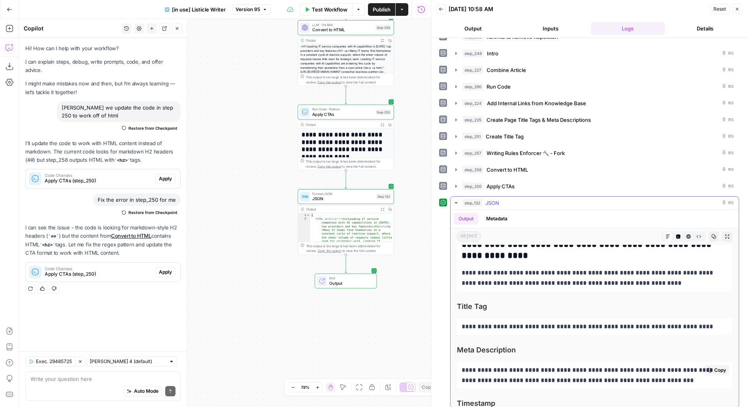
scroll to position [5632, 0]
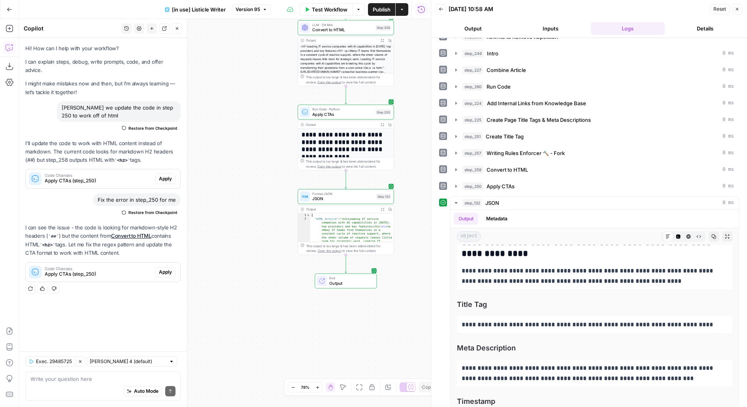
click at [378, 13] on span "Publish" at bounding box center [382, 10] width 18 height 8
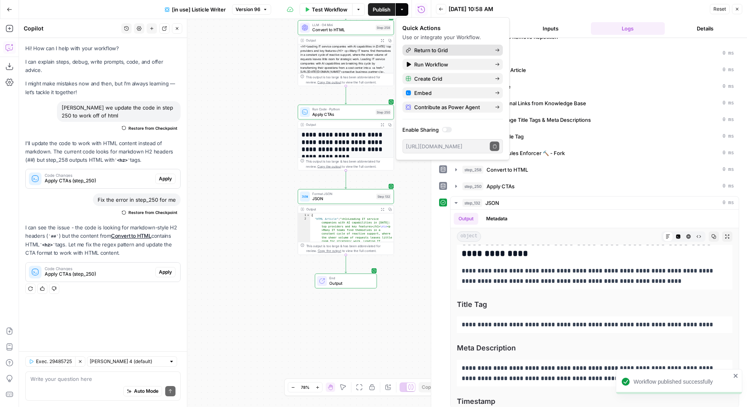
click at [463, 49] on span "Return to Grid" at bounding box center [451, 50] width 74 height 8
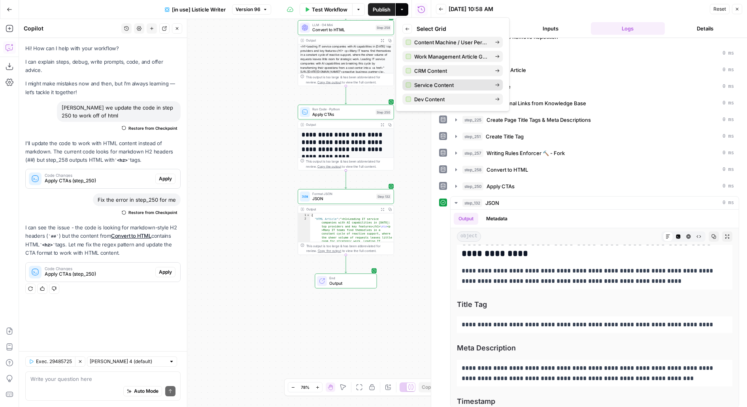
click at [429, 85] on span "Service Content" at bounding box center [451, 85] width 74 height 8
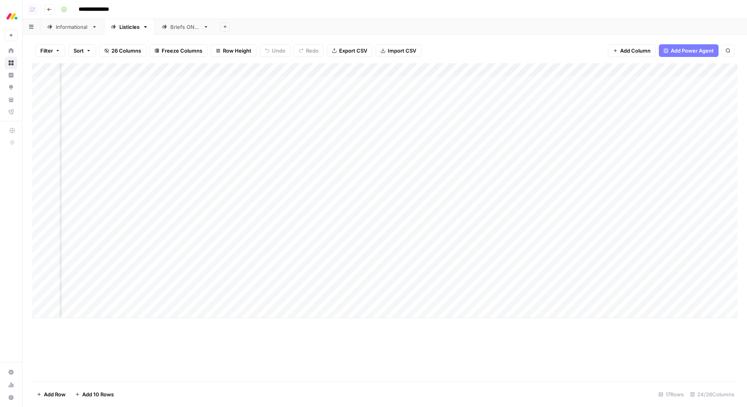
scroll to position [0, 790]
click at [507, 83] on div "Add Column" at bounding box center [385, 190] width 706 height 255
click at [494, 86] on div "Add Column" at bounding box center [385, 190] width 706 height 255
click at [354, 84] on div "Add Column" at bounding box center [385, 190] width 706 height 255
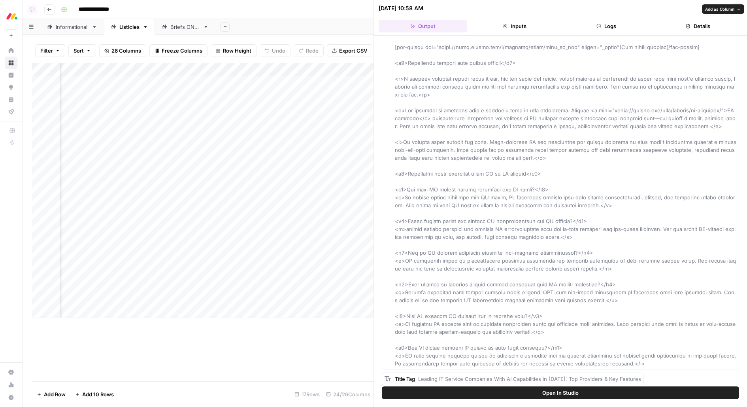
scroll to position [2909, 0]
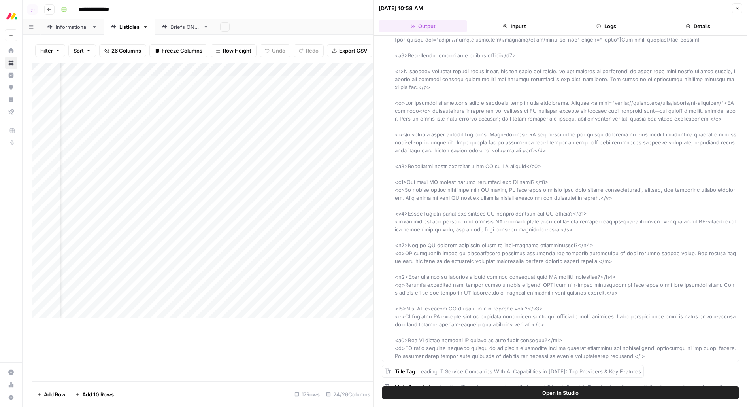
click at [145, 84] on div "Add Column" at bounding box center [203, 190] width 342 height 255
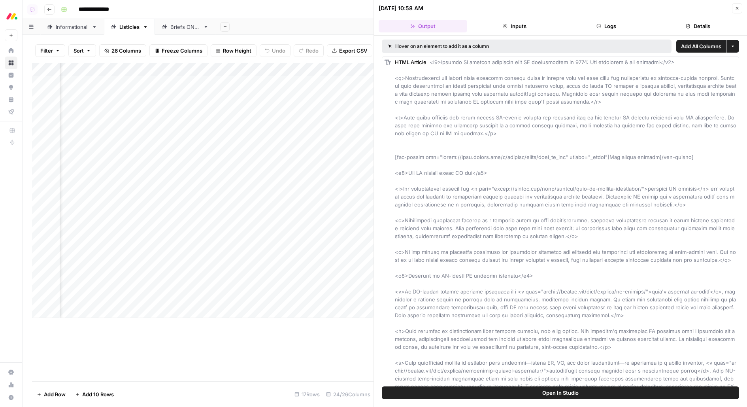
click at [402, 397] on button "Open In Studio" at bounding box center [560, 392] width 357 height 13
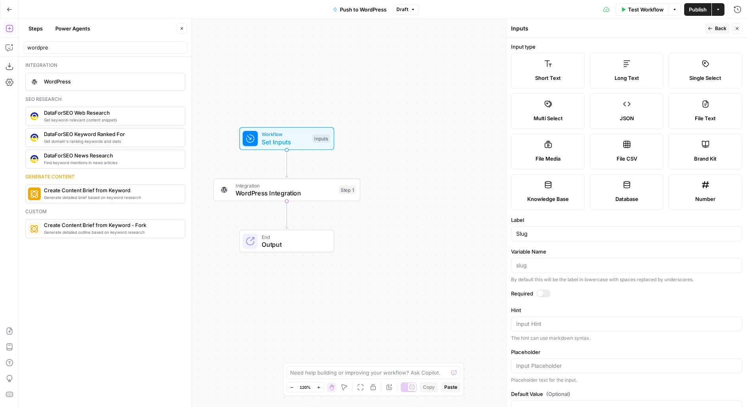
type input "Slug"
click at [546, 291] on div at bounding box center [544, 293] width 14 height 8
click at [707, 28] on button "Back" at bounding box center [717, 28] width 25 height 10
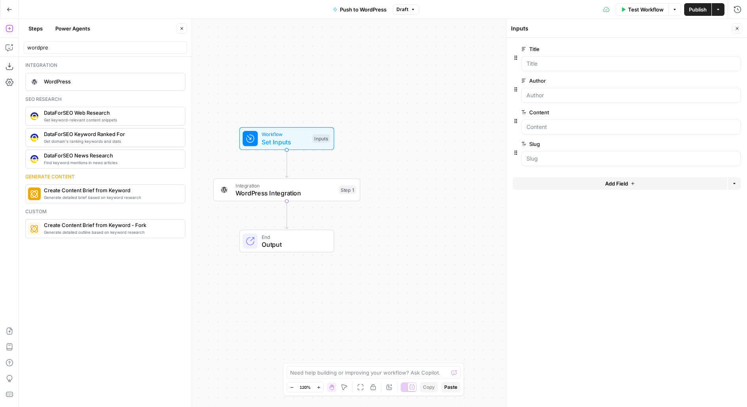
click at [739, 28] on span "Close" at bounding box center [739, 28] width 0 height 0
click at [316, 184] on span "Integration" at bounding box center [286, 186] width 100 height 8
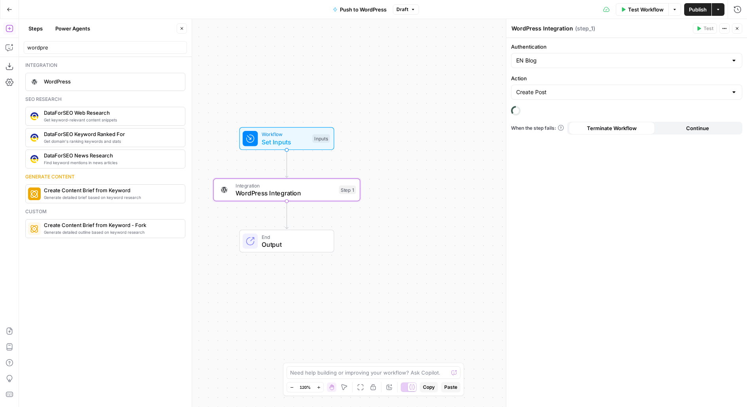
click at [184, 29] on icon "button" at bounding box center [181, 28] width 5 height 5
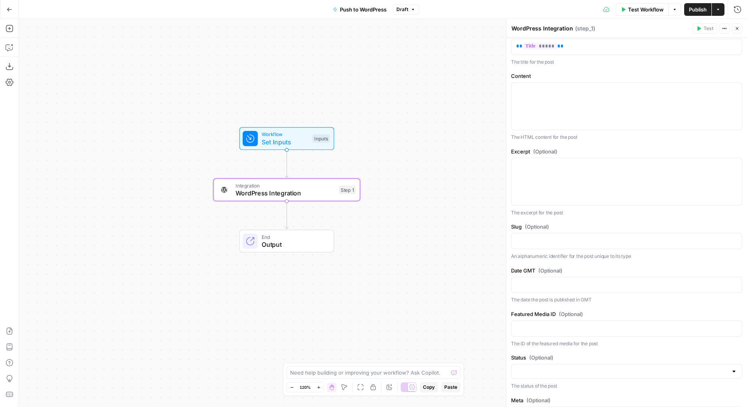
scroll to position [191, 0]
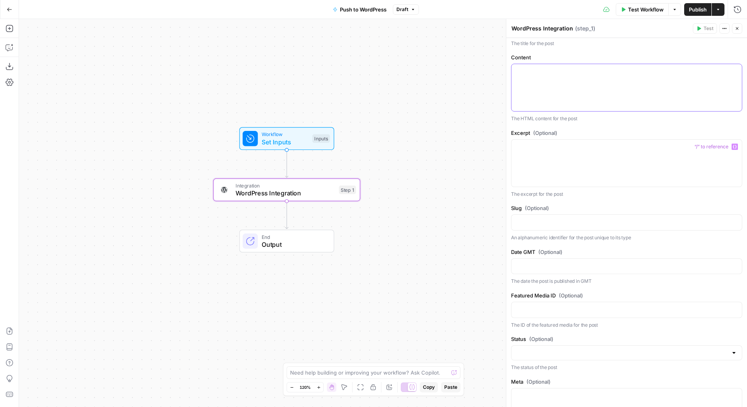
click at [540, 85] on div at bounding box center [627, 87] width 230 height 47
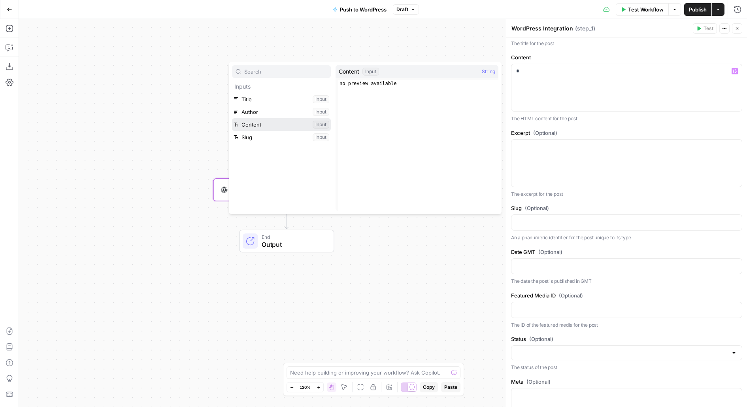
click at [232, 118] on button "Select variable Content" at bounding box center [281, 124] width 99 height 13
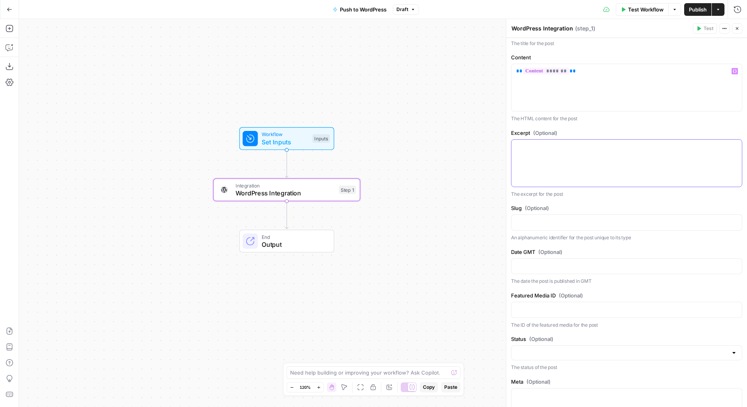
click at [562, 165] on div at bounding box center [627, 163] width 230 height 47
click at [543, 220] on p at bounding box center [626, 222] width 221 height 8
click at [232, 281] on button "Select variable Slug" at bounding box center [281, 287] width 99 height 13
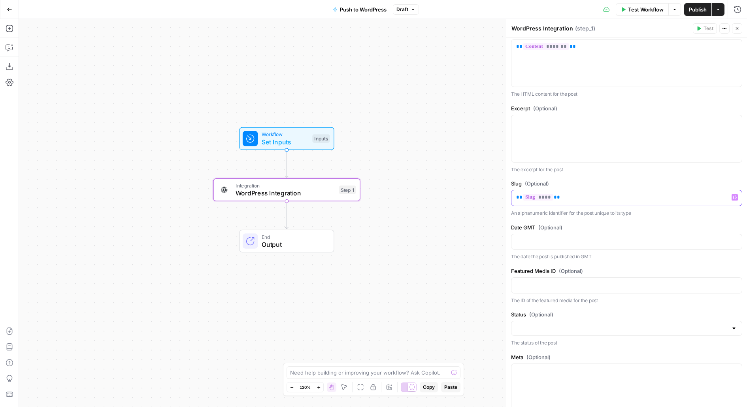
scroll to position [218, 0]
click at [602, 234] on p at bounding box center [626, 238] width 221 height 8
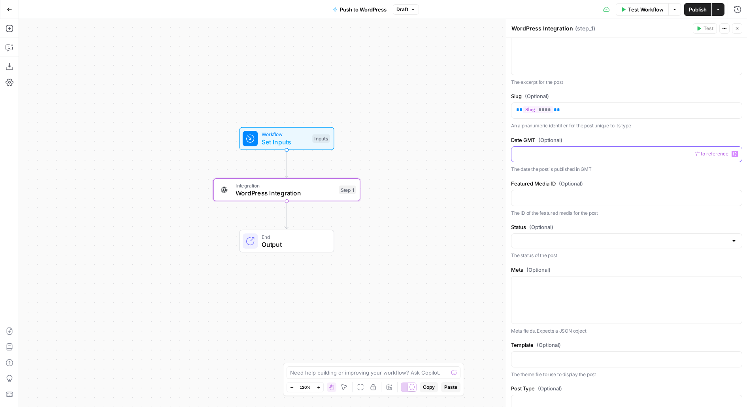
scroll to position [275, 0]
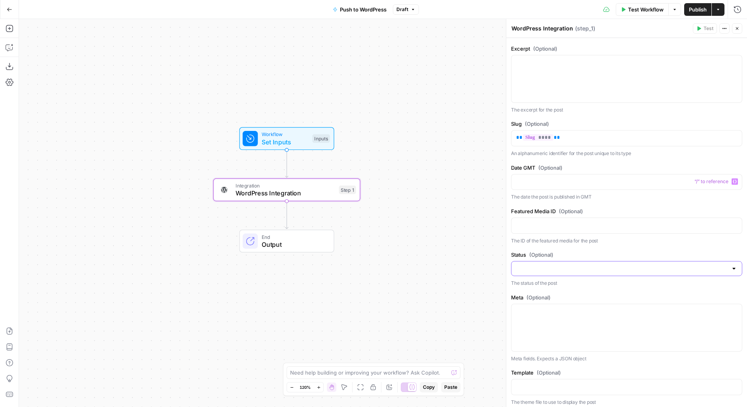
click at [542, 265] on input "Status (Optional)" at bounding box center [622, 269] width 212 height 8
click at [537, 287] on span "Draft" at bounding box center [625, 285] width 215 height 8
type input "Draft"
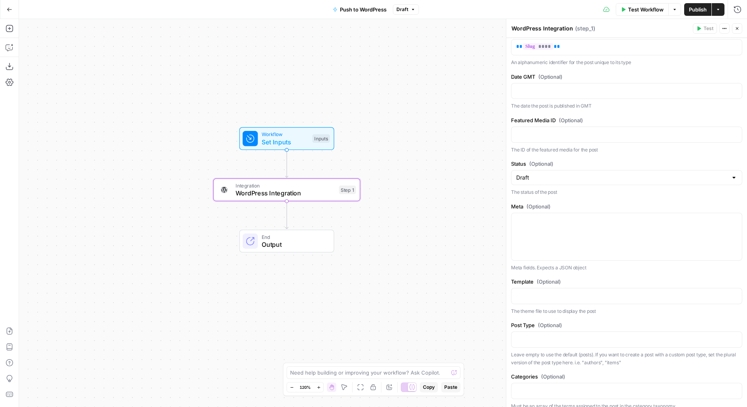
scroll to position [368, 0]
click at [325, 144] on div "Workflow Set Inputs Inputs Test Step" at bounding box center [286, 138] width 87 height 16
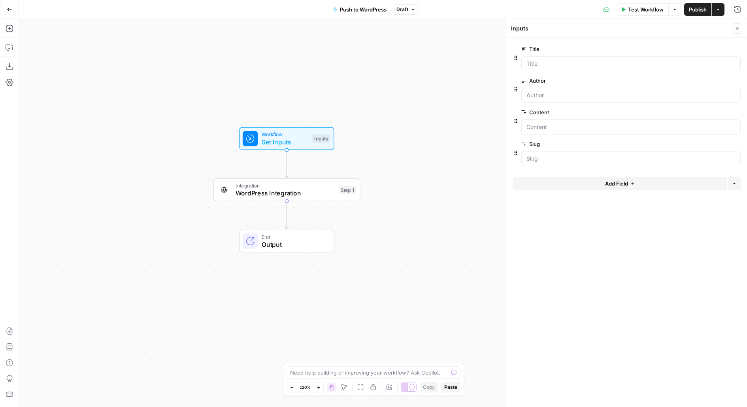
click at [528, 186] on button "Add Field" at bounding box center [620, 183] width 215 height 13
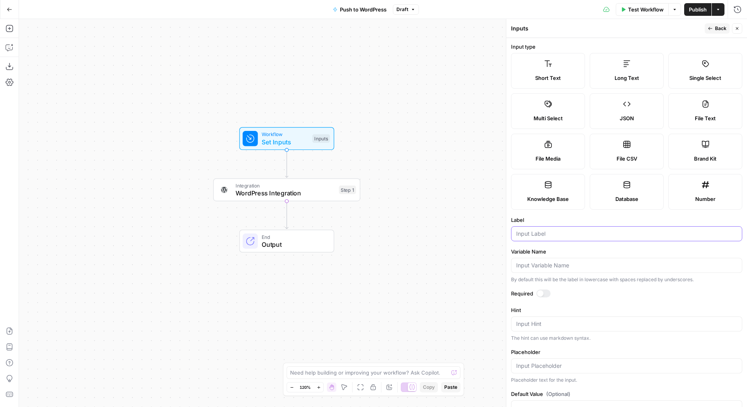
click at [554, 234] on input "Label" at bounding box center [626, 234] width 221 height 8
type input "Date"
click at [546, 291] on div at bounding box center [544, 293] width 14 height 8
click at [723, 31] on span "Back" at bounding box center [720, 28] width 11 height 7
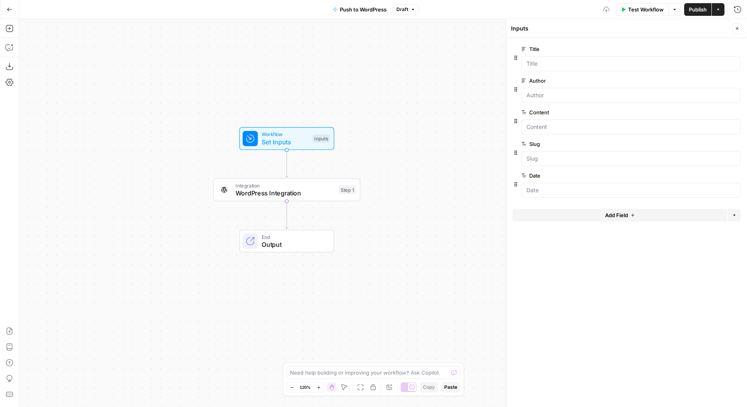
click at [350, 194] on div "Step 1" at bounding box center [347, 189] width 17 height 9
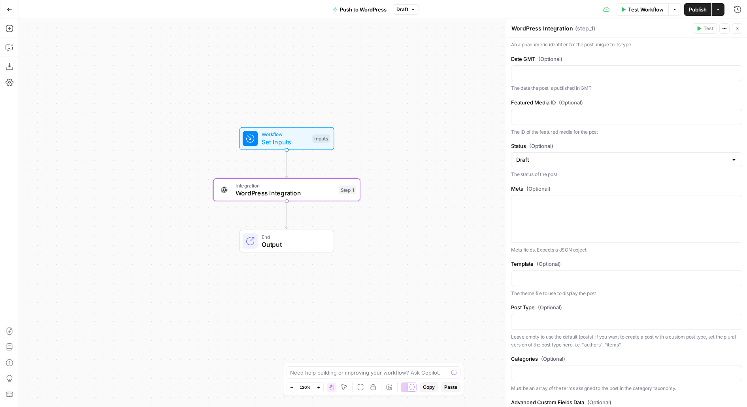
scroll to position [293, 0]
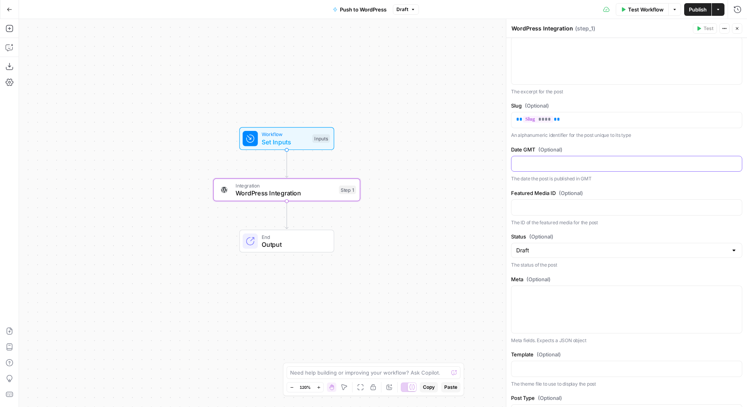
click at [575, 164] on p at bounding box center [626, 163] width 221 height 8
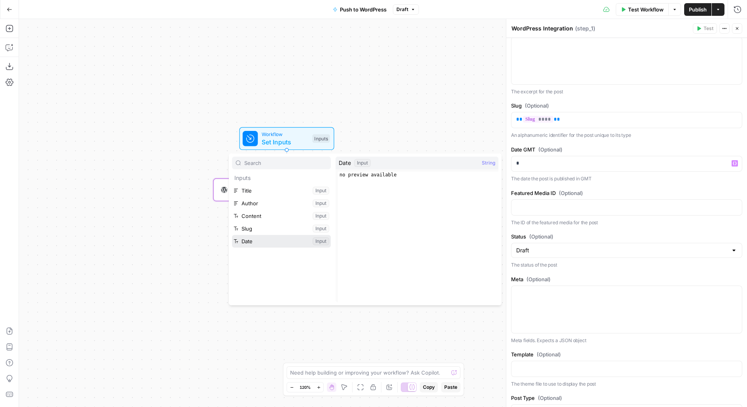
click at [232, 235] on button "Select variable Date" at bounding box center [281, 241] width 99 height 13
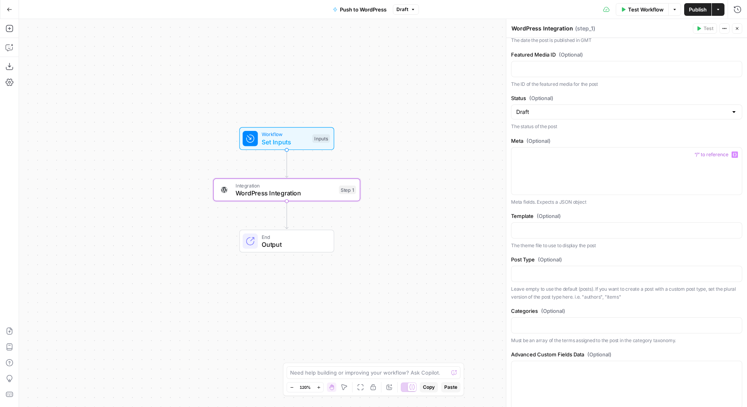
scroll to position [471, 0]
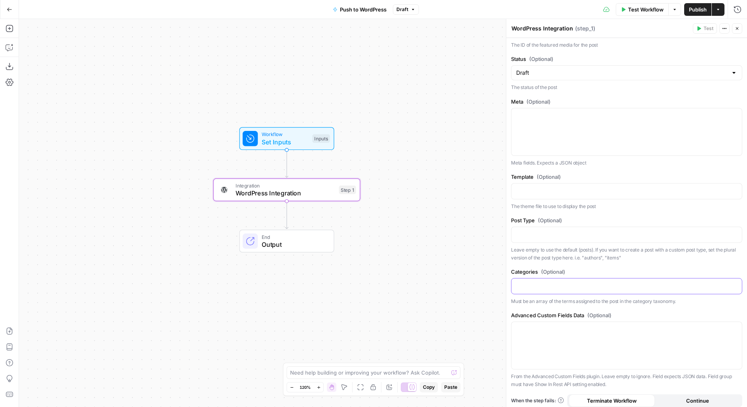
click at [554, 282] on p at bounding box center [626, 286] width 221 height 8
click at [697, 12] on span "Publish" at bounding box center [698, 10] width 18 height 8
click at [695, 11] on span "Publish" at bounding box center [698, 10] width 18 height 8
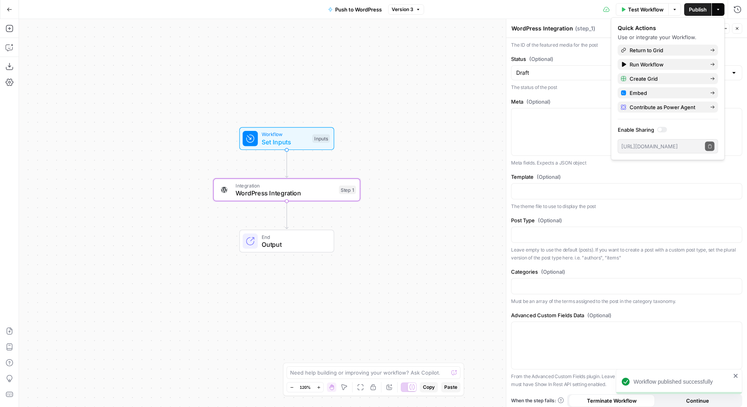
click at [553, 14] on div "Test Workflow Options Publish Actions Run History" at bounding box center [585, 9] width 323 height 19
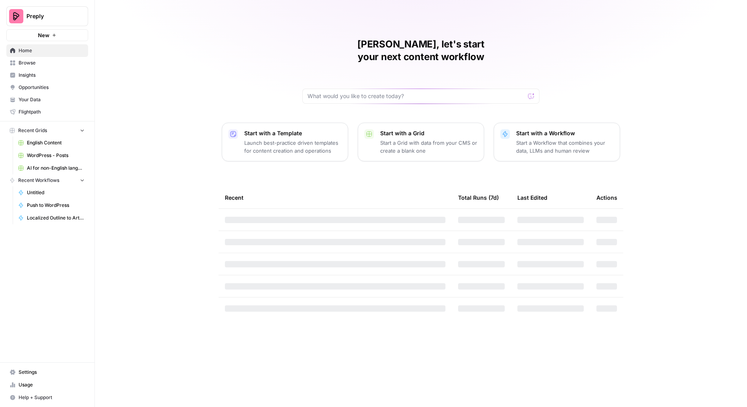
click at [45, 145] on span "English Content" at bounding box center [56, 142] width 58 height 7
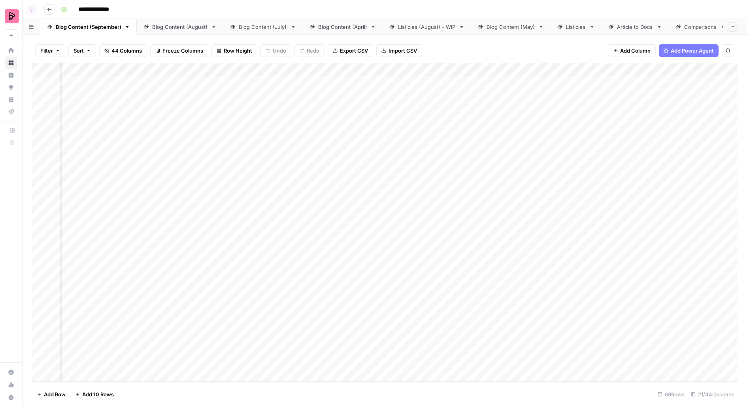
scroll to position [0, 800]
click at [275, 80] on div "Add Column" at bounding box center [385, 222] width 706 height 318
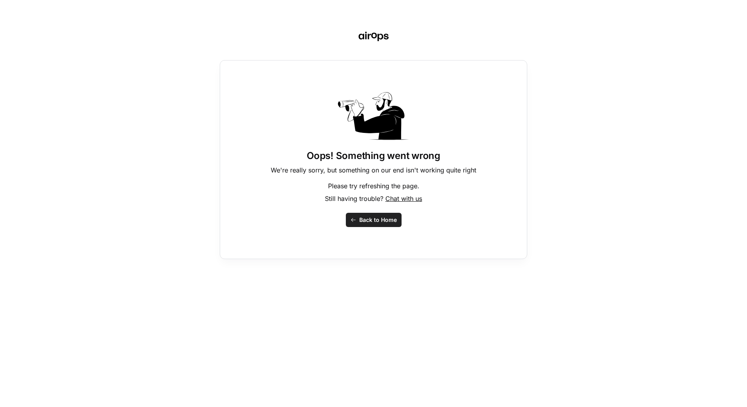
click at [378, 230] on div "Oops! Something went wrong We're really sorry, but something on our end isn't w…" at bounding box center [374, 159] width 308 height 199
click at [376, 225] on button "Back to Home" at bounding box center [374, 220] width 56 height 14
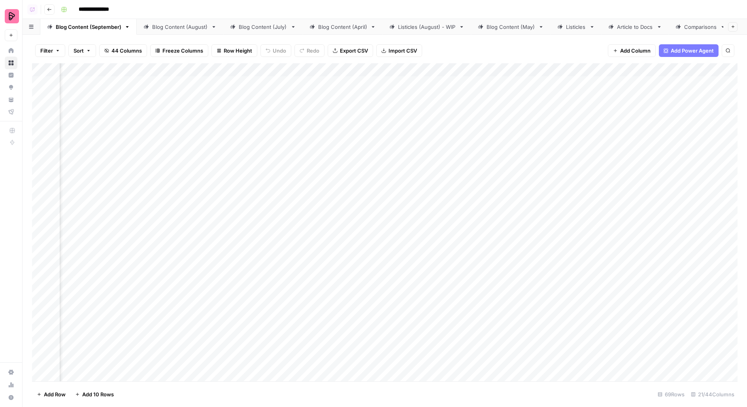
scroll to position [0, 800]
click at [676, 71] on div "Add Column" at bounding box center [385, 222] width 706 height 318
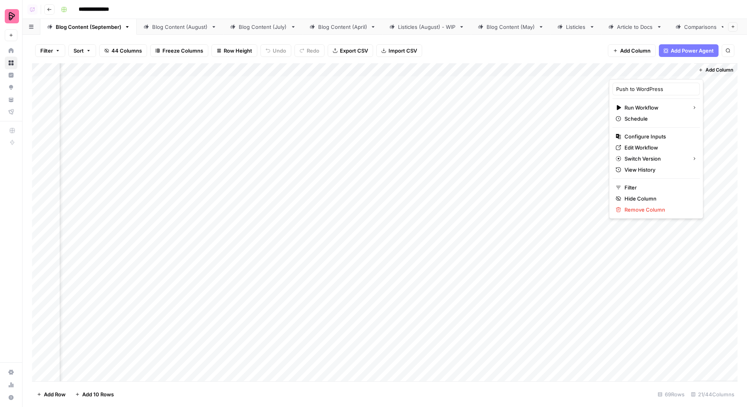
click at [566, 52] on div "Filter Sort 44 Columns Freeze Columns Row Height Undo Redo Export CSV Import CS…" at bounding box center [385, 50] width 706 height 25
click at [444, 47] on div "Filter Sort 44 Columns Freeze Columns Row Height Undo Redo Export CSV Import CS…" at bounding box center [385, 50] width 706 height 25
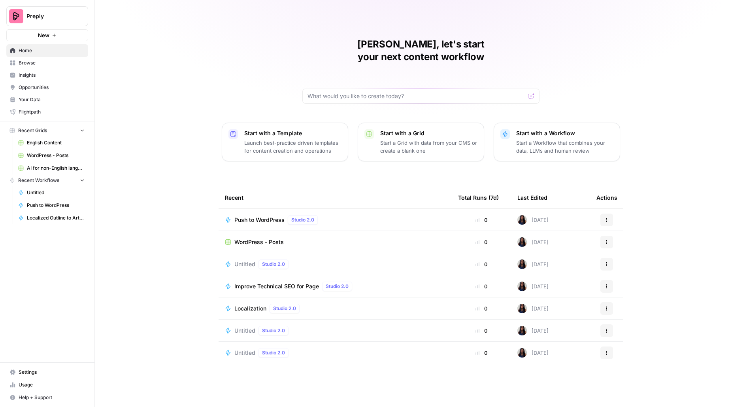
click at [255, 238] on span "WordPress - Posts" at bounding box center [258, 242] width 49 height 8
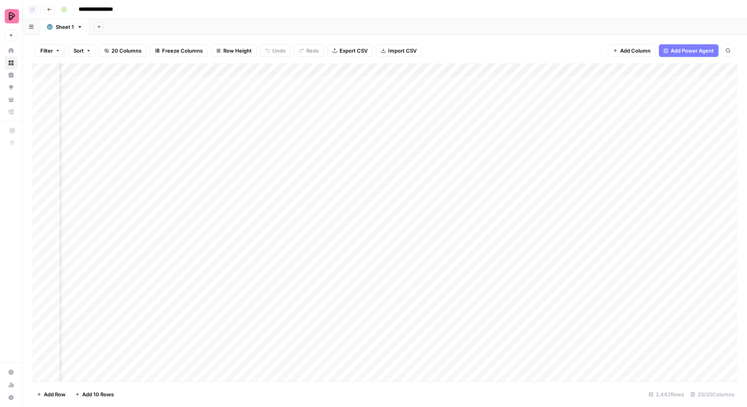
scroll to position [0, 713]
drag, startPoint x: 147, startPoint y: 83, endPoint x: 147, endPoint y: 267, distance: 184.2
click at [147, 267] on div "Add Column" at bounding box center [385, 222] width 706 height 318
click at [306, 127] on div "Add Column" at bounding box center [385, 222] width 706 height 318
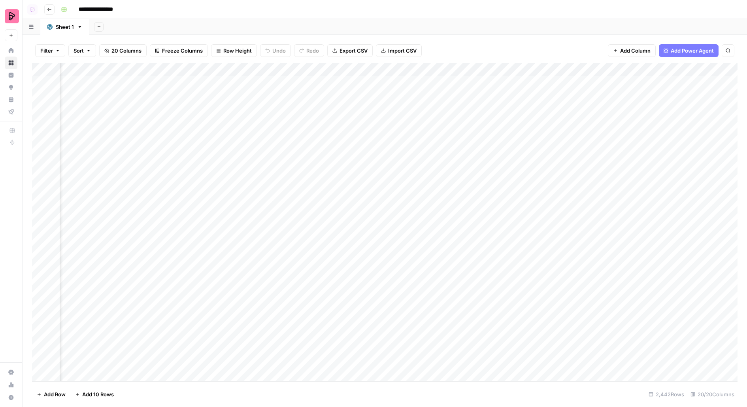
drag, startPoint x: 297, startPoint y: 65, endPoint x: 697, endPoint y: 64, distance: 400.5
click at [698, 64] on div "Add Column" at bounding box center [385, 222] width 706 height 318
drag, startPoint x: 389, startPoint y: 68, endPoint x: 650, endPoint y: 66, distance: 261.0
click at [650, 66] on div "Add Column" at bounding box center [385, 222] width 706 height 318
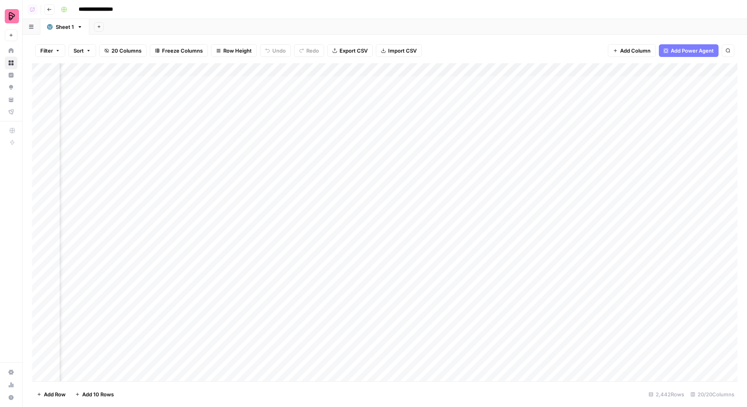
scroll to position [0, 1203]
drag, startPoint x: 285, startPoint y: 66, endPoint x: 390, endPoint y: 66, distance: 104.8
click at [390, 66] on div "Add Column" at bounding box center [385, 222] width 706 height 318
click at [490, 36] on div "Filter Sort 20 Columns Freeze Columns Row Height Undo Redo Export CSV Import CS…" at bounding box center [385, 221] width 725 height 372
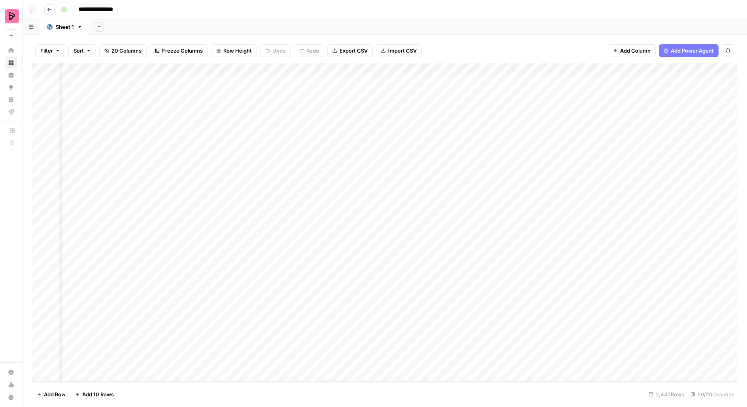
click at [375, 83] on div "Add Column" at bounding box center [385, 222] width 706 height 318
click at [480, 14] on div "**********" at bounding box center [399, 9] width 682 height 13
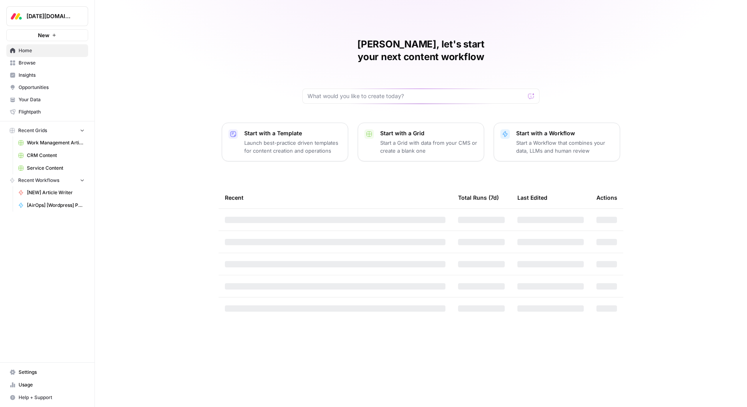
click at [67, 19] on span "[DATE][DOMAIN_NAME]" at bounding box center [50, 16] width 48 height 8
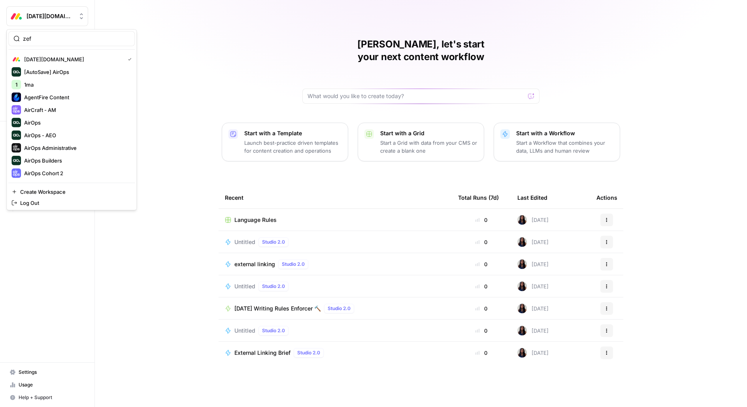
type input "[PERSON_NAME]"
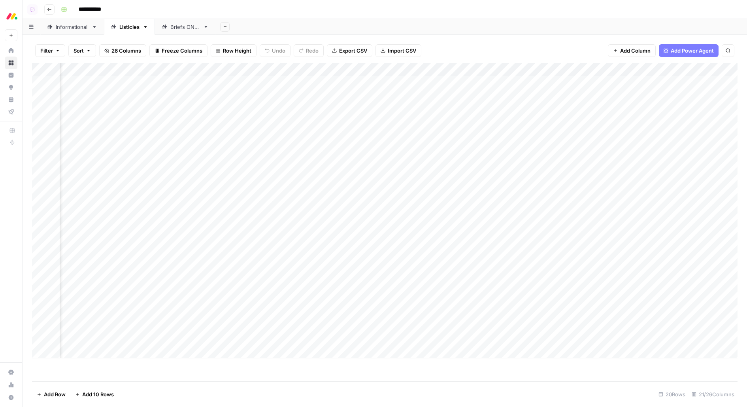
scroll to position [0, 798]
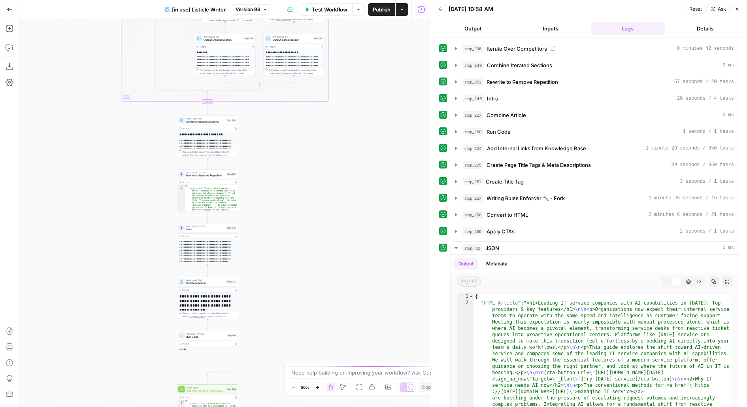
click at [359, 111] on div "true false true false Workflow Set Inputs Inputs Loop Iteration Iterate Over Co…" at bounding box center [225, 213] width 412 height 388
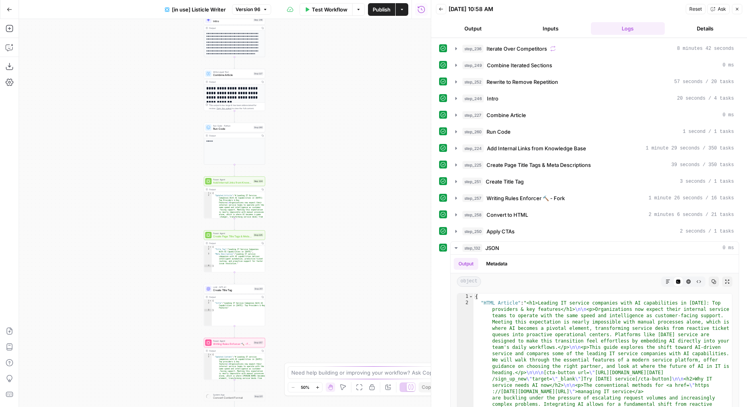
drag, startPoint x: 326, startPoint y: 313, endPoint x: 329, endPoint y: 120, distance: 192.6
click at [329, 123] on div "true false true false Workflow Set Inputs Inputs Loop Iteration Iterate Over Co…" at bounding box center [225, 213] width 412 height 388
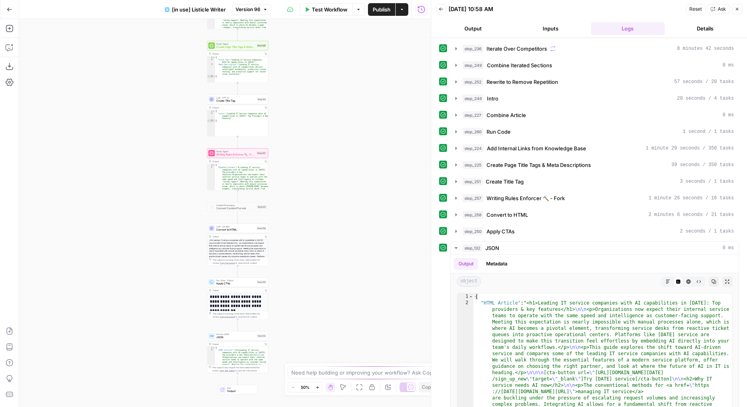
drag, startPoint x: 319, startPoint y: 260, endPoint x: 352, endPoint y: 99, distance: 164.1
click at [352, 107] on div "true false true false Workflow Set Inputs Inputs Loop Iteration Iterate Over Co…" at bounding box center [225, 213] width 412 height 388
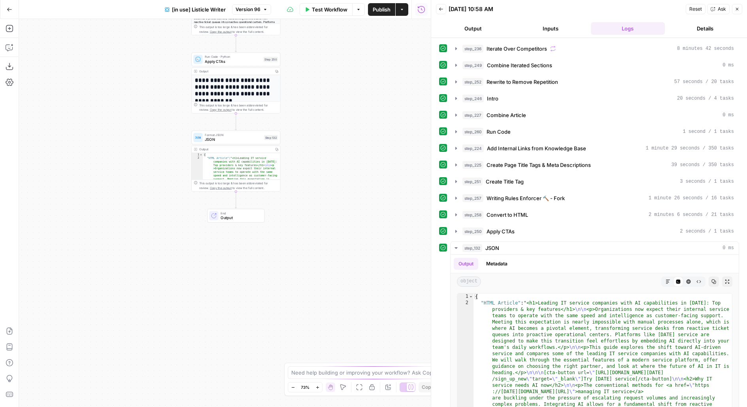
click at [236, 138] on span "JSON" at bounding box center [233, 140] width 57 height 6
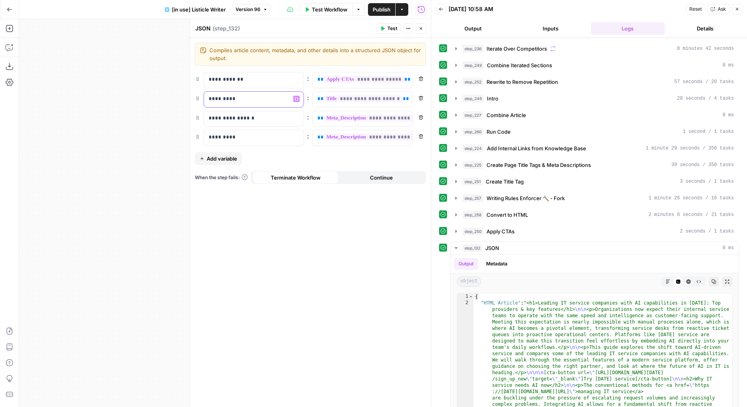
click at [220, 98] on p "*********" at bounding box center [248, 99] width 78 height 8
click at [223, 115] on p "**********" at bounding box center [254, 118] width 91 height 8
click at [385, 11] on span "Publish" at bounding box center [382, 10] width 18 height 8
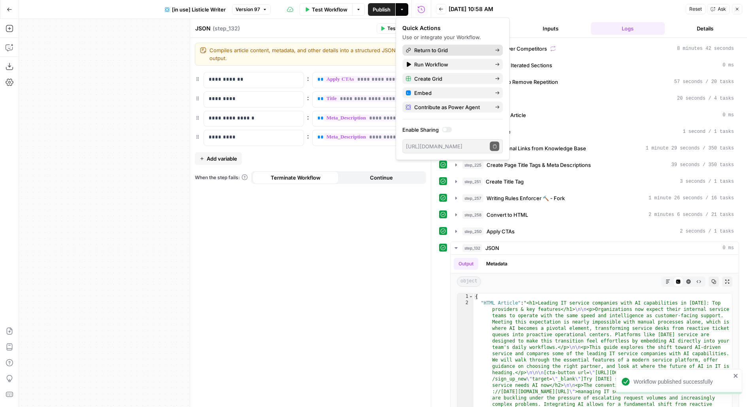
click at [452, 52] on span "Return to Grid" at bounding box center [451, 50] width 74 height 8
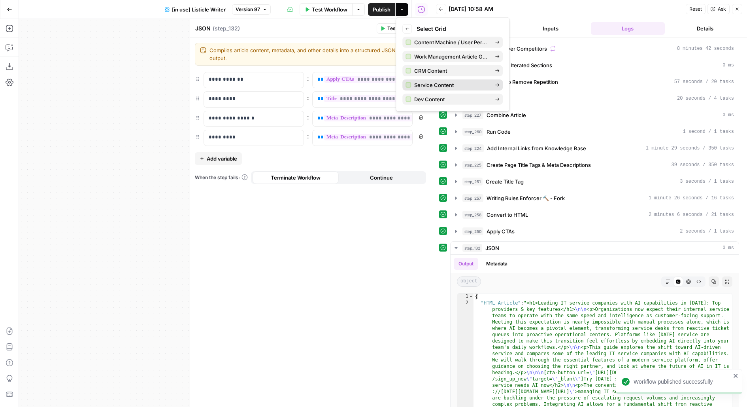
click at [442, 86] on span "Service Content" at bounding box center [451, 85] width 74 height 8
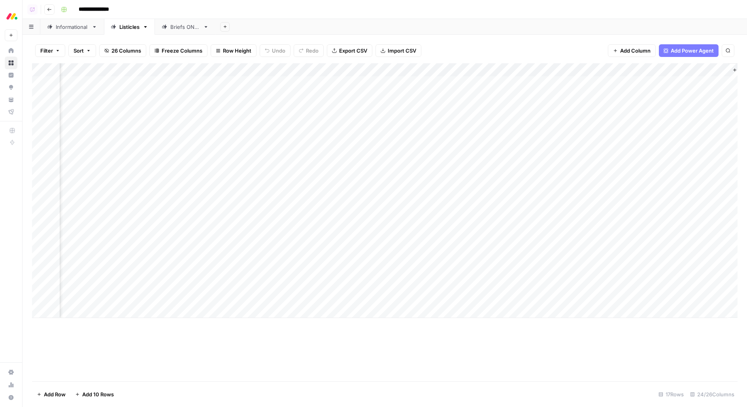
scroll to position [0, 1195]
click at [389, 85] on div "Add Column" at bounding box center [385, 190] width 706 height 255
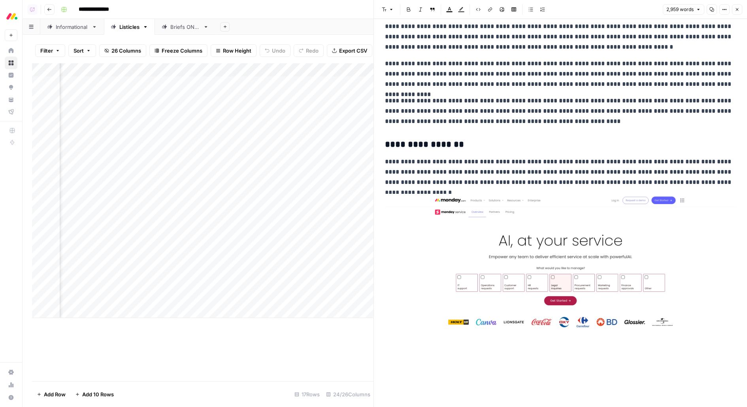
scroll to position [574, 0]
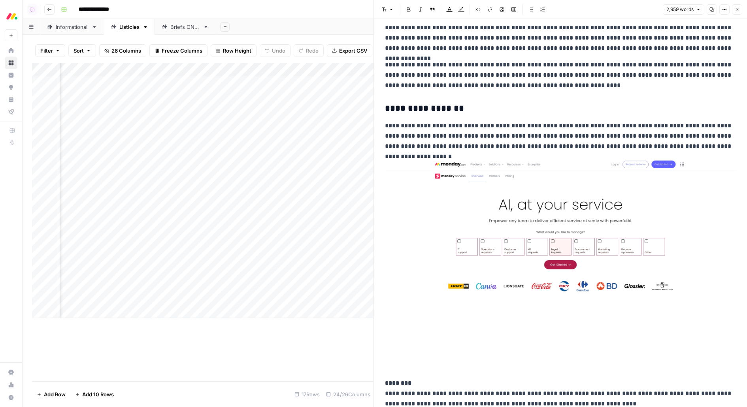
click at [740, 10] on button "Close" at bounding box center [737, 9] width 10 height 10
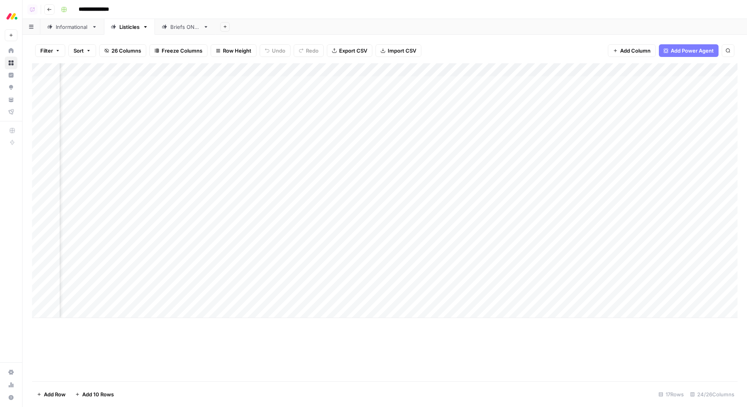
scroll to position [0, 979]
click at [319, 85] on div "Add Column" at bounding box center [385, 190] width 706 height 255
